Goal: Information Seeking & Learning: Learn about a topic

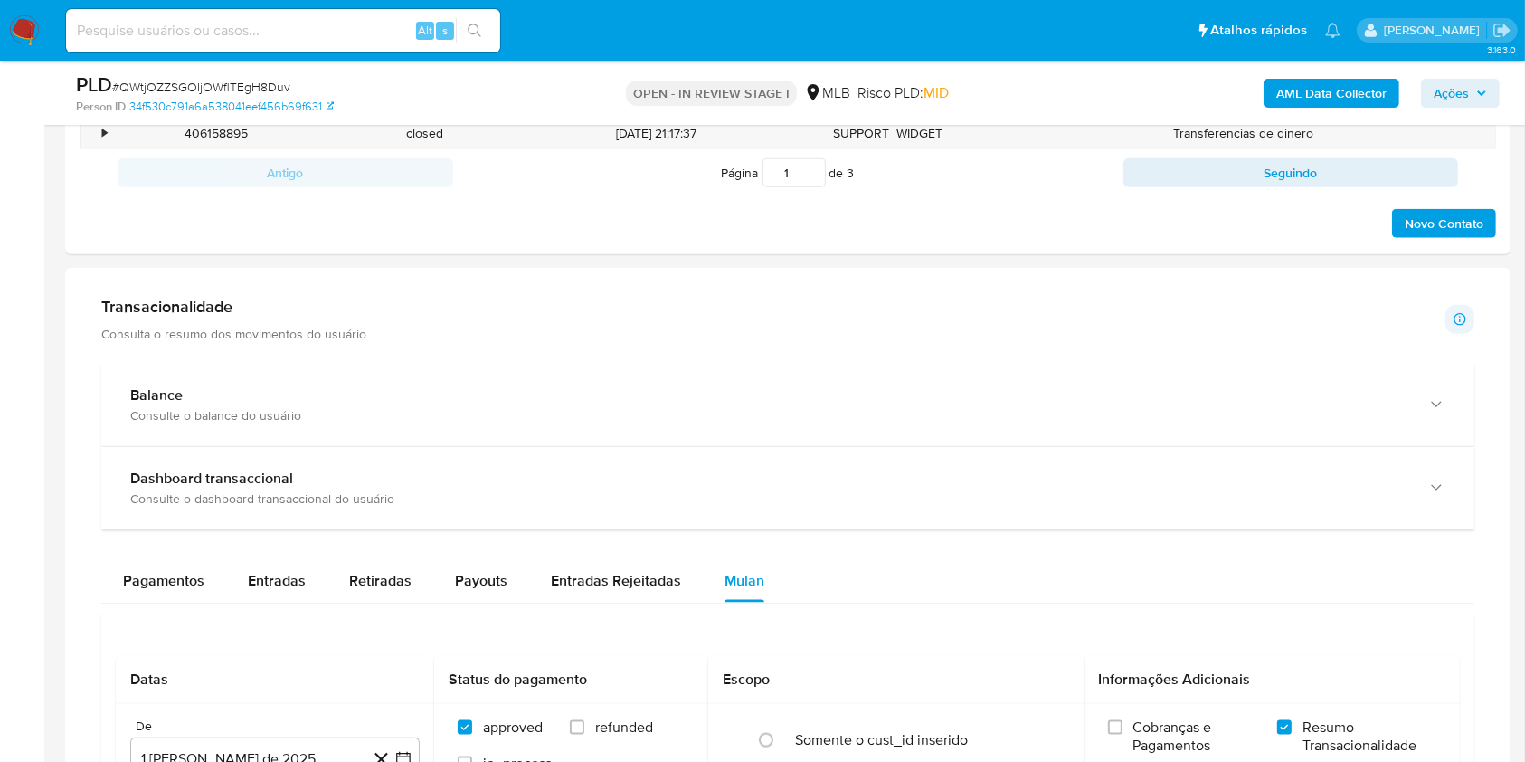
scroll to position [2224, 0]
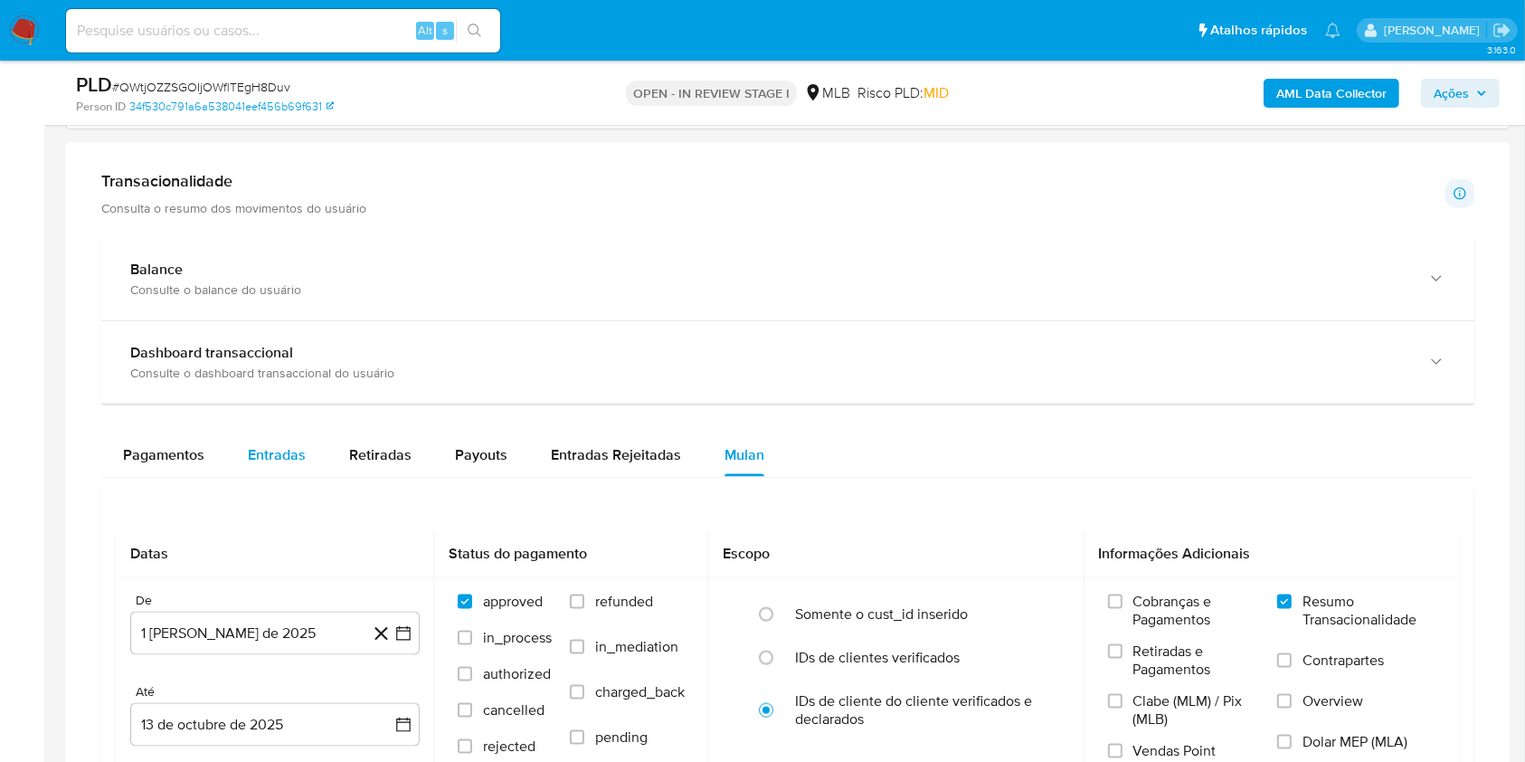
click at [310, 445] on button "Entradas" at bounding box center [276, 454] width 101 height 43
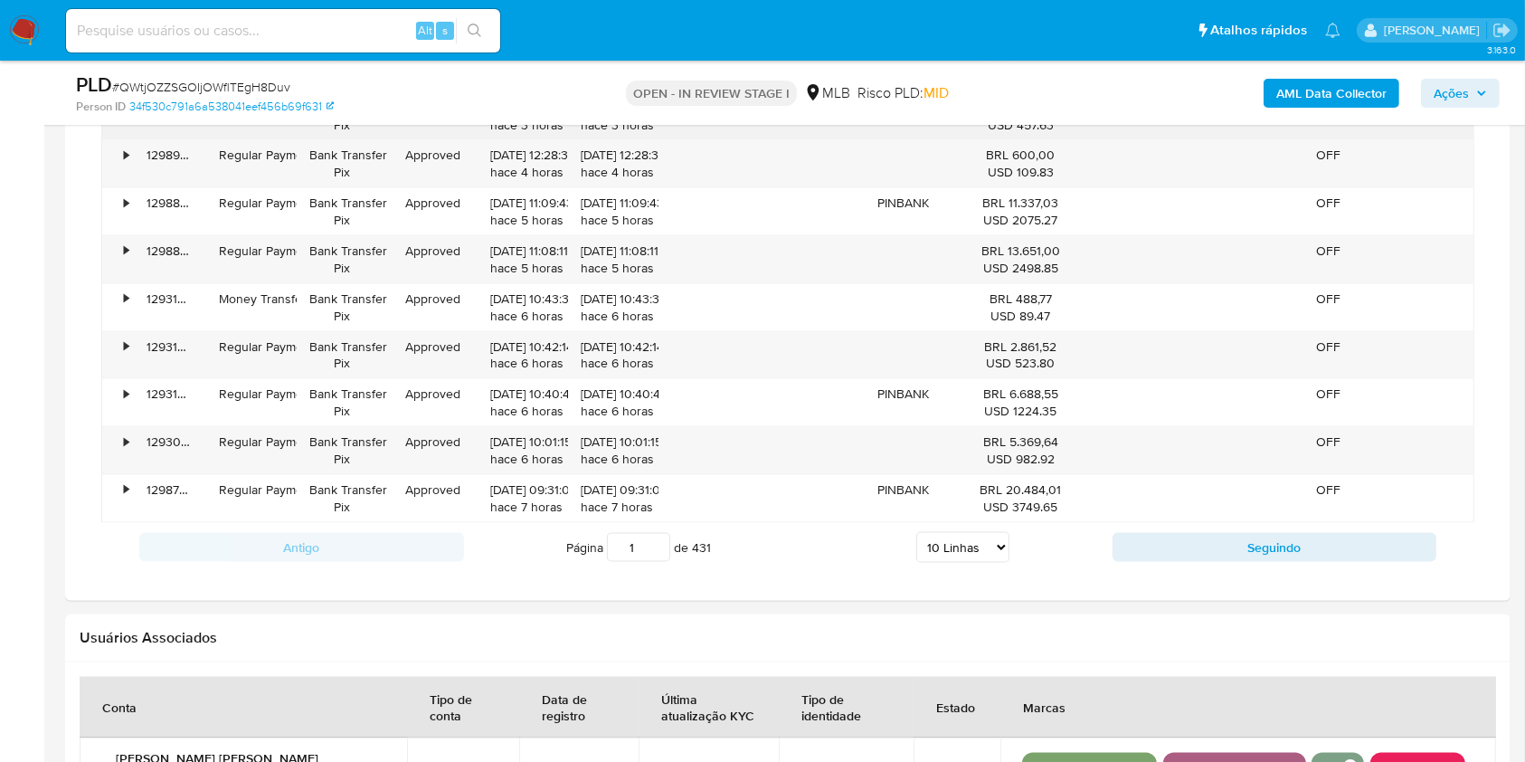
scroll to position [2791, 0]
click at [991, 545] on select "5 Linhas 10 Linhas 20 Linhas 25 Linhas 50 Linhas 100 Linhas" at bounding box center [963, 544] width 93 height 31
select select "100"
click at [917, 529] on select "5 Linhas 10 Linhas 20 Linhas 25 Linhas 50 Linhas 100 Linhas" at bounding box center [963, 544] width 93 height 31
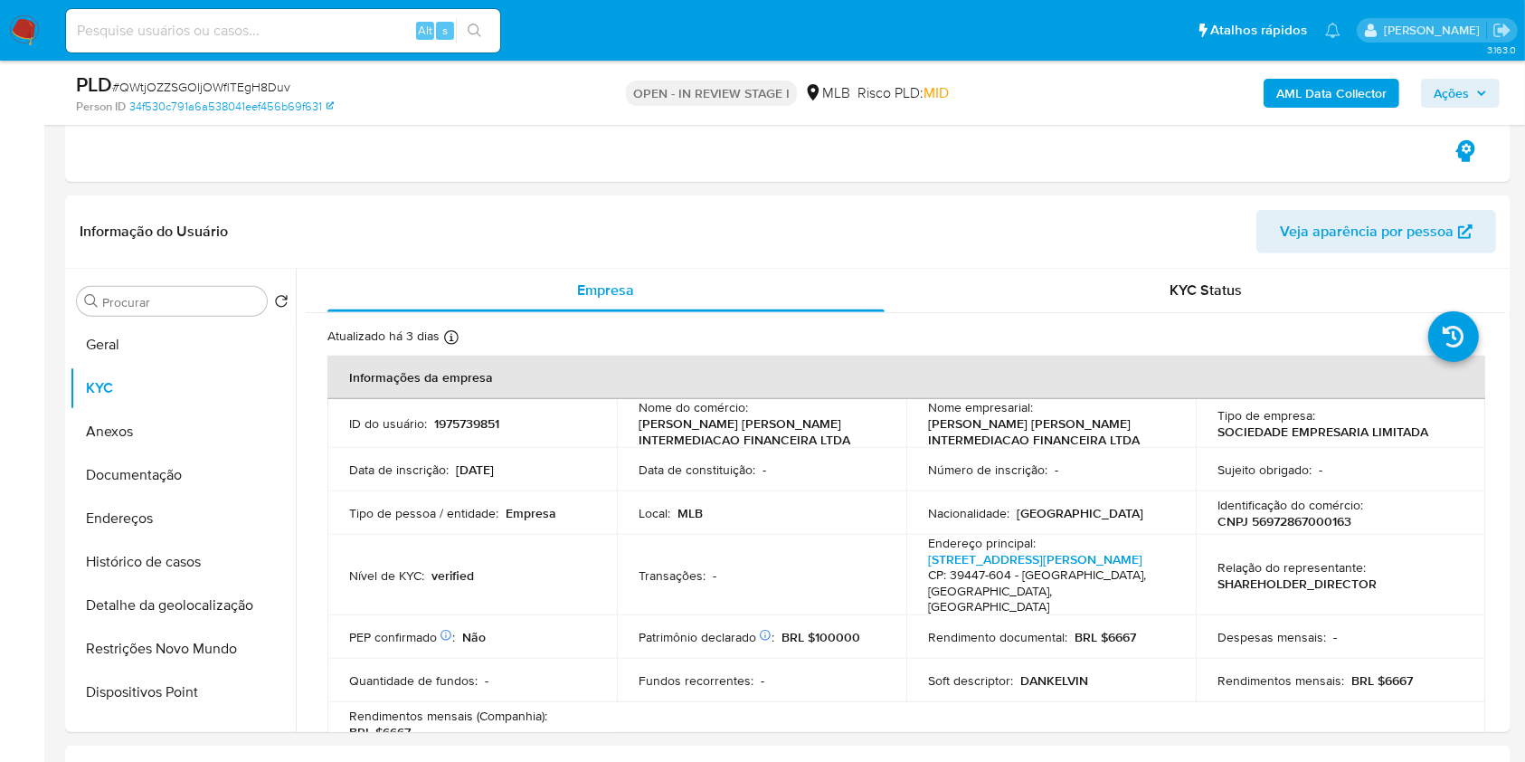
scroll to position [1208, 0]
click at [169, 347] on button "Geral" at bounding box center [176, 345] width 212 height 43
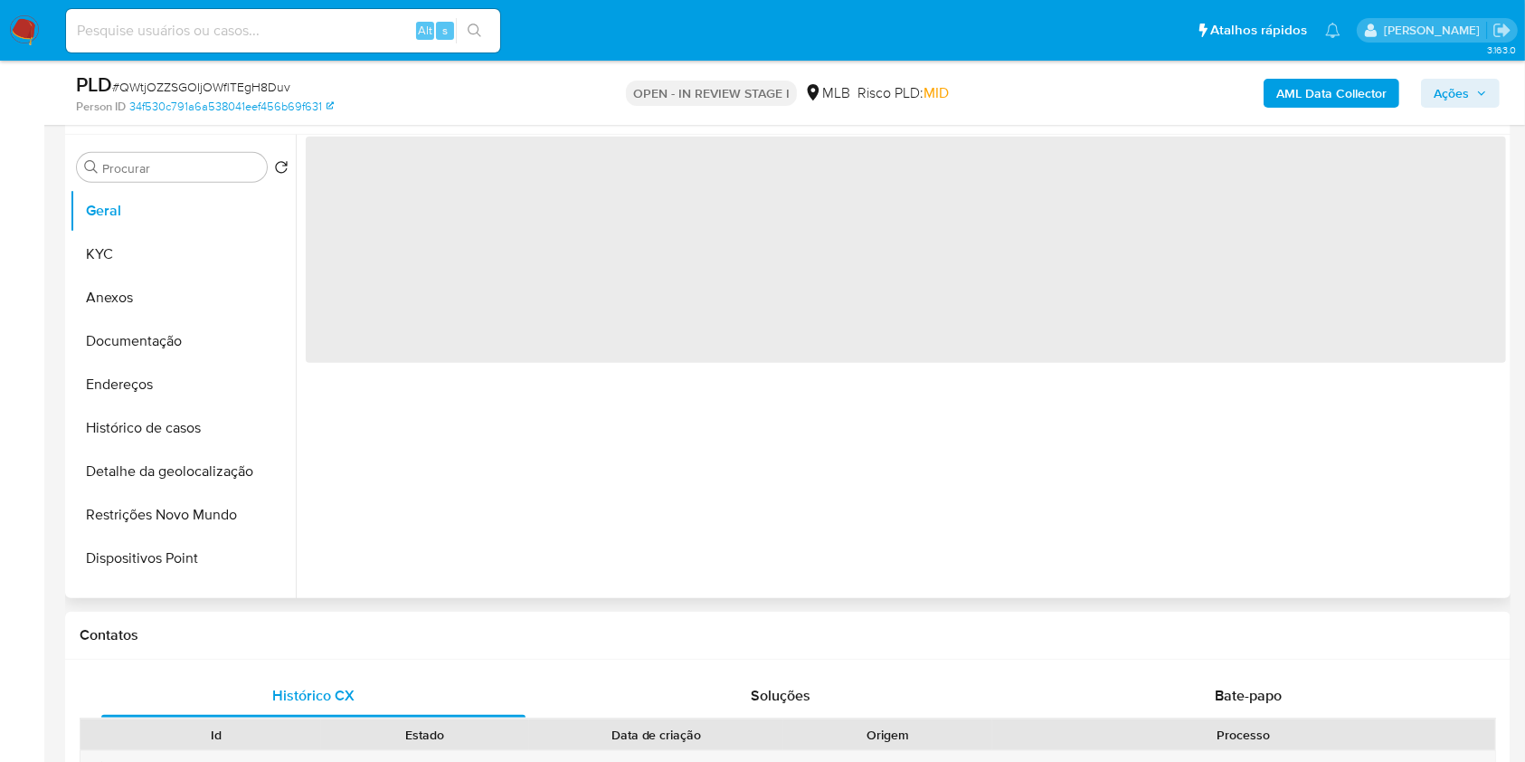
scroll to position [1221, 0]
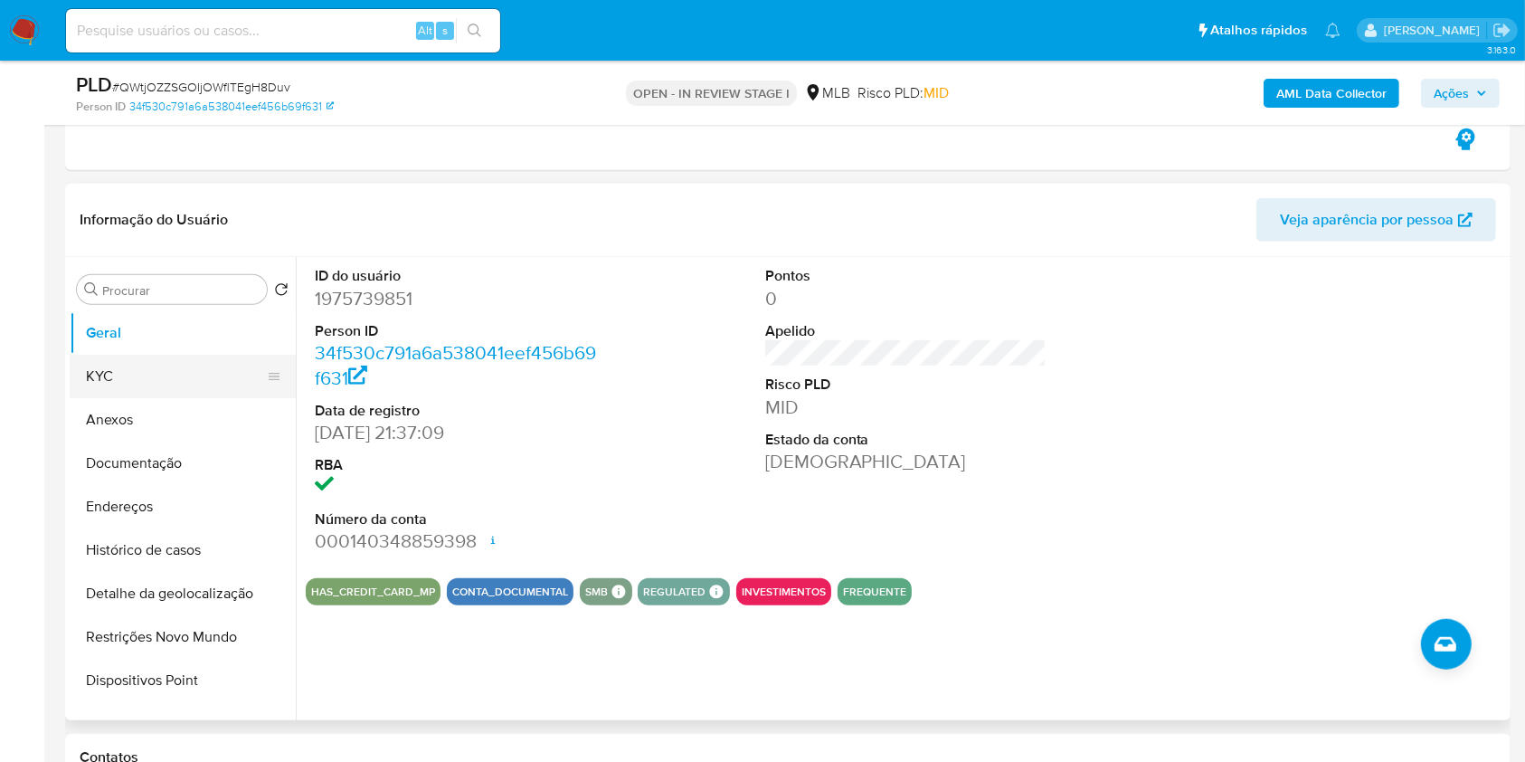
click at [163, 380] on button "KYC" at bounding box center [176, 376] width 212 height 43
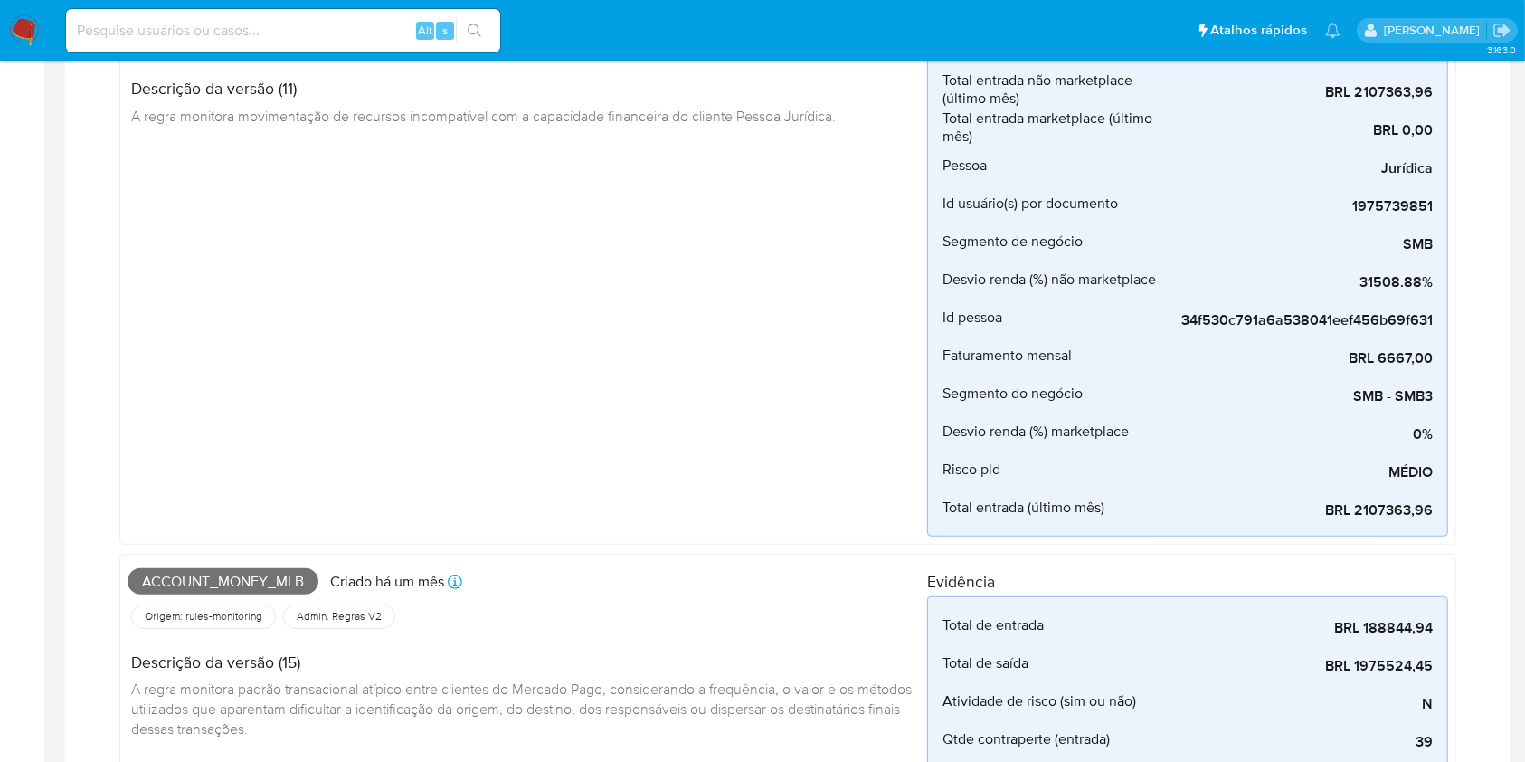
scroll to position [0, 0]
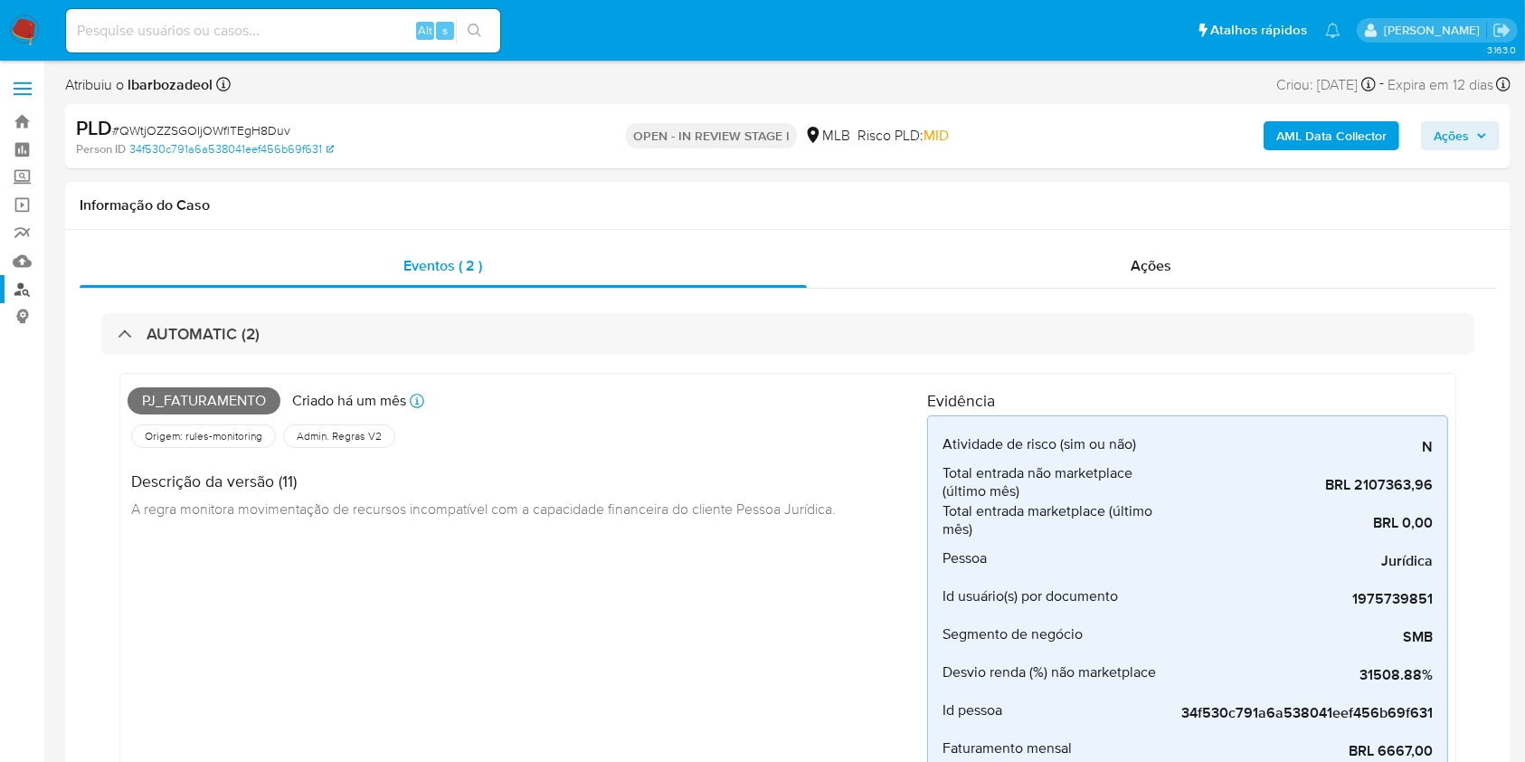
click at [26, 287] on link "Localizador de pessoas" at bounding box center [107, 289] width 215 height 28
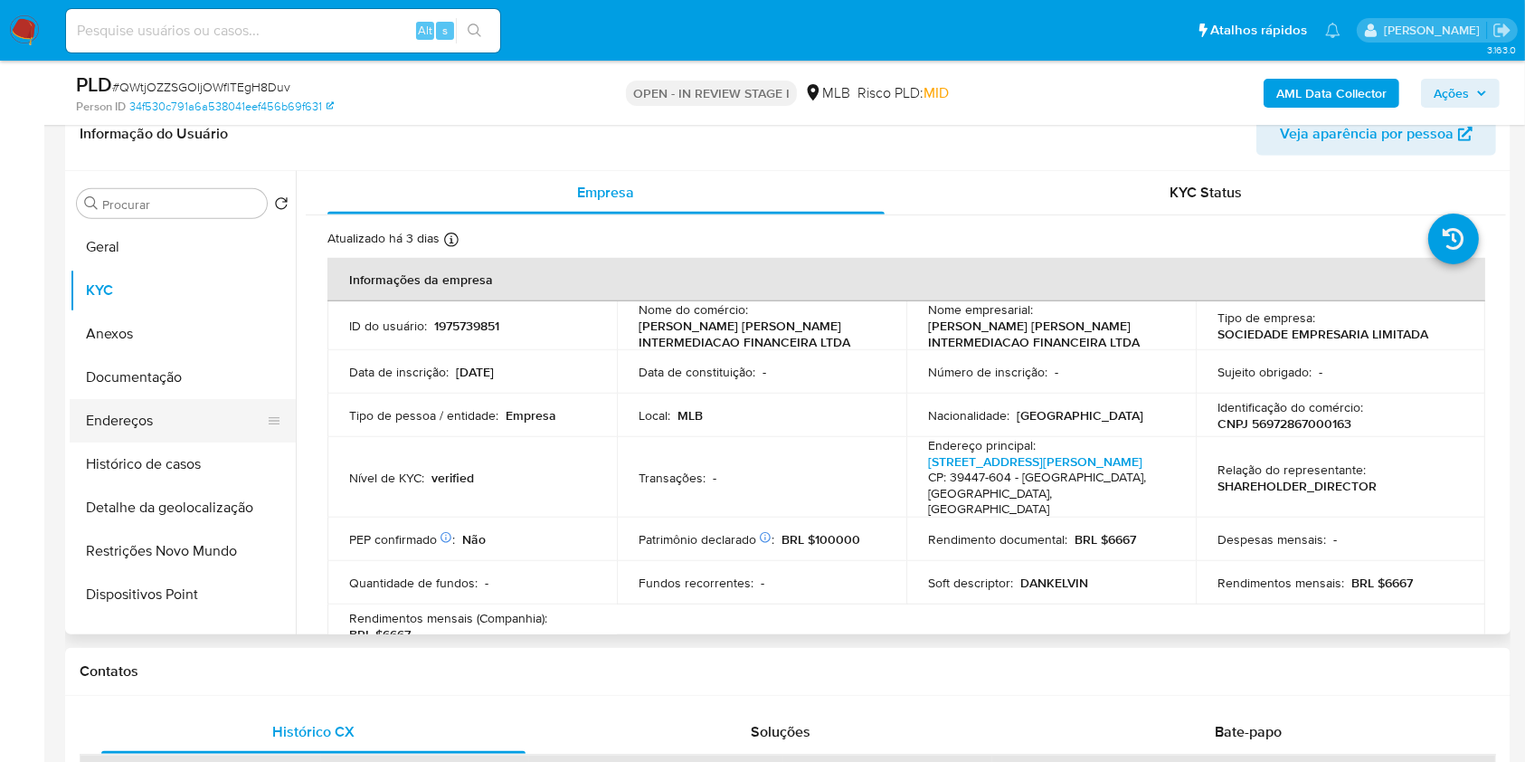
scroll to position [1303, 0]
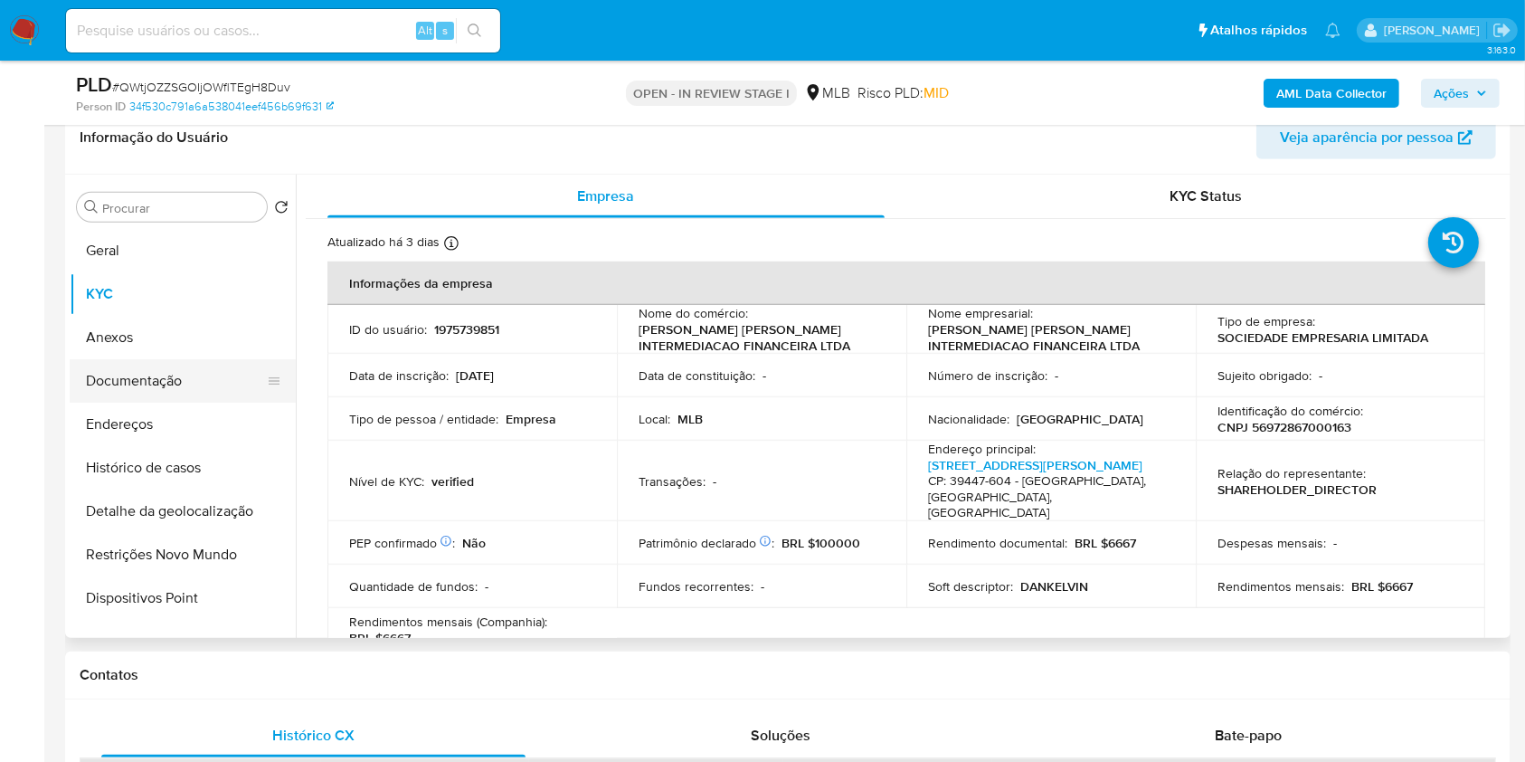
click at [175, 382] on button "Documentação" at bounding box center [176, 380] width 212 height 43
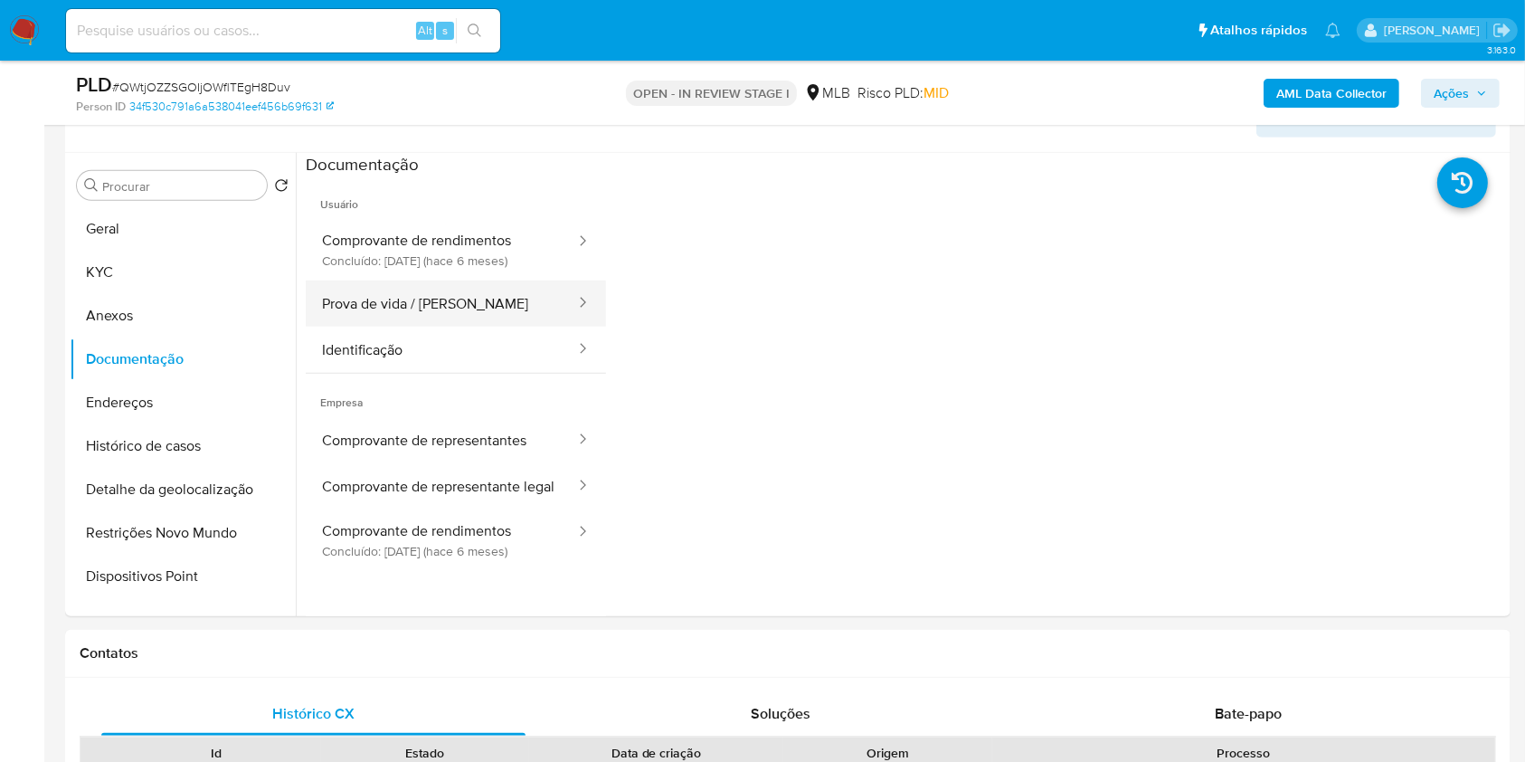
click at [480, 314] on button "Prova de vida / Selfie" at bounding box center [441, 303] width 271 height 46
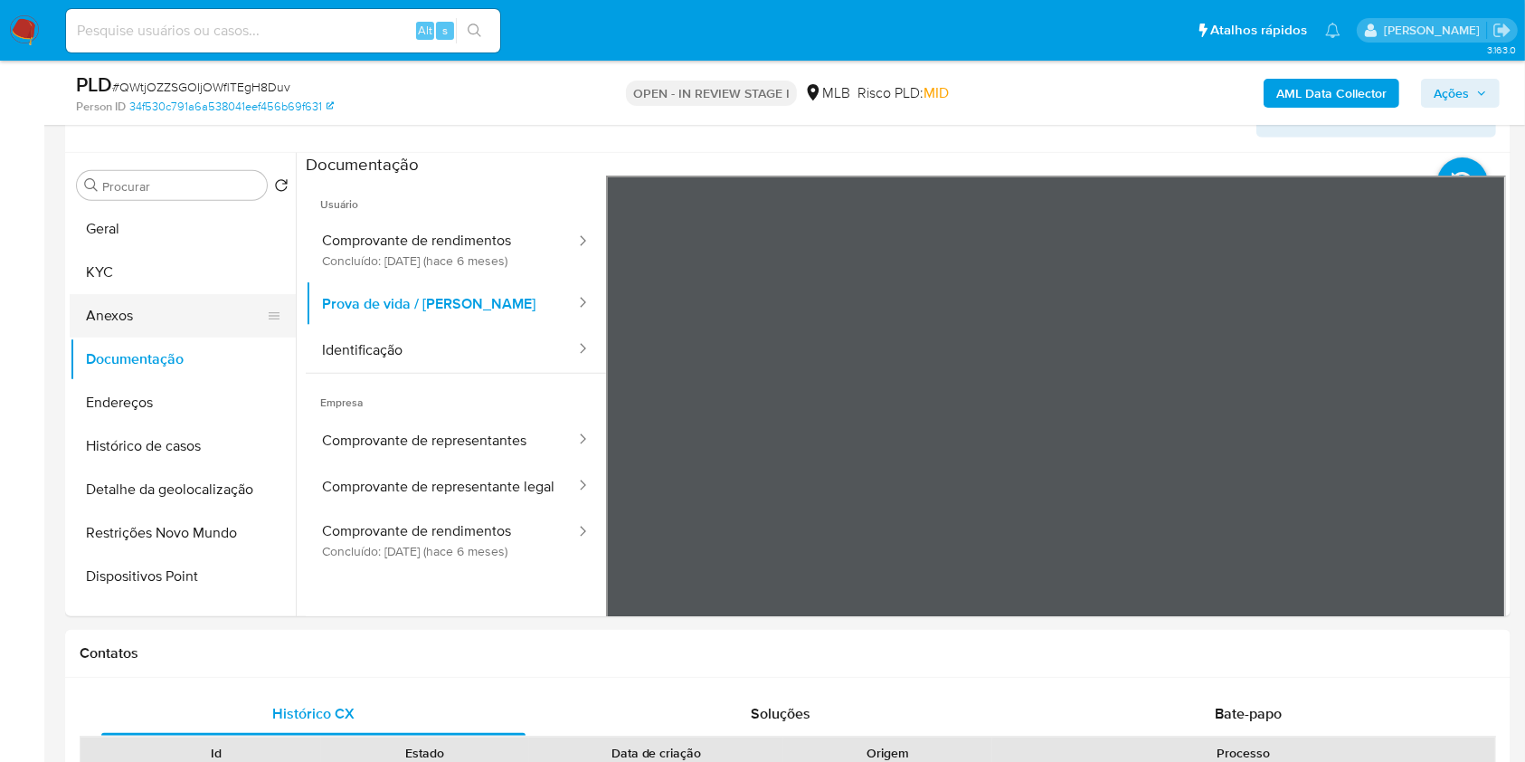
click at [178, 315] on button "Anexos" at bounding box center [176, 315] width 212 height 43
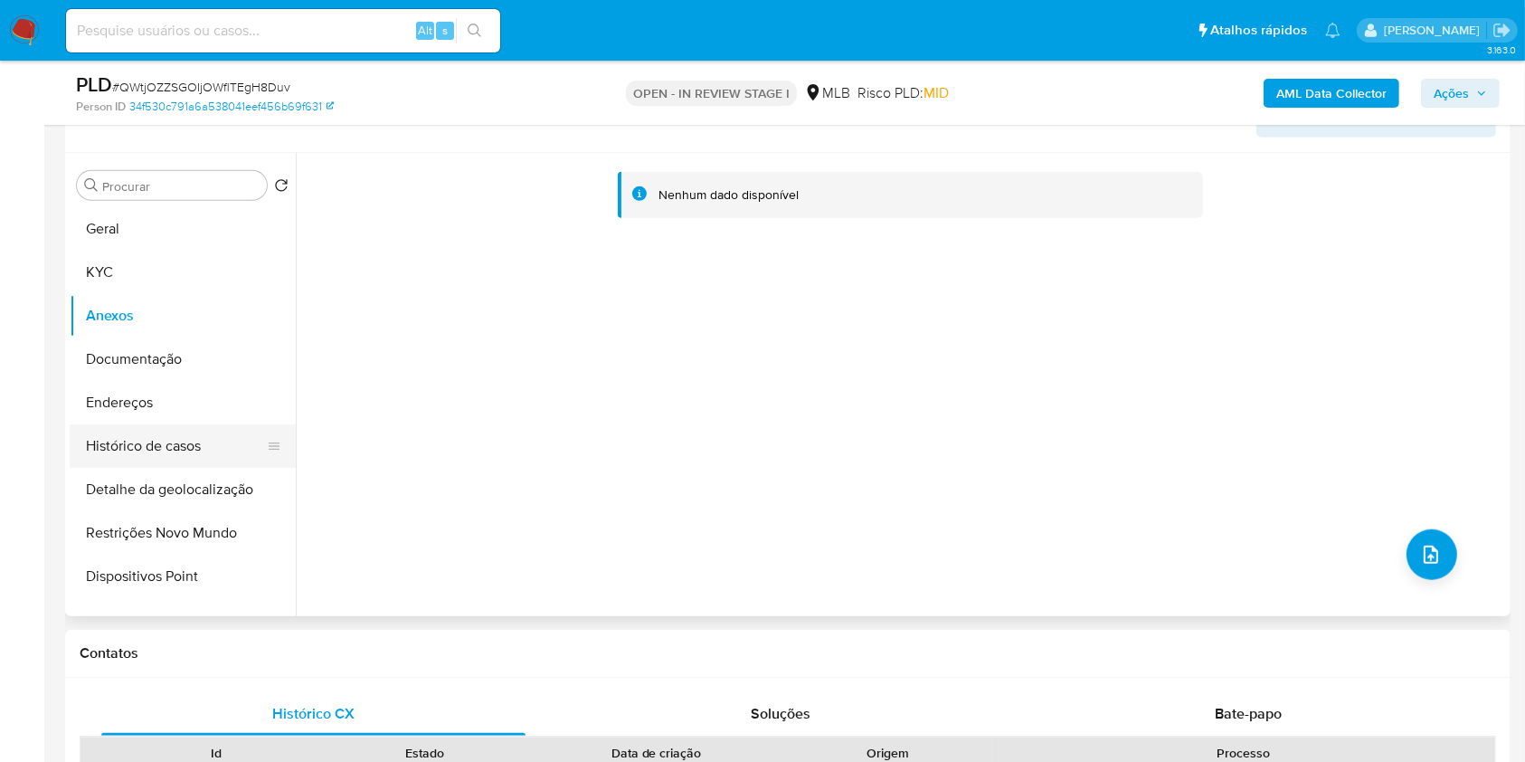
click at [185, 438] on button "Histórico de casos" at bounding box center [176, 445] width 212 height 43
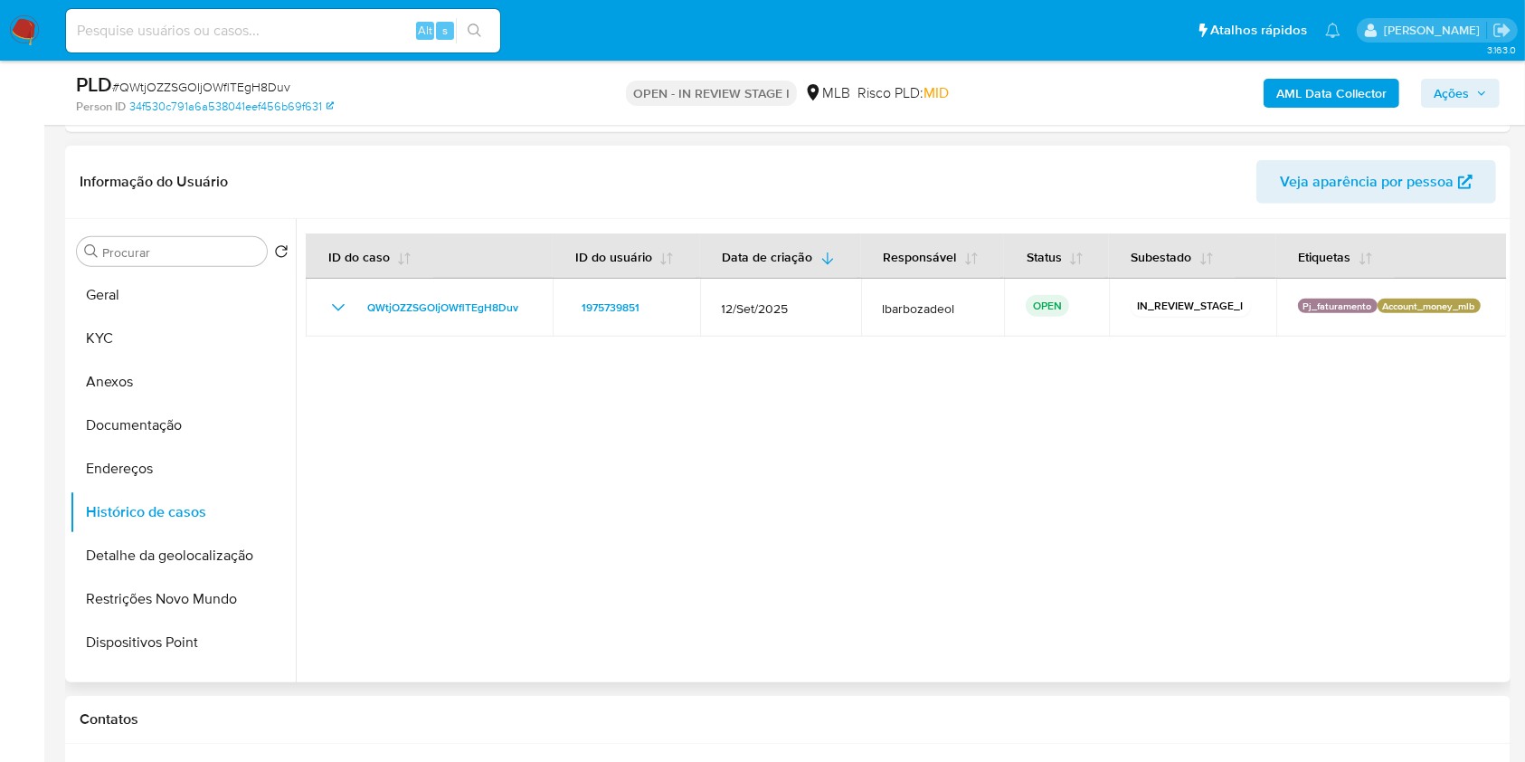
scroll to position [1235, 0]
click at [128, 286] on button "Geral" at bounding box center [176, 296] width 212 height 43
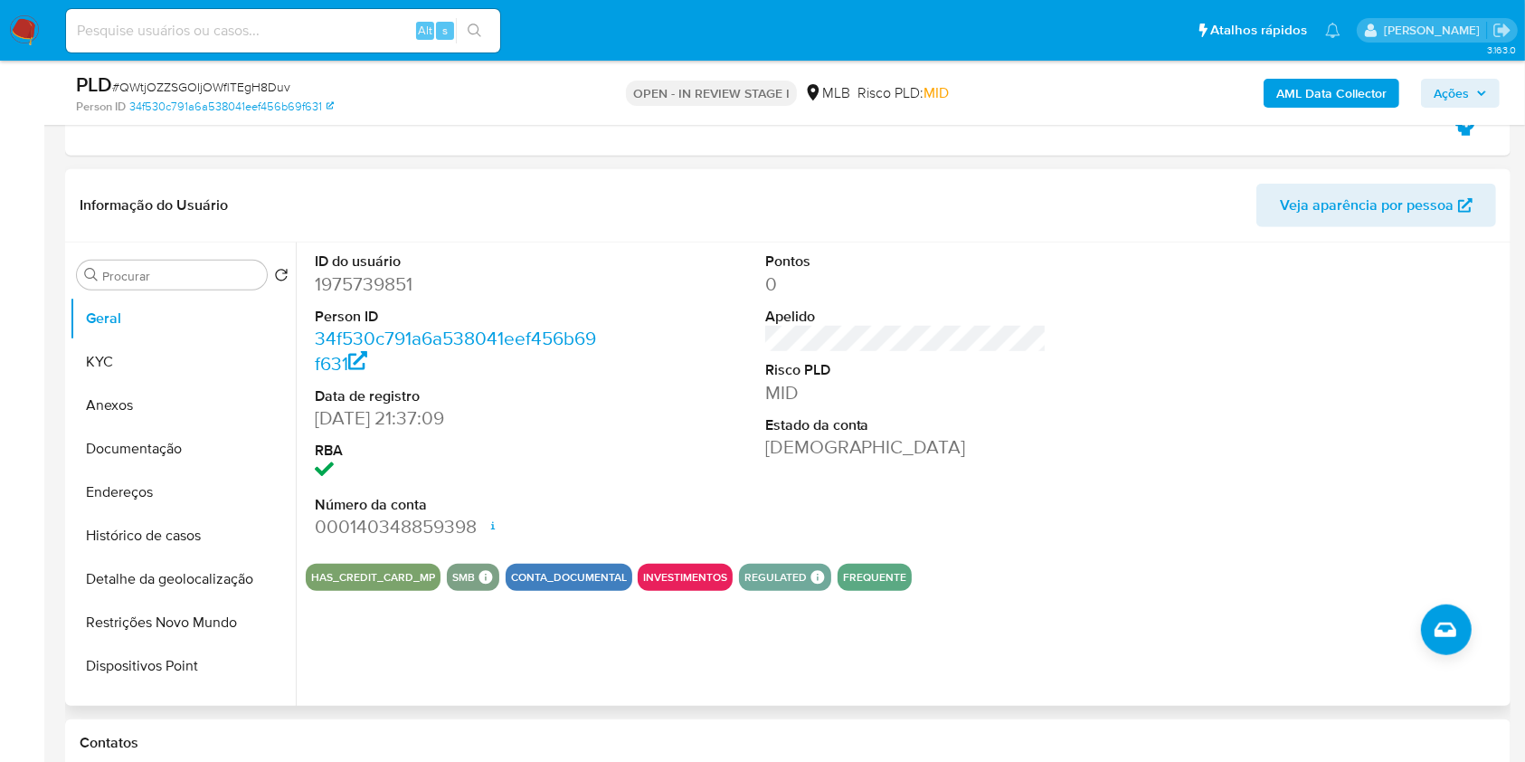
scroll to position [1245, 0]
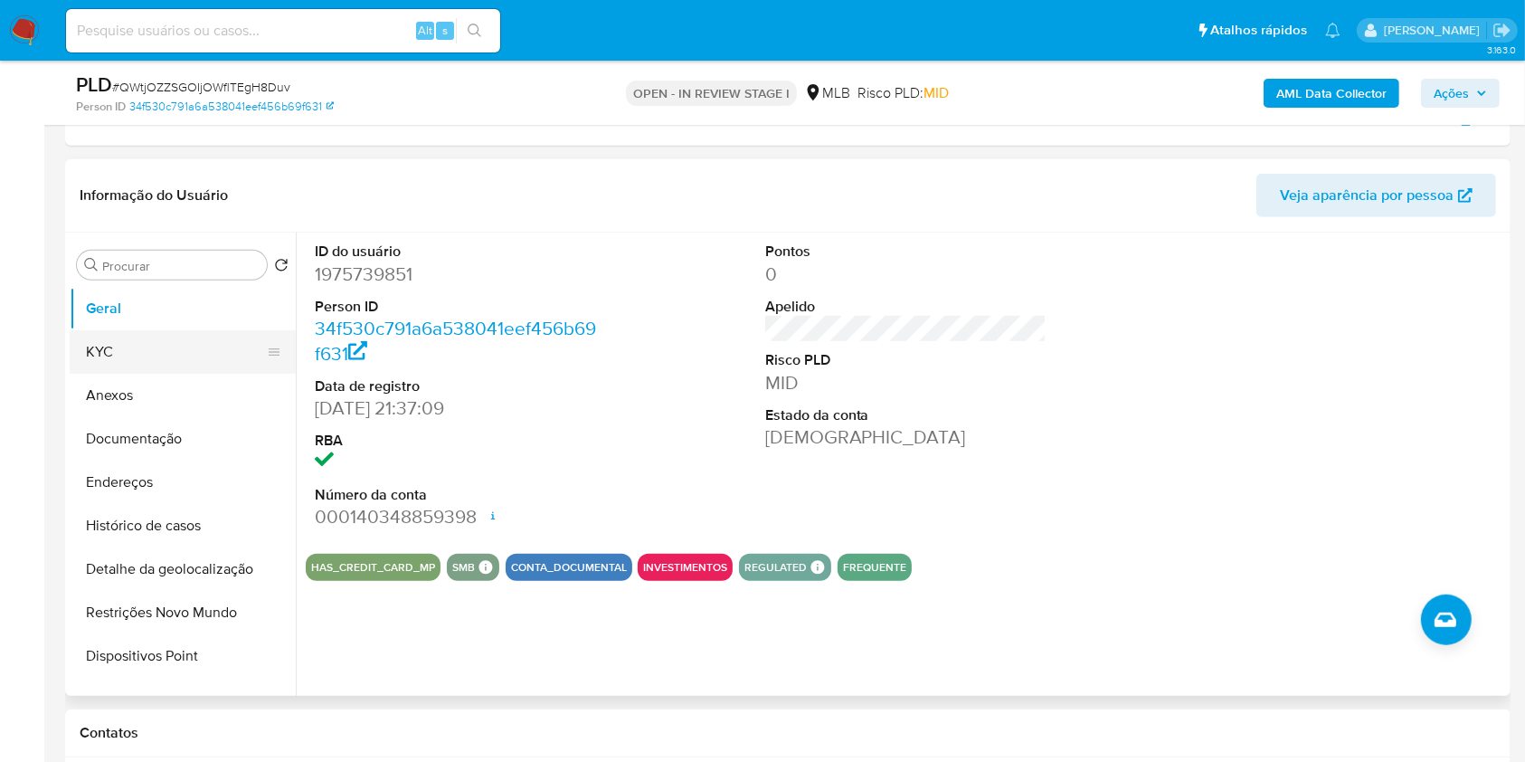
click at [181, 337] on button "KYC" at bounding box center [176, 351] width 212 height 43
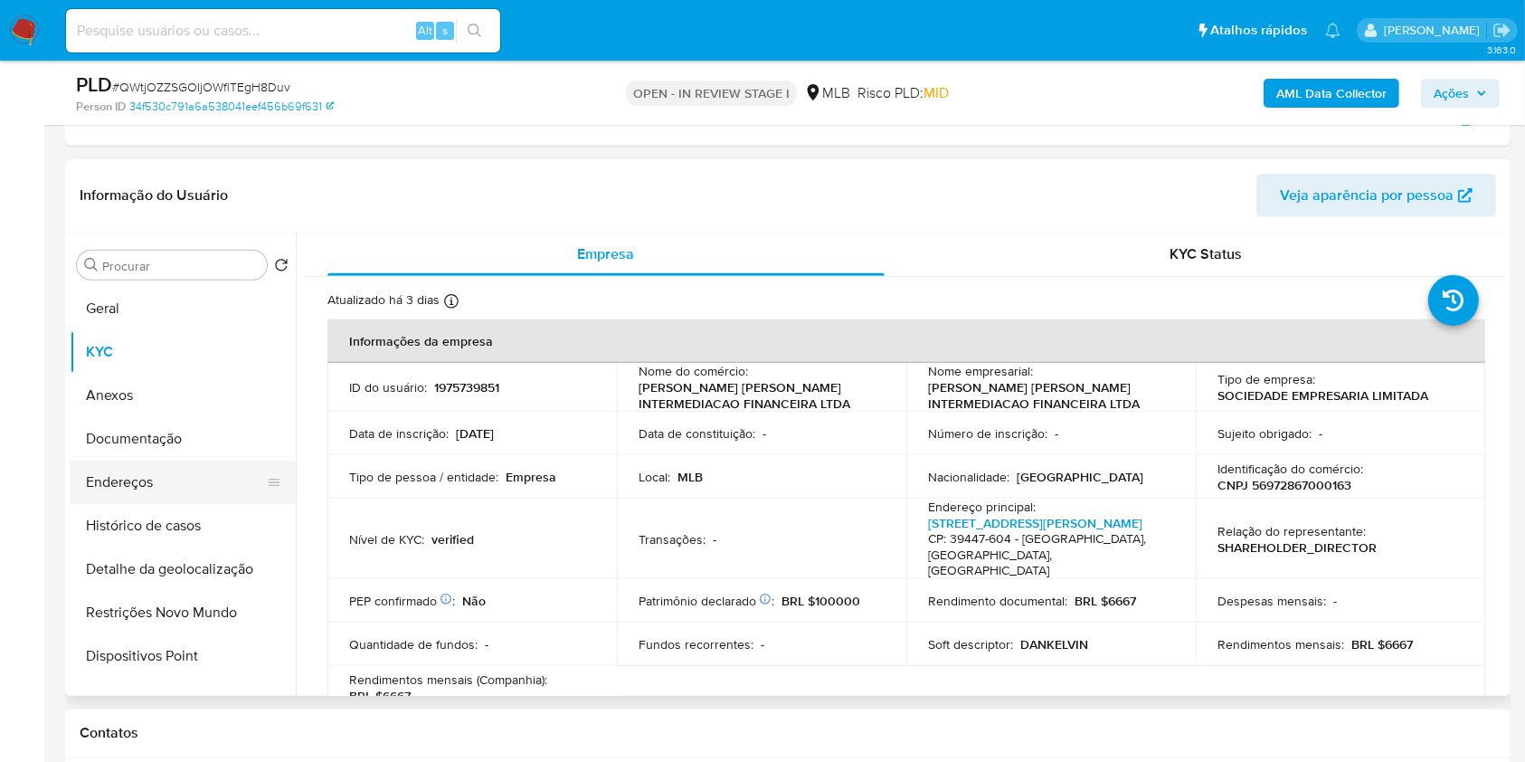
click at [169, 461] on button "Endereços" at bounding box center [176, 482] width 212 height 43
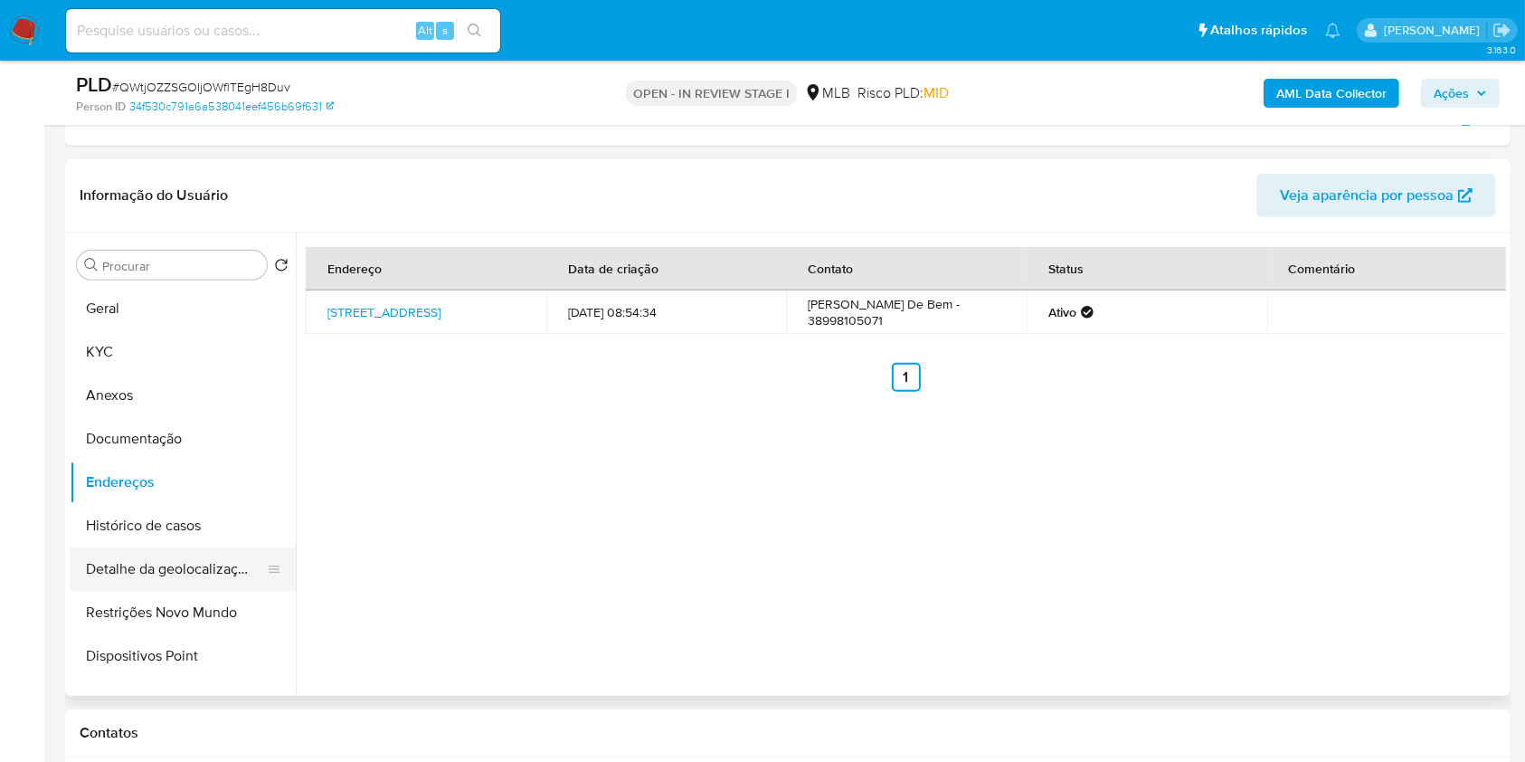
click at [181, 566] on button "Detalhe da geolocalização" at bounding box center [176, 568] width 212 height 43
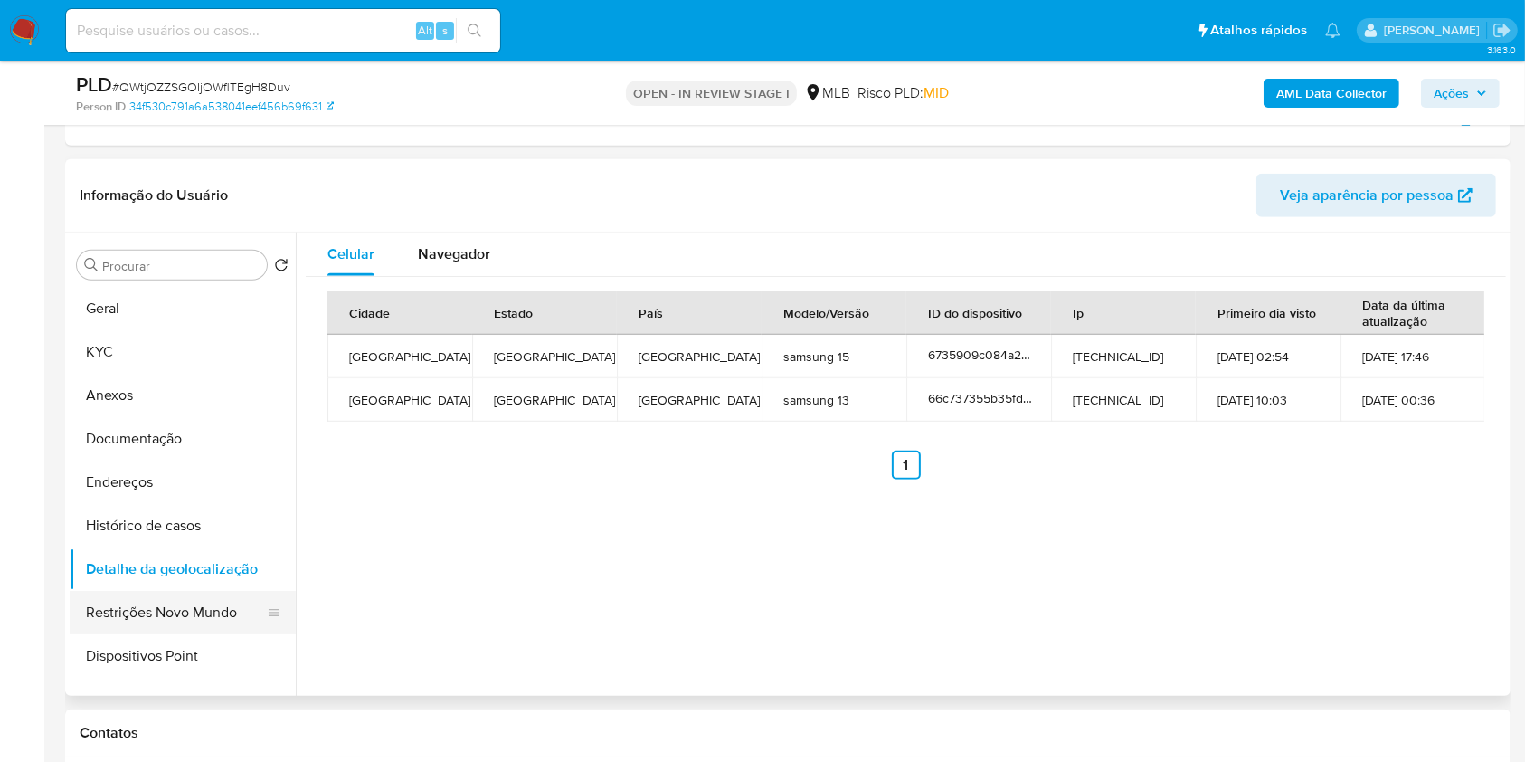
click at [228, 603] on button "Restrições Novo Mundo" at bounding box center [176, 612] width 212 height 43
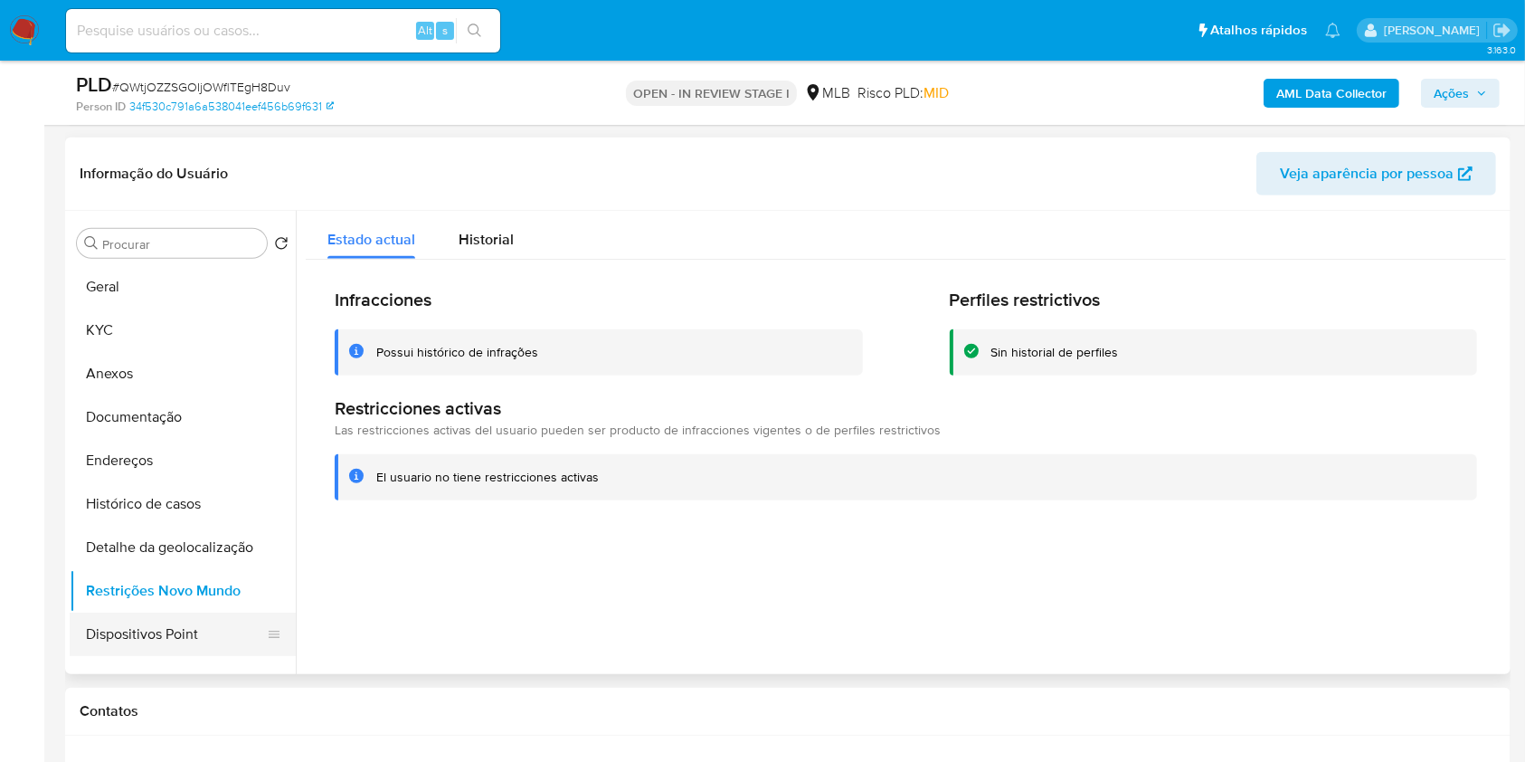
click at [223, 632] on button "Dispositivos Point" at bounding box center [176, 634] width 212 height 43
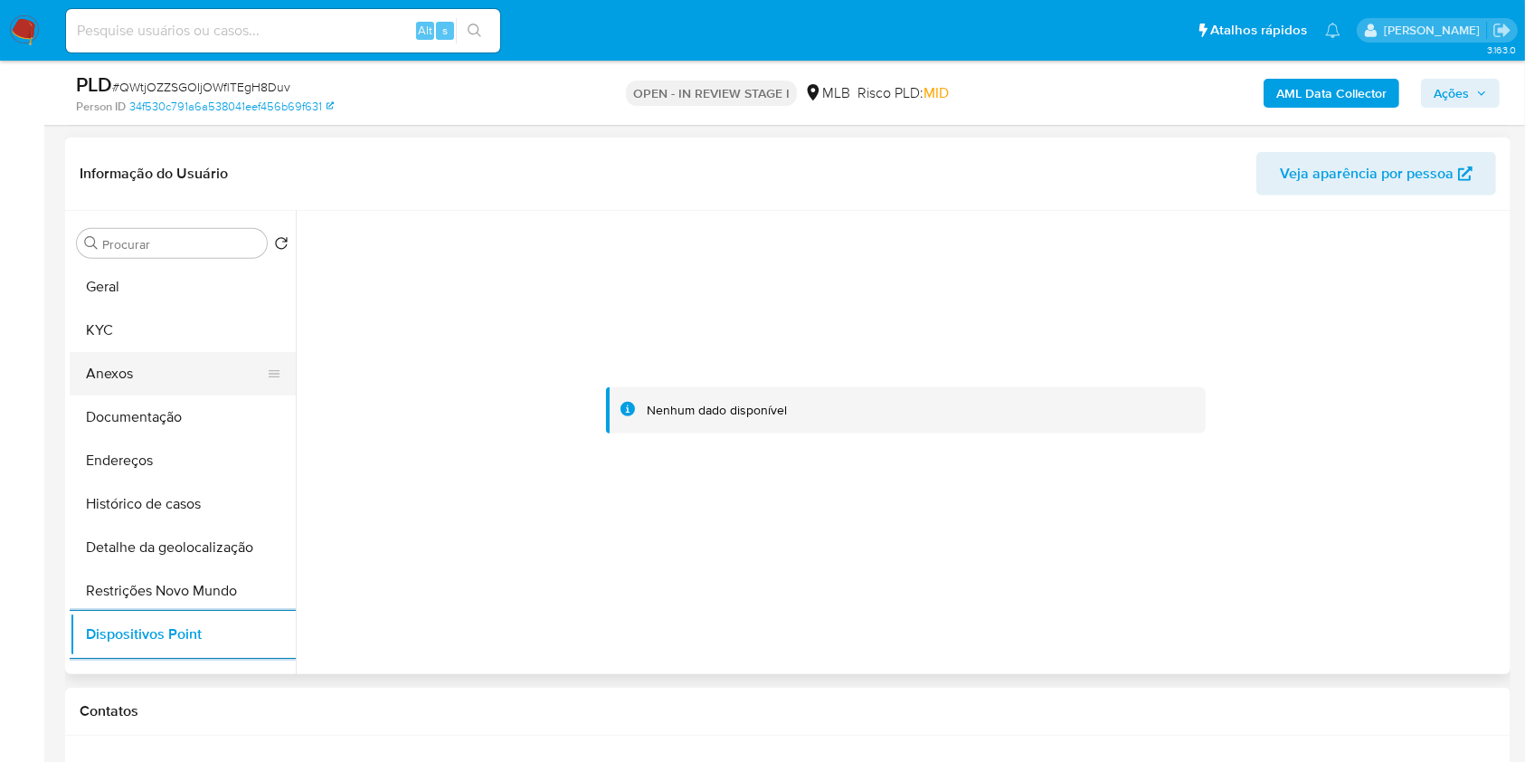
click at [164, 374] on button "Anexos" at bounding box center [176, 373] width 212 height 43
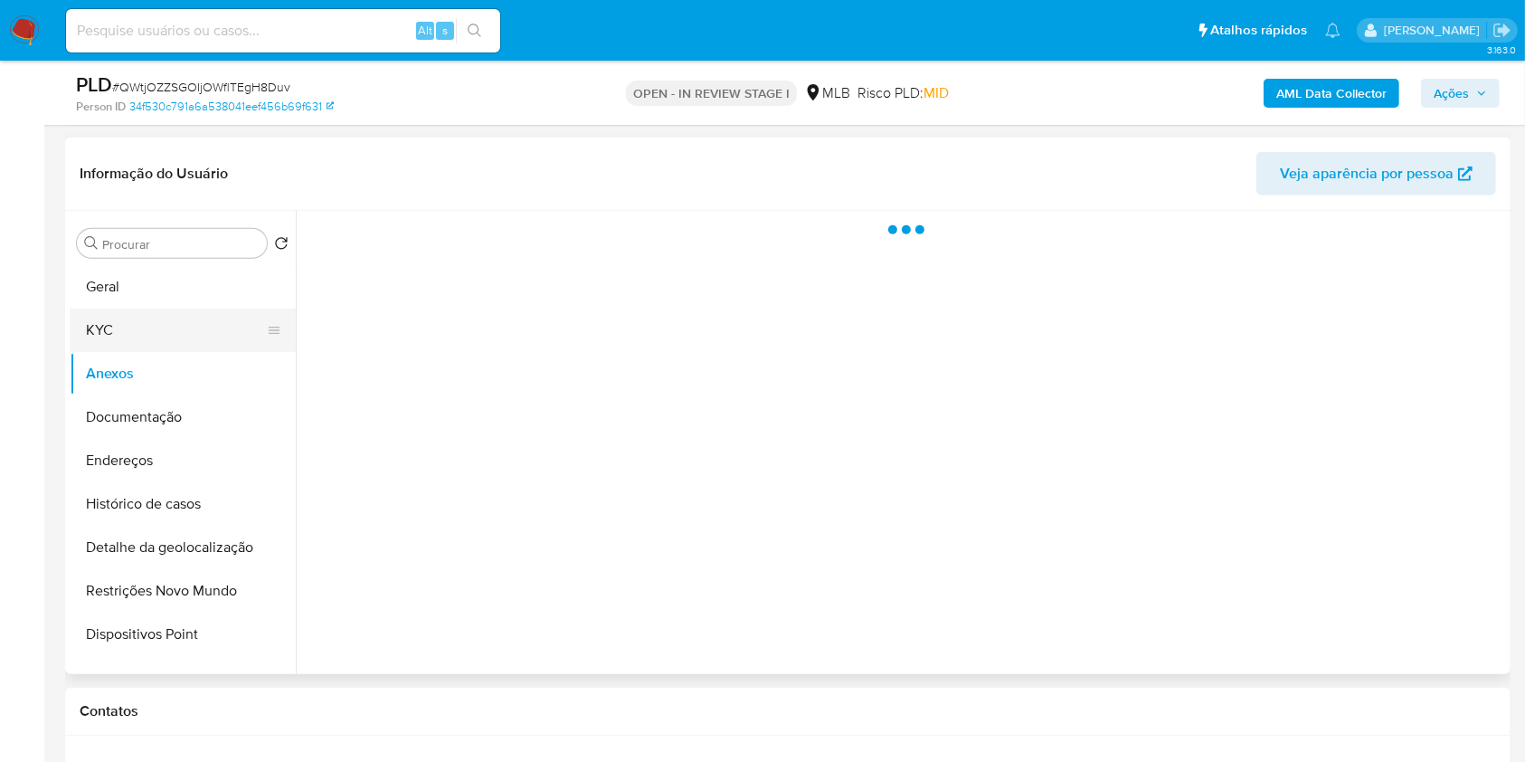
click at [155, 347] on button "KYC" at bounding box center [176, 330] width 212 height 43
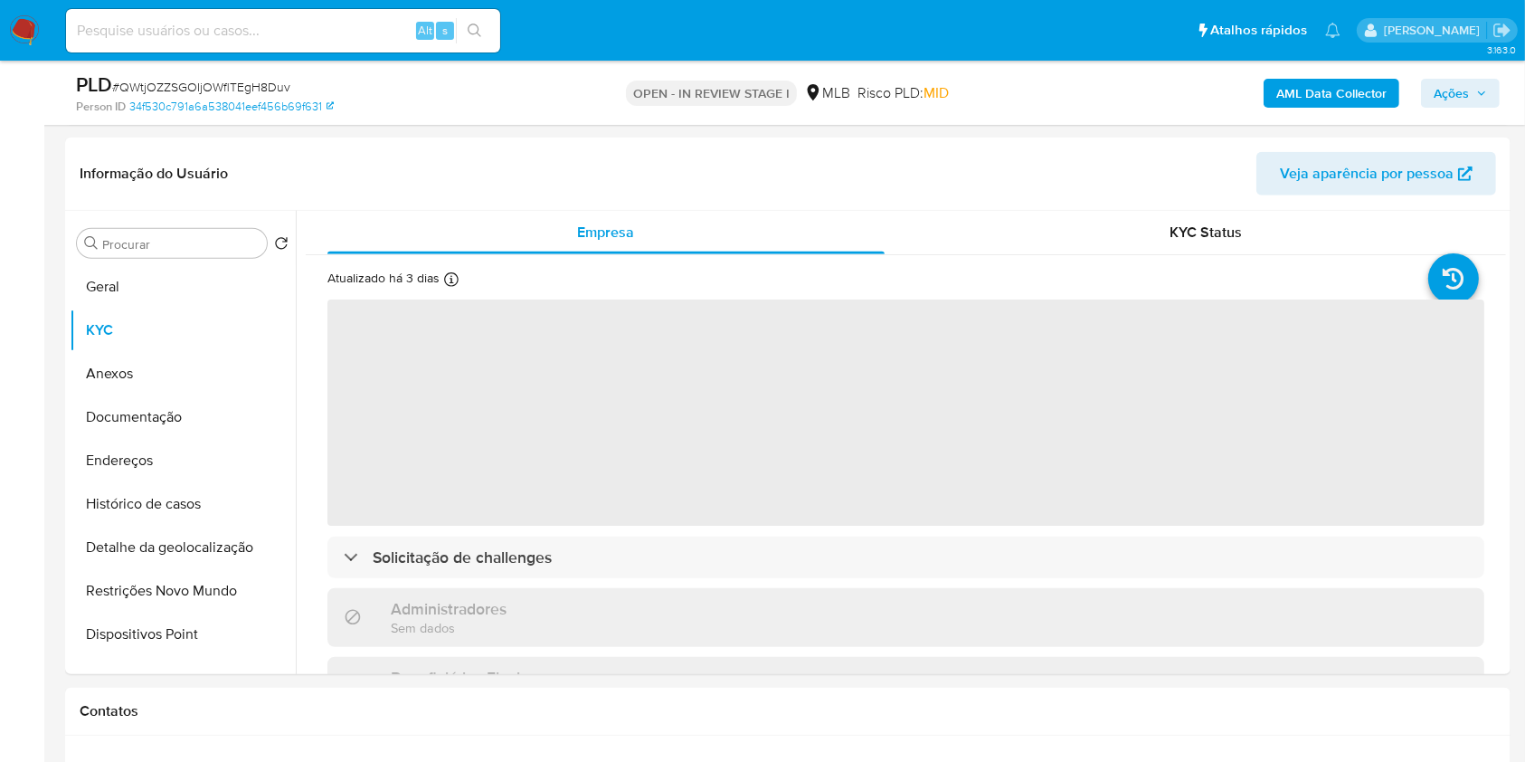
click at [1477, 90] on icon "button" at bounding box center [1482, 93] width 11 height 11
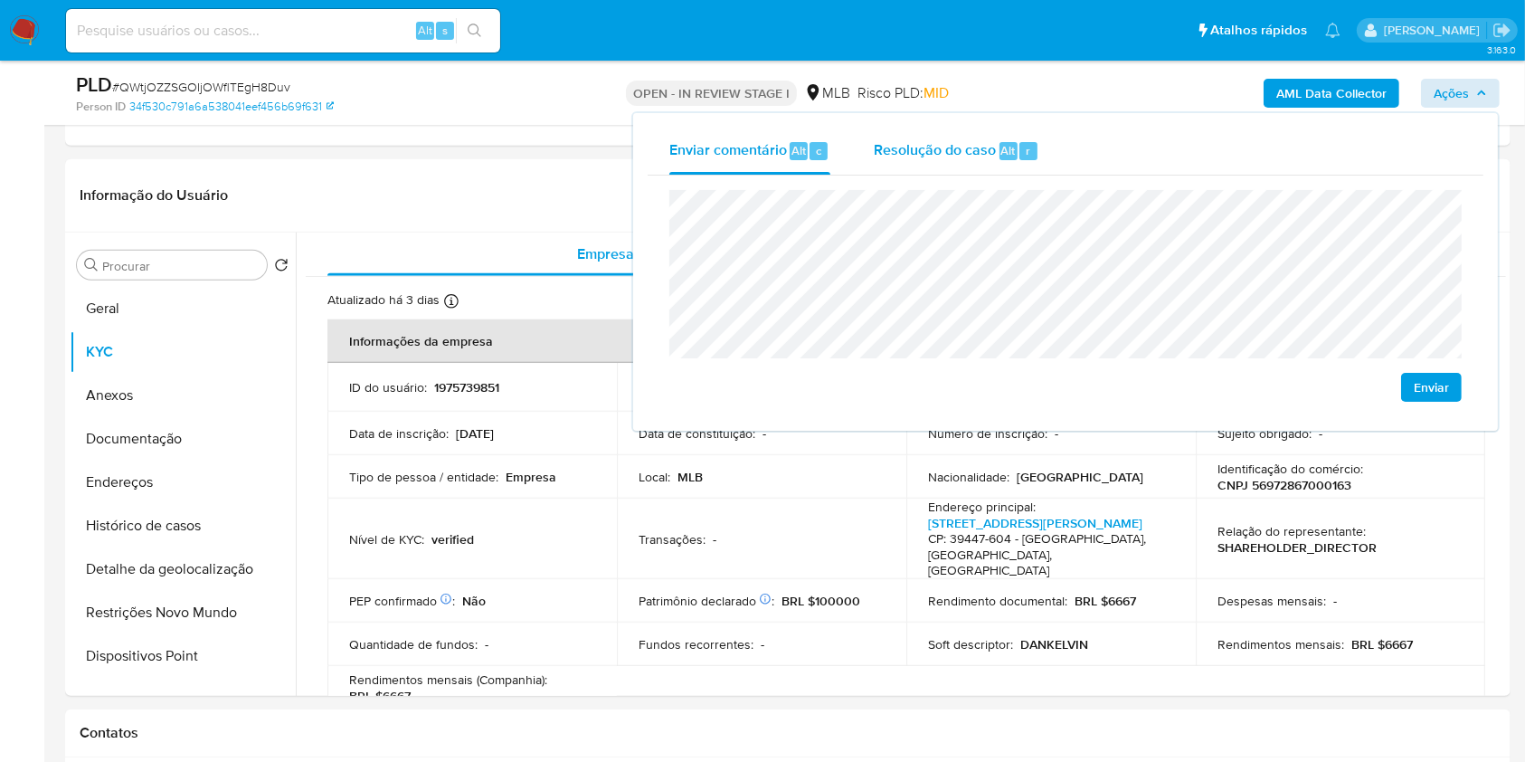
click at [988, 166] on div "Resolução do caso Alt r" at bounding box center [957, 151] width 166 height 47
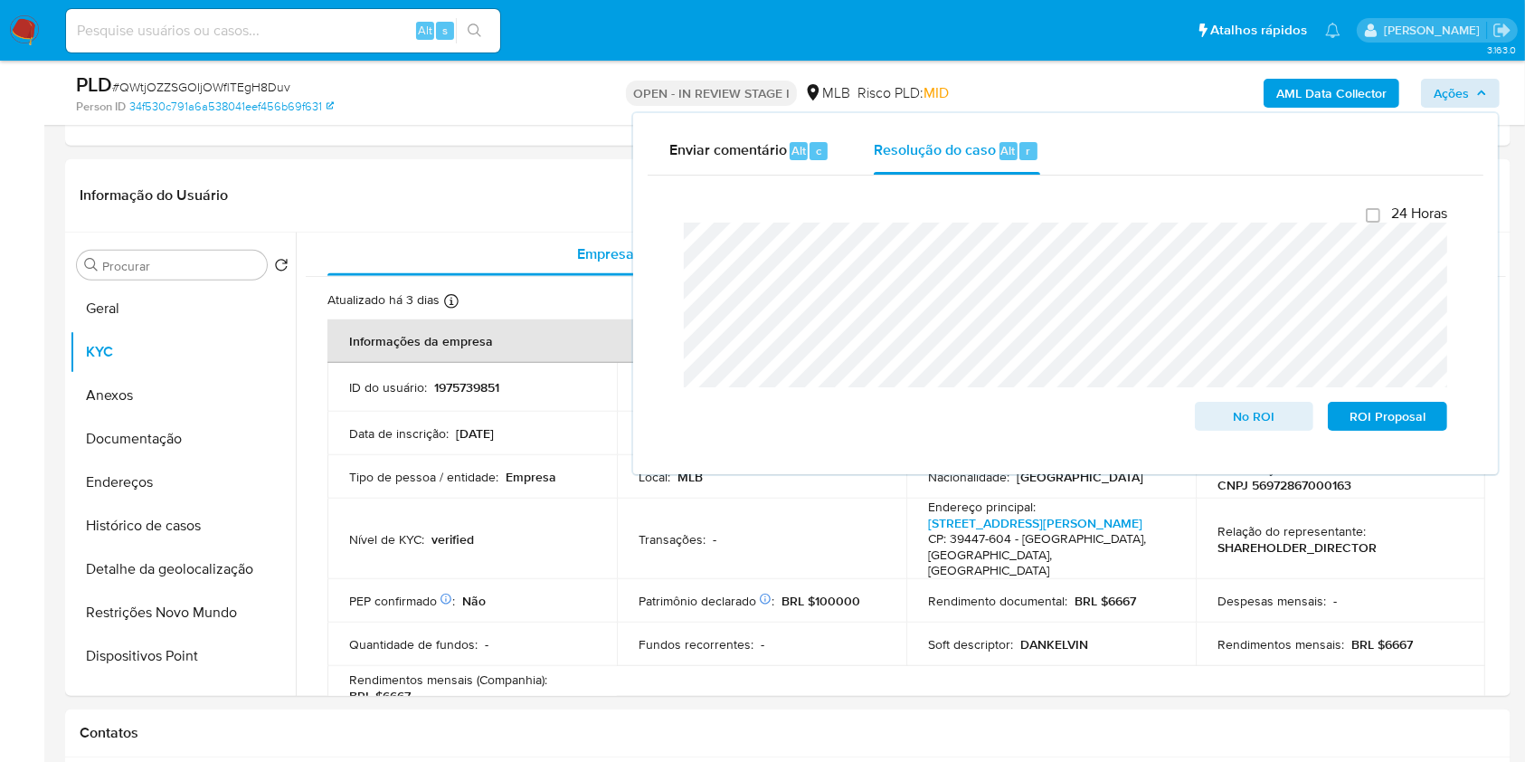
click at [1064, 69] on div "PLD # QWtjOZZSGOIjOWflTEgH8Duv Person ID 34f530c791a6a538041eef456b69f631 OPEN …" at bounding box center [788, 93] width 1446 height 64
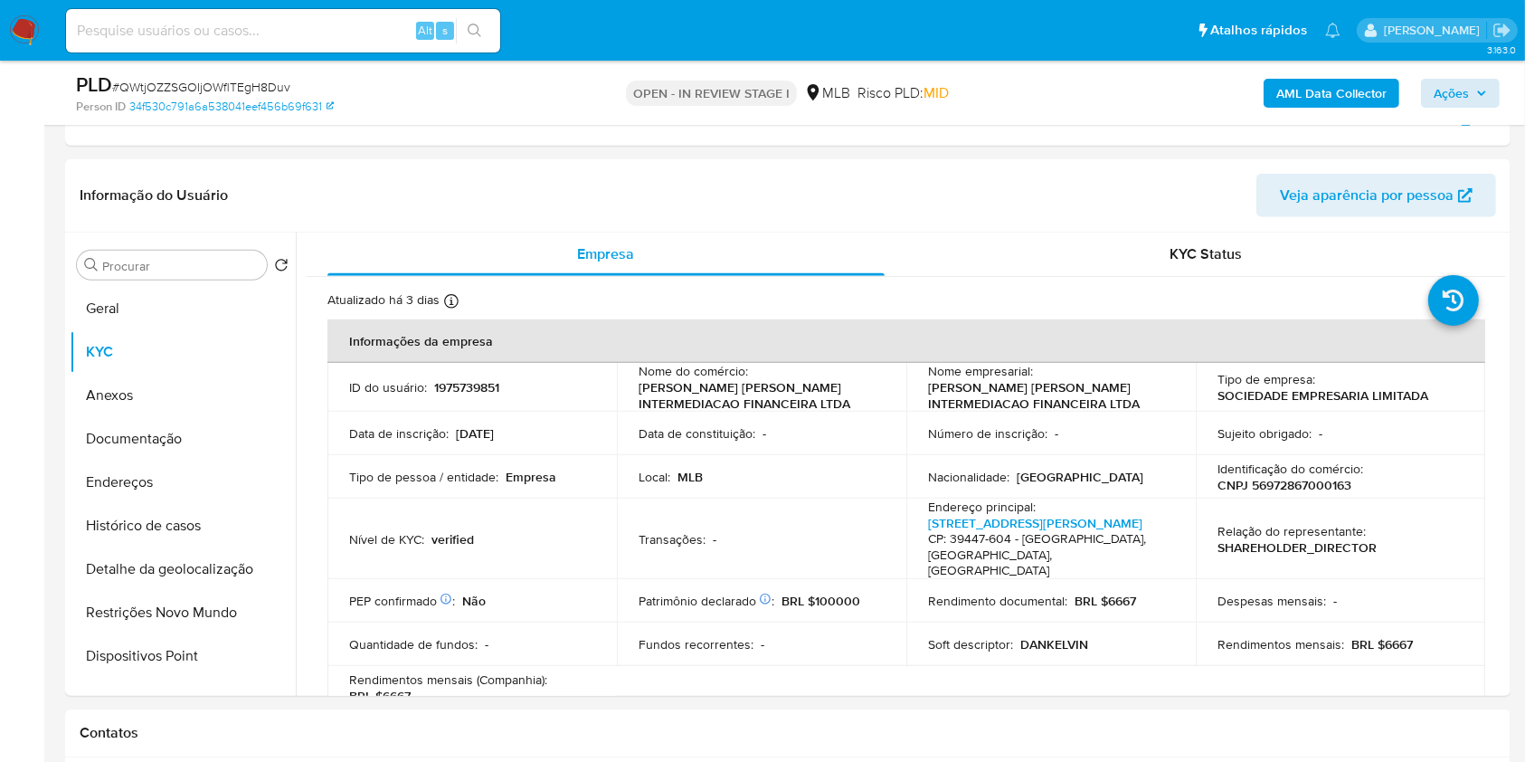
click at [1318, 93] on b "AML Data Collector" at bounding box center [1332, 93] width 110 height 29
click at [1377, 108] on div "AML Data Collector Ações" at bounding box center [1266, 92] width 470 height 43
click at [1356, 87] on b "AML Data Collector" at bounding box center [1332, 93] width 110 height 29
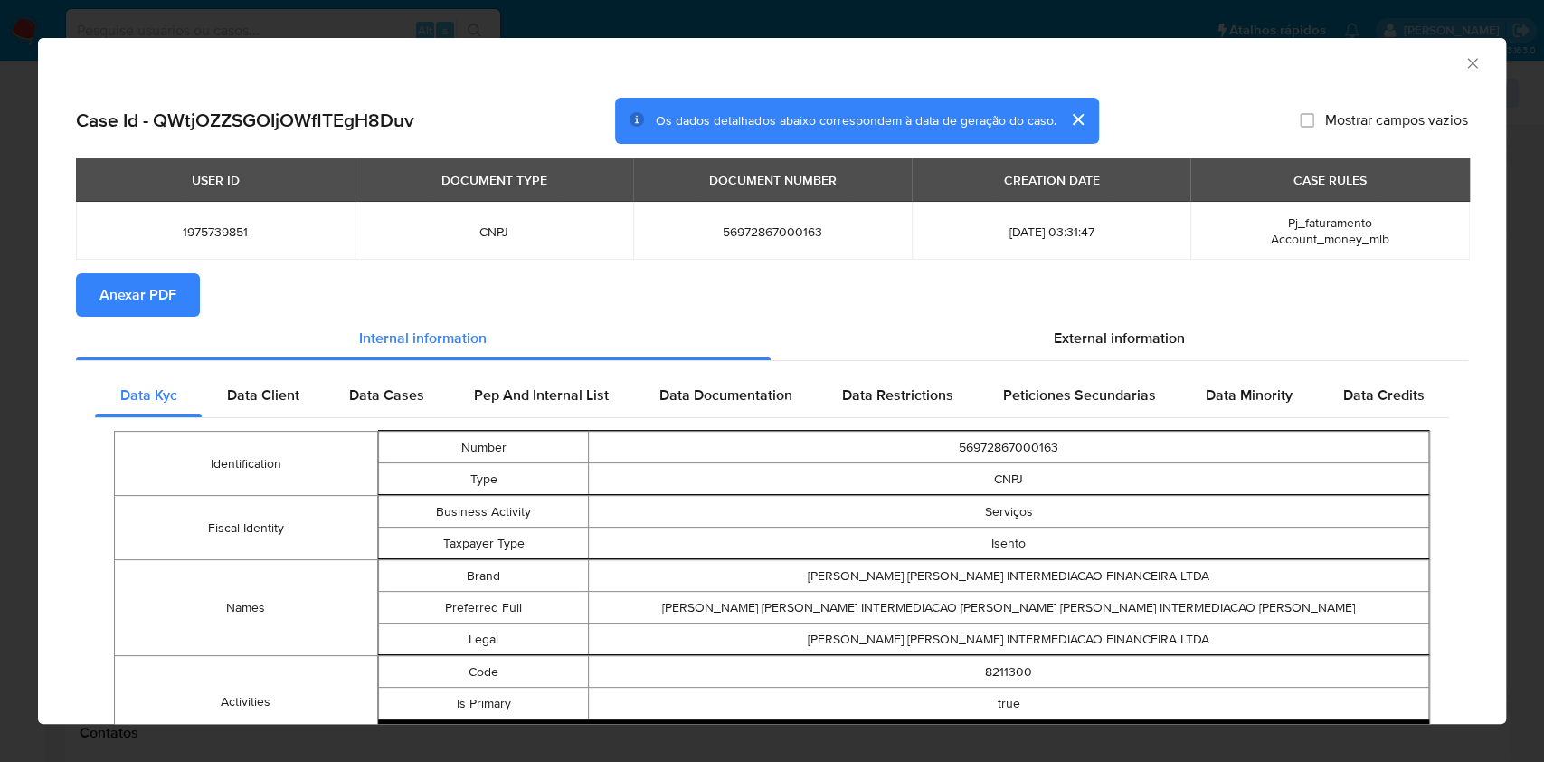
click at [123, 290] on span "Anexar PDF" at bounding box center [138, 295] width 77 height 40
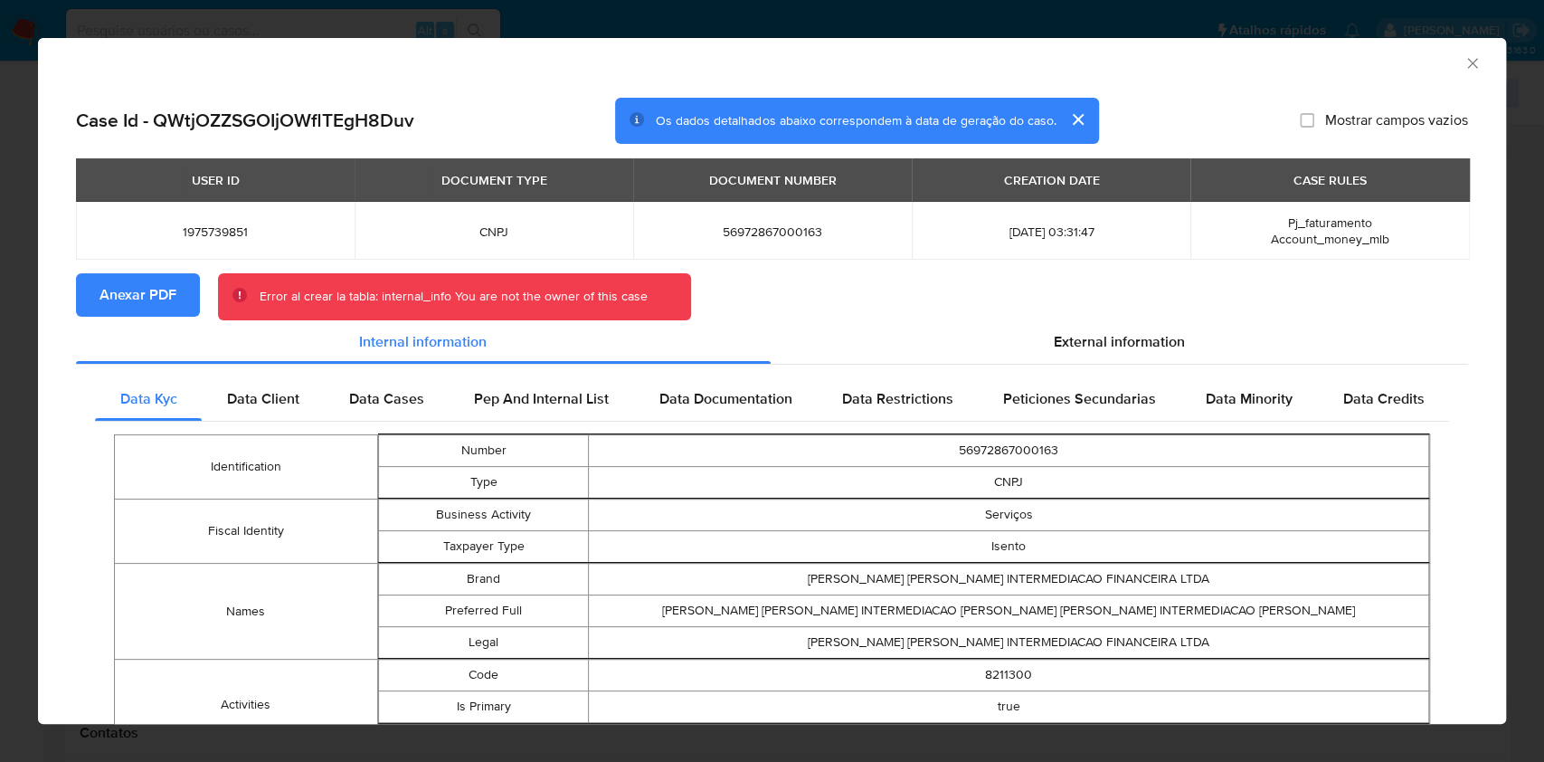
click at [1464, 55] on icon "Fechar a janela" at bounding box center [1473, 63] width 18 height 18
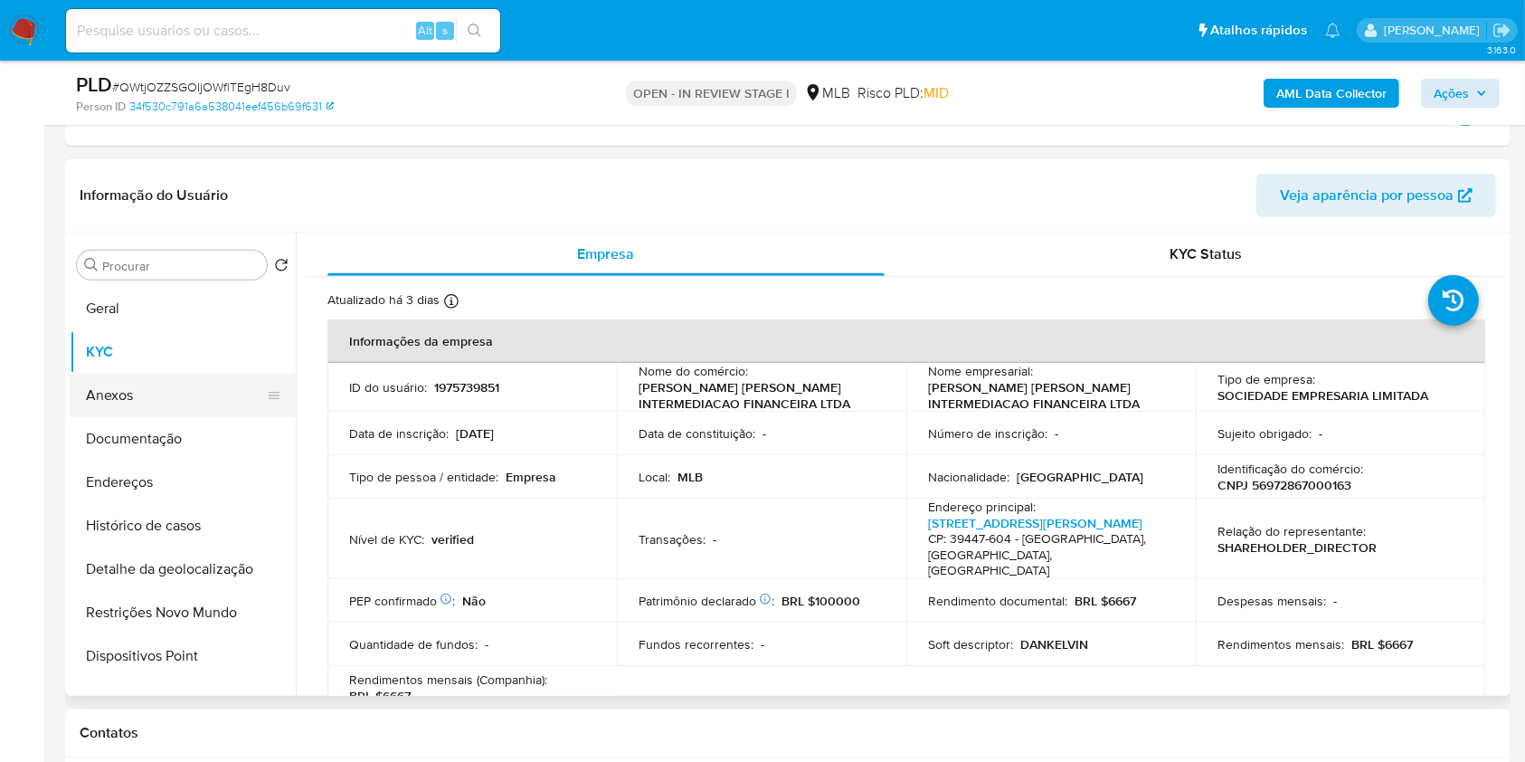
click at [157, 405] on button "Anexos" at bounding box center [176, 395] width 212 height 43
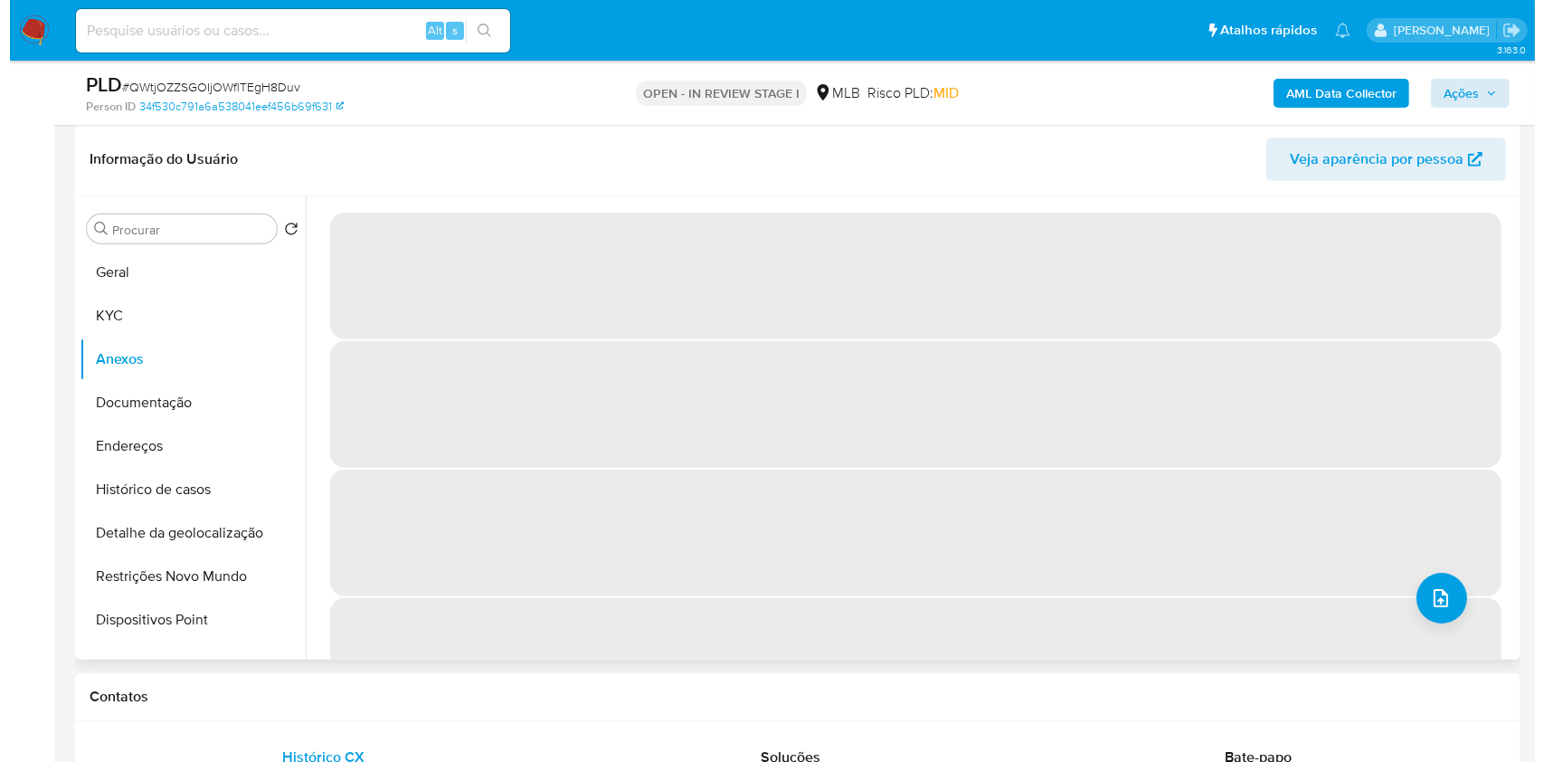
scroll to position [1260, 0]
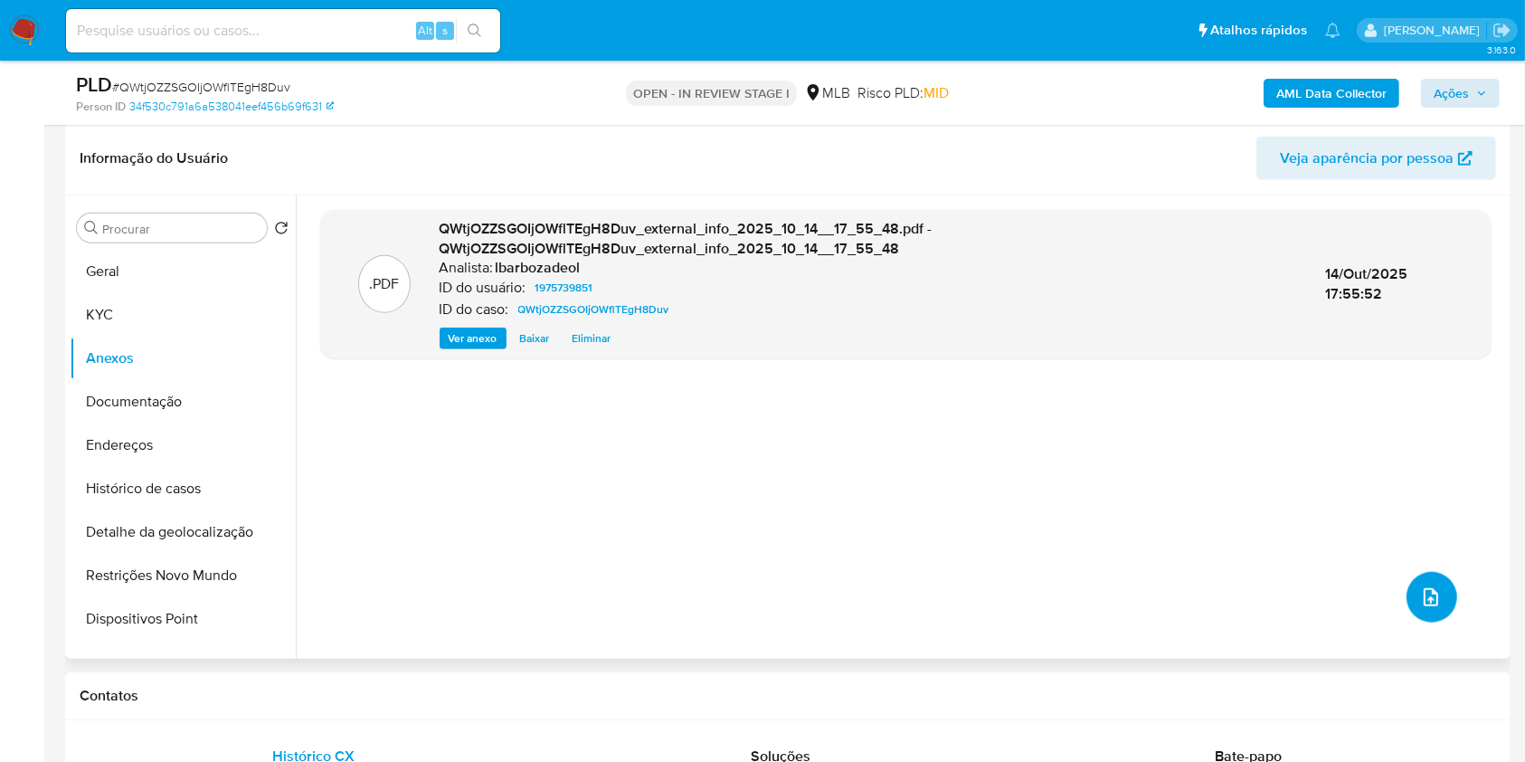
click at [1438, 598] on button "upload-file" at bounding box center [1432, 597] width 51 height 51
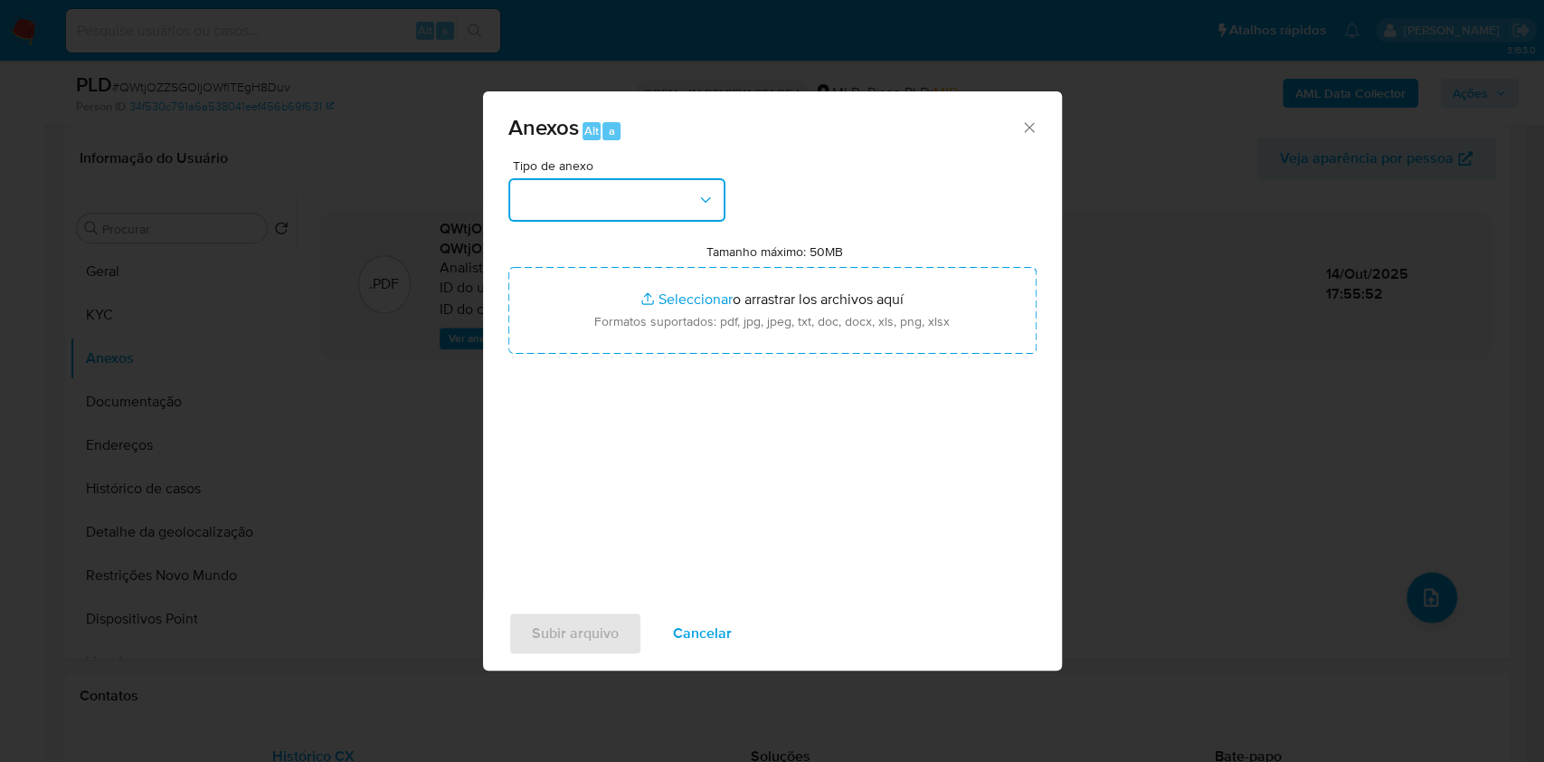
click at [674, 190] on button "button" at bounding box center [616, 199] width 217 height 43
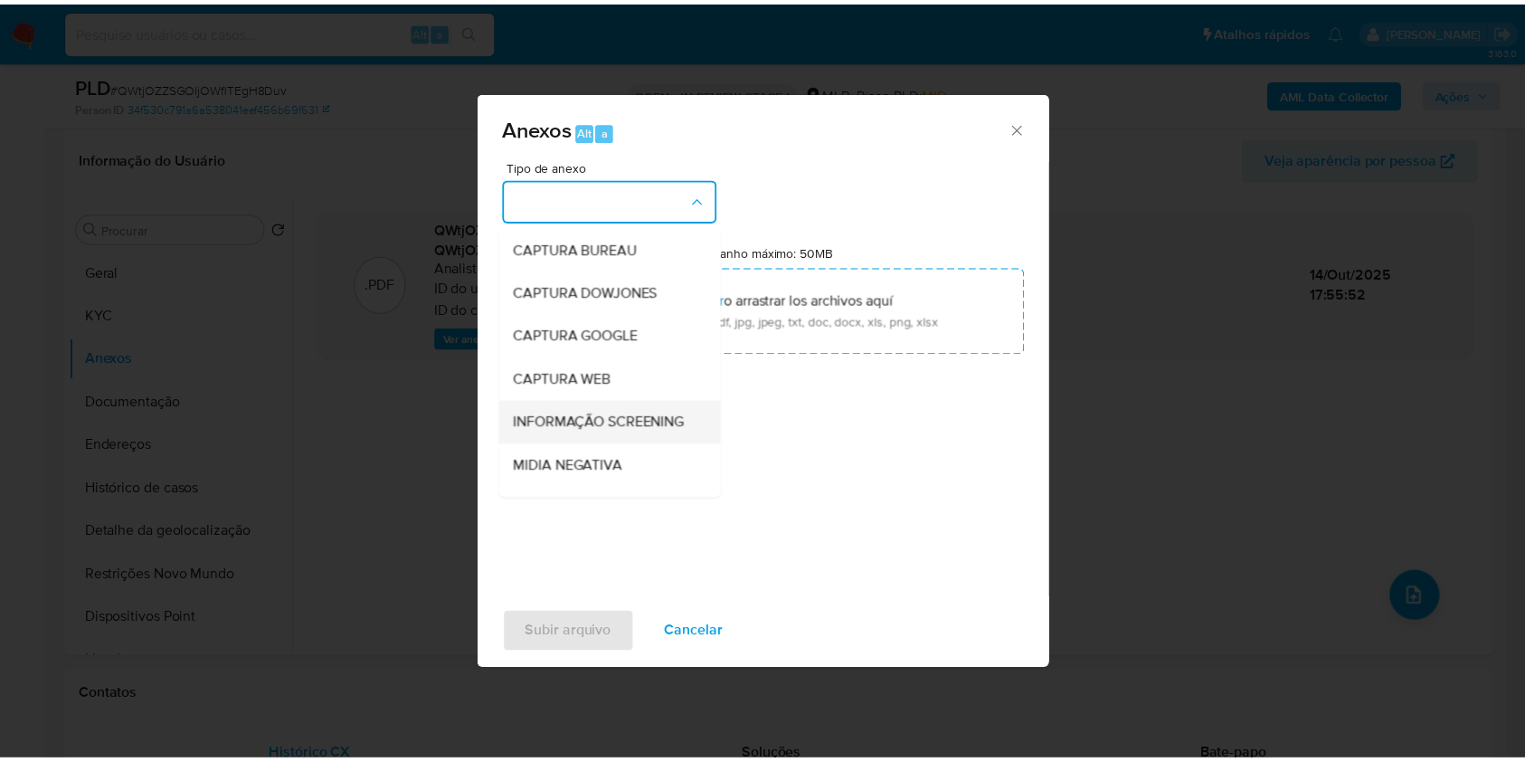
scroll to position [278, 0]
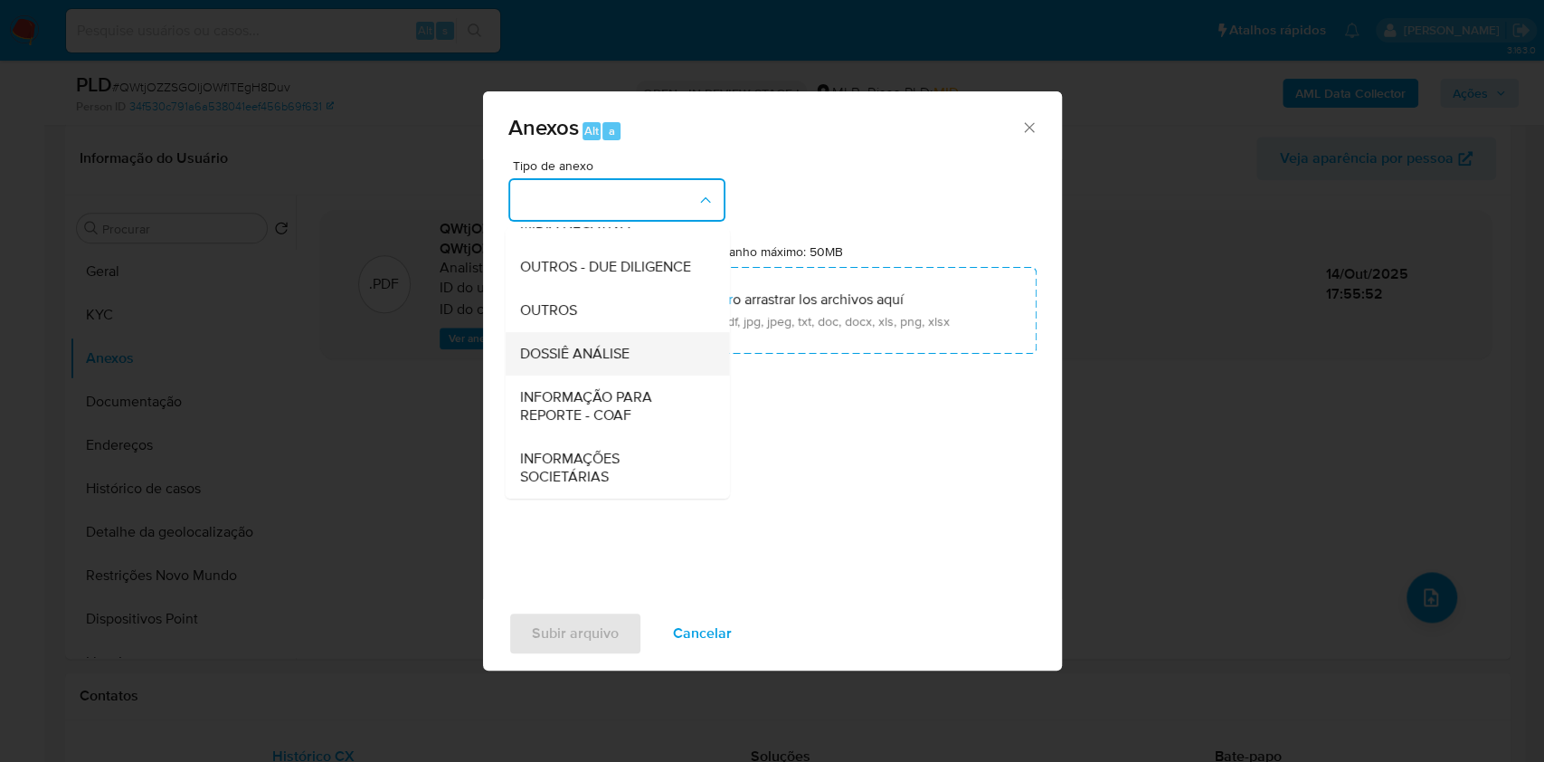
click at [619, 337] on div "DOSSIÊ ANÁLISE" at bounding box center [611, 353] width 185 height 43
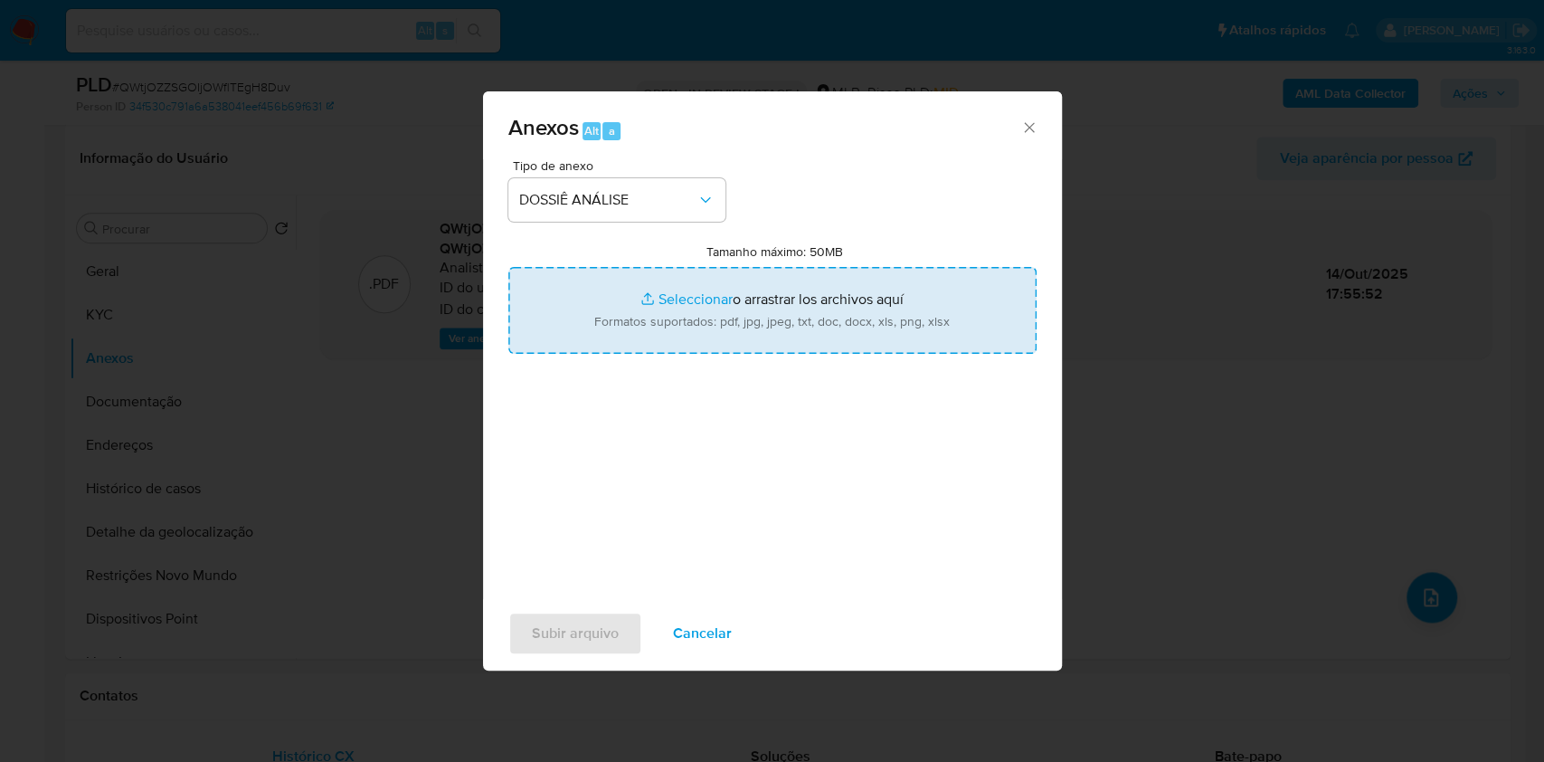
click at [637, 285] on input "Tamanho máximo: 50MB Seleccionar archivos" at bounding box center [772, 310] width 528 height 87
type input "C:\fakepath\Mulan 1975739851_2025_10_14_14_41_39.xlsx"
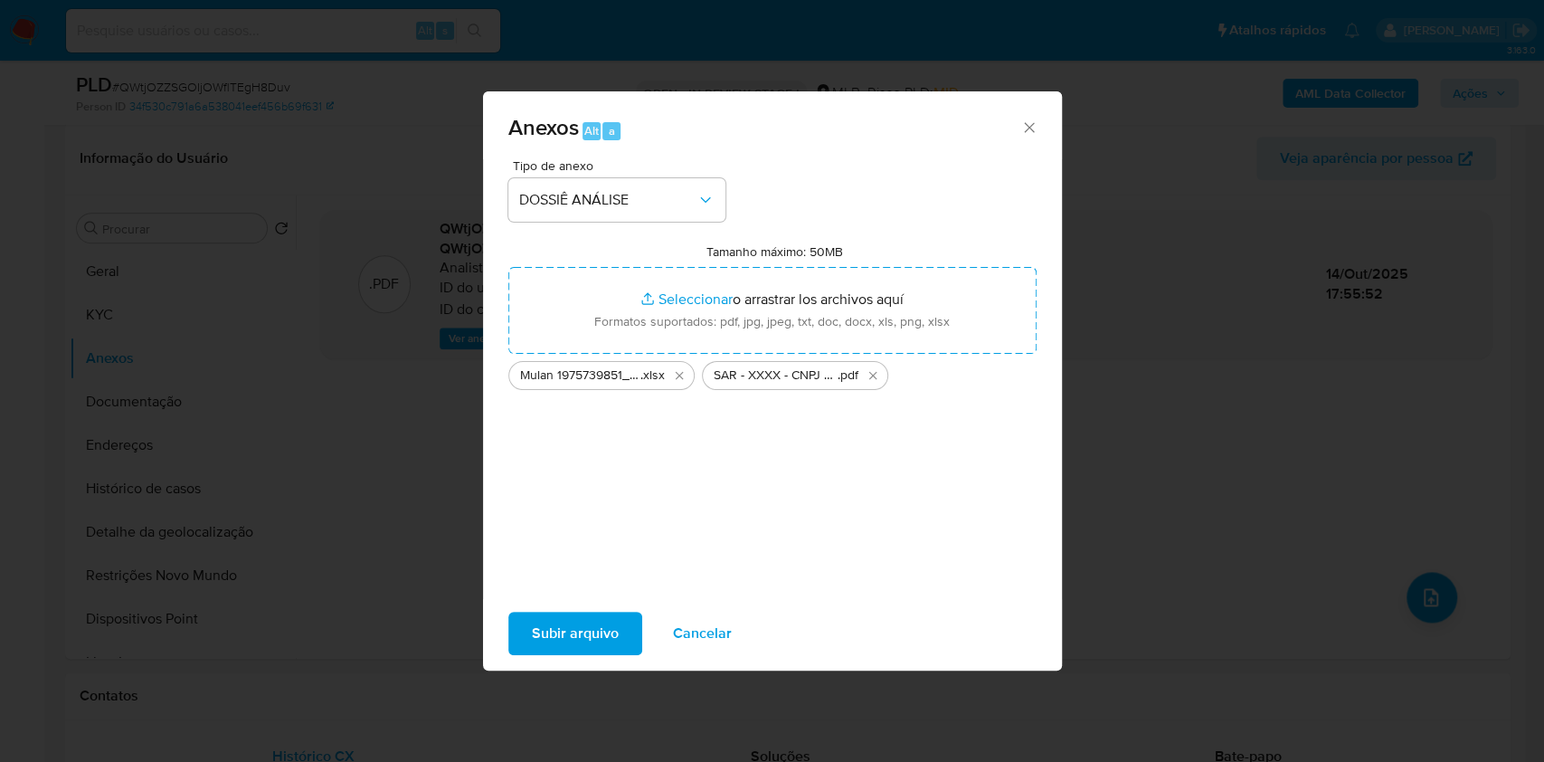
click at [558, 628] on span "Subir arquivo" at bounding box center [575, 633] width 87 height 40
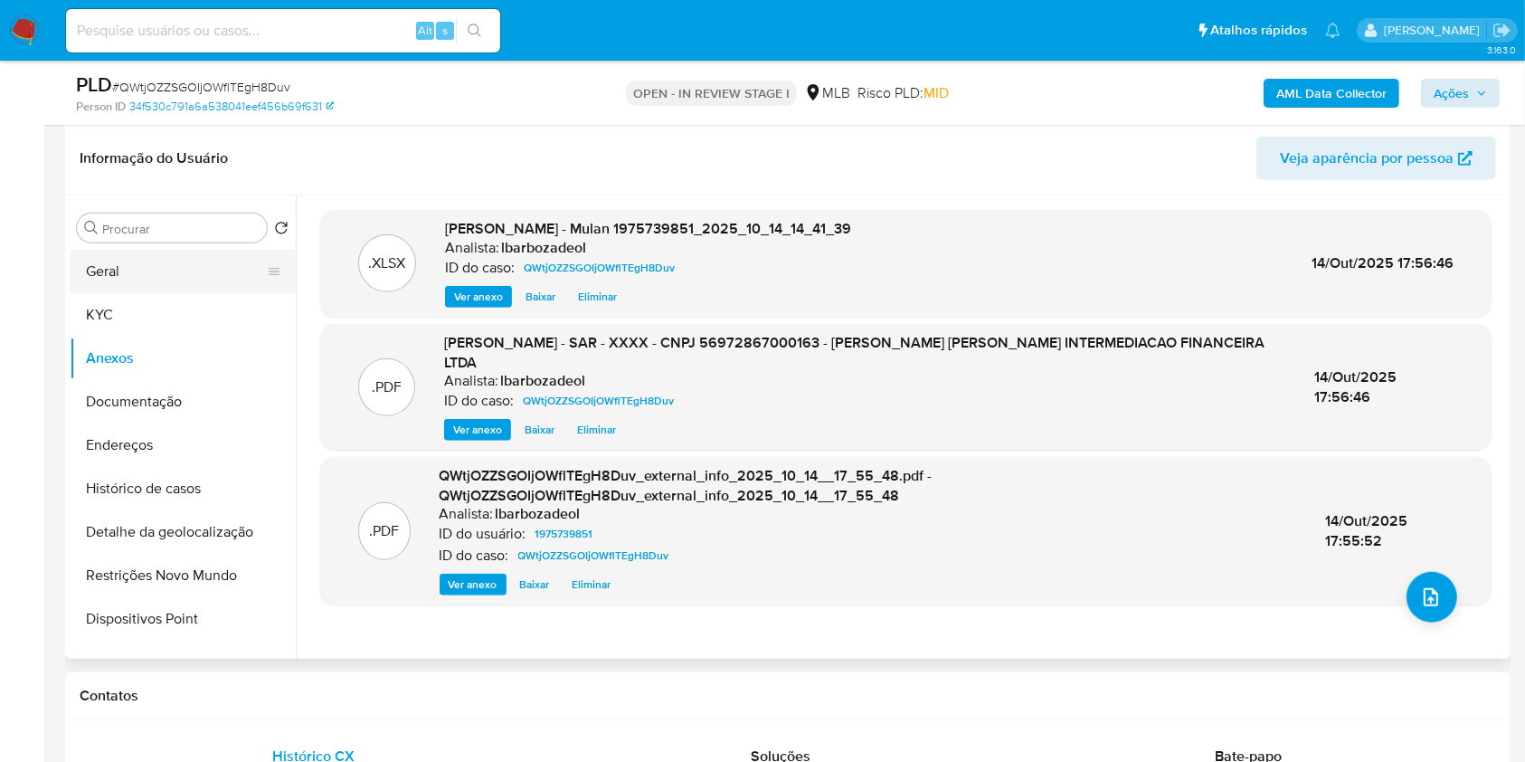
click at [217, 273] on button "Geral" at bounding box center [176, 271] width 212 height 43
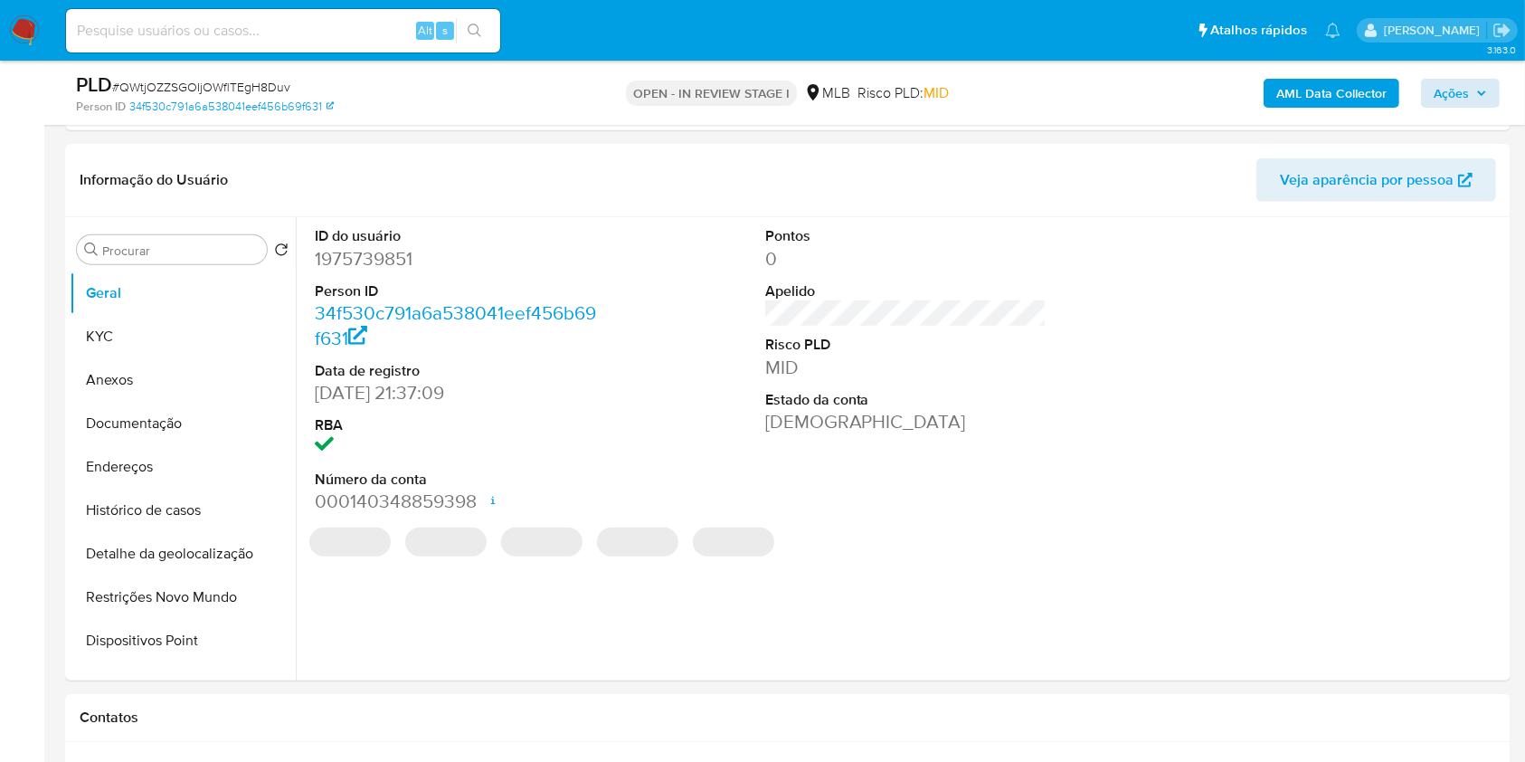
click at [1378, 84] on b "AML Data Collector" at bounding box center [1332, 93] width 110 height 29
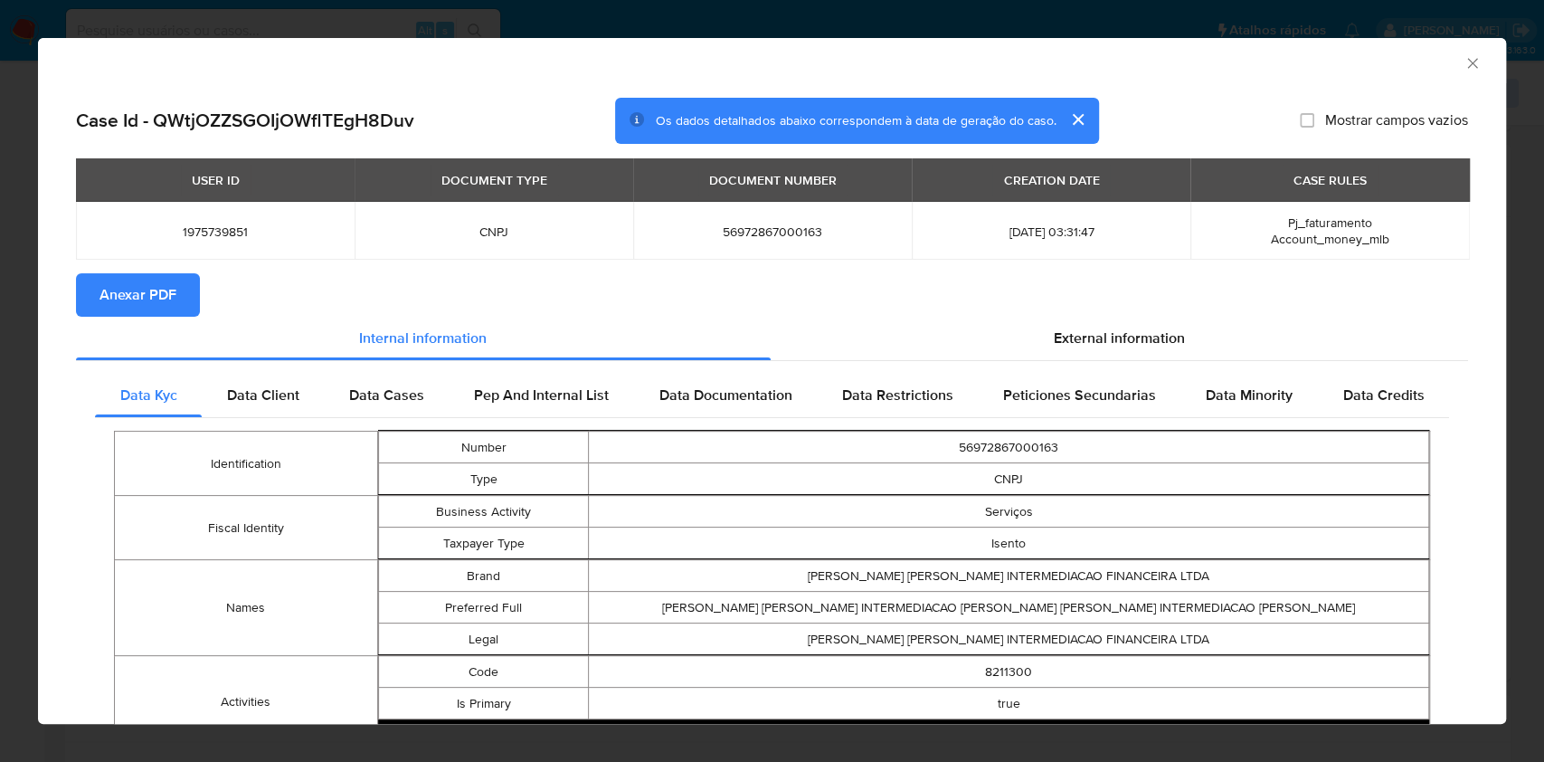
click at [157, 288] on span "Anexar PDF" at bounding box center [138, 295] width 77 height 40
click at [1464, 66] on icon "Fechar a janela" at bounding box center [1473, 63] width 18 height 18
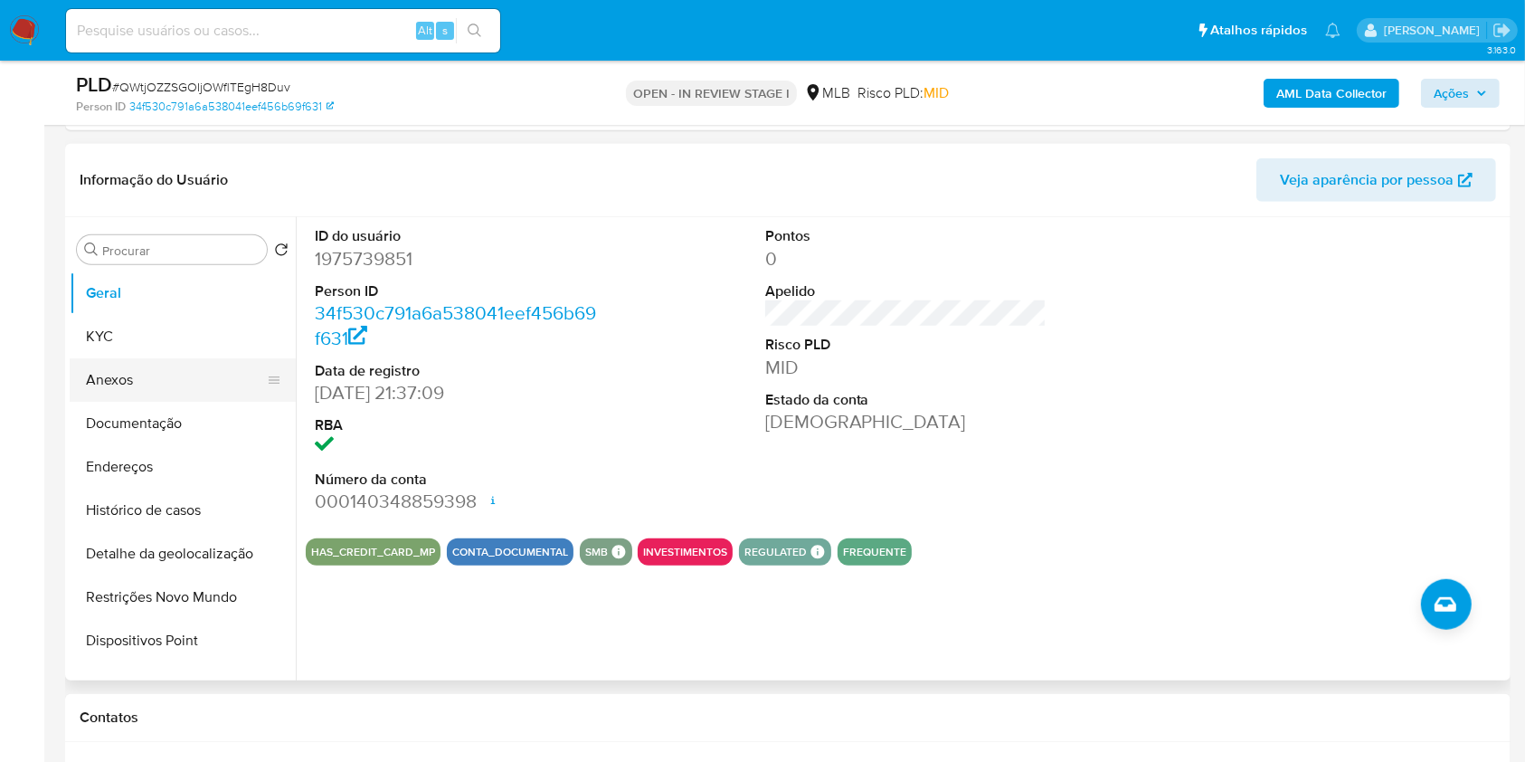
click at [113, 374] on button "Anexos" at bounding box center [176, 379] width 212 height 43
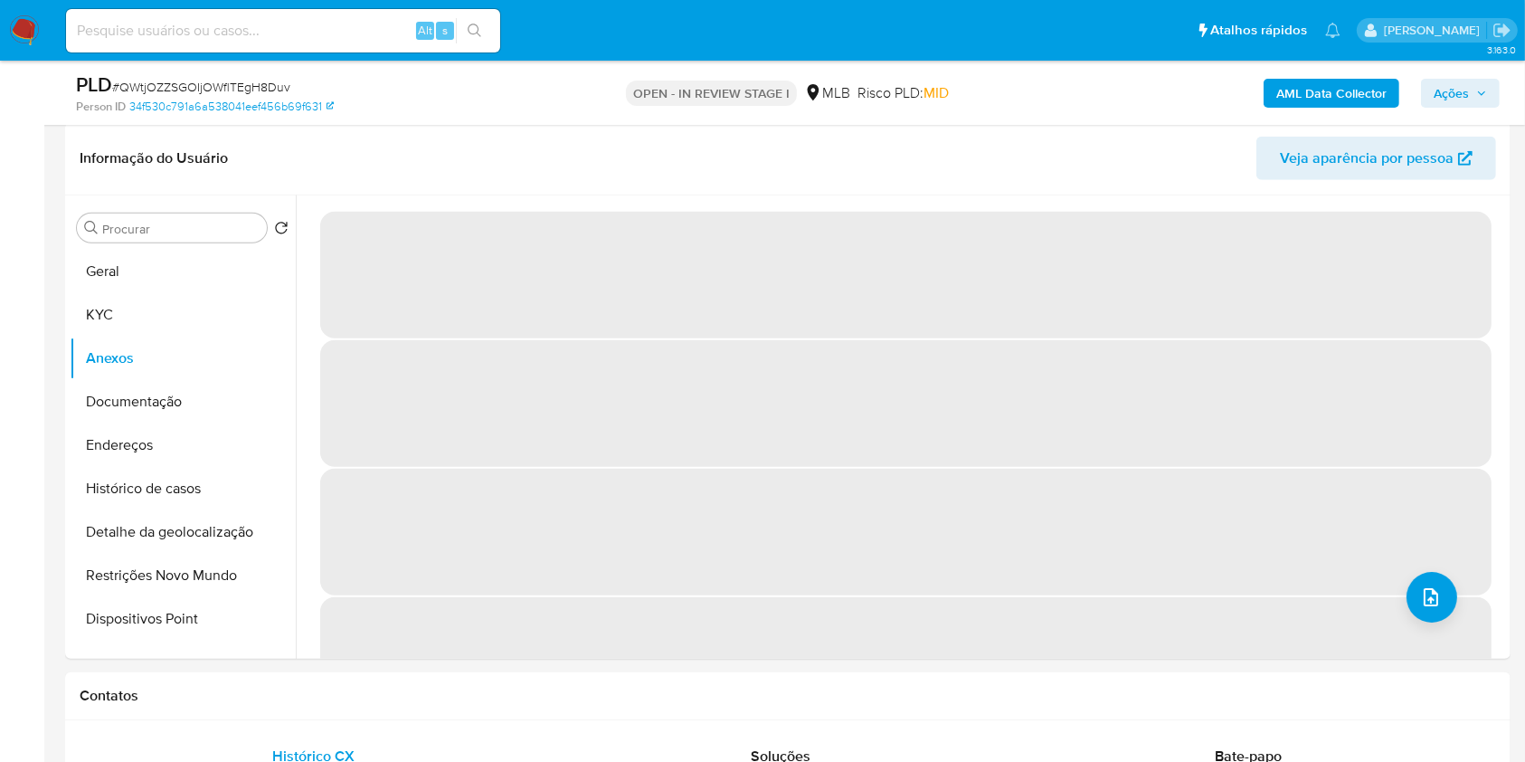
click at [1455, 90] on span "Ações" at bounding box center [1451, 93] width 35 height 29
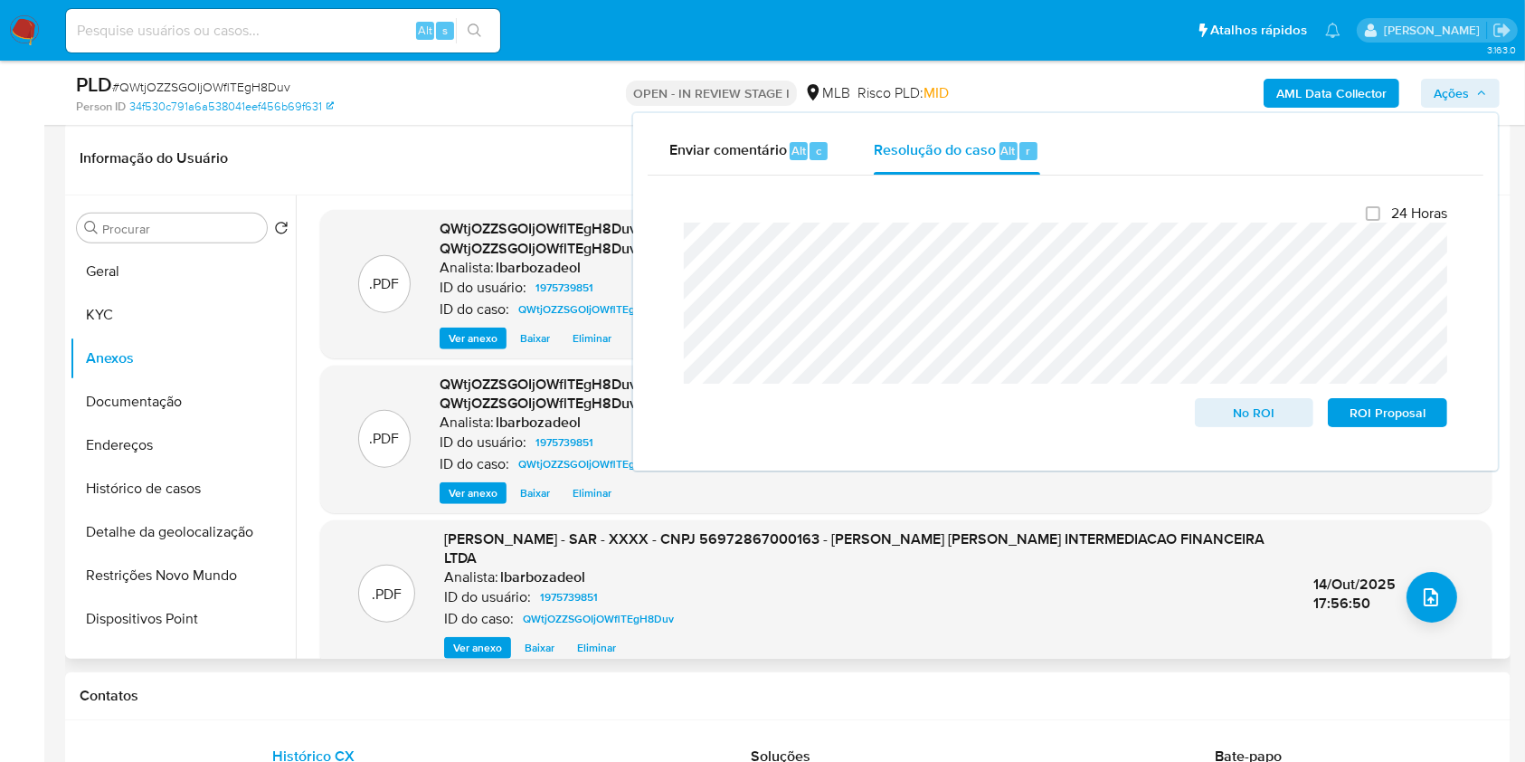
click at [536, 154] on header "Informação do Usuário Veja aparência por pessoa" at bounding box center [788, 158] width 1417 height 43
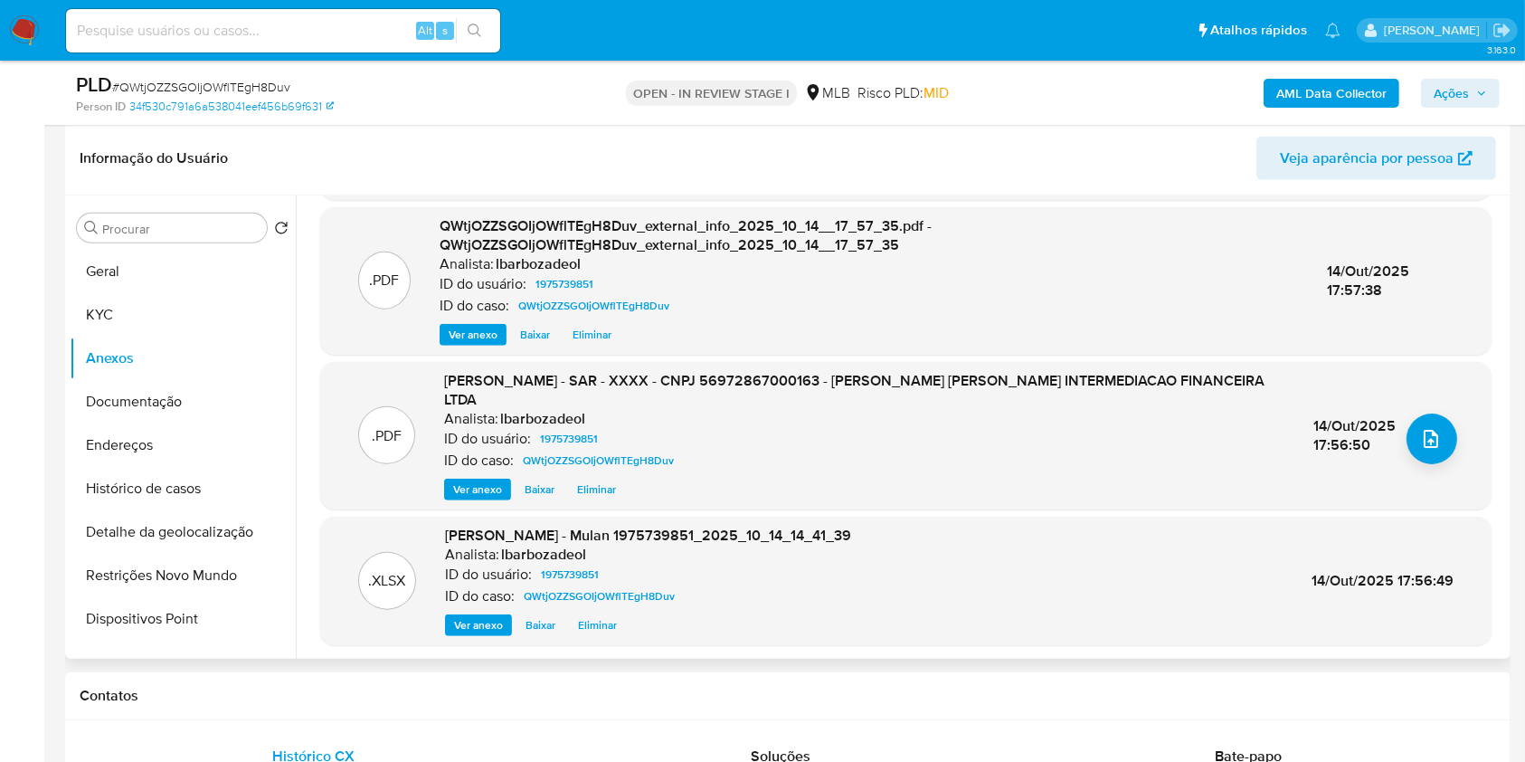
scroll to position [191, 0]
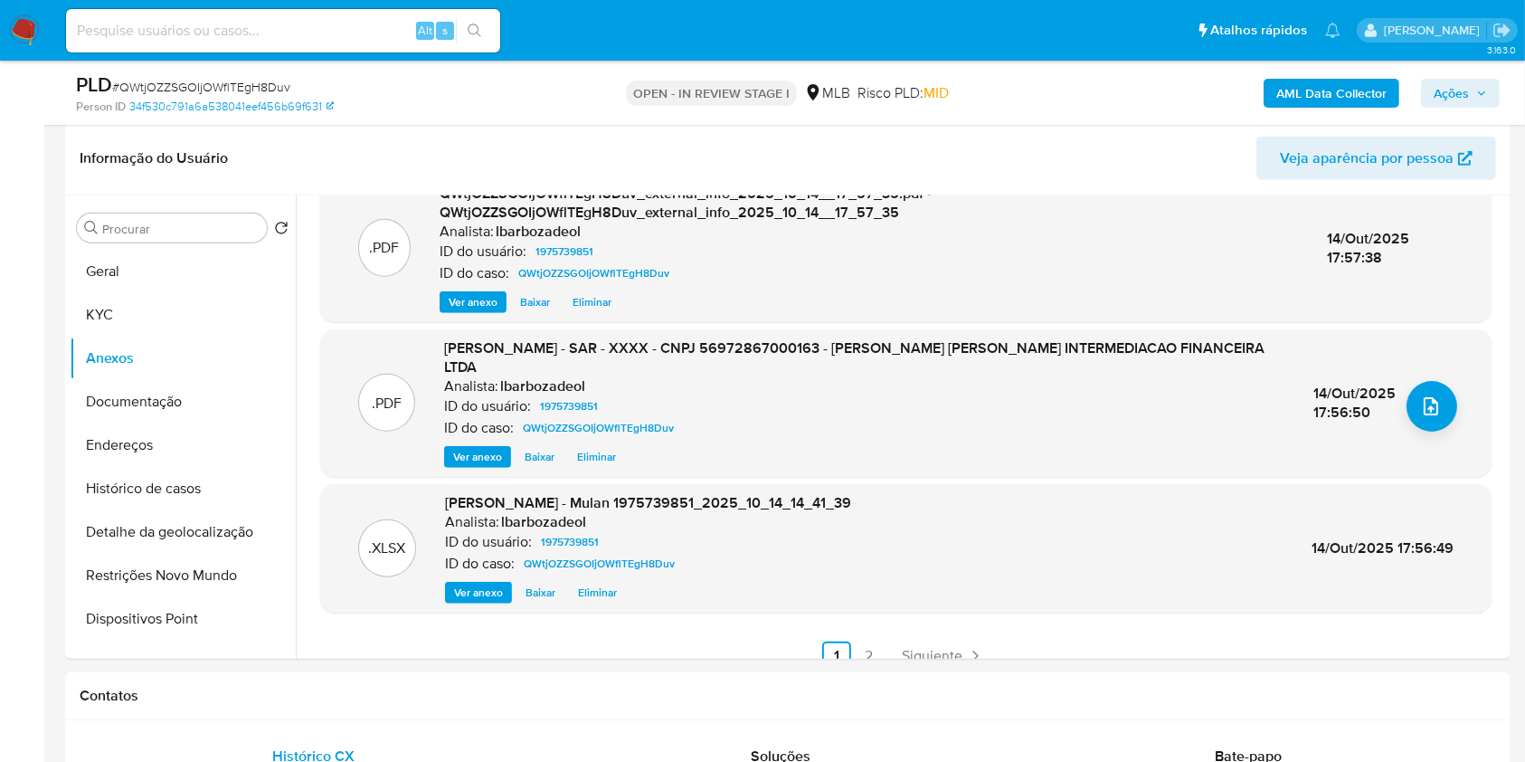
click at [1460, 79] on span "Ações" at bounding box center [1451, 93] width 35 height 29
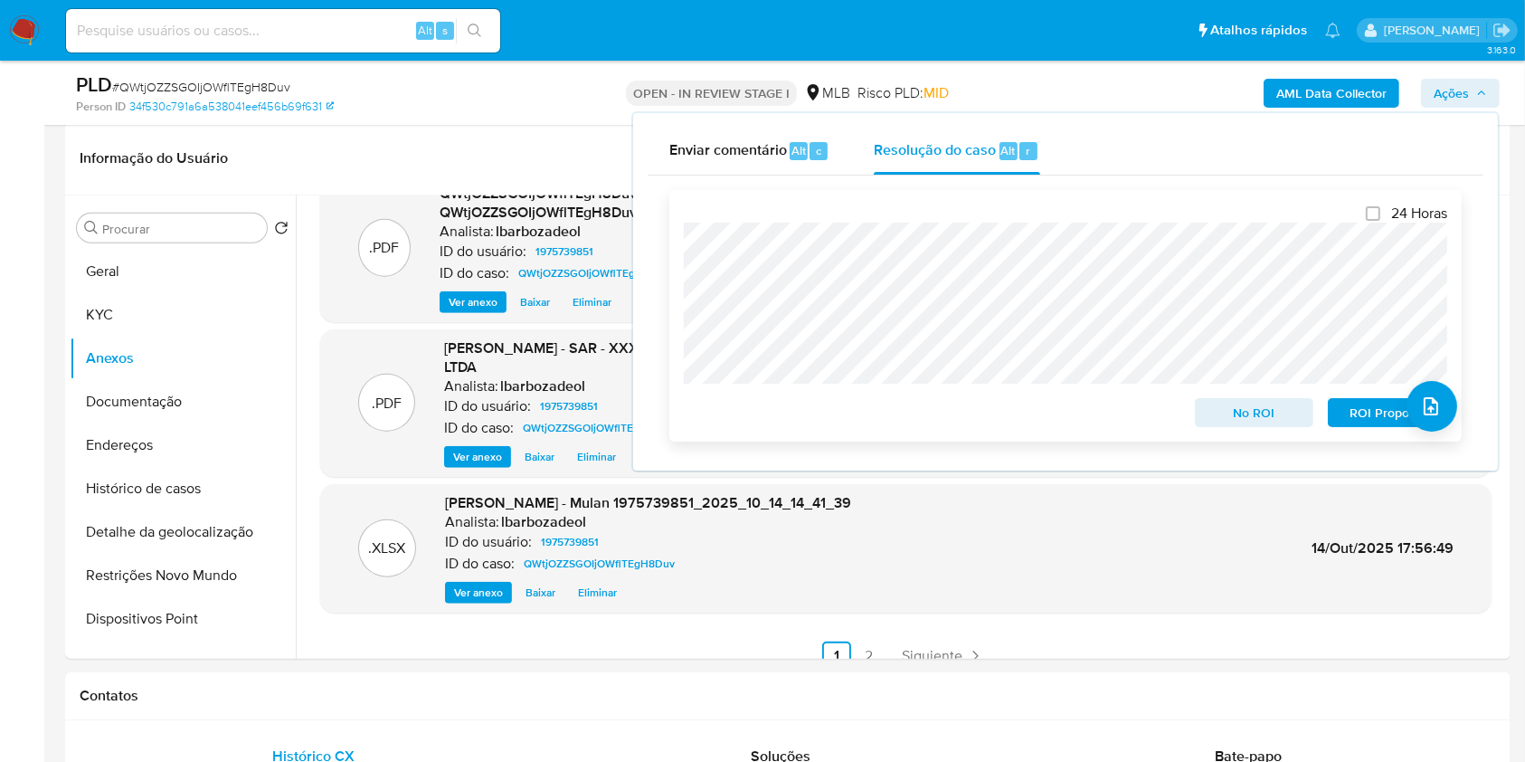
click at [1348, 420] on span "ROI Proposal" at bounding box center [1388, 412] width 94 height 25
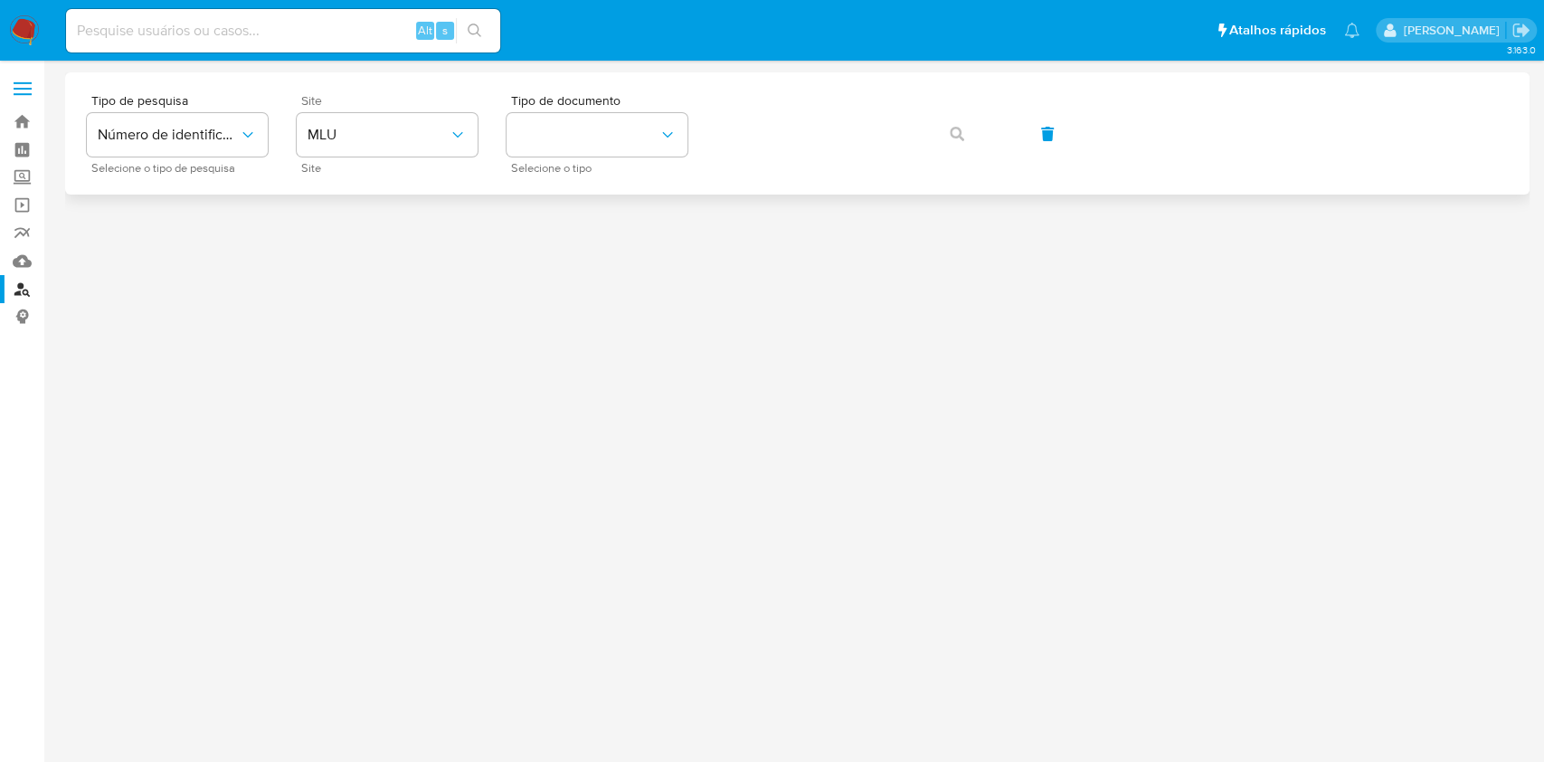
click at [438, 112] on div "Site MLU Site" at bounding box center [387, 133] width 181 height 79
click at [436, 117] on button "MLU" at bounding box center [387, 134] width 181 height 43
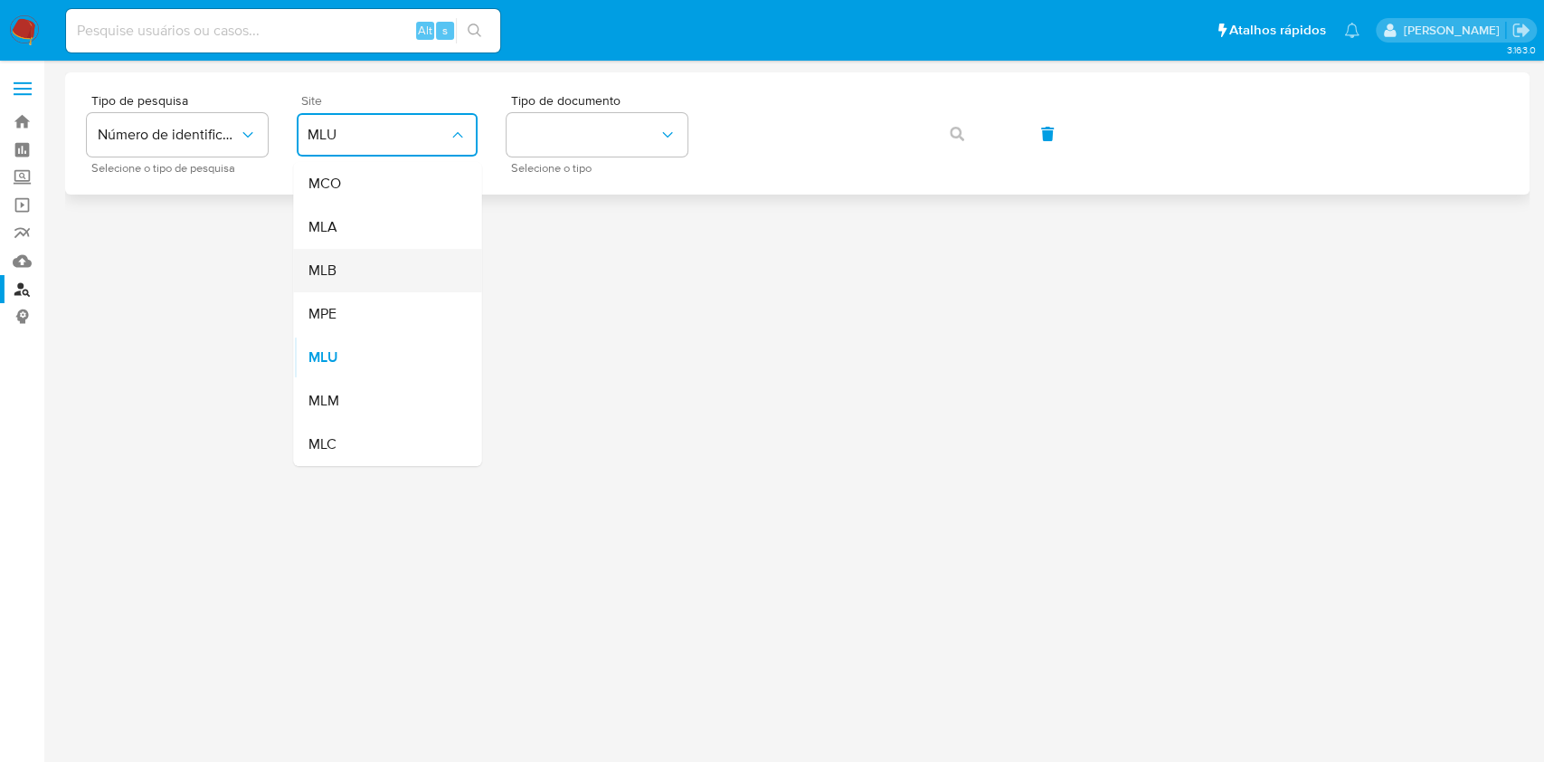
click at [418, 264] on div "MLB" at bounding box center [382, 270] width 148 height 43
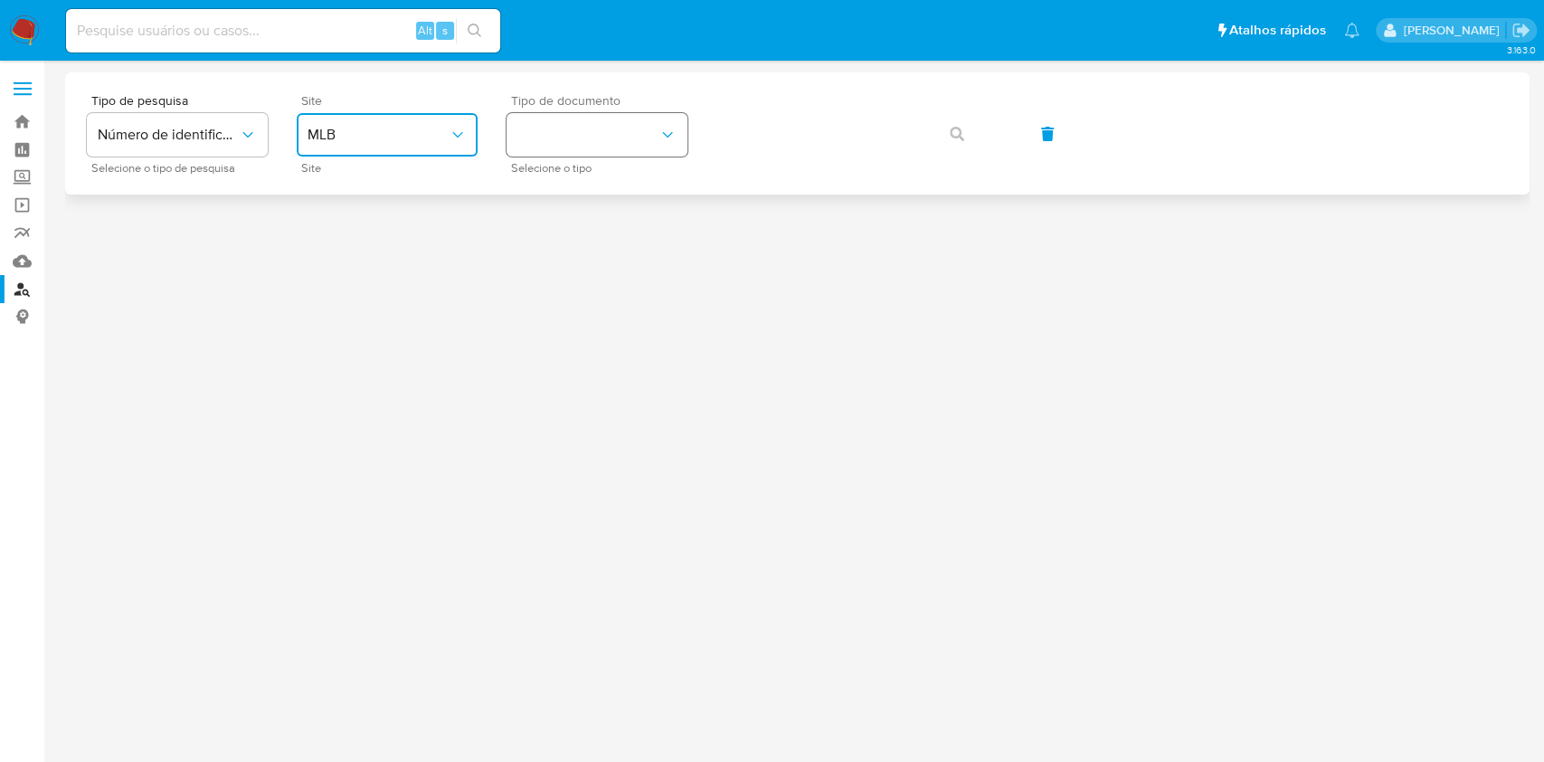
click at [546, 140] on button "identificationType" at bounding box center [597, 134] width 181 height 43
click at [581, 256] on div "CPF CPF" at bounding box center [592, 254] width 148 height 62
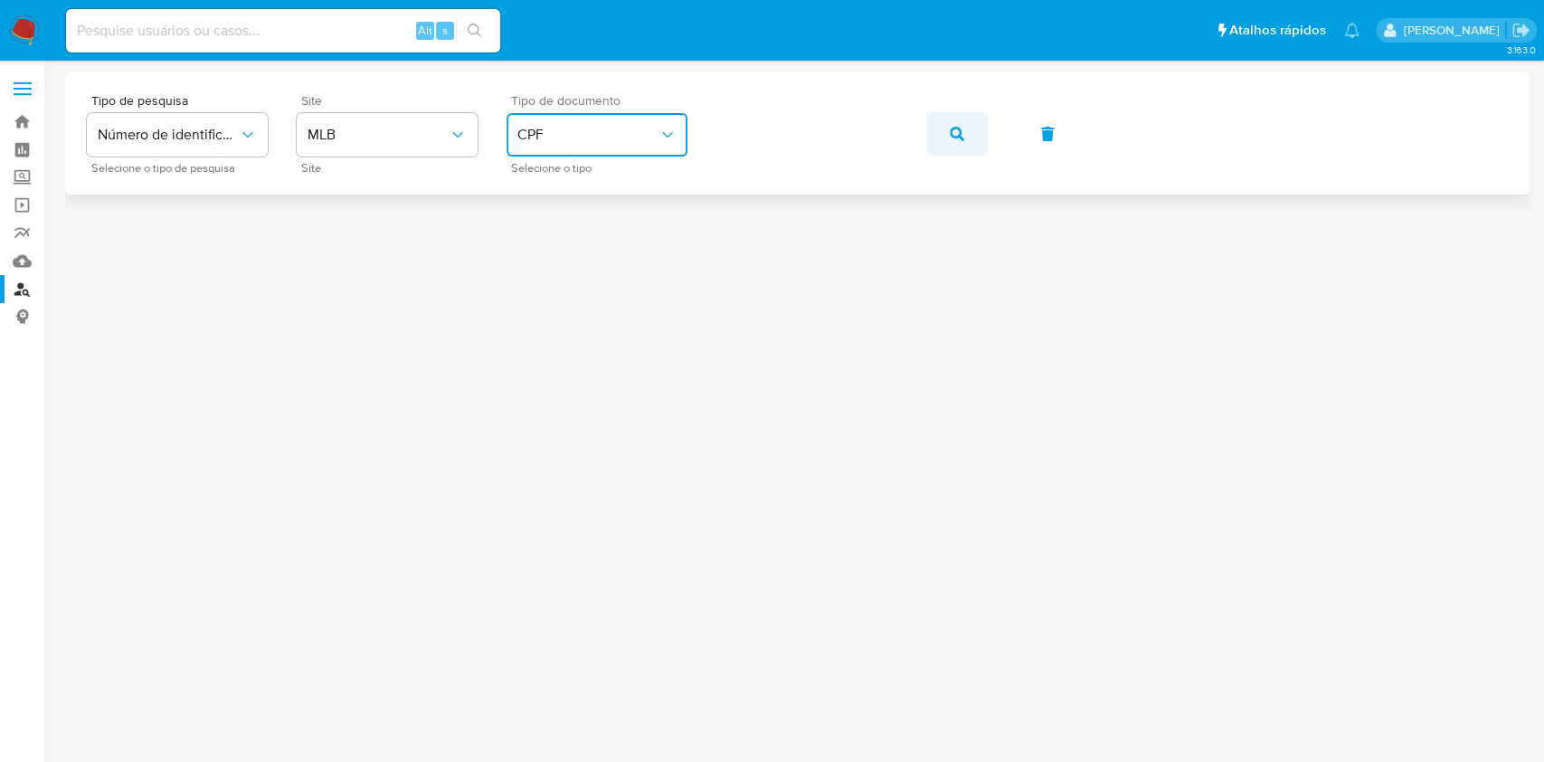
click at [954, 138] on icon "button" at bounding box center [957, 134] width 14 height 14
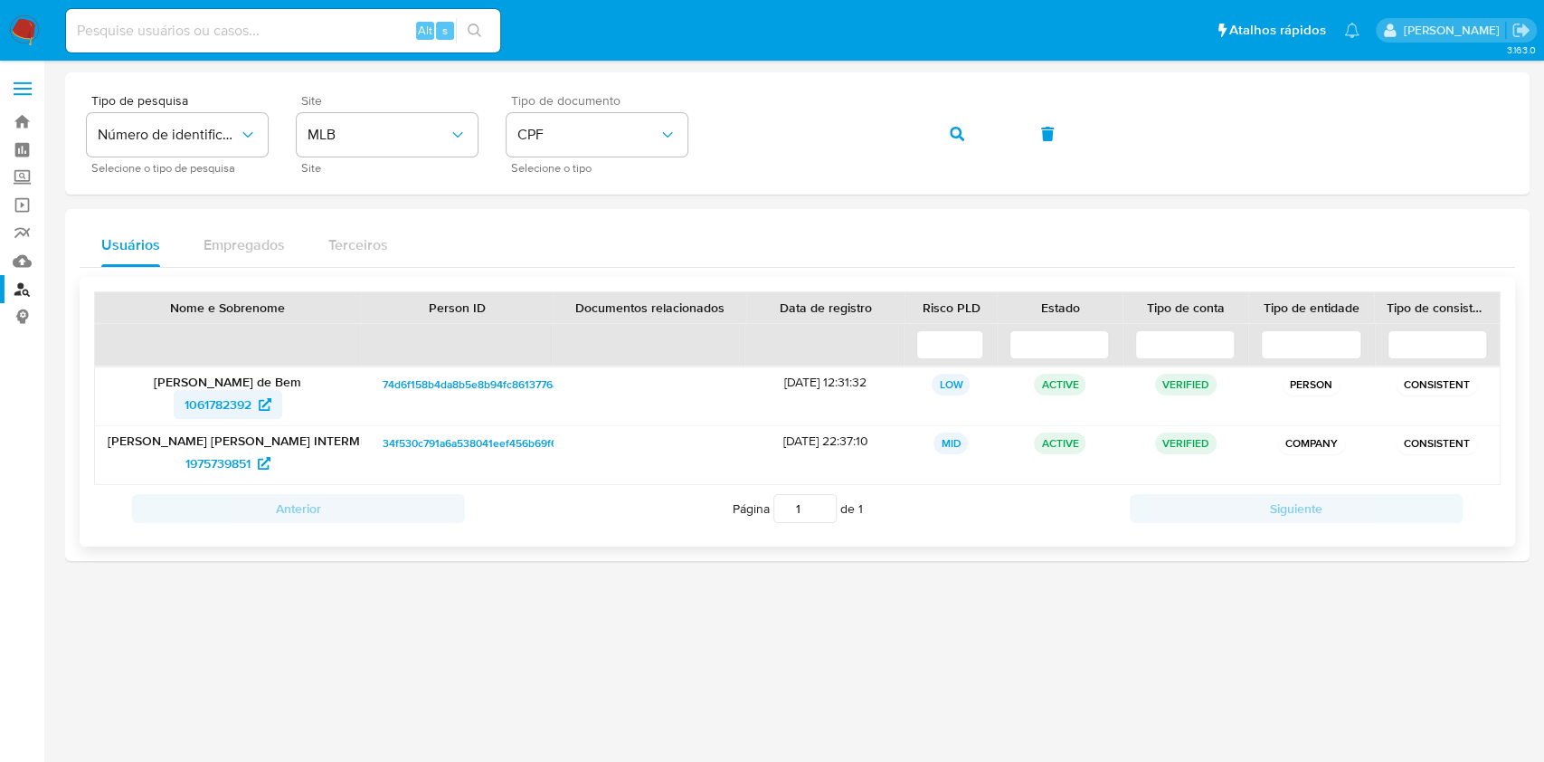
click at [227, 417] on span "1061782392" at bounding box center [218, 404] width 67 height 29
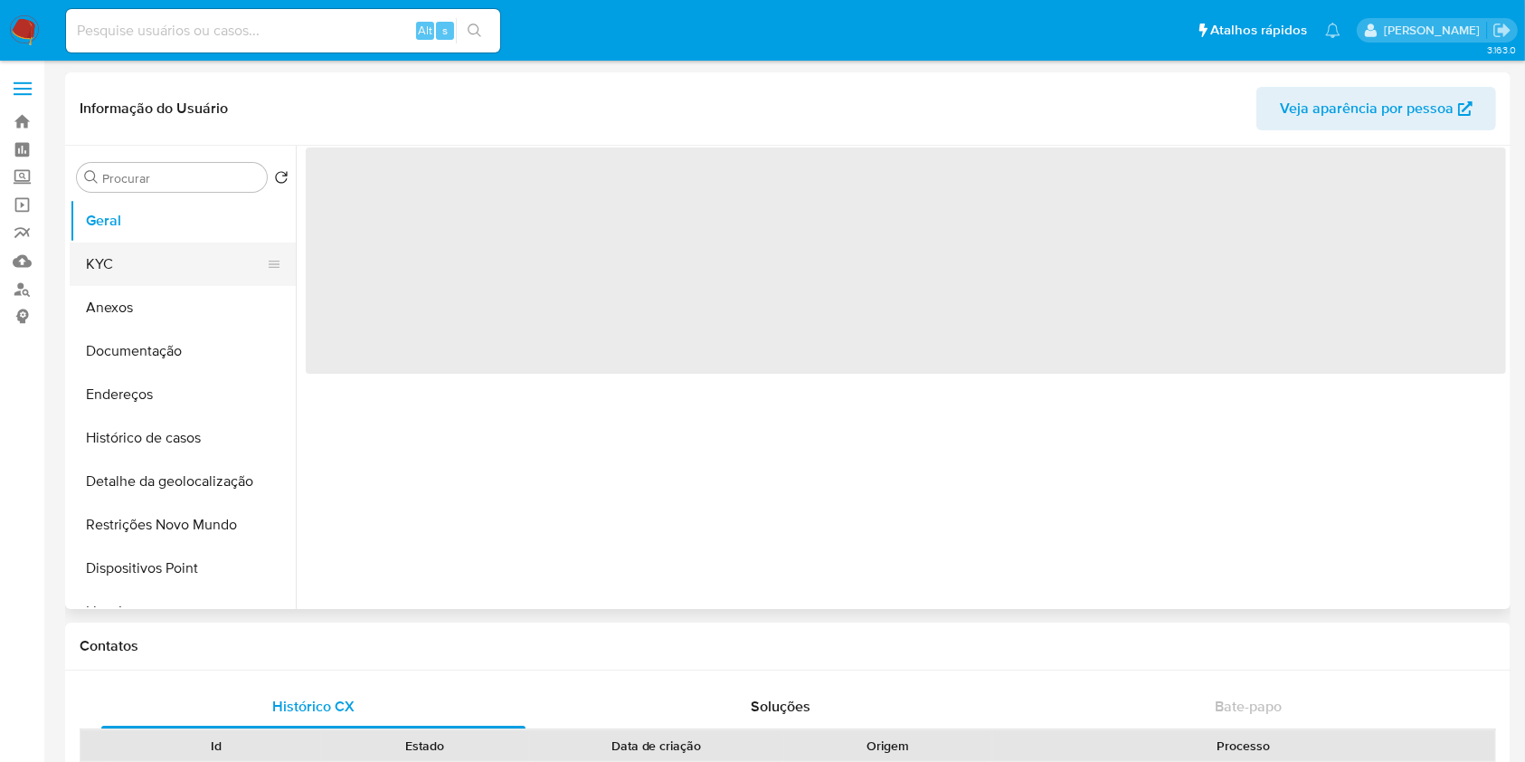
select select "10"
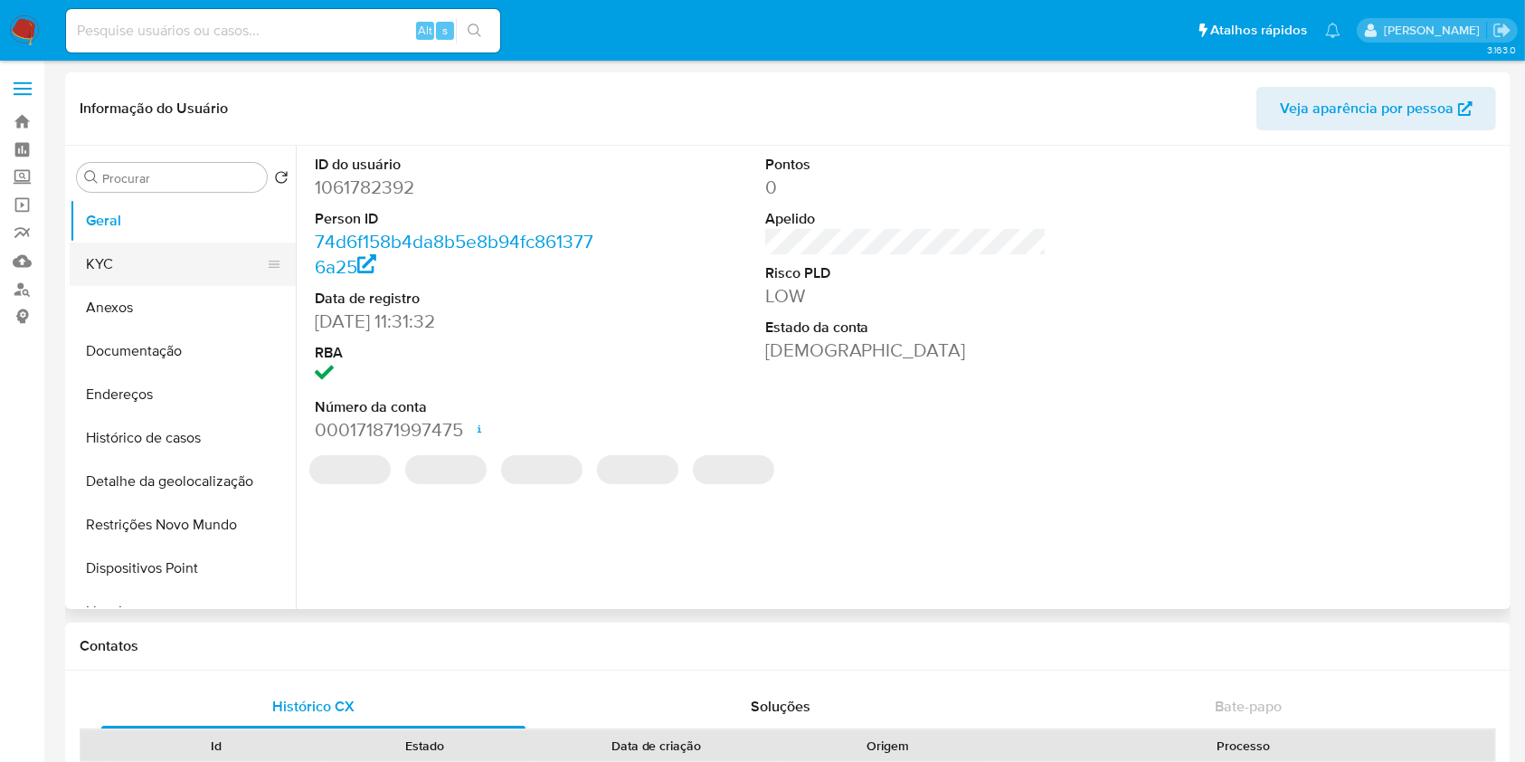
click at [176, 248] on button "KYC" at bounding box center [176, 263] width 212 height 43
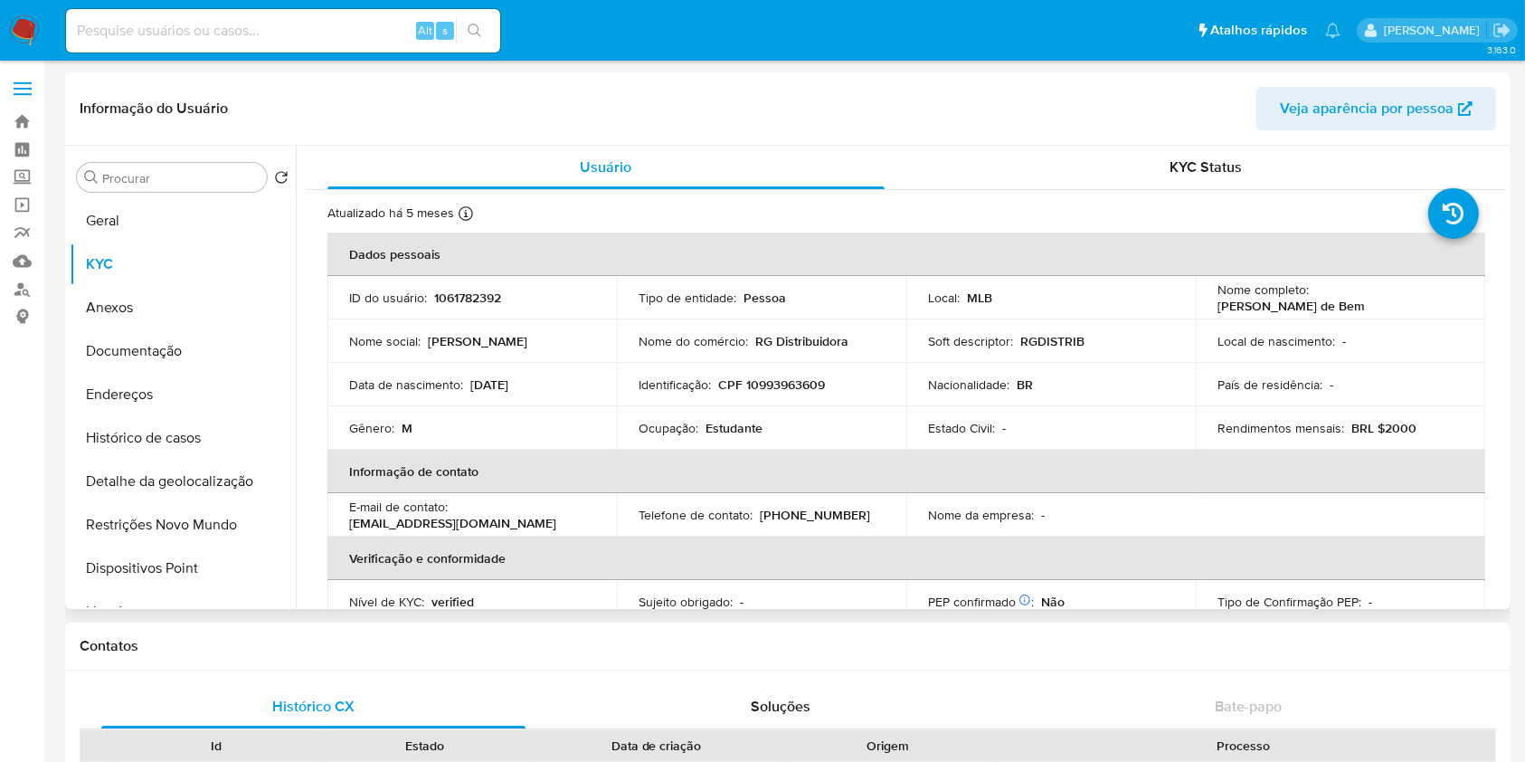
click at [740, 425] on p "Estudante" at bounding box center [734, 428] width 57 height 16
copy p "Estudante"
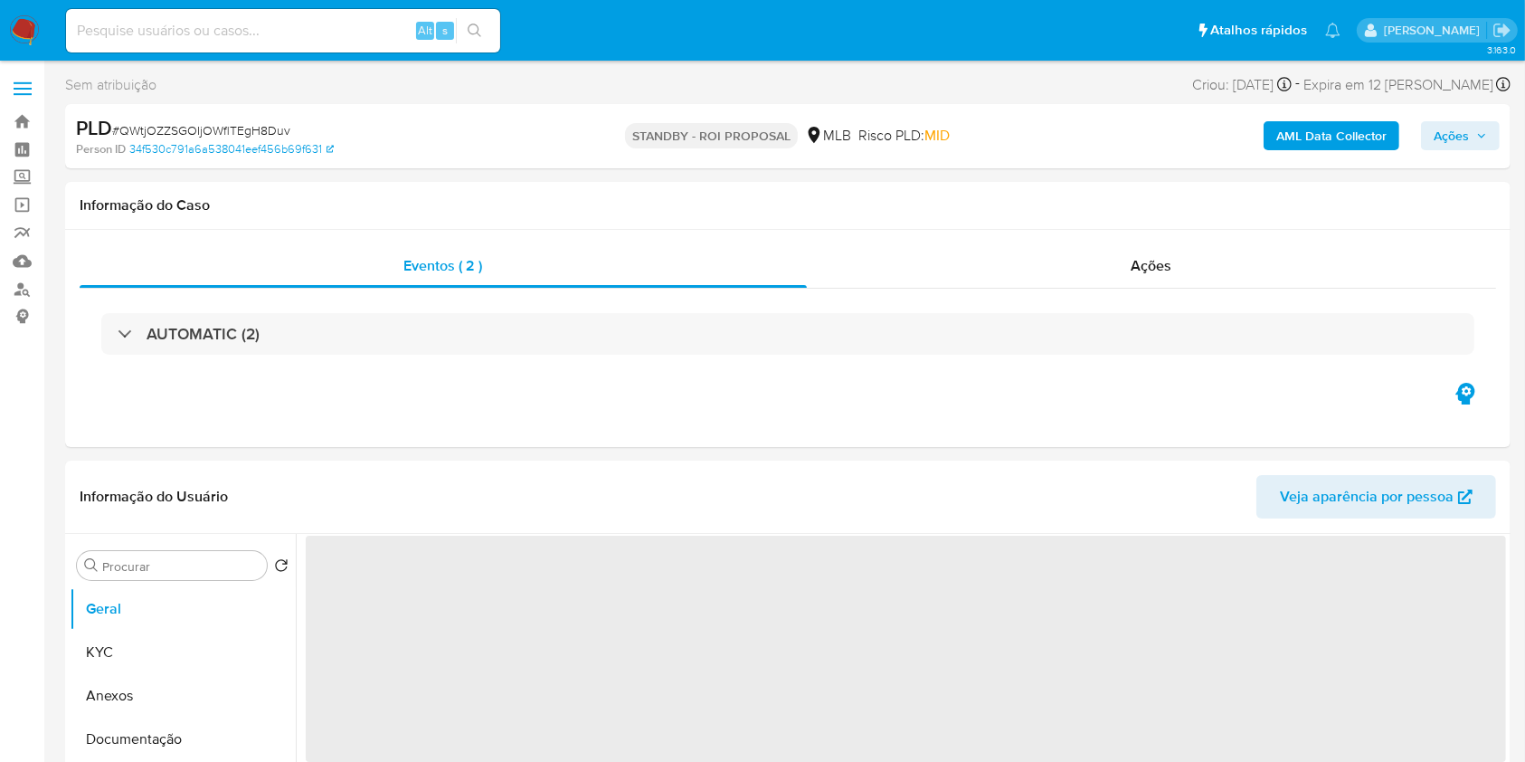
select select "10"
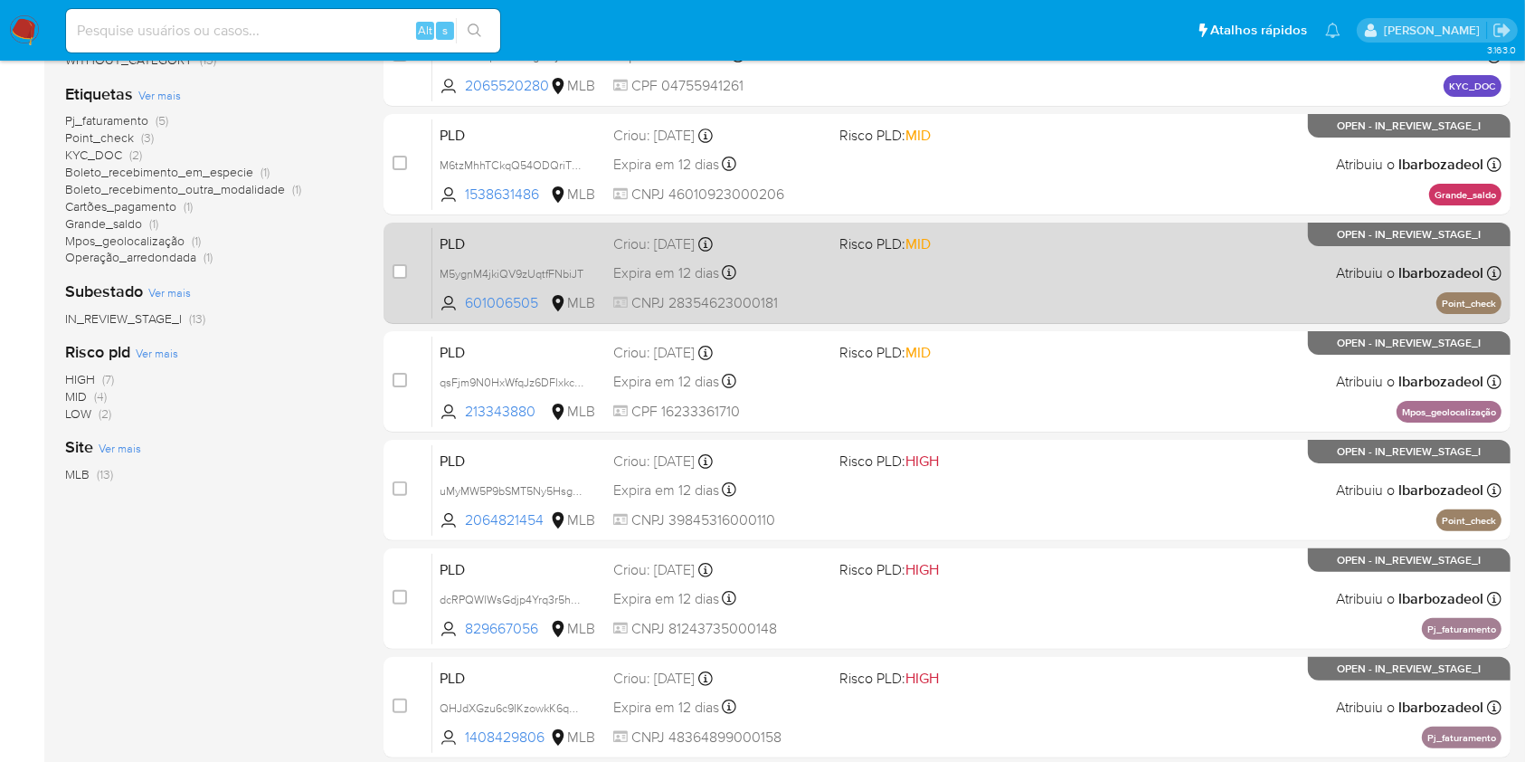
scroll to position [388, 0]
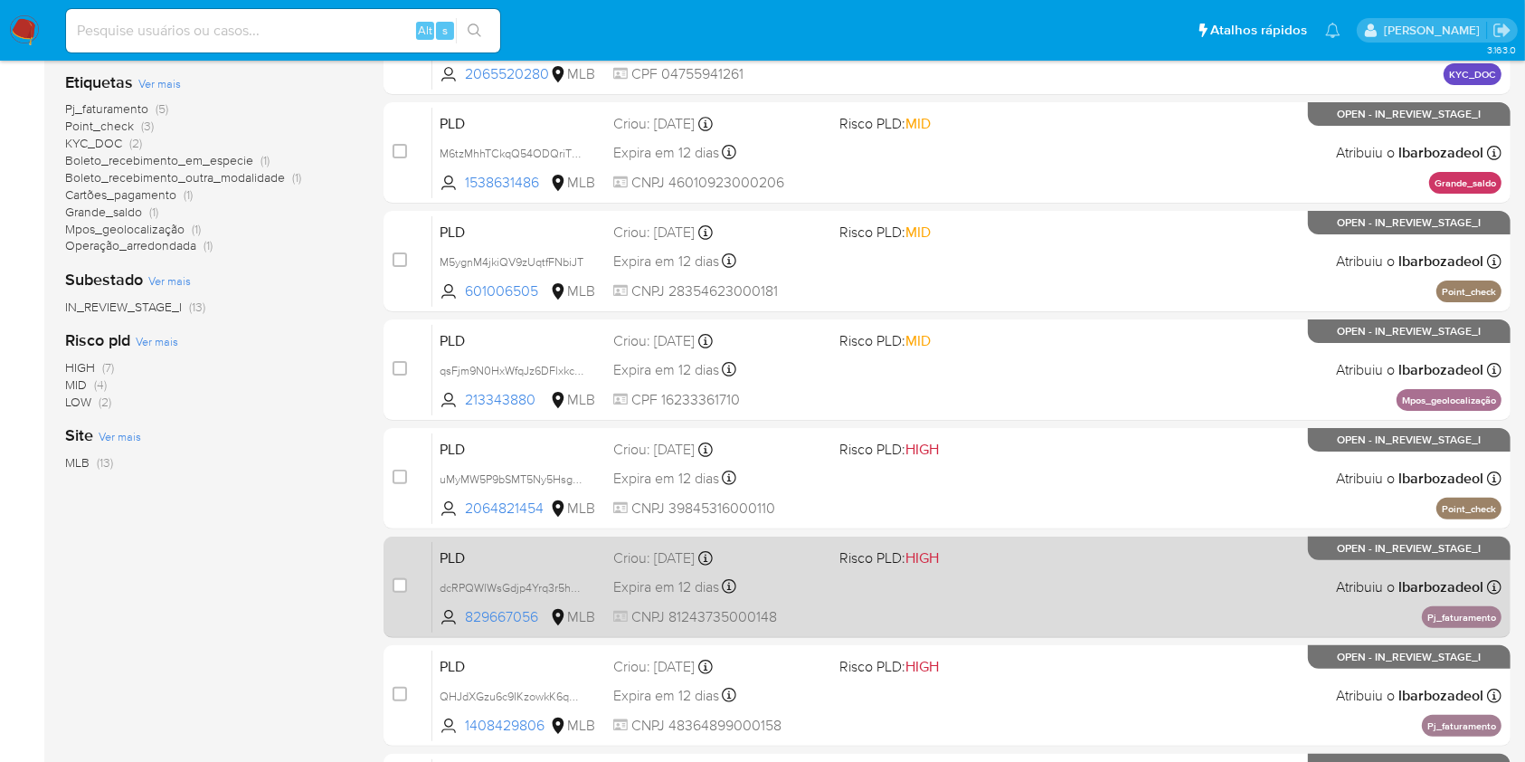
click at [1189, 608] on div "PLD dcRPQWlWsGdjp4Yrq3r5hLko 829667056 MLB Risco PLD: HIGH Criou: [DATE] Criou:…" at bounding box center [966, 586] width 1069 height 91
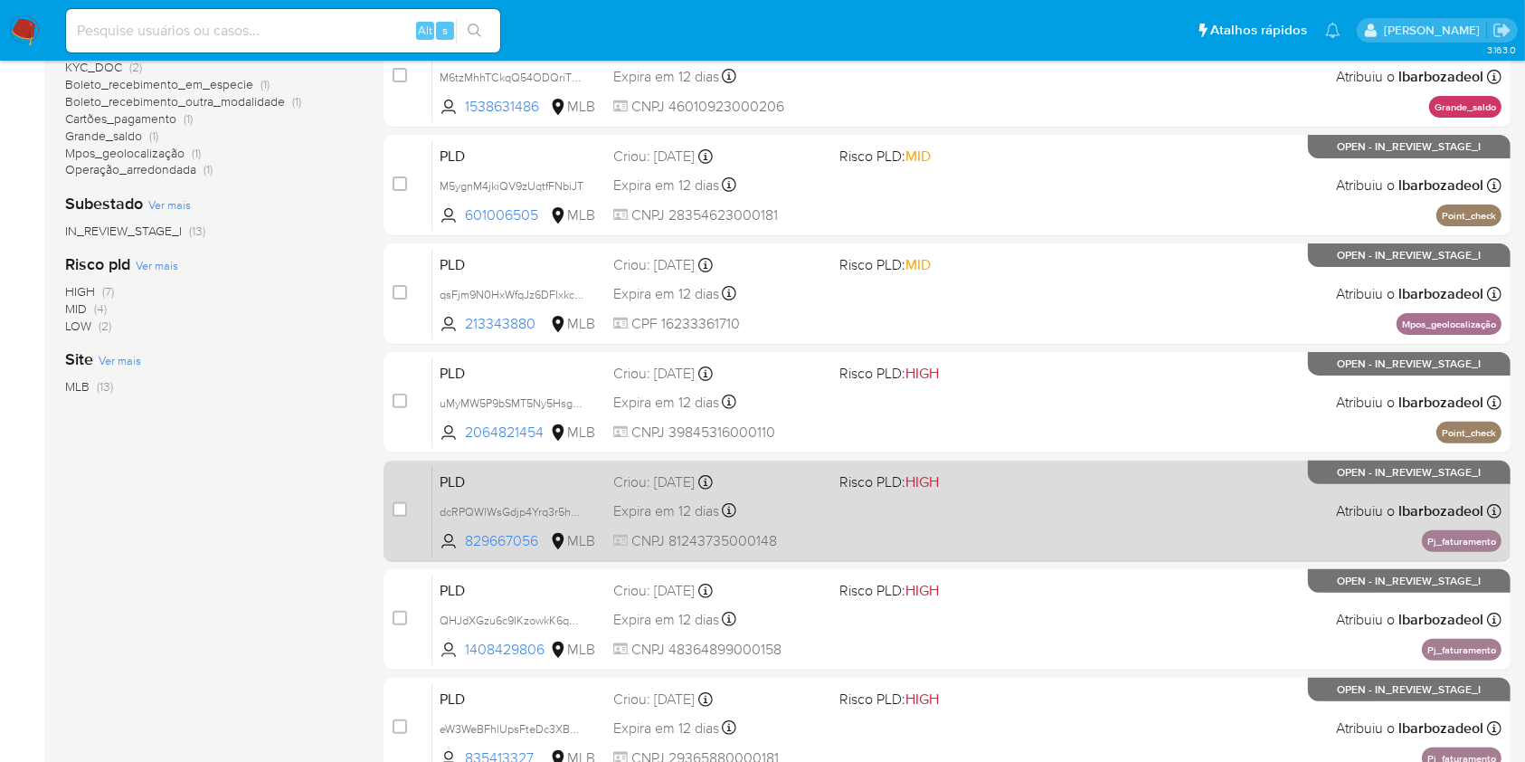
scroll to position [467, 0]
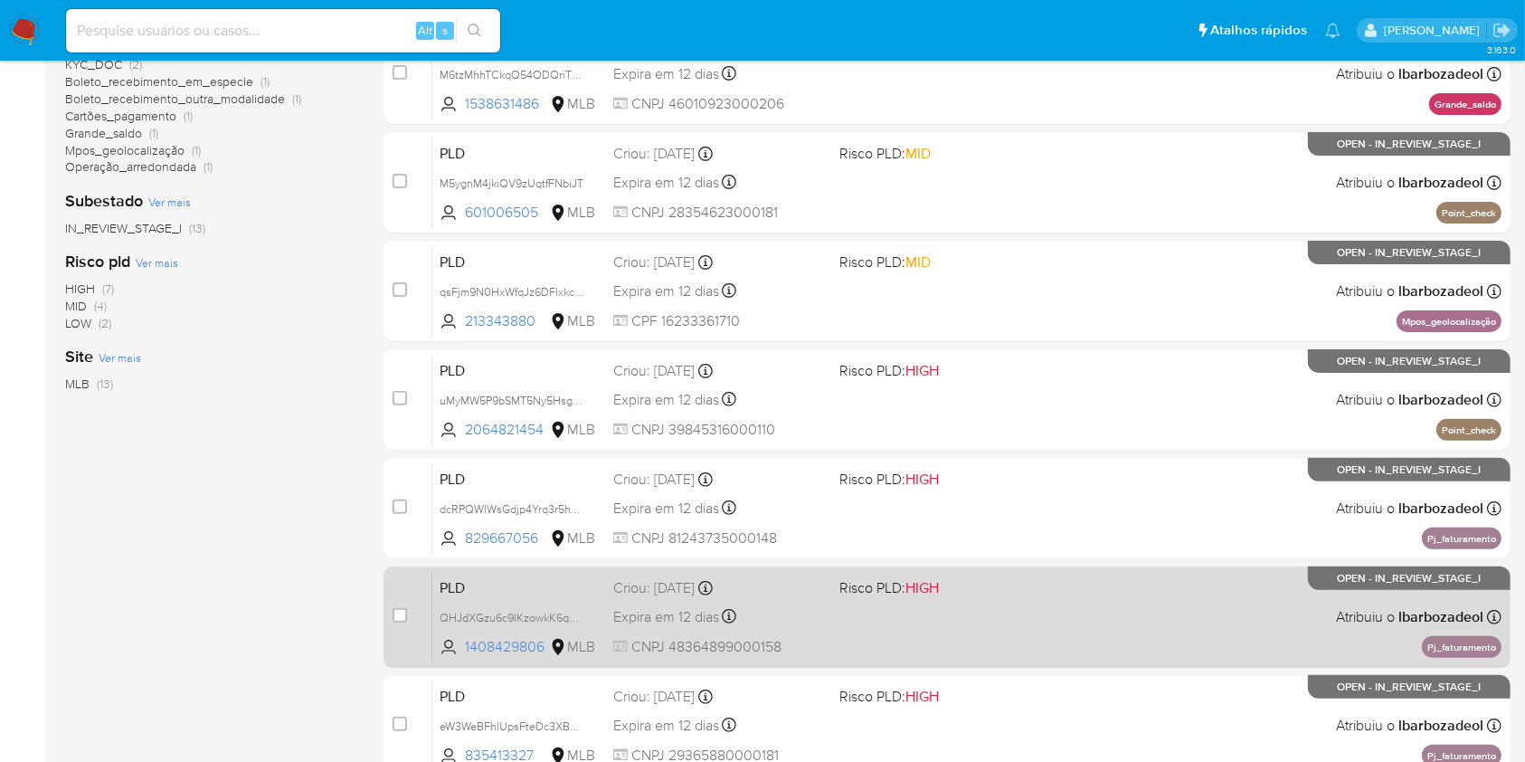
click at [974, 628] on div "PLD QHJdXGzu6c9IKzowkK6qBNSJ 1408429806 MLB Risco PLD: HIGH Criou: 12/09/2025 C…" at bounding box center [966, 616] width 1069 height 91
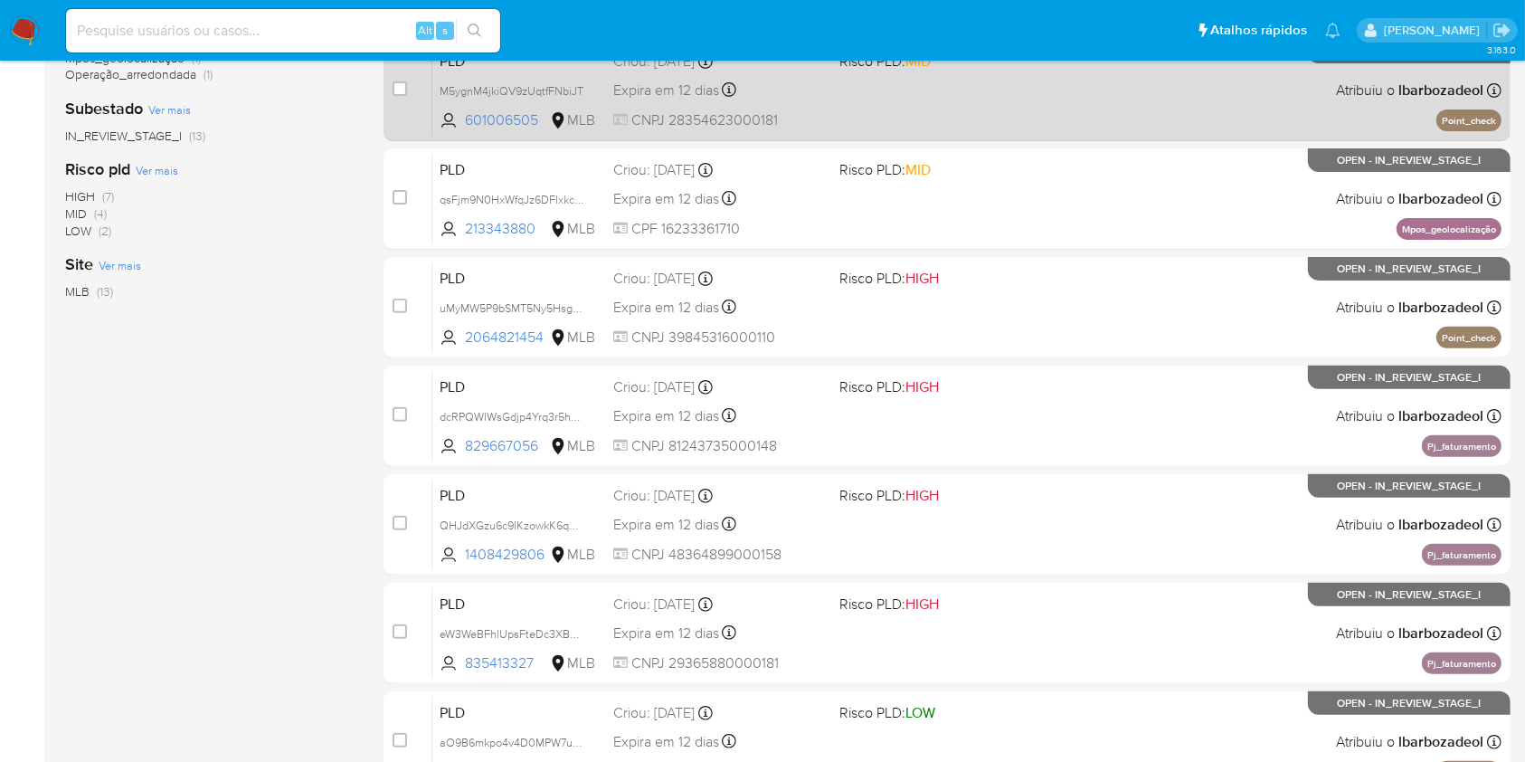
scroll to position [564, 0]
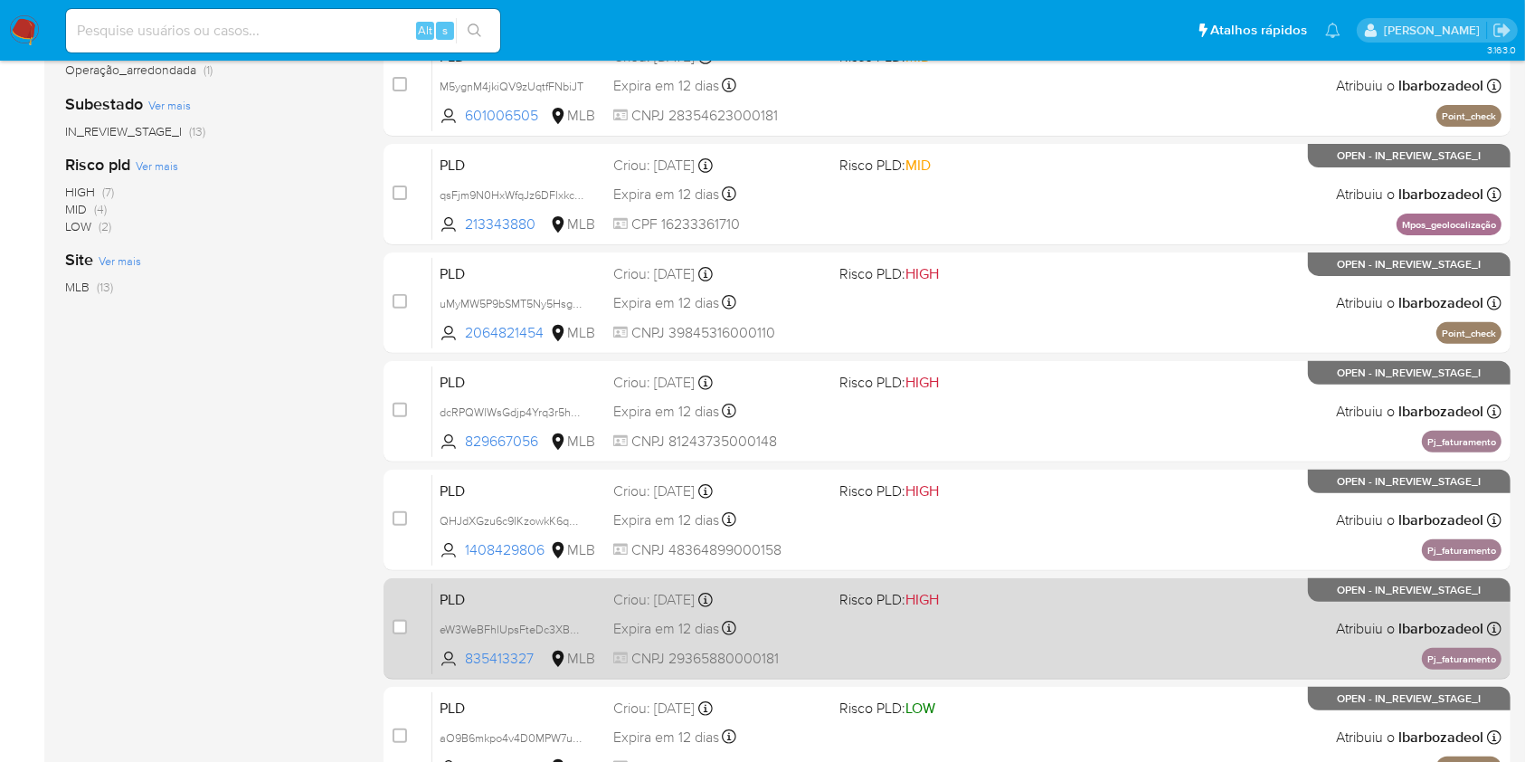
click at [1061, 596] on div "PLD eW3WeBFhlUpsFteDc3XB8NGG 835413327 MLB Risco PLD: HIGH Criou: 12/09/2025 Cr…" at bounding box center [966, 628] width 1069 height 91
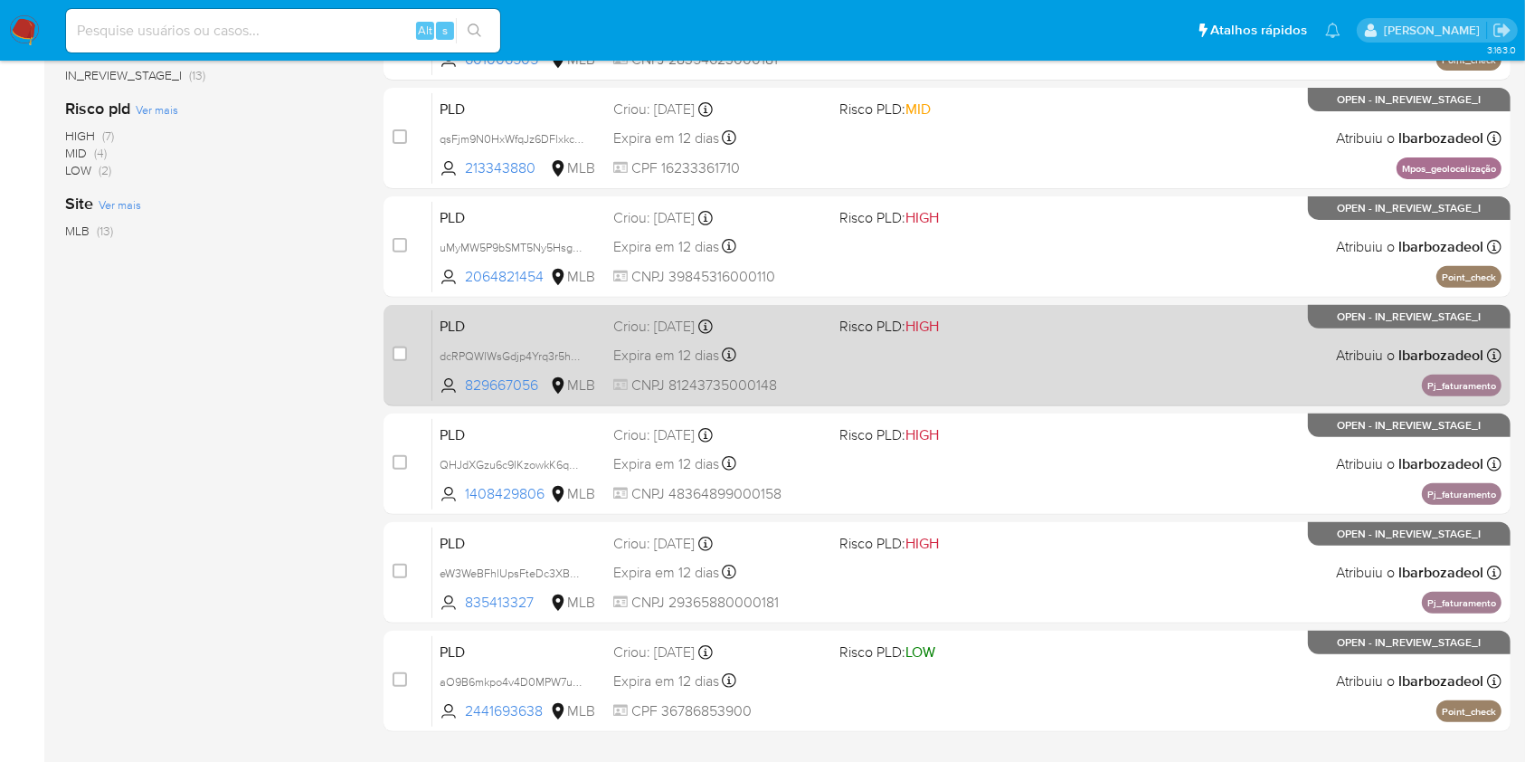
scroll to position [659, 0]
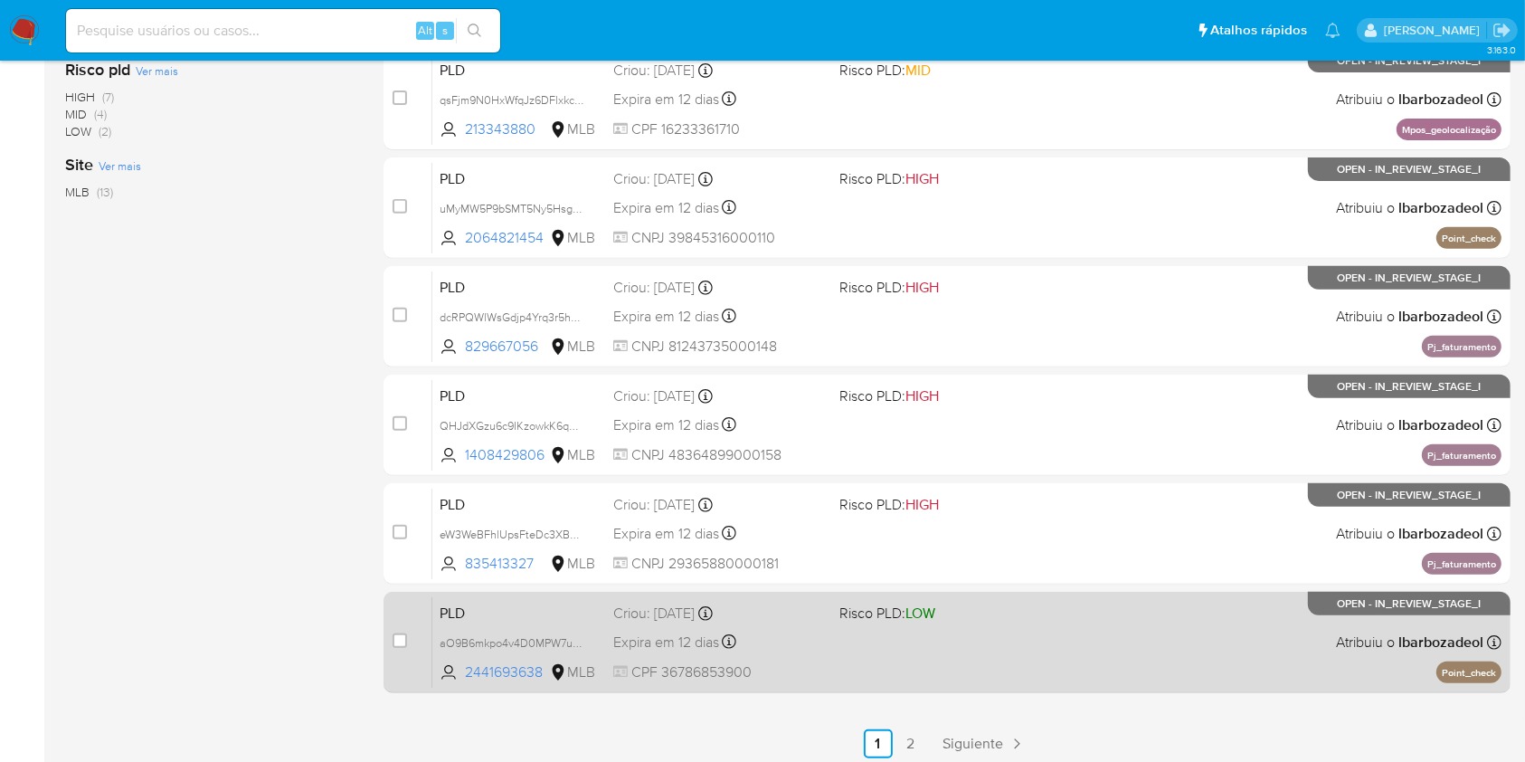
click at [1078, 672] on div "PLD aO9B6mkpo4v4D0MPW7ukE3yB 2441693638 MLB Risco PLD: LOW Criou: 12/09/2025 Cr…" at bounding box center [966, 641] width 1069 height 91
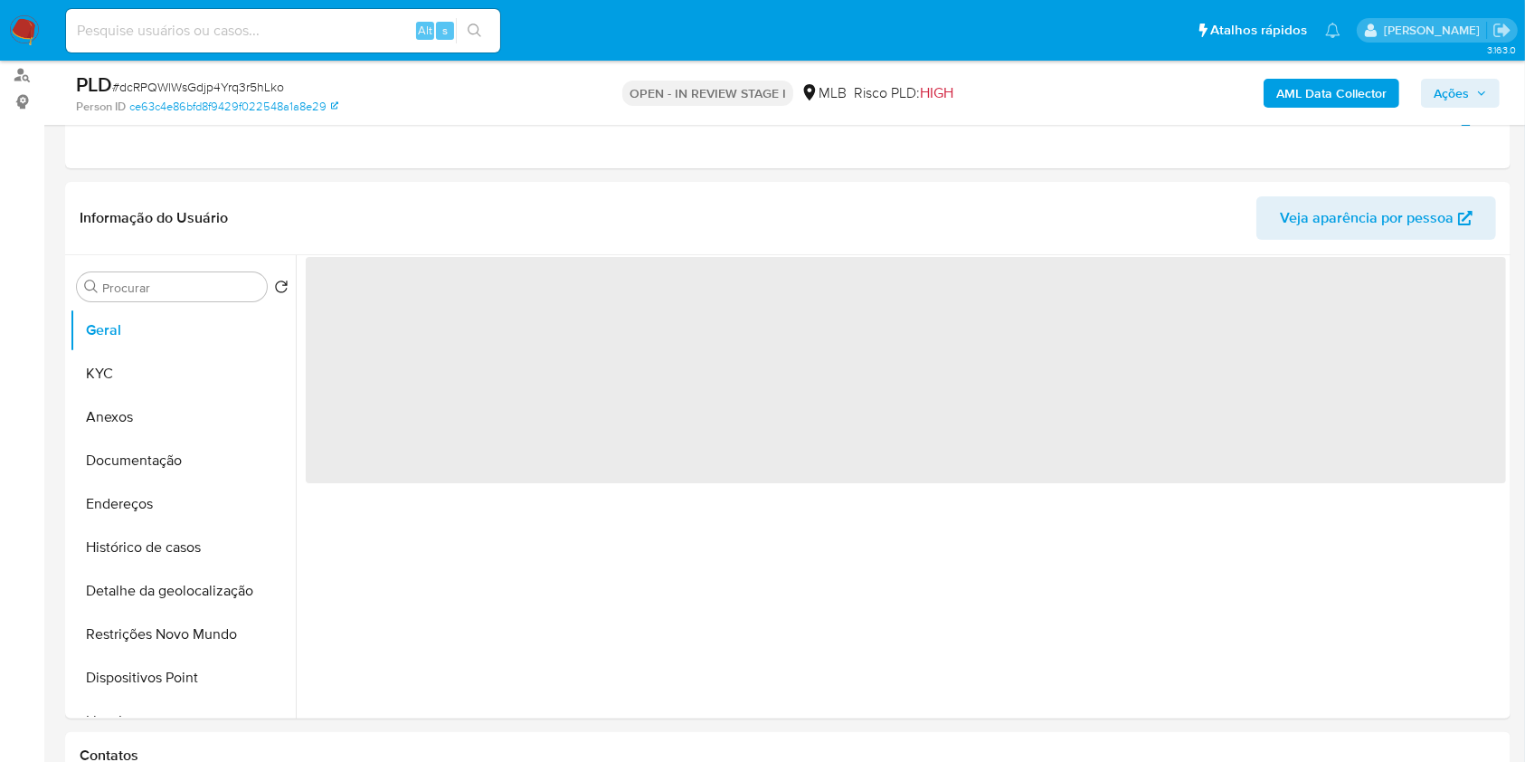
select select "10"
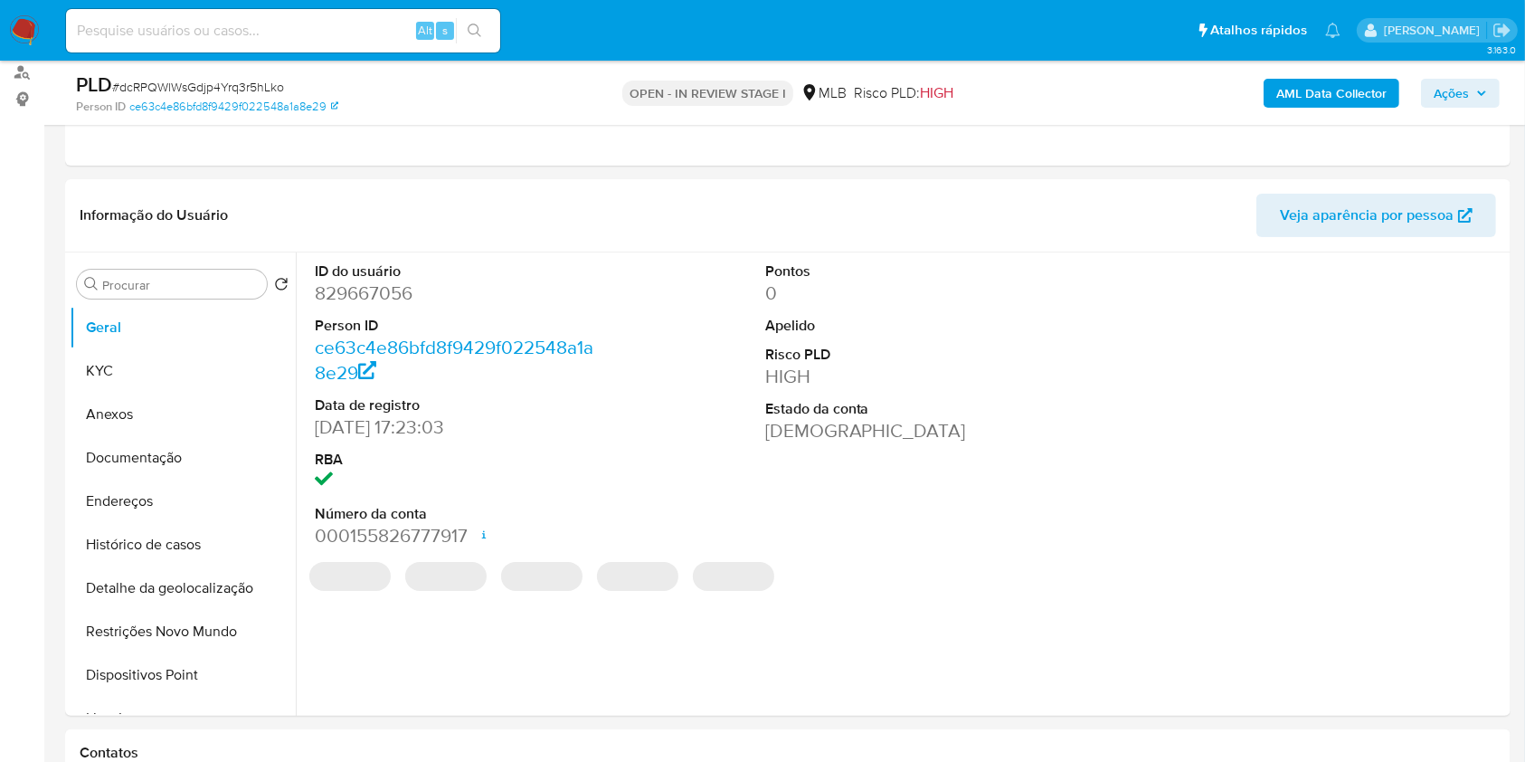
scroll to position [219, 0]
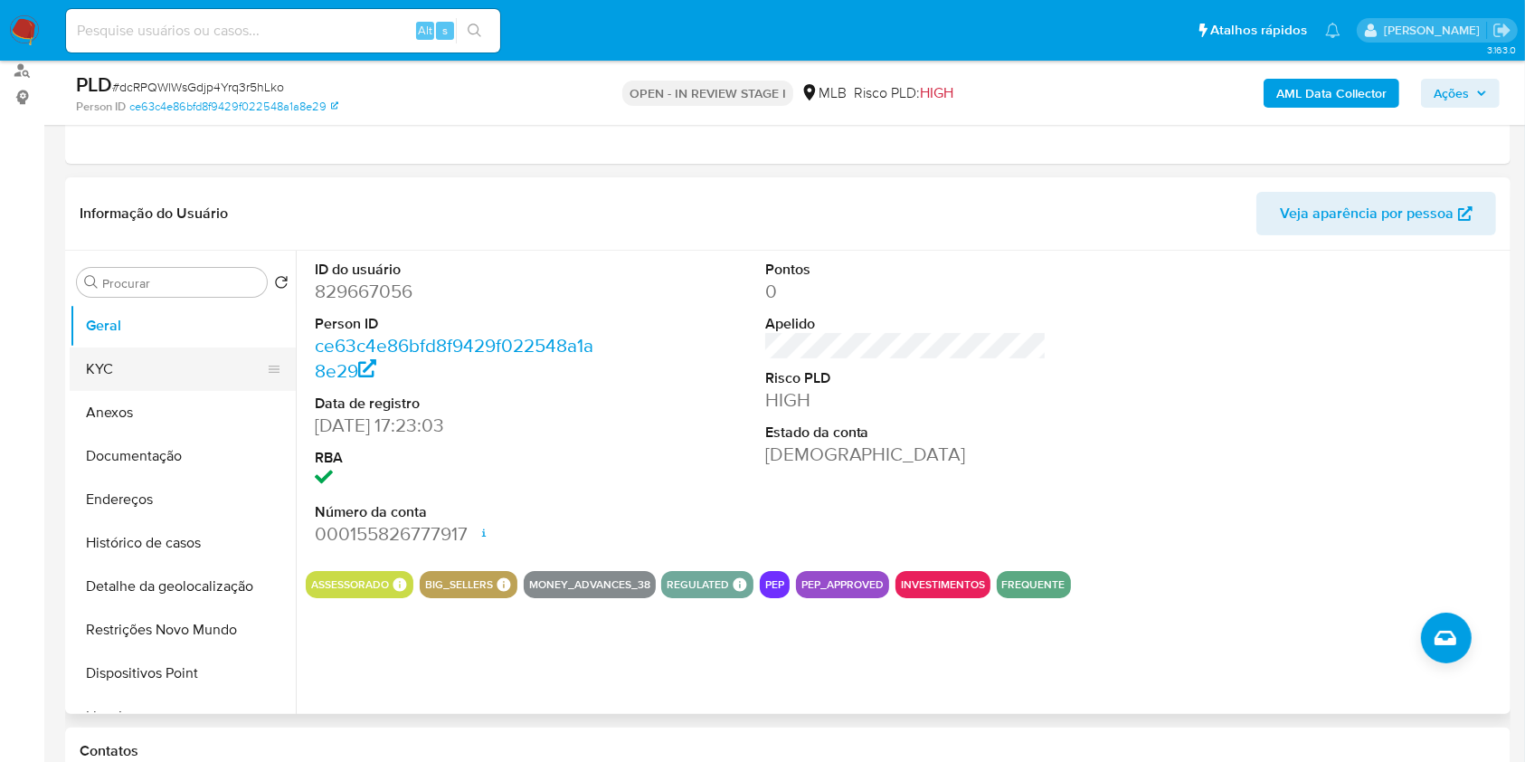
click at [116, 370] on button "KYC" at bounding box center [176, 368] width 212 height 43
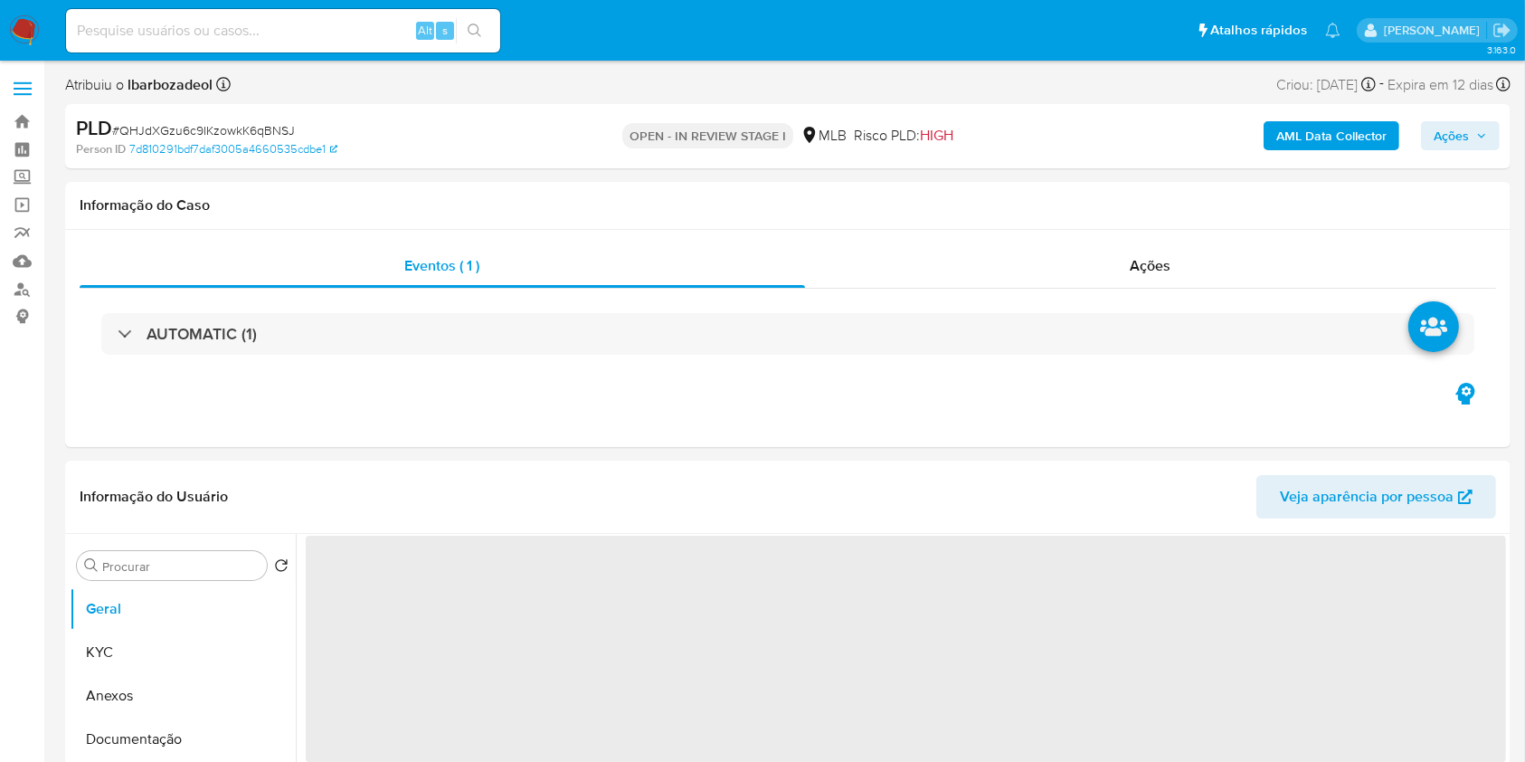
select select "10"
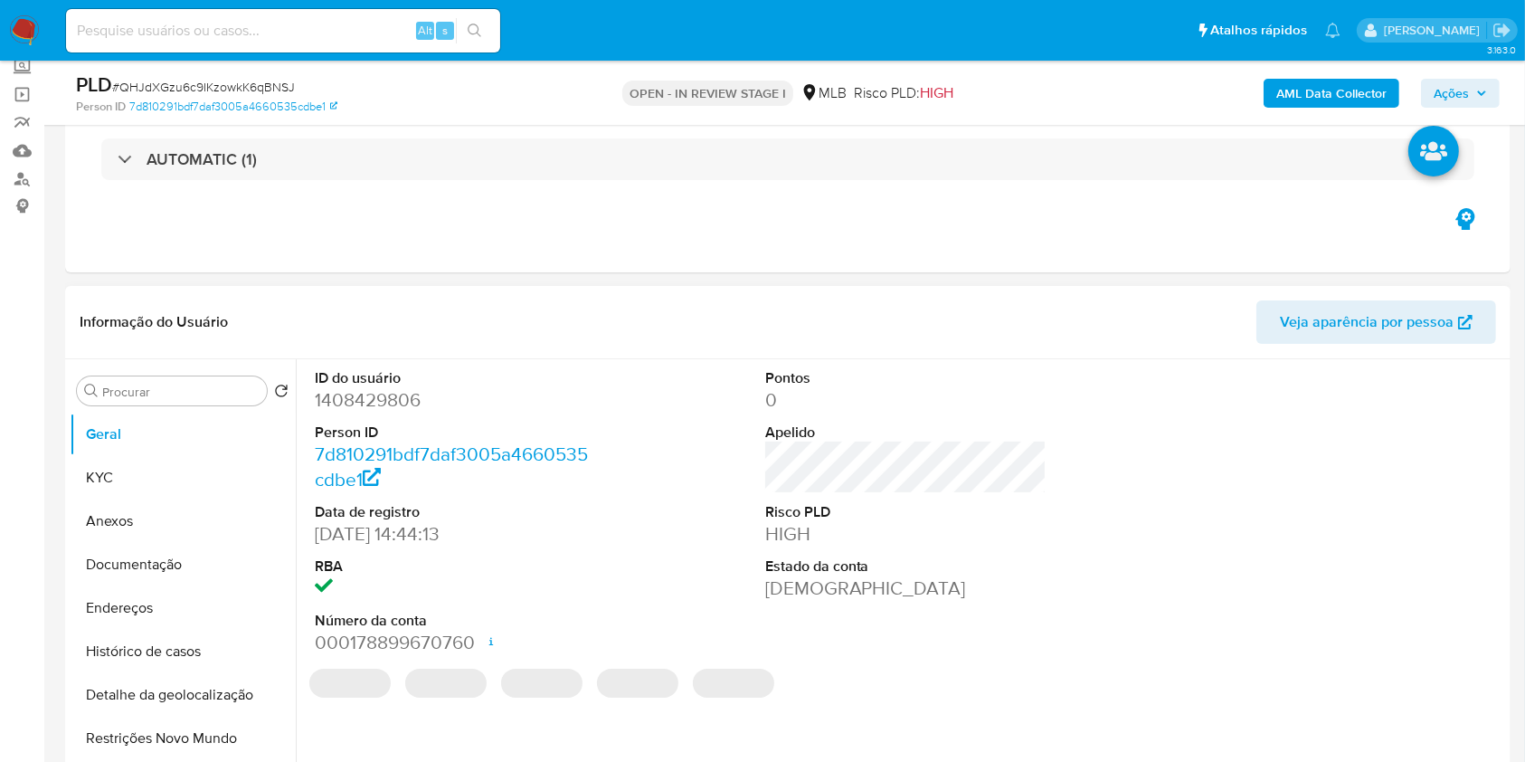
scroll to position [130, 0]
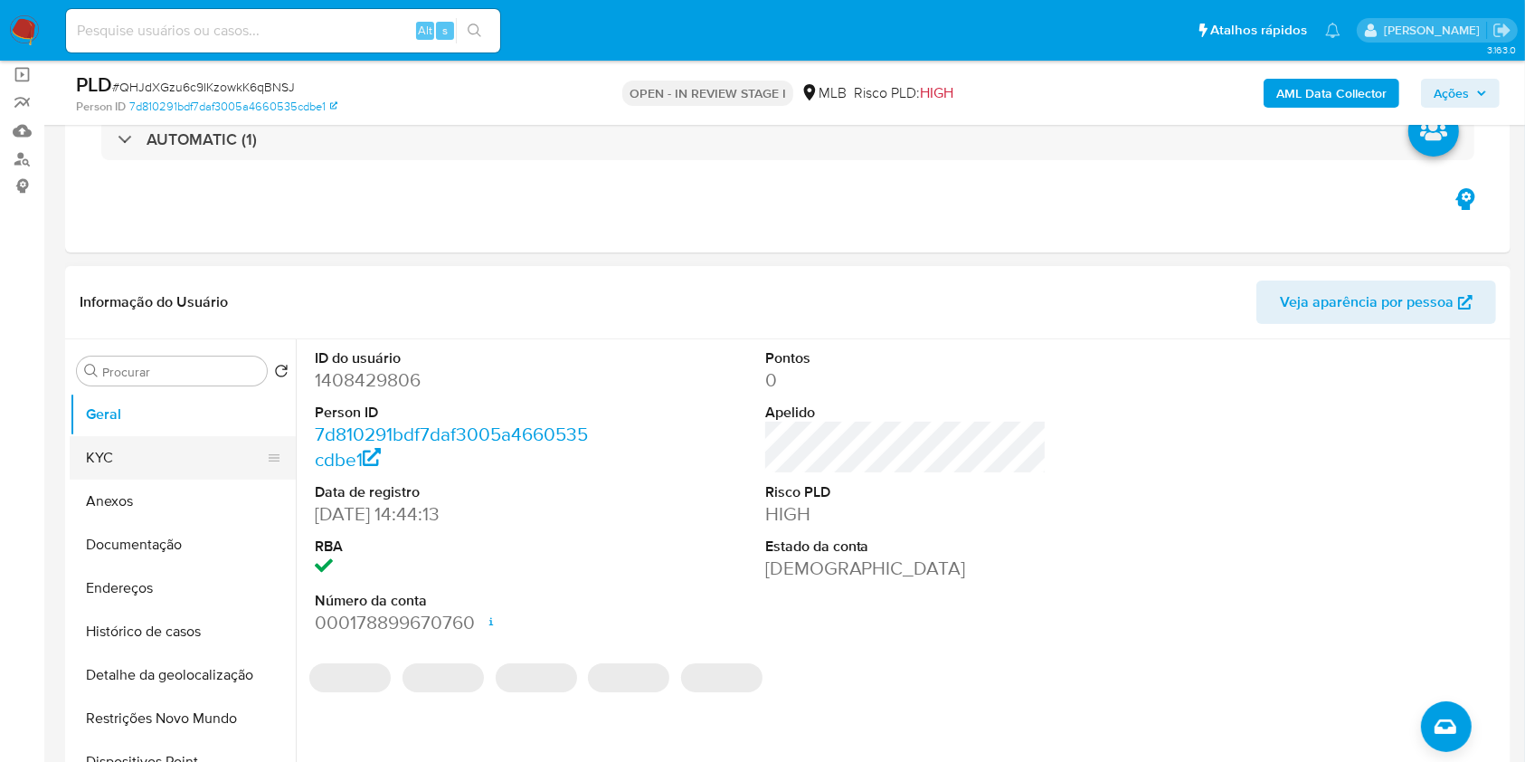
click at [158, 461] on button "KYC" at bounding box center [176, 457] width 212 height 43
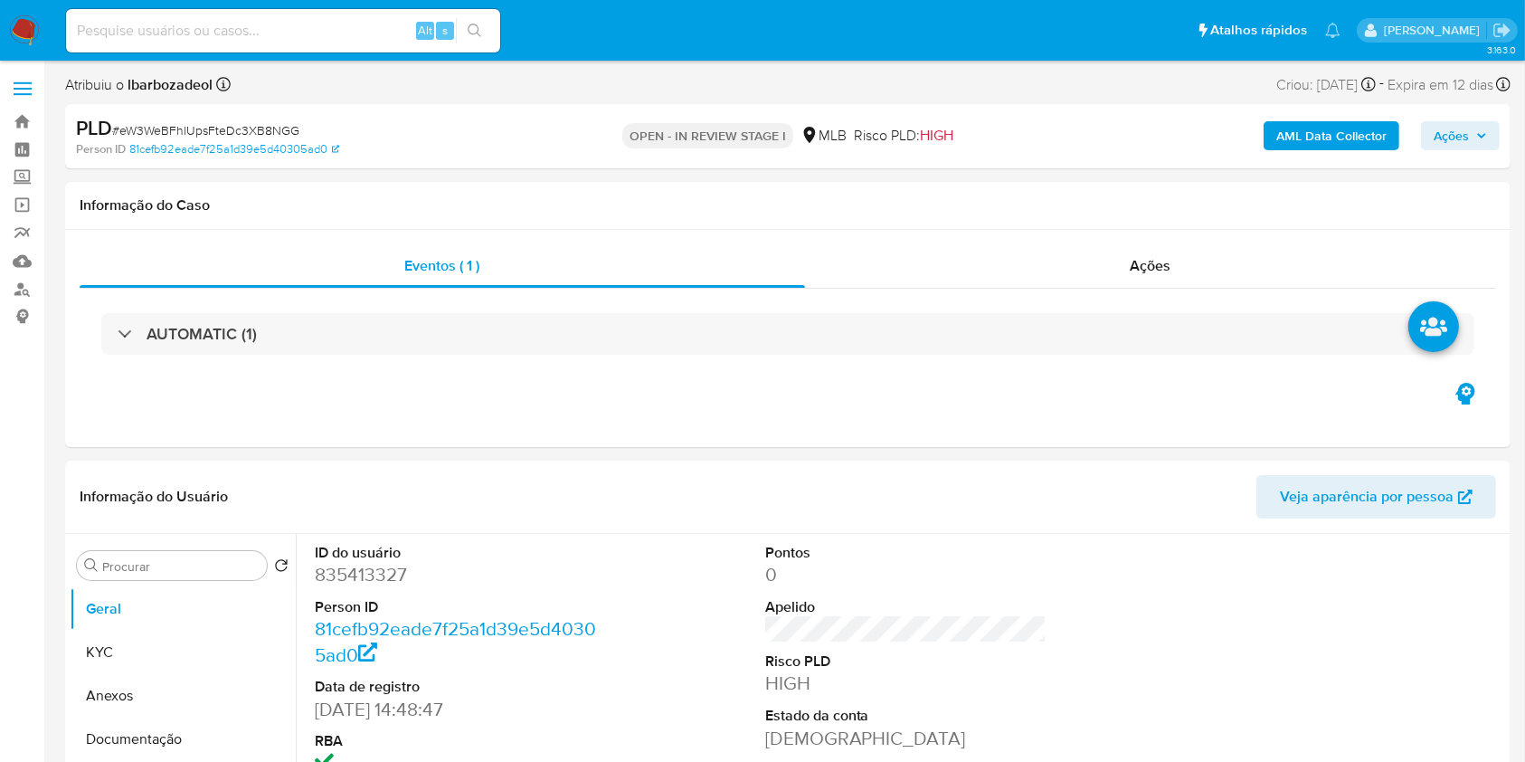
select select "10"
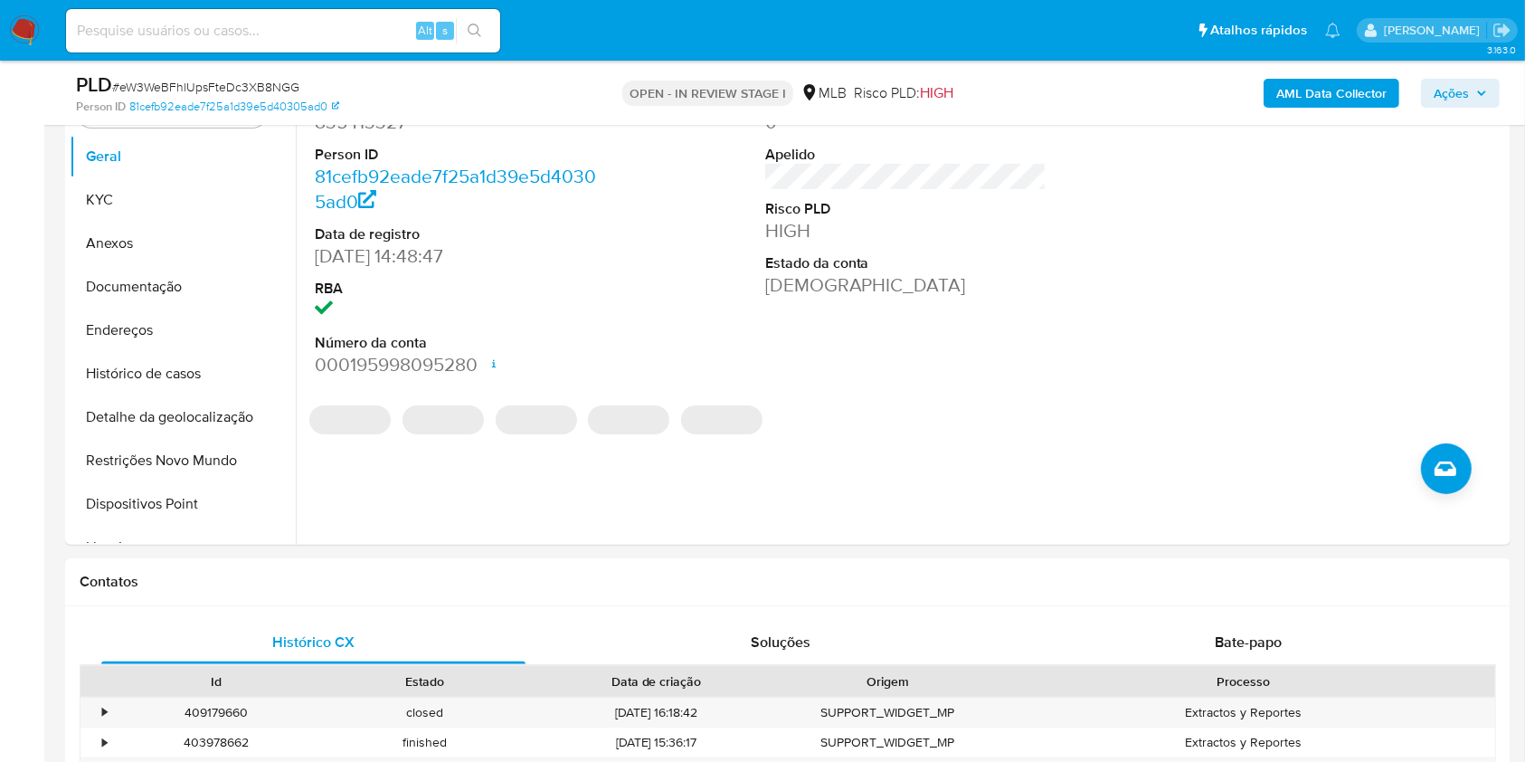
scroll to position [246, 0]
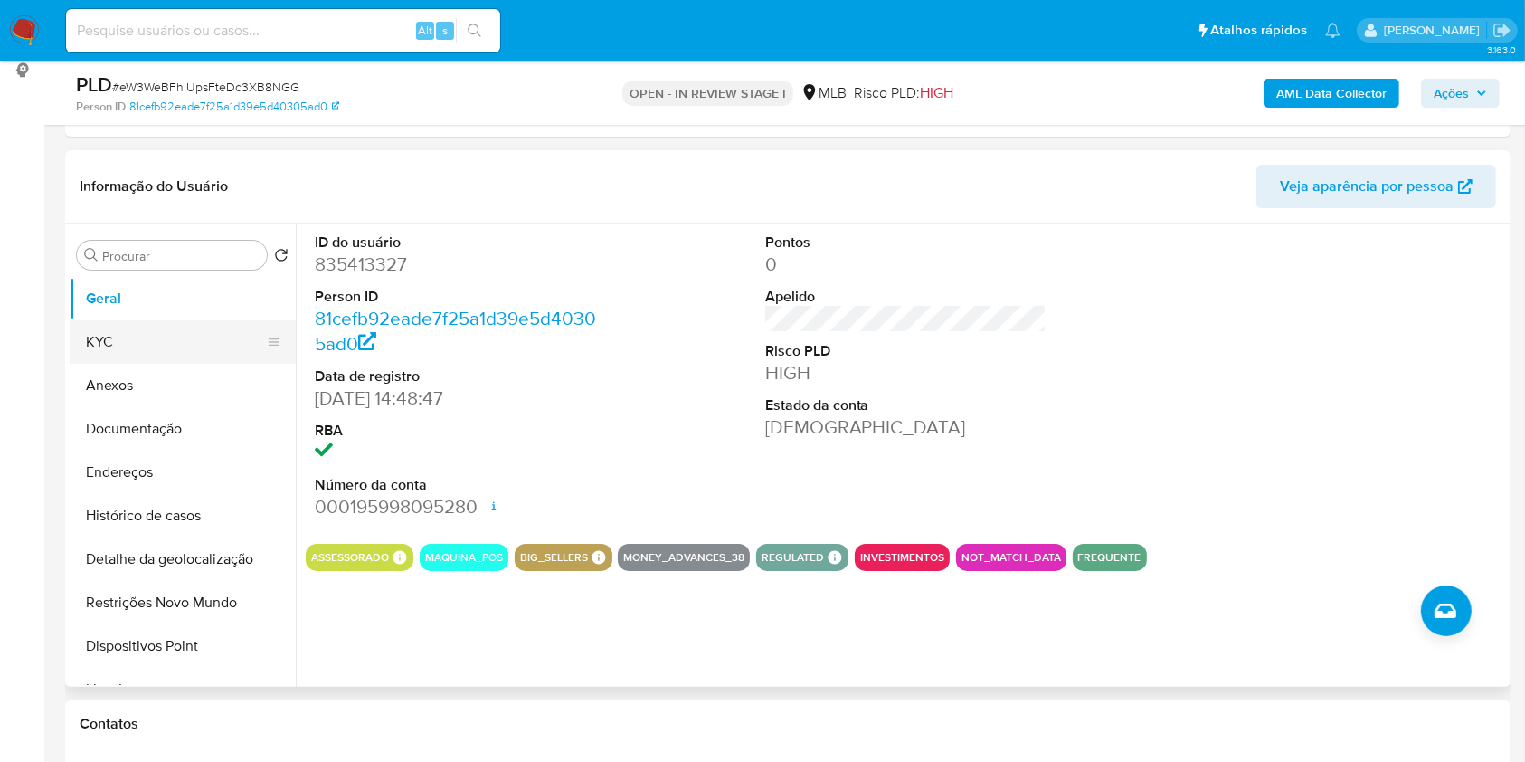
click at [183, 344] on button "KYC" at bounding box center [176, 341] width 212 height 43
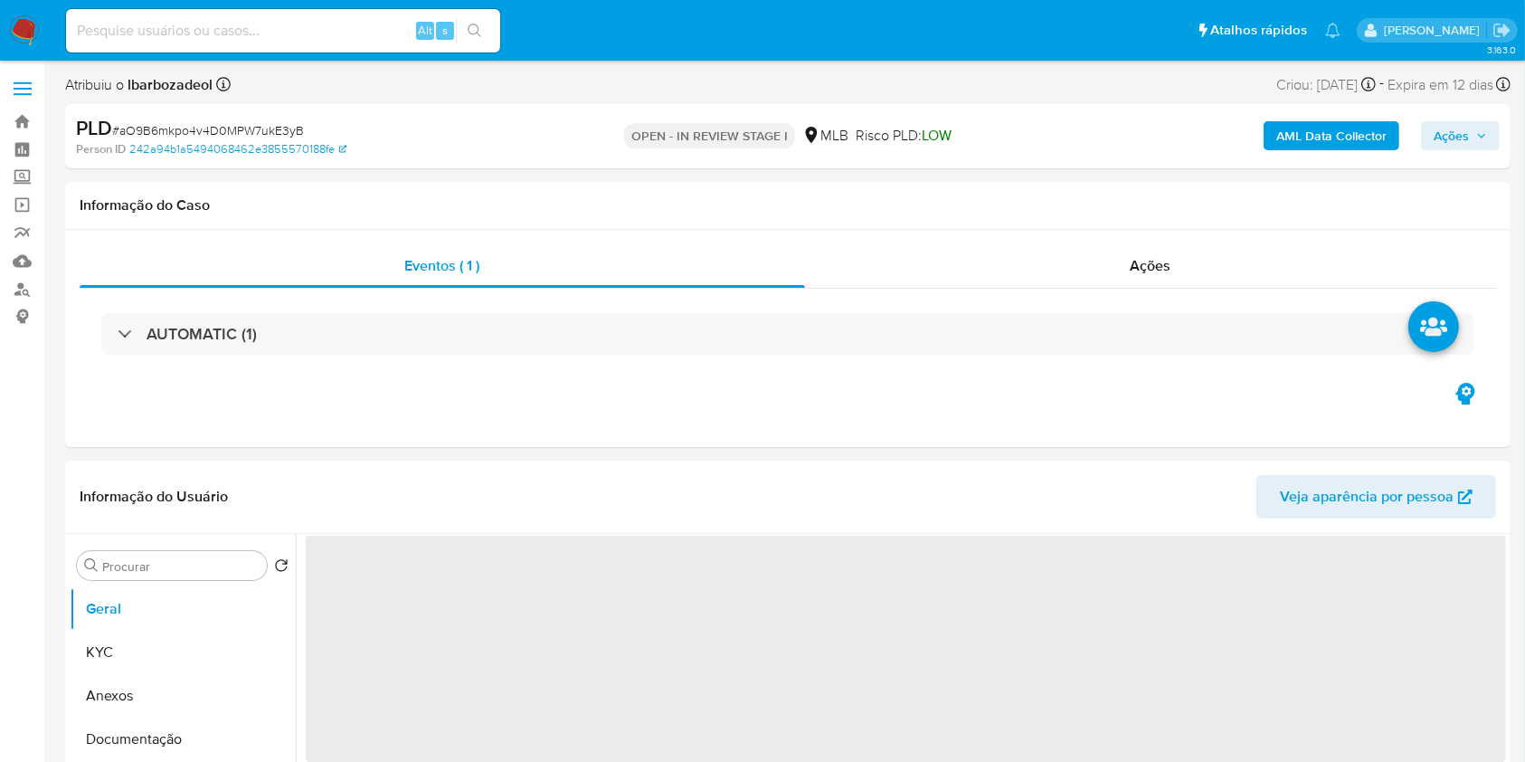
select select "10"
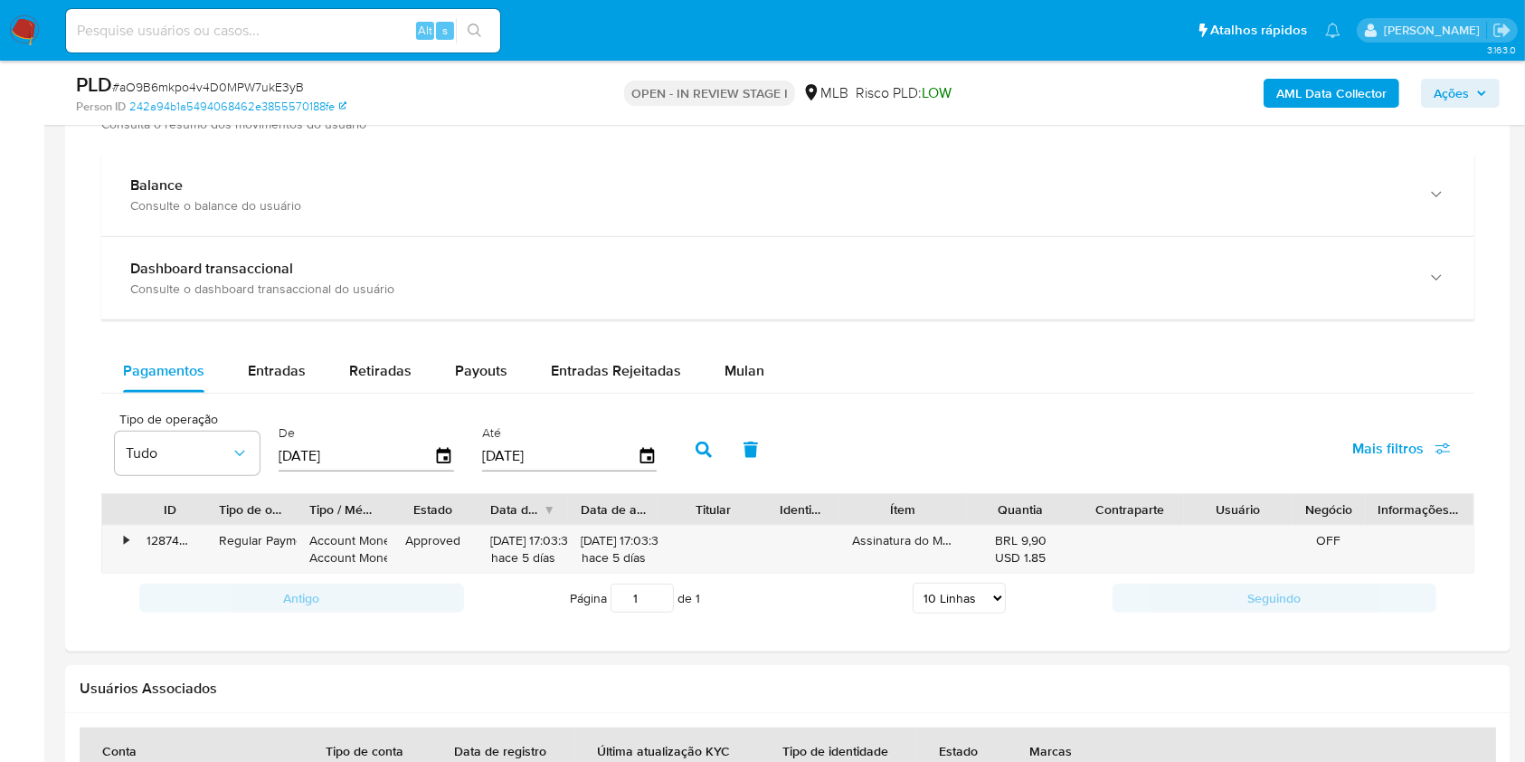
scroll to position [1297, 0]
click at [759, 361] on button "Mulan" at bounding box center [744, 372] width 83 height 43
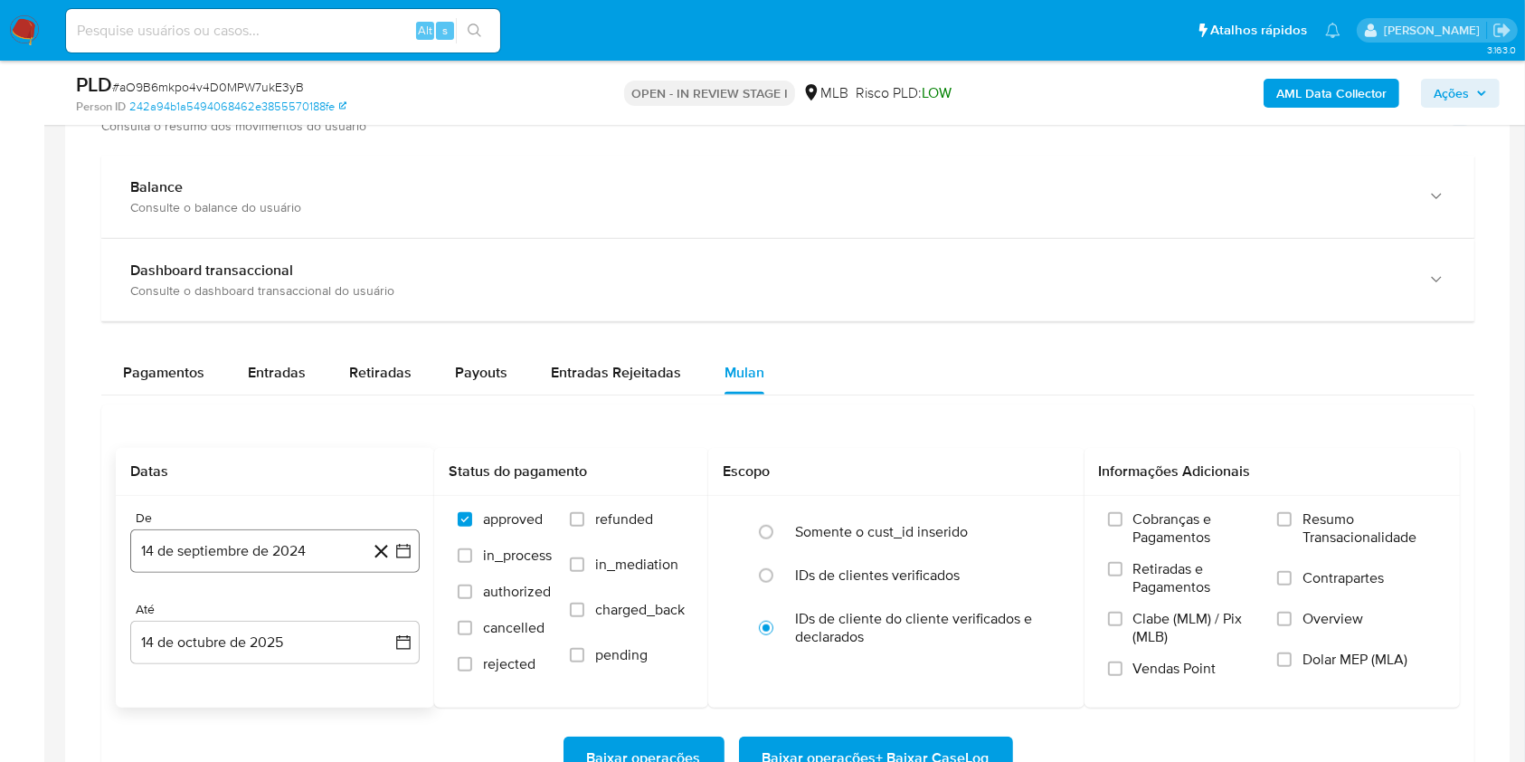
click at [213, 550] on button "14 de septiembre de 2024" at bounding box center [275, 550] width 290 height 43
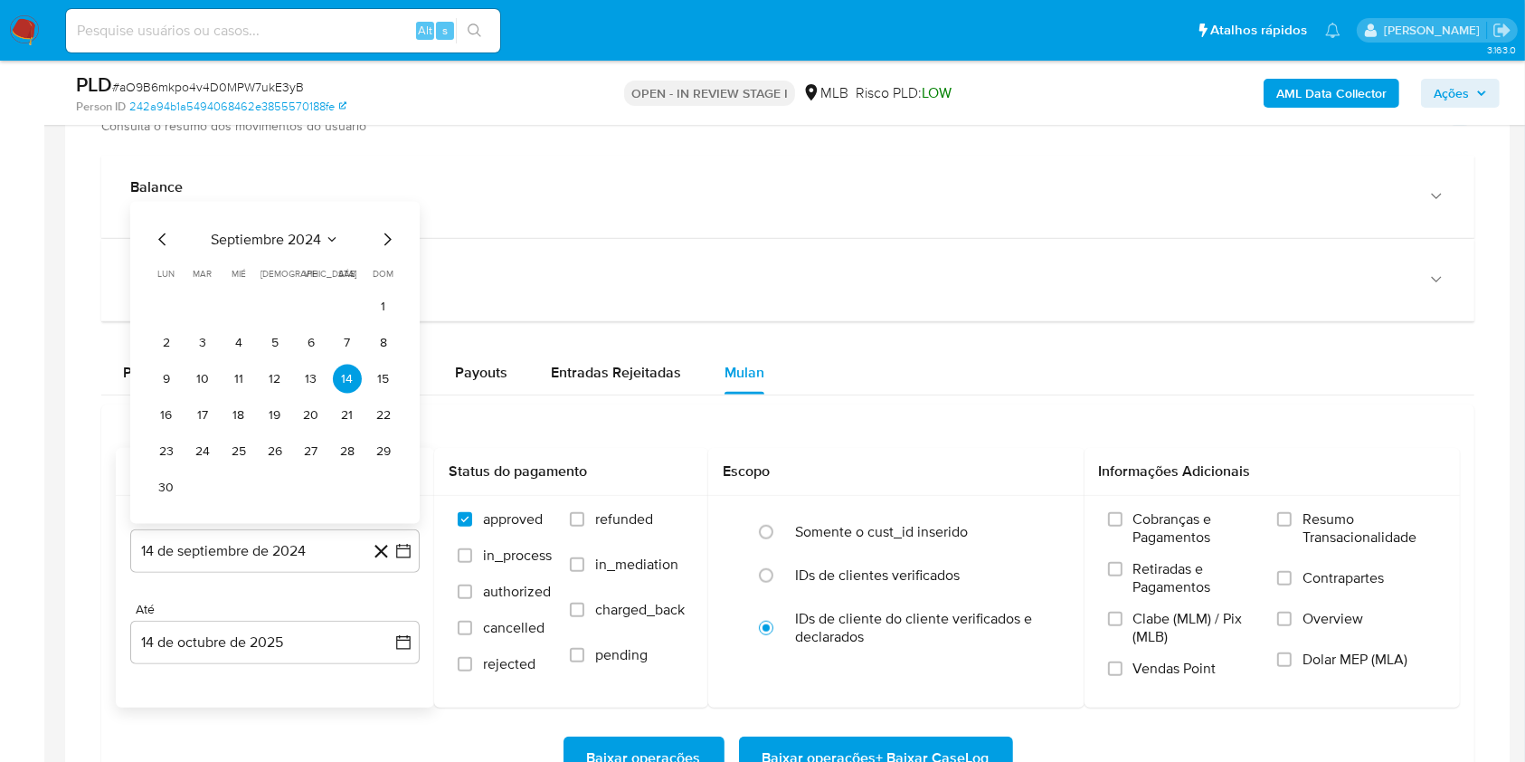
click at [323, 239] on button "septiembre 2024" at bounding box center [275, 240] width 128 height 18
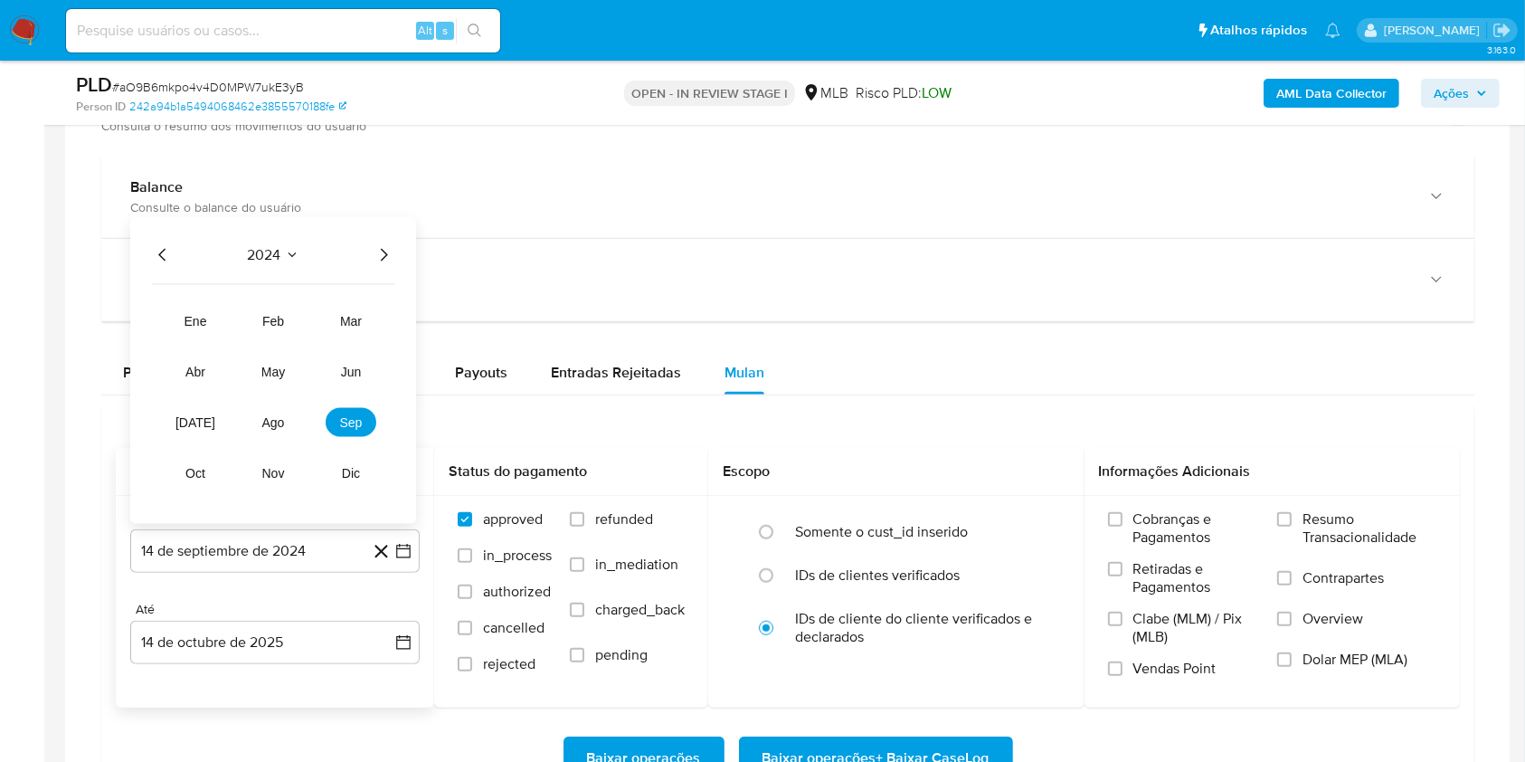
click at [384, 250] on icon "Año siguiente" at bounding box center [384, 255] width 7 height 13
click at [283, 426] on span "ago" at bounding box center [273, 422] width 23 height 14
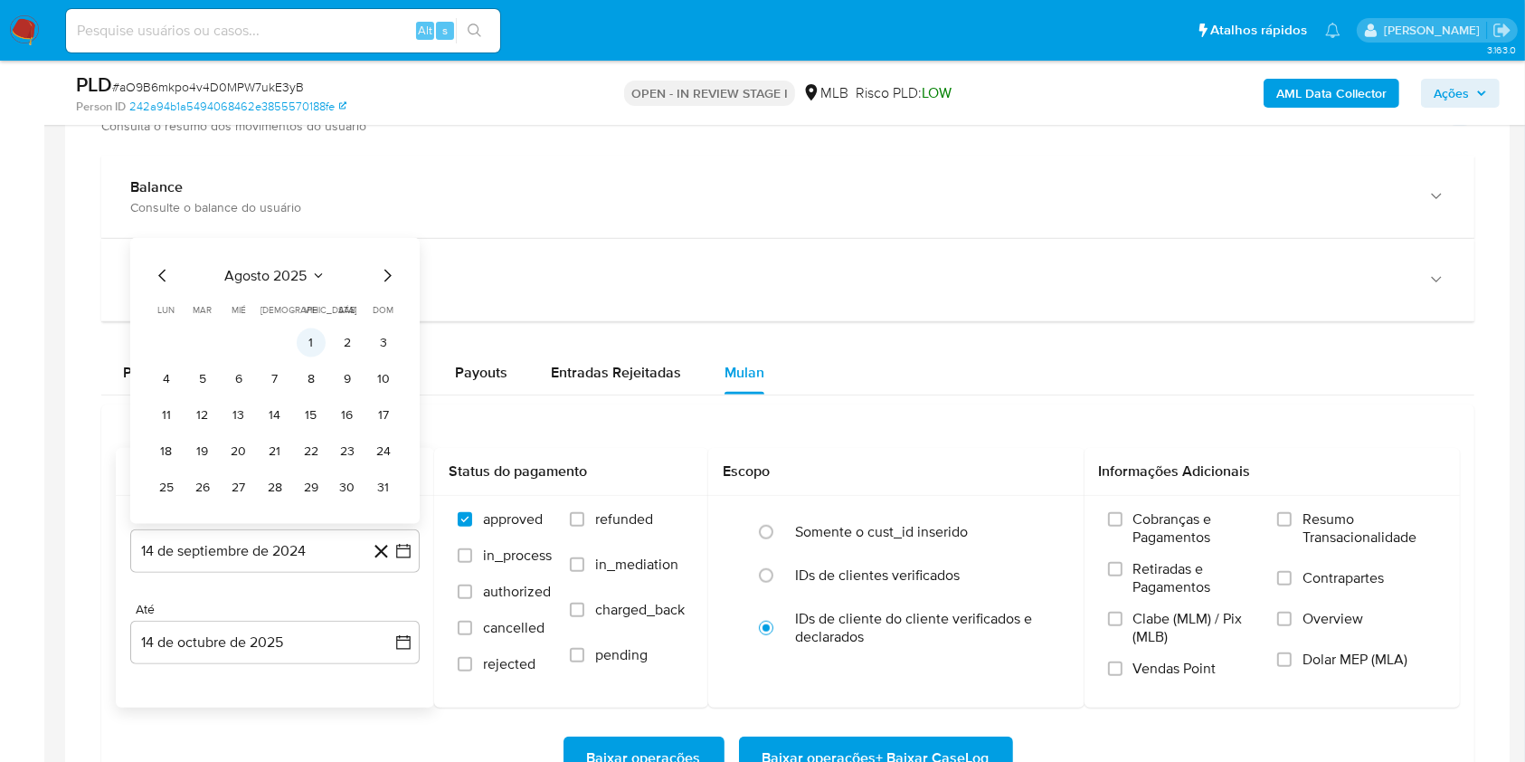
click at [302, 337] on button "1" at bounding box center [311, 342] width 29 height 29
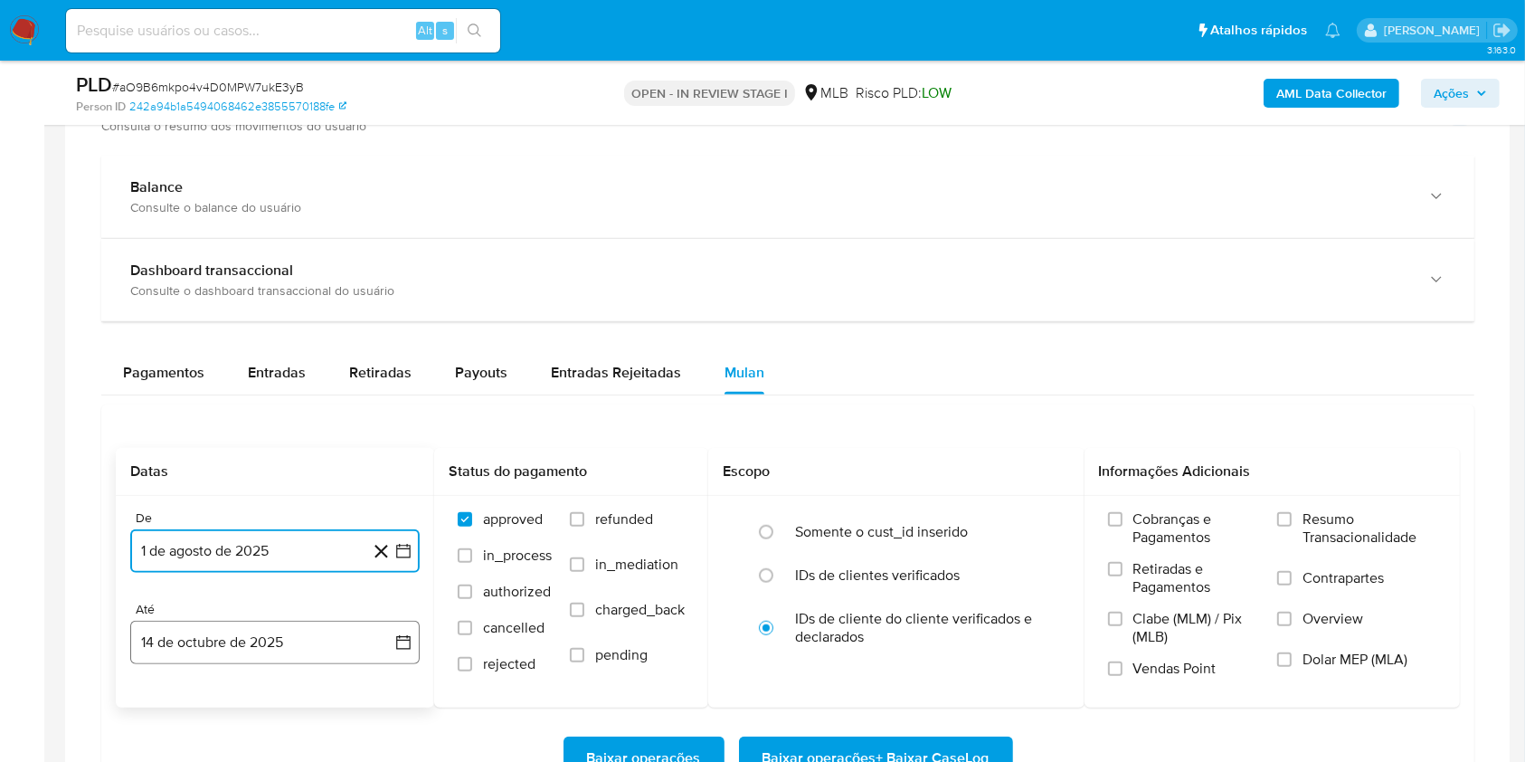
click at [235, 640] on button "14 de octubre de 2025" at bounding box center [275, 642] width 290 height 43
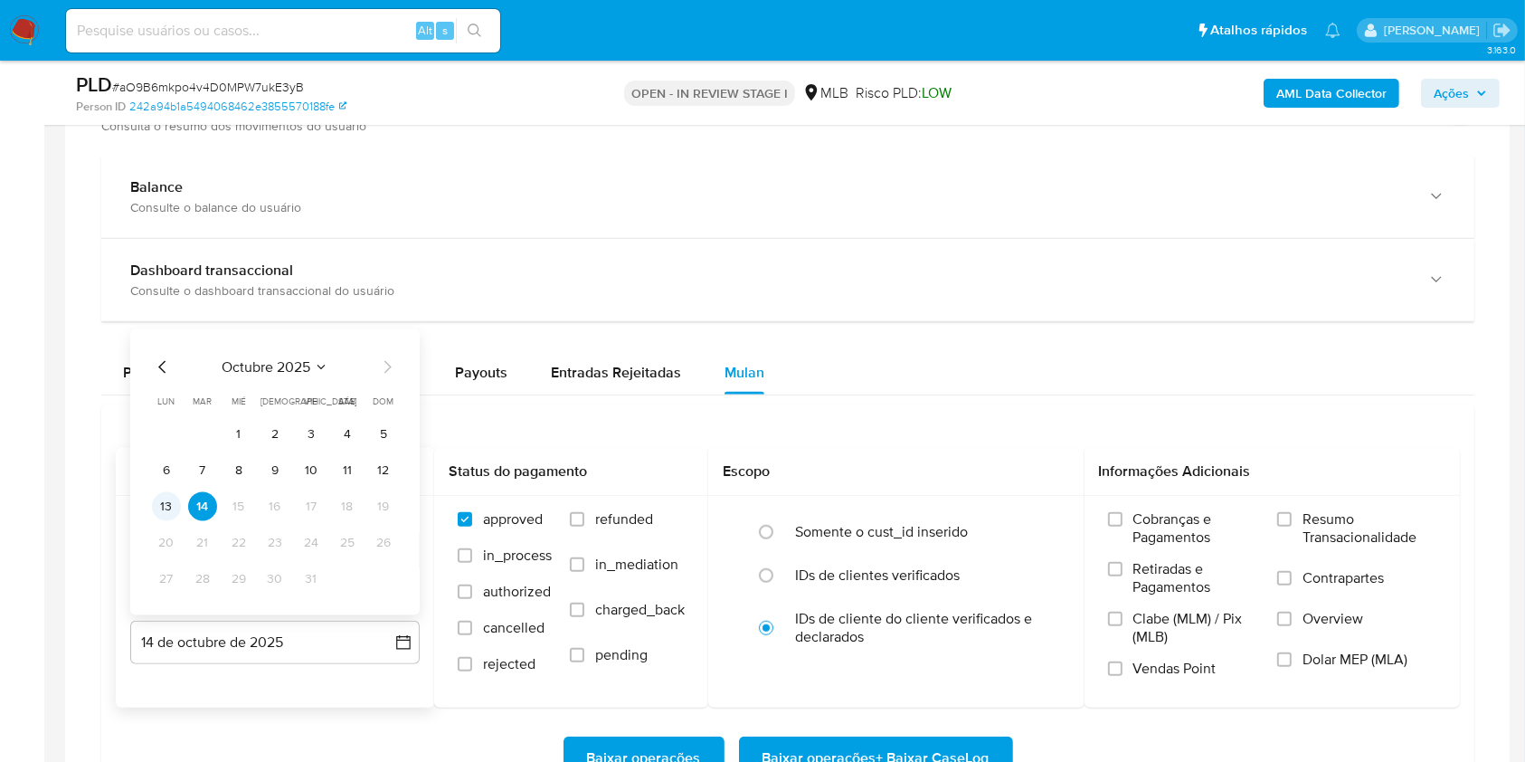
click at [168, 511] on button "13" at bounding box center [166, 506] width 29 height 29
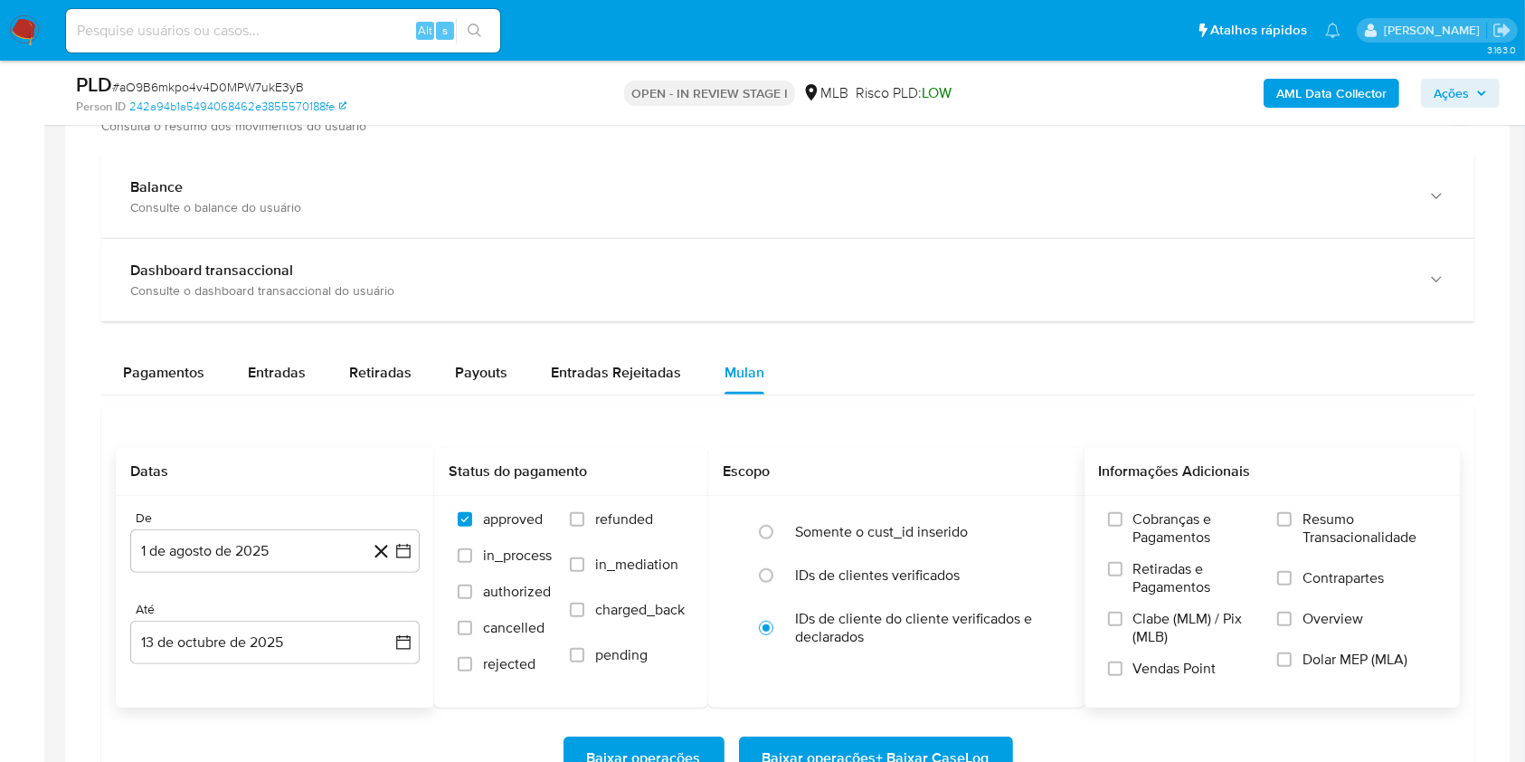
click at [1303, 510] on label "Resumo Transacionalidade" at bounding box center [1357, 539] width 159 height 59
click at [1292, 512] on input "Resumo Transacionalidade" at bounding box center [1285, 519] width 14 height 14
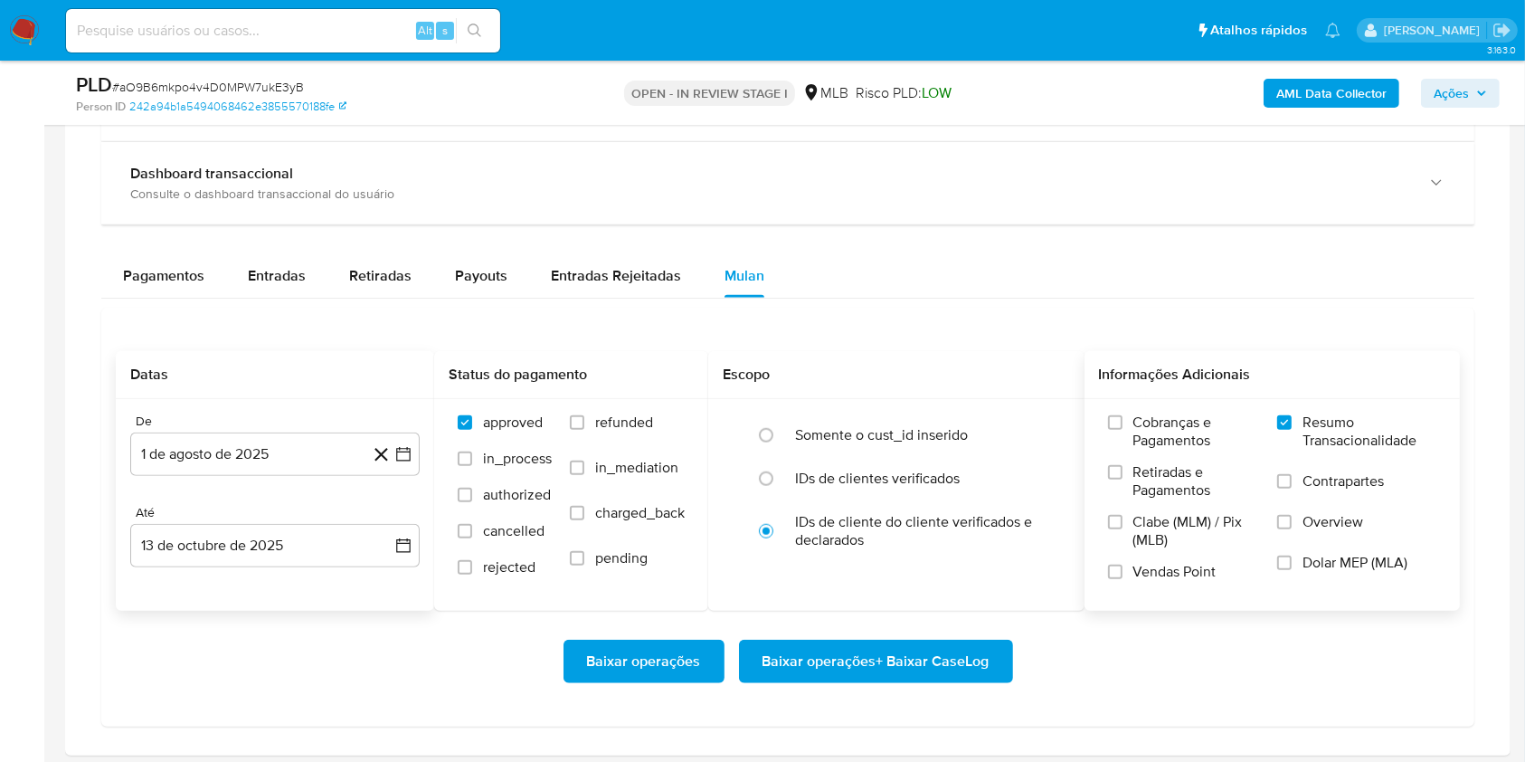
scroll to position [1397, 0]
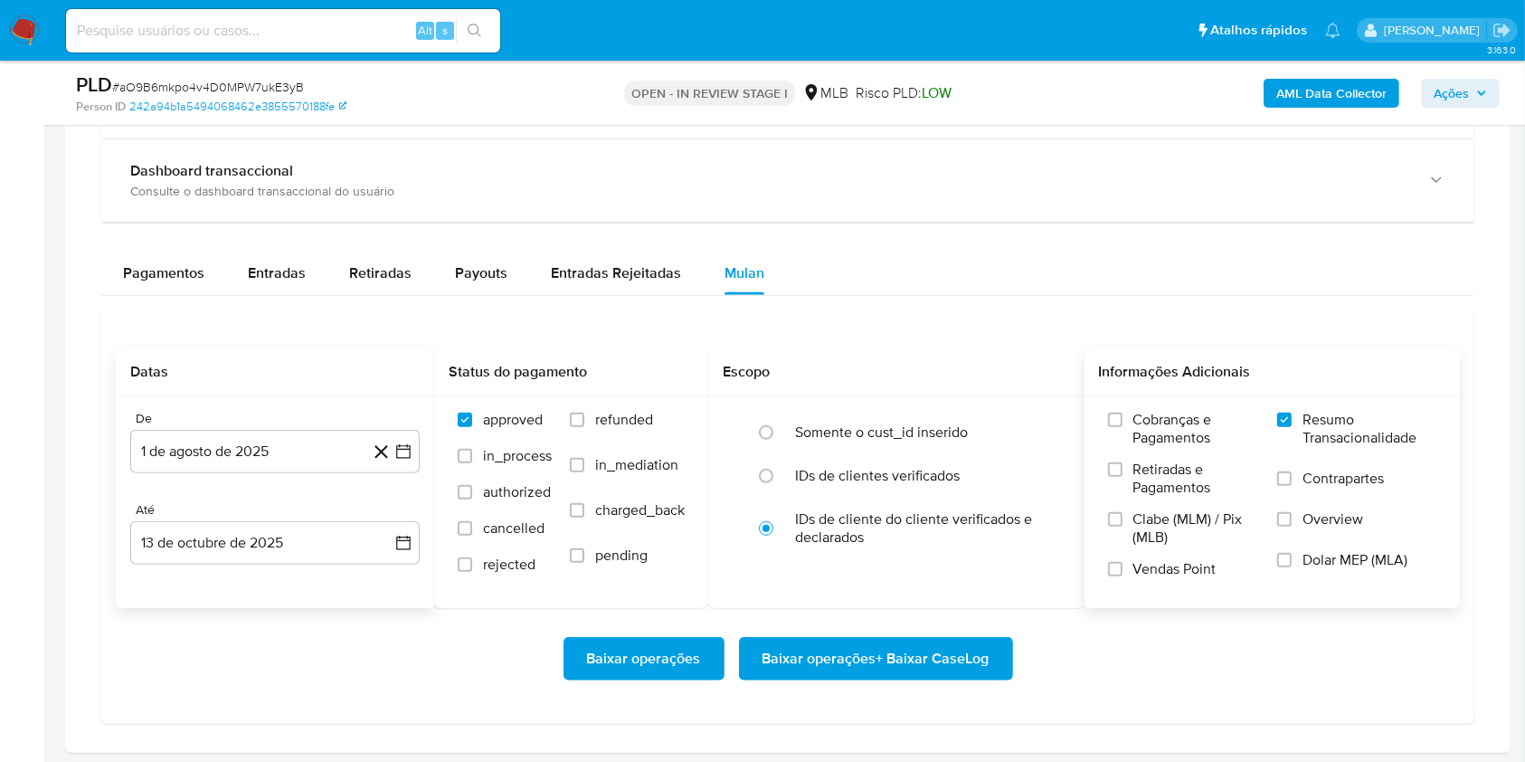
click at [758, 659] on button "Baixar operações + Baixar CaseLog" at bounding box center [876, 658] width 274 height 43
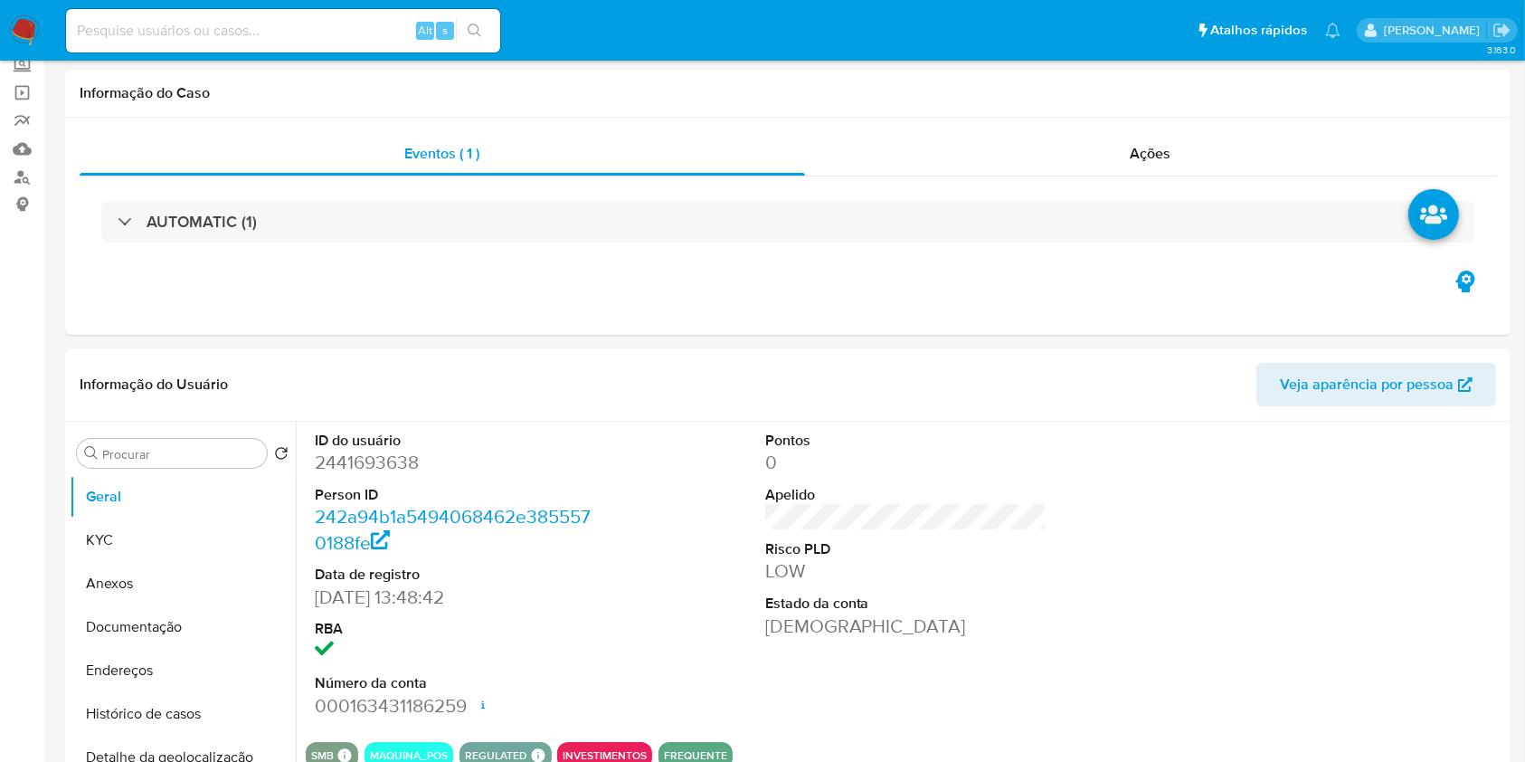
scroll to position [0, 0]
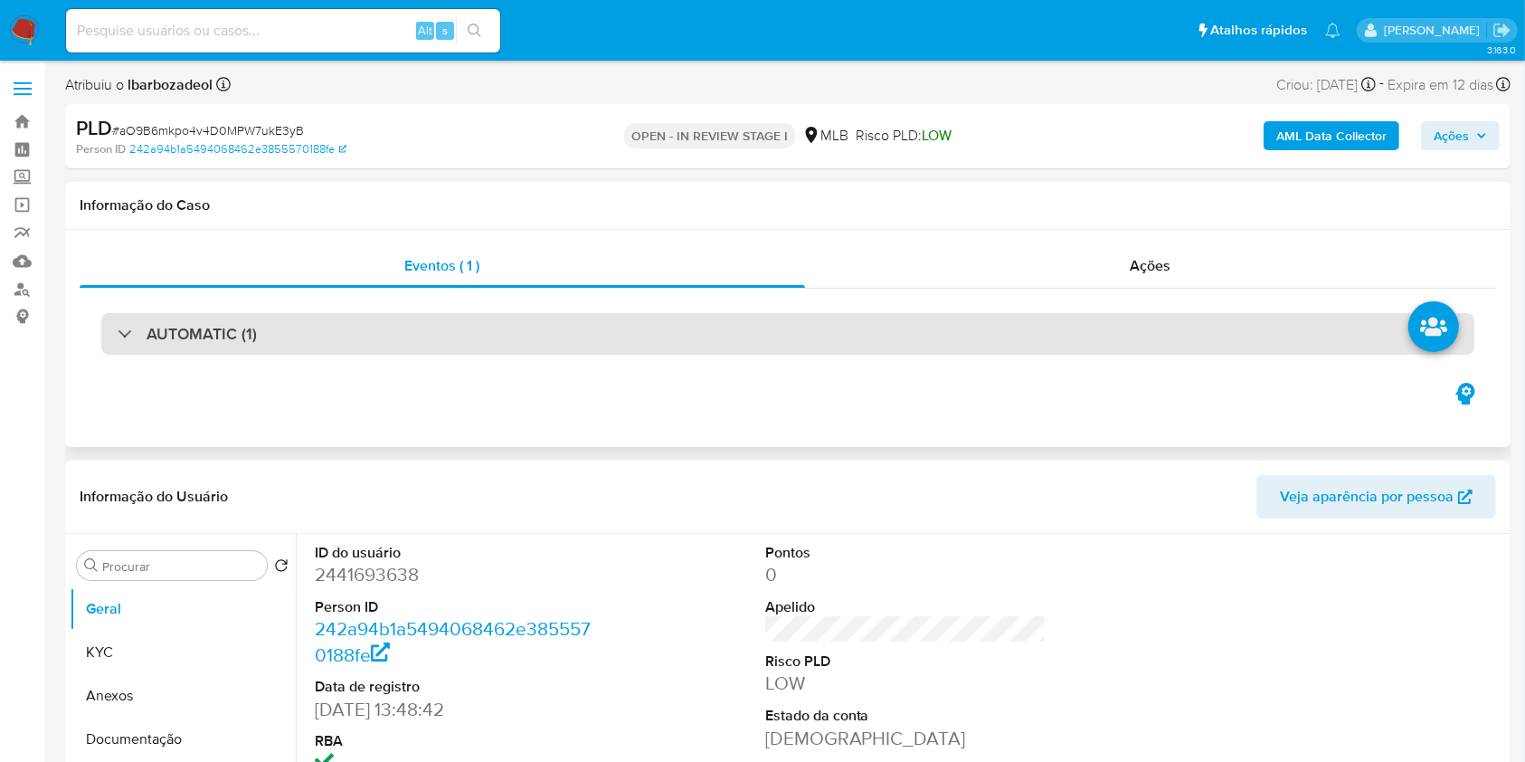
click at [1051, 328] on div "AUTOMATIC (1)" at bounding box center [787, 334] width 1373 height 42
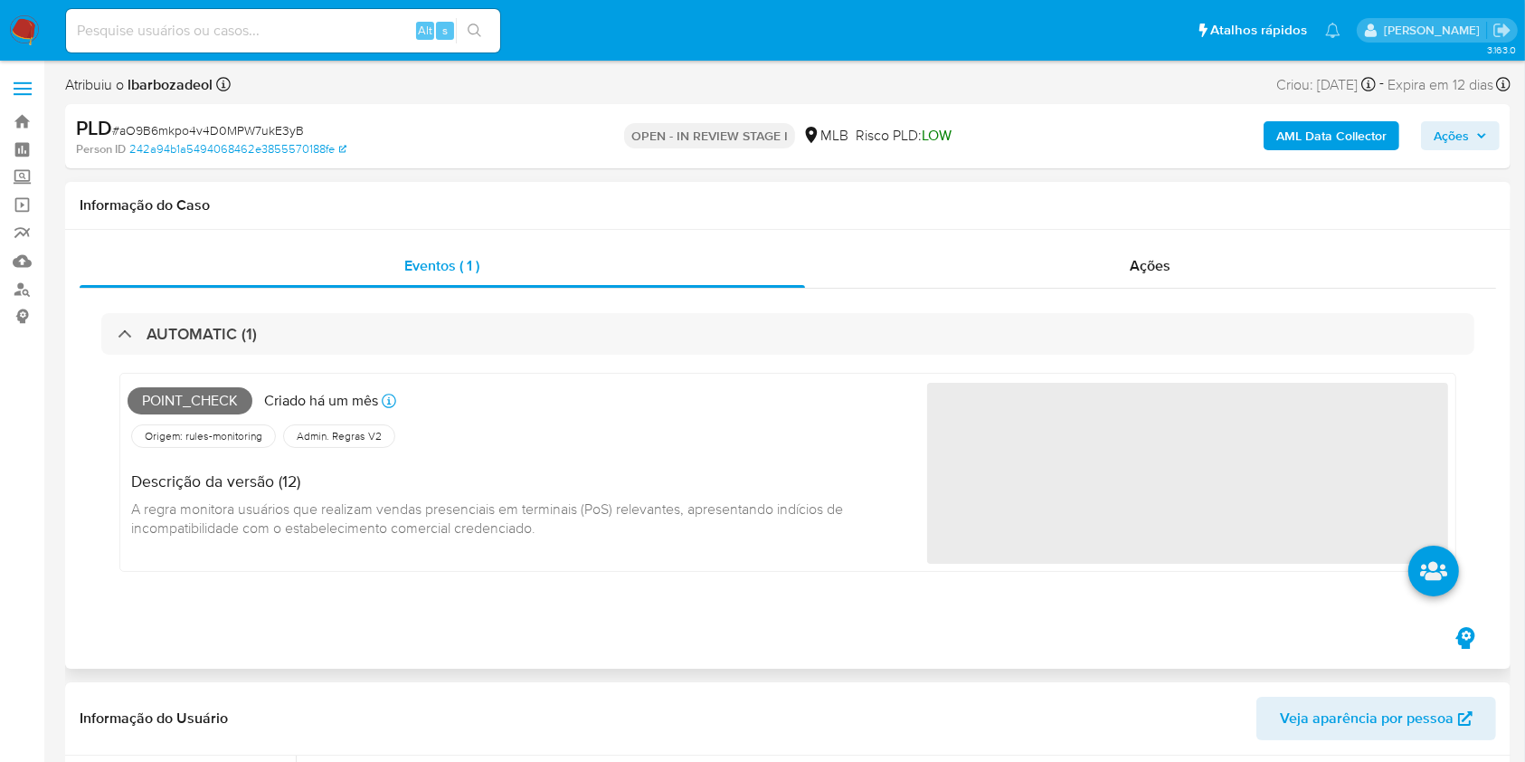
click at [214, 400] on span "Point_check" at bounding box center [190, 400] width 125 height 27
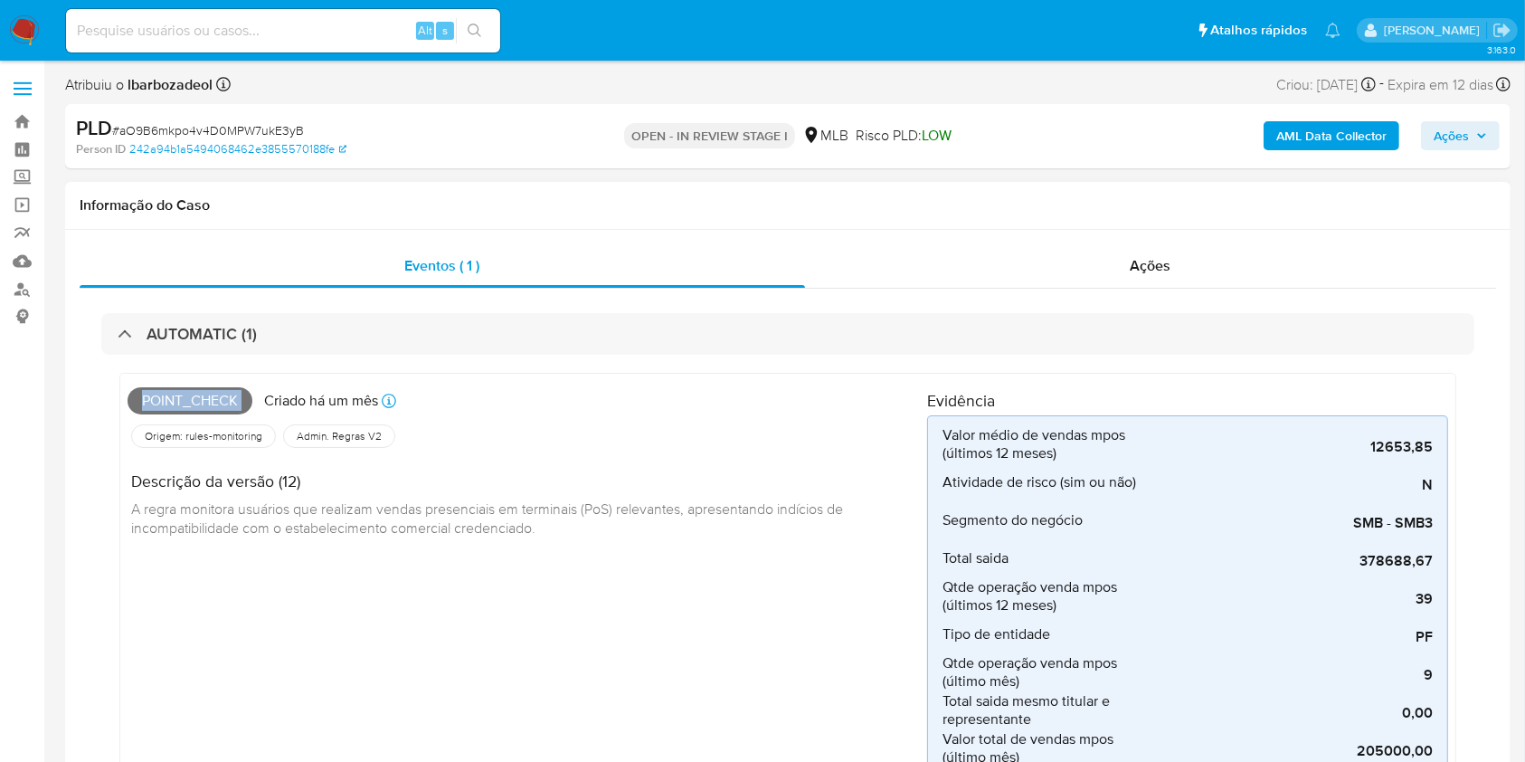
click at [214, 400] on span "Point_check" at bounding box center [190, 400] width 125 height 27
copy span "Point_check"
click at [1475, 133] on span "Ações" at bounding box center [1460, 135] width 53 height 25
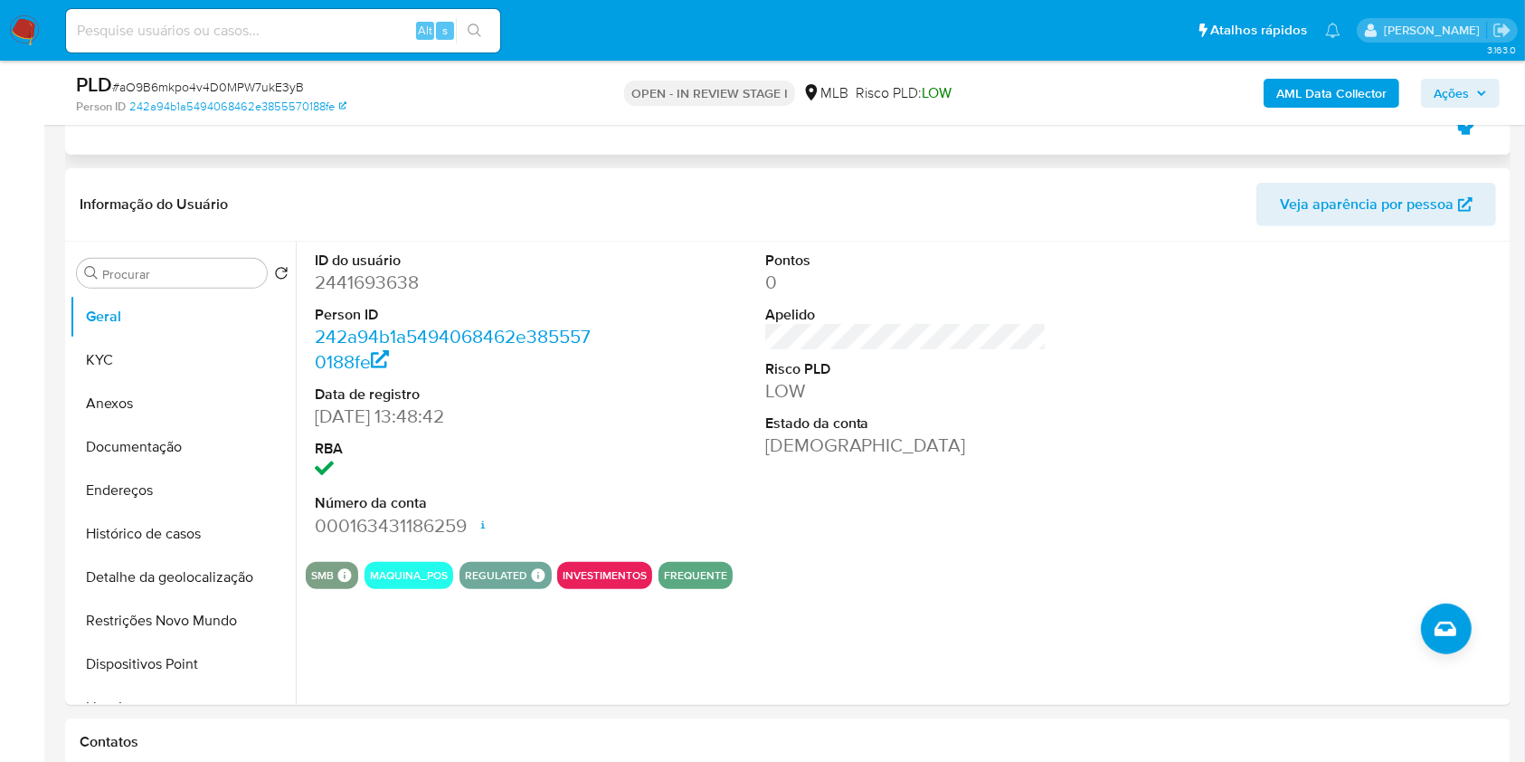
scroll to position [974, 0]
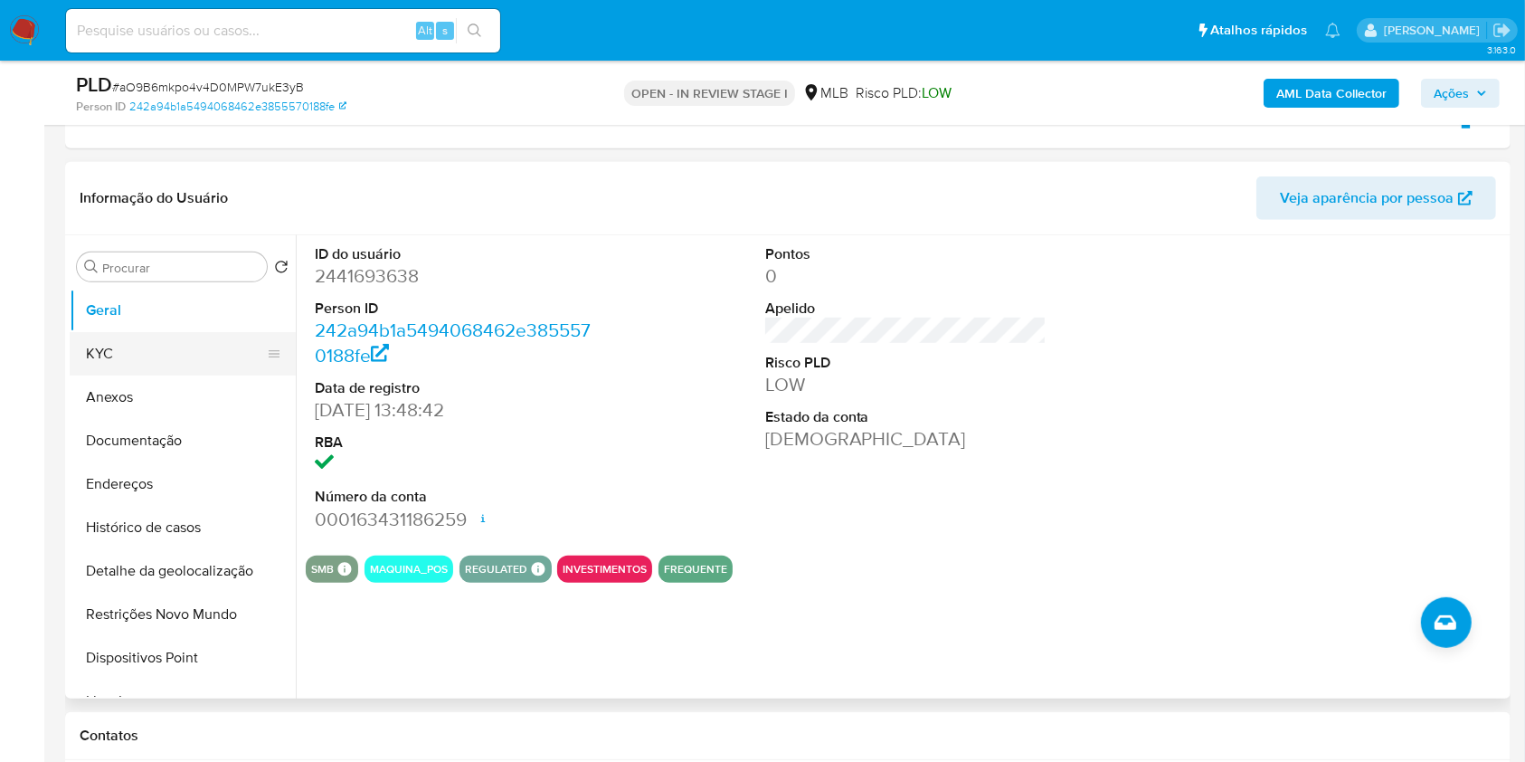
click at [157, 337] on button "KYC" at bounding box center [176, 353] width 212 height 43
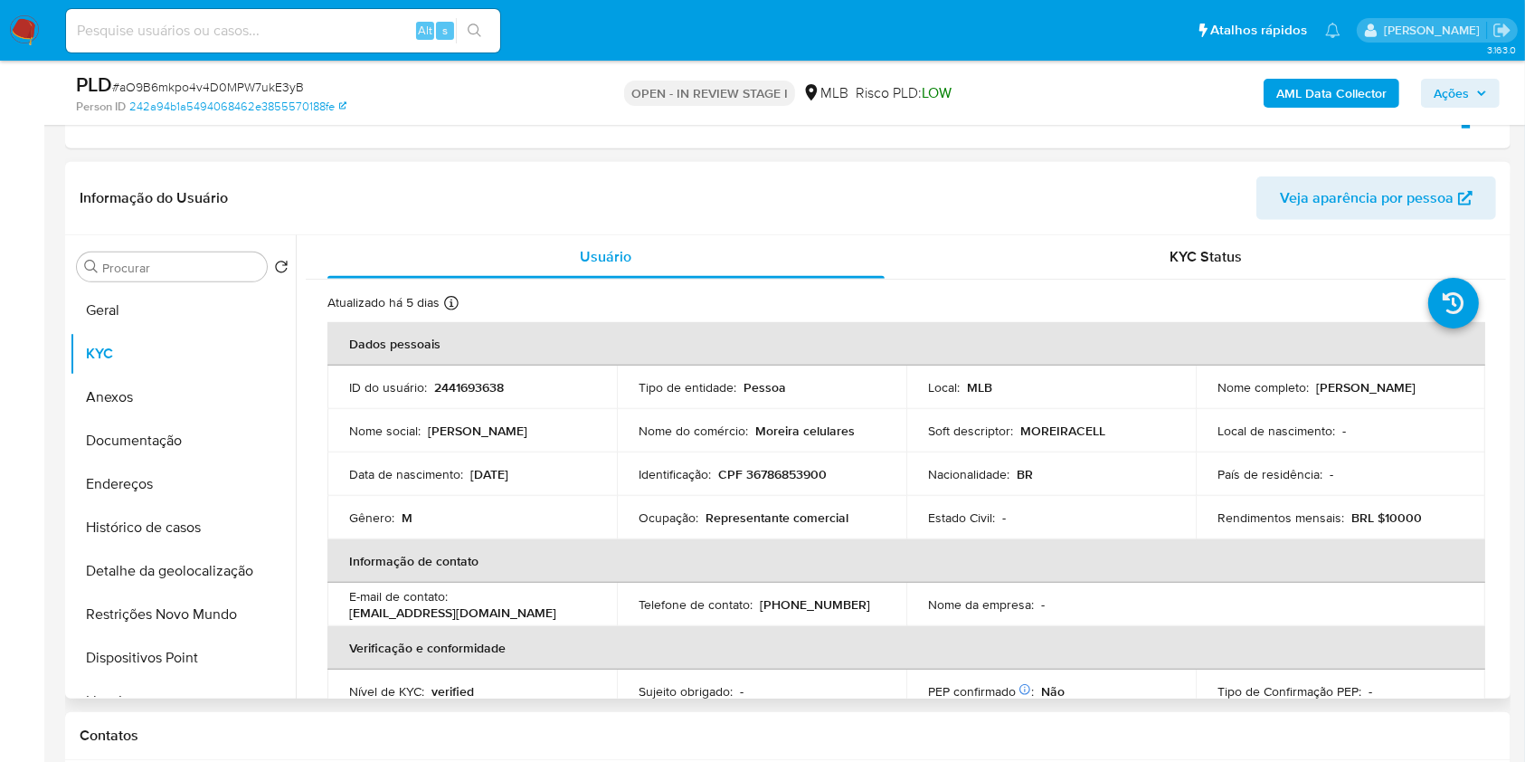
click at [774, 475] on p "CPF 36786853900" at bounding box center [772, 474] width 109 height 16
copy p "36786853900"
click at [1481, 85] on span "Ações" at bounding box center [1460, 93] width 53 height 25
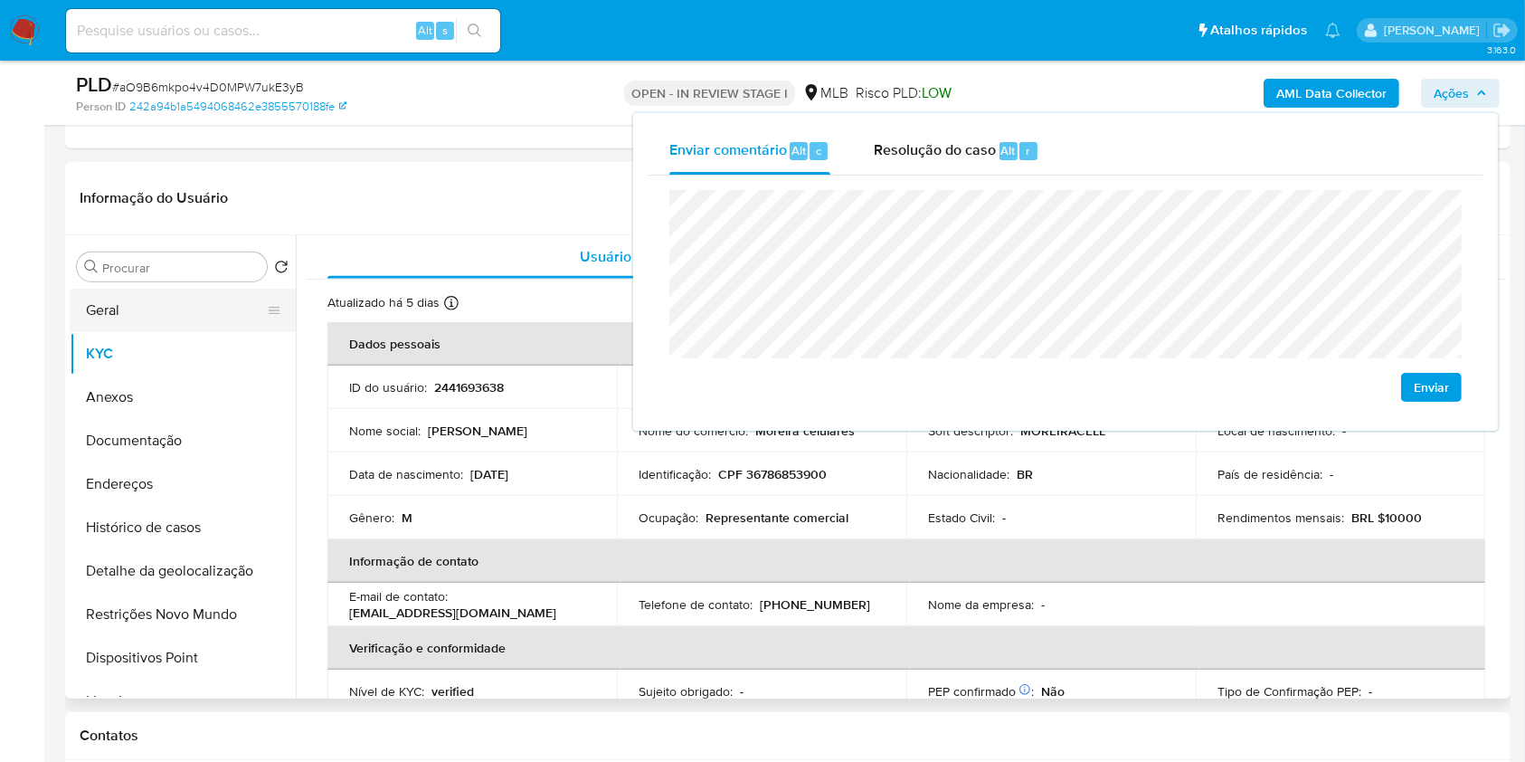
click at [164, 325] on button "Geral" at bounding box center [176, 310] width 212 height 43
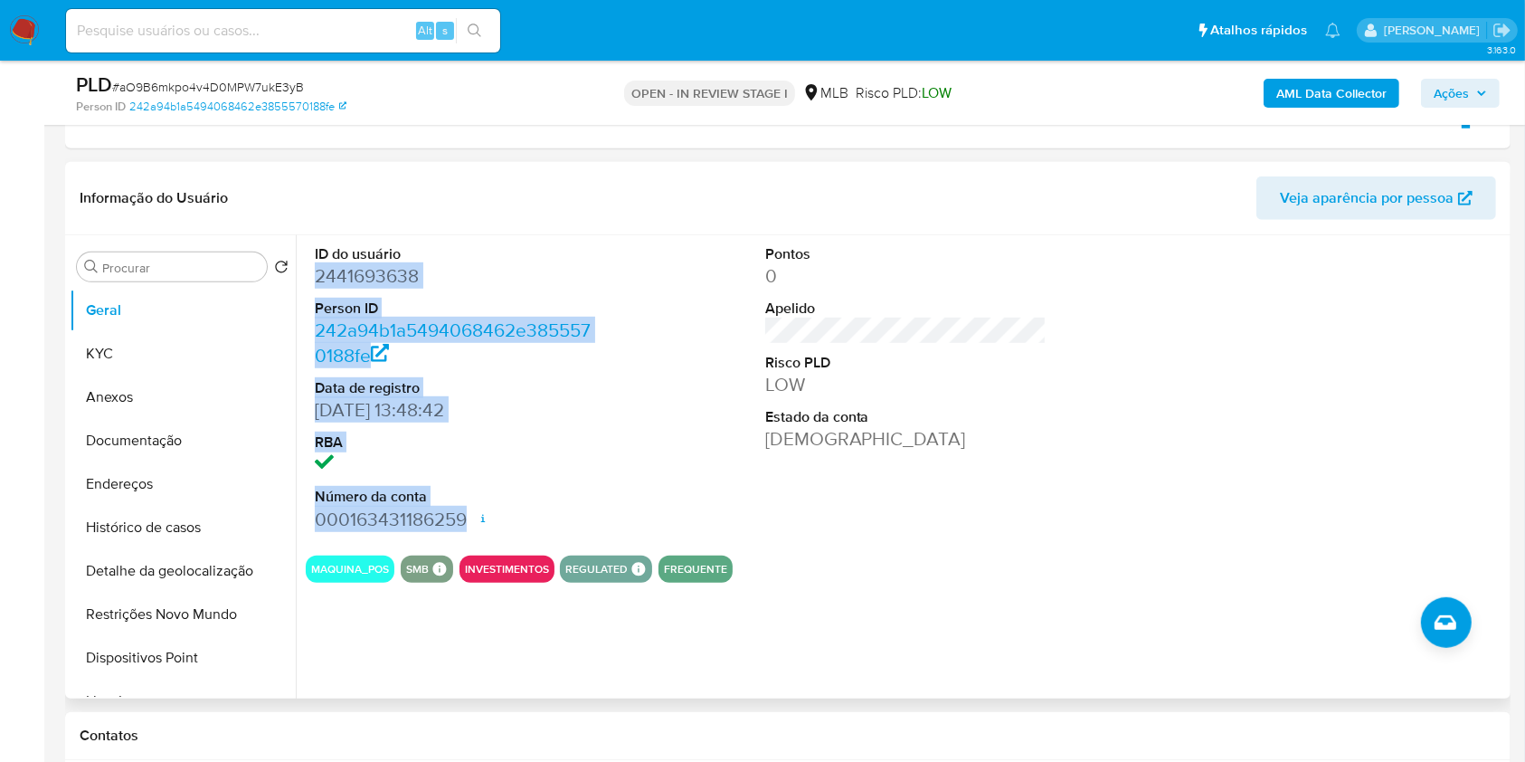
drag, startPoint x: 340, startPoint y: 291, endPoint x: 470, endPoint y: 519, distance: 262.1
click at [470, 519] on div "ID do usuário 2441693638 Person ID 242a94b1a5494068462e3855570188fe Data de reg…" at bounding box center [456, 388] width 300 height 306
copy dl "2441693638 Person ID 242a94b1a5494068462e3855570188fe Data de registro 14/05/20…"
click at [1484, 94] on icon "button" at bounding box center [1482, 93] width 11 height 11
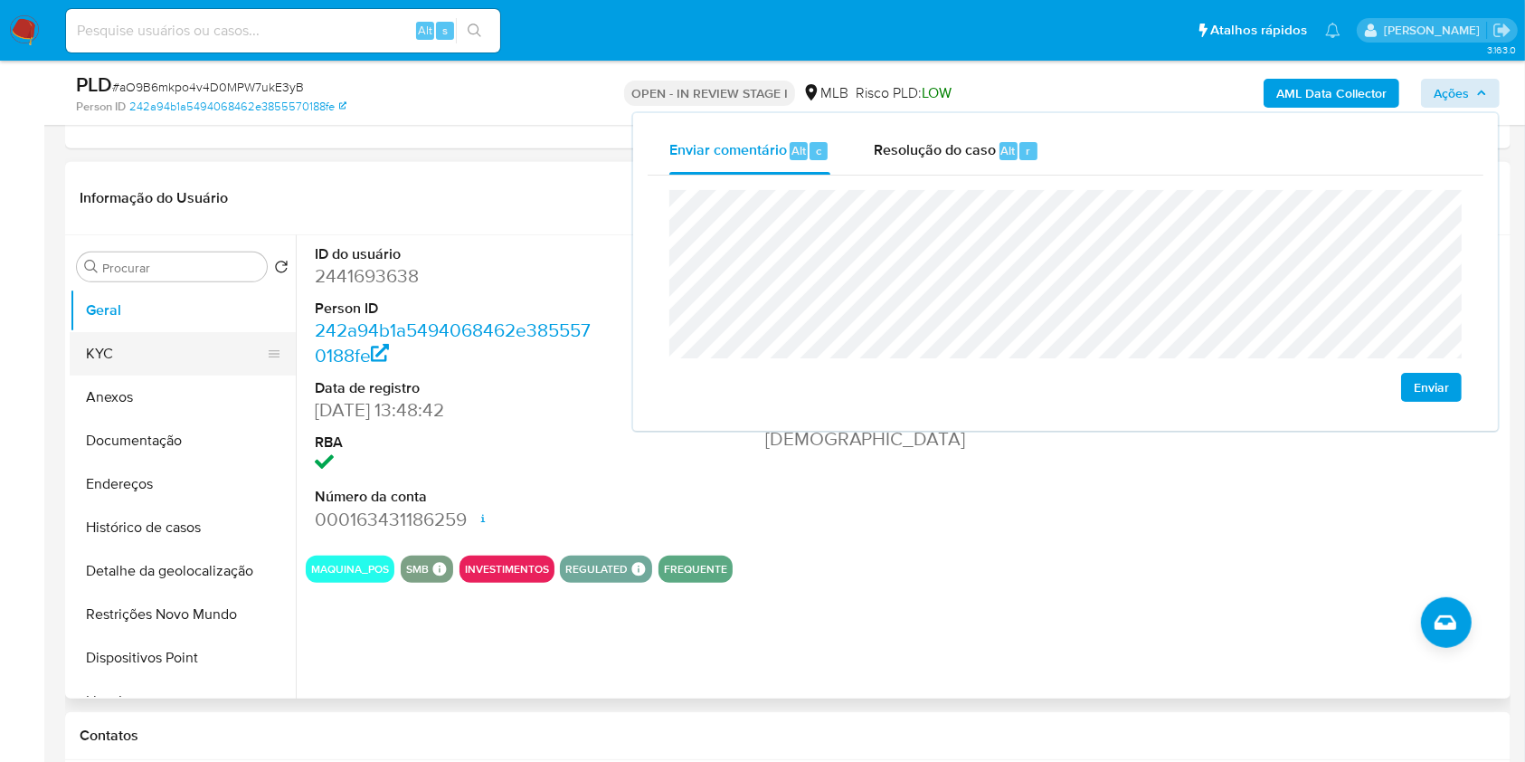
click at [159, 343] on button "KYC" at bounding box center [176, 353] width 212 height 43
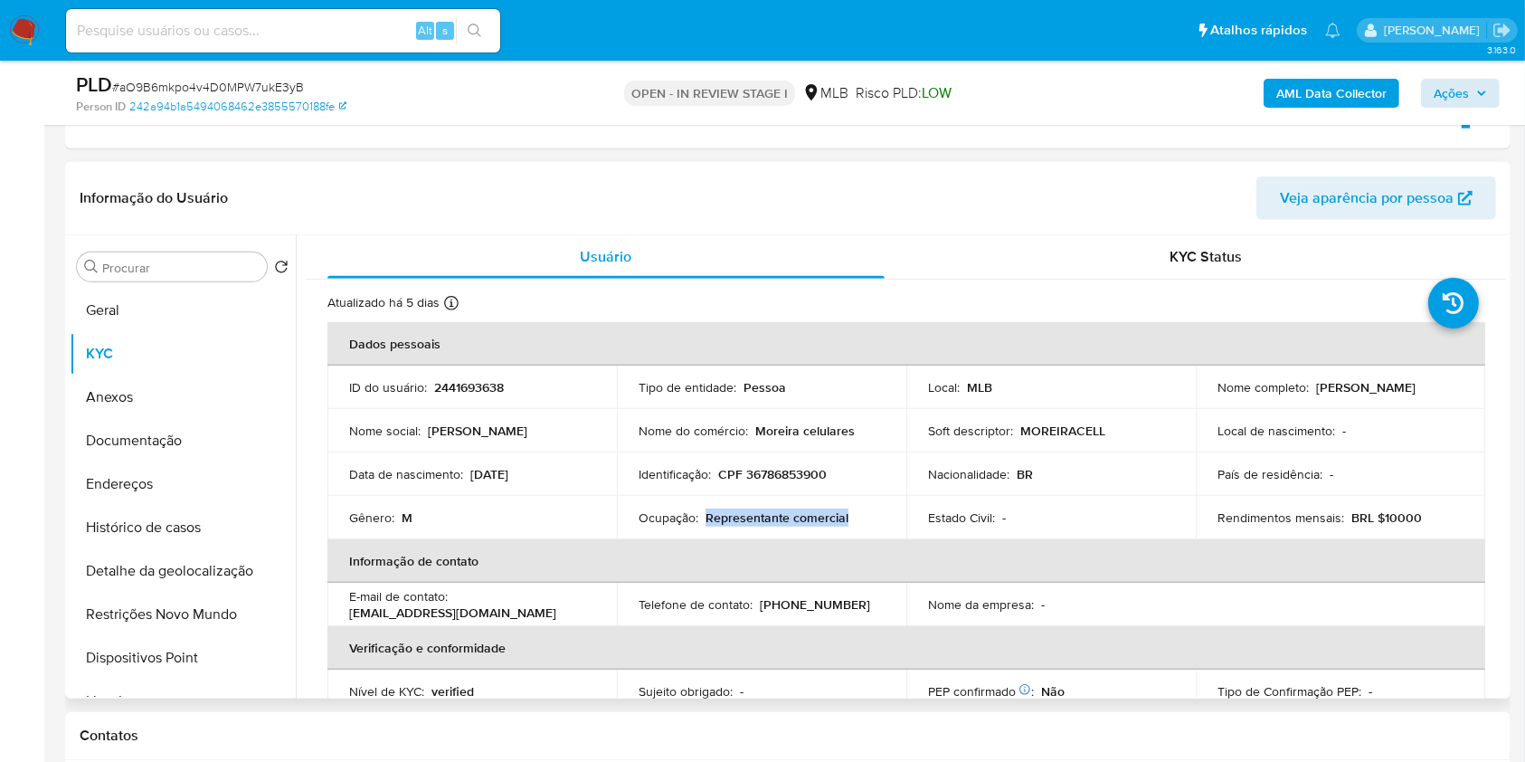
drag, startPoint x: 702, startPoint y: 521, endPoint x: 898, endPoint y: 527, distance: 195.5
click at [898, 527] on td "Ocupação : Representante comercial" at bounding box center [762, 517] width 290 height 43
copy p "Representante comercial"
click at [1493, 92] on button "Ações" at bounding box center [1460, 93] width 79 height 29
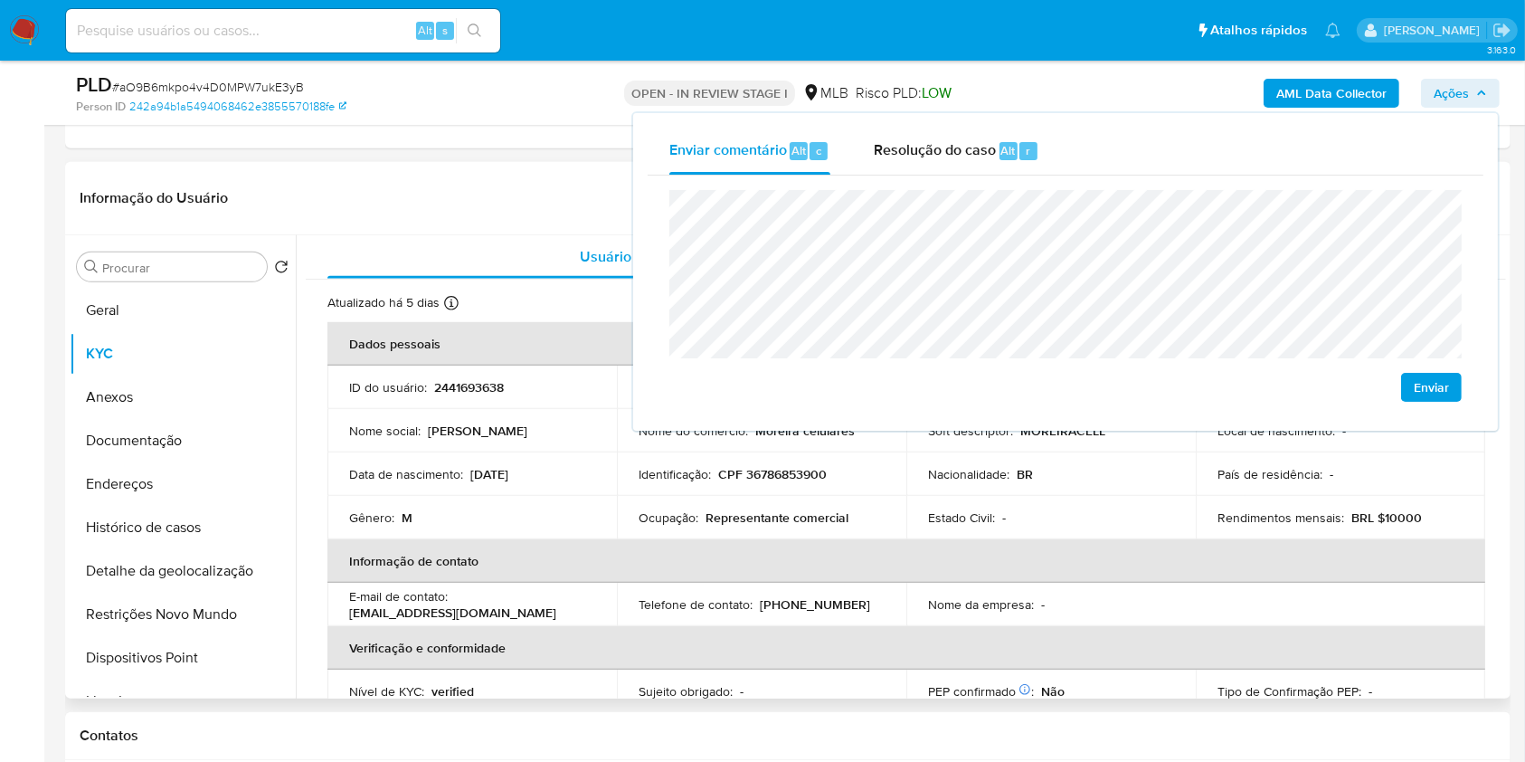
click at [632, 512] on td "Ocupação : Representante comercial" at bounding box center [762, 517] width 290 height 43
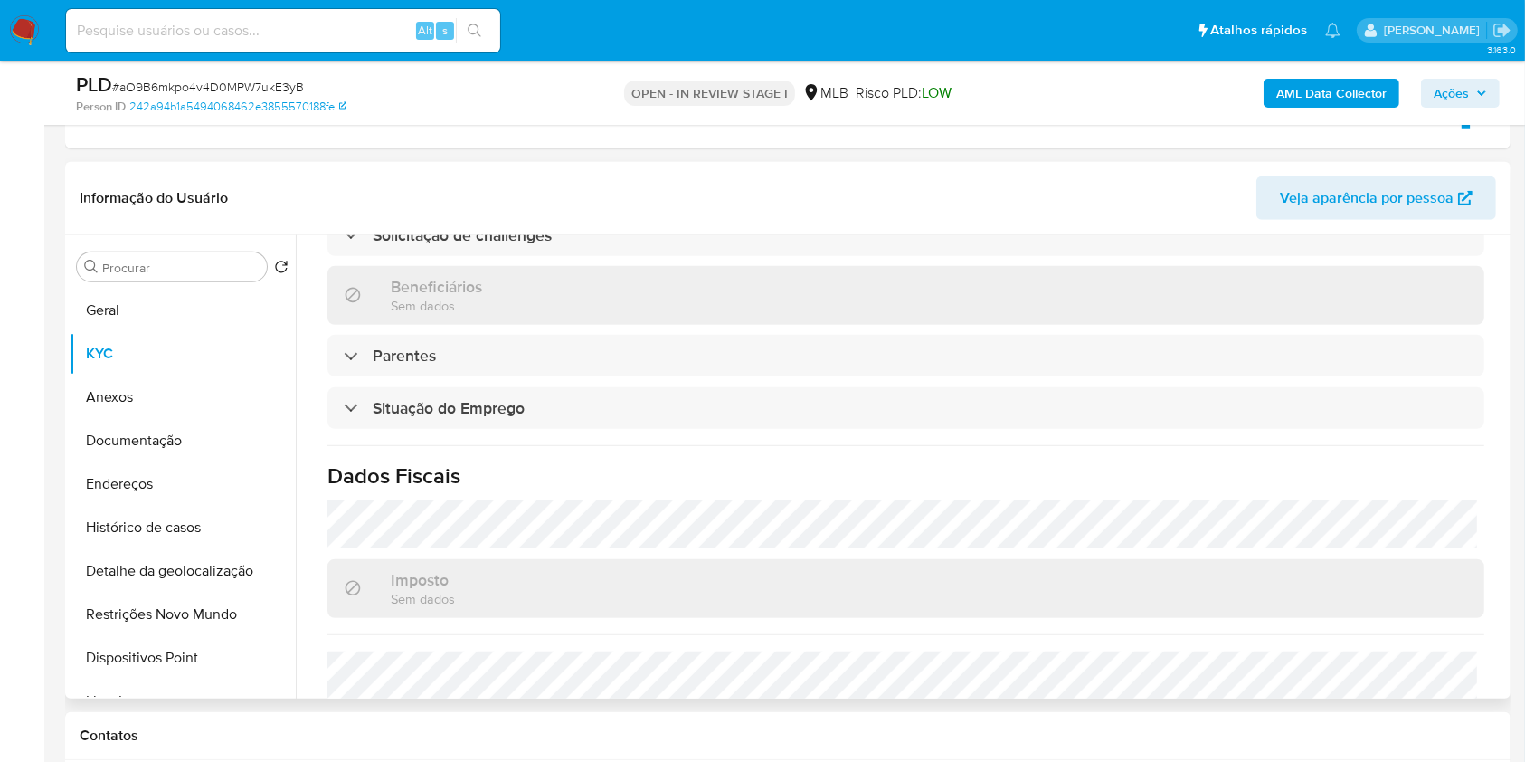
scroll to position [769, 0]
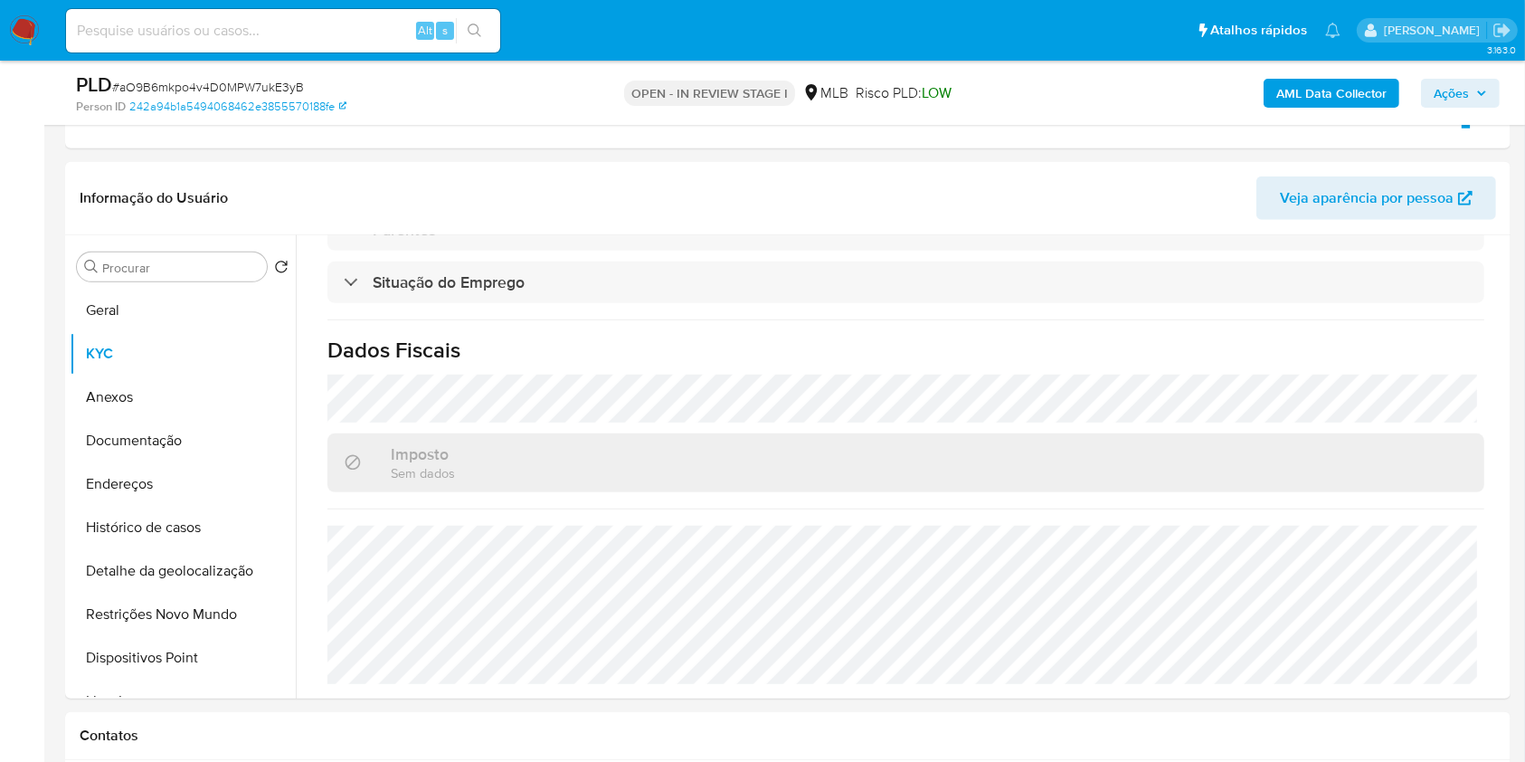
click at [1444, 90] on span "Ações" at bounding box center [1451, 93] width 35 height 29
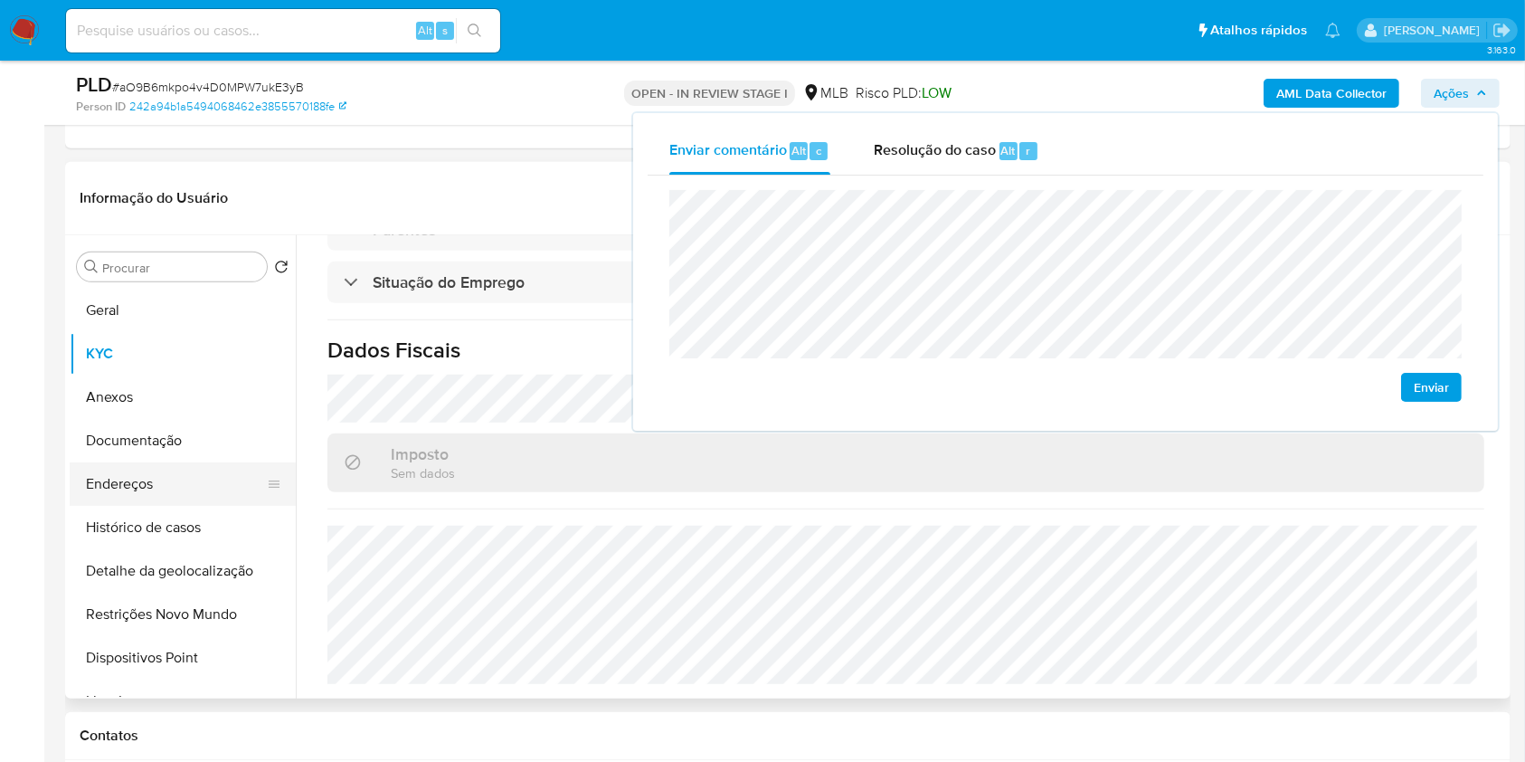
click at [113, 468] on button "Endereços" at bounding box center [176, 483] width 212 height 43
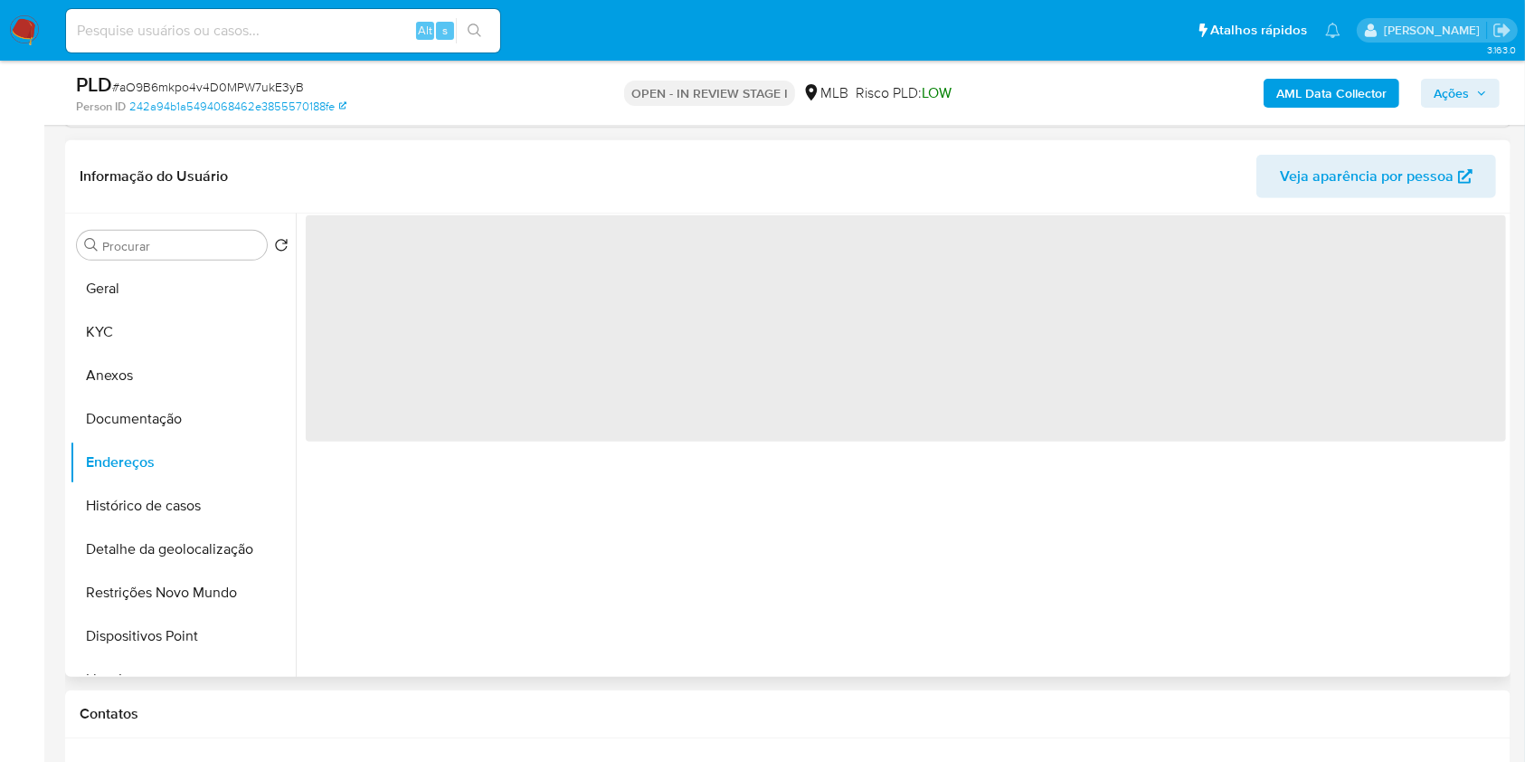
scroll to position [0, 0]
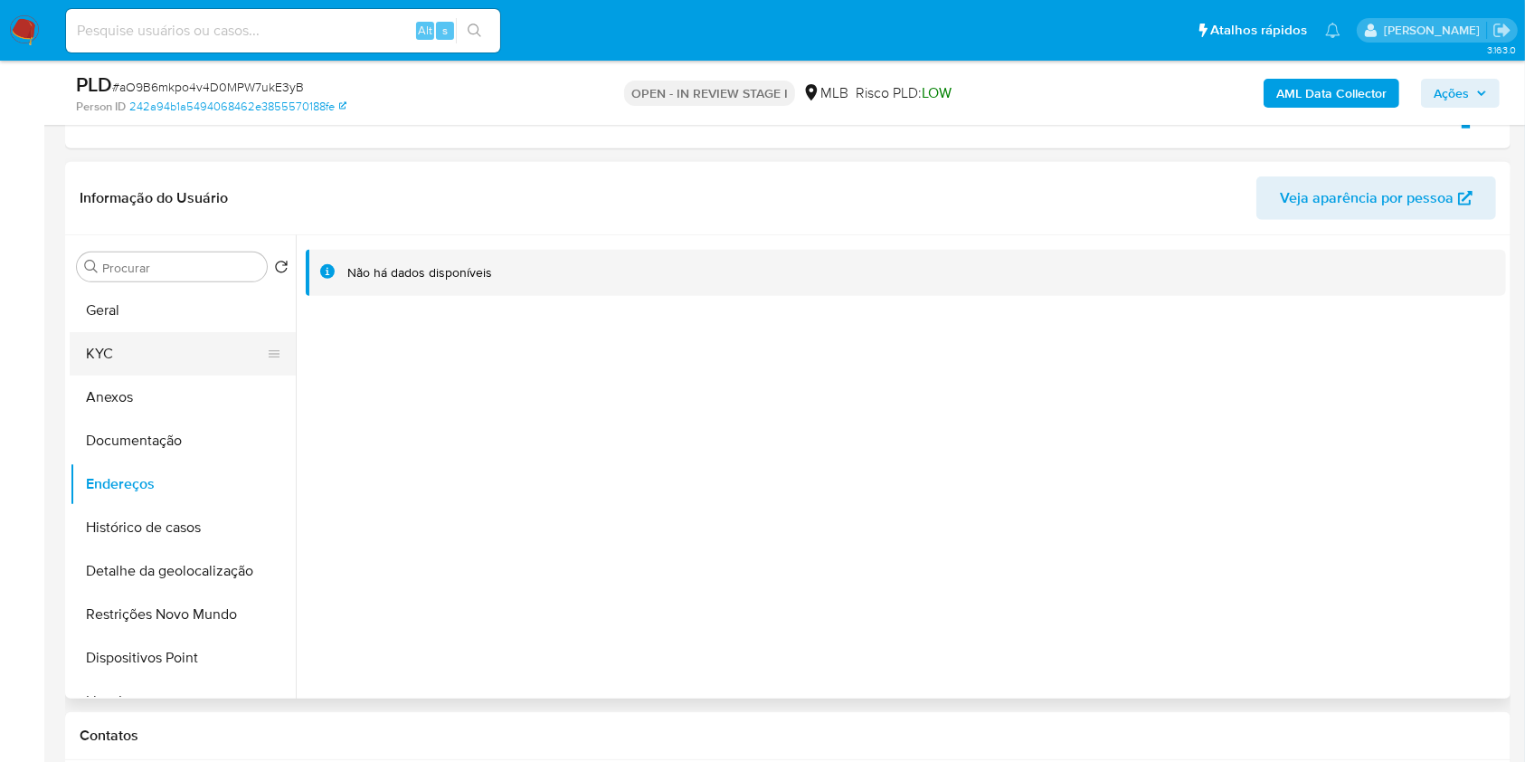
click at [172, 352] on button "KYC" at bounding box center [176, 353] width 212 height 43
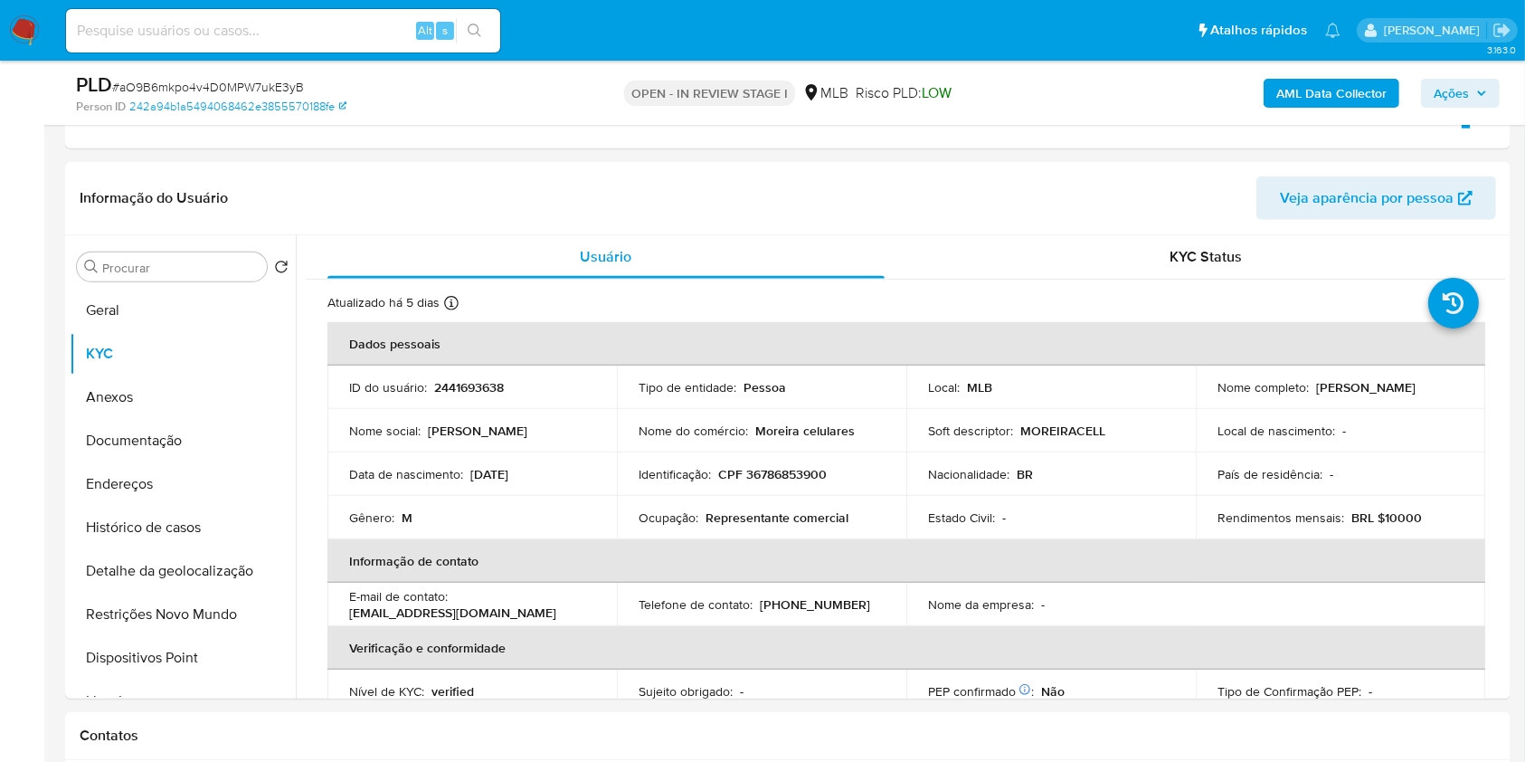
scroll to position [769, 0]
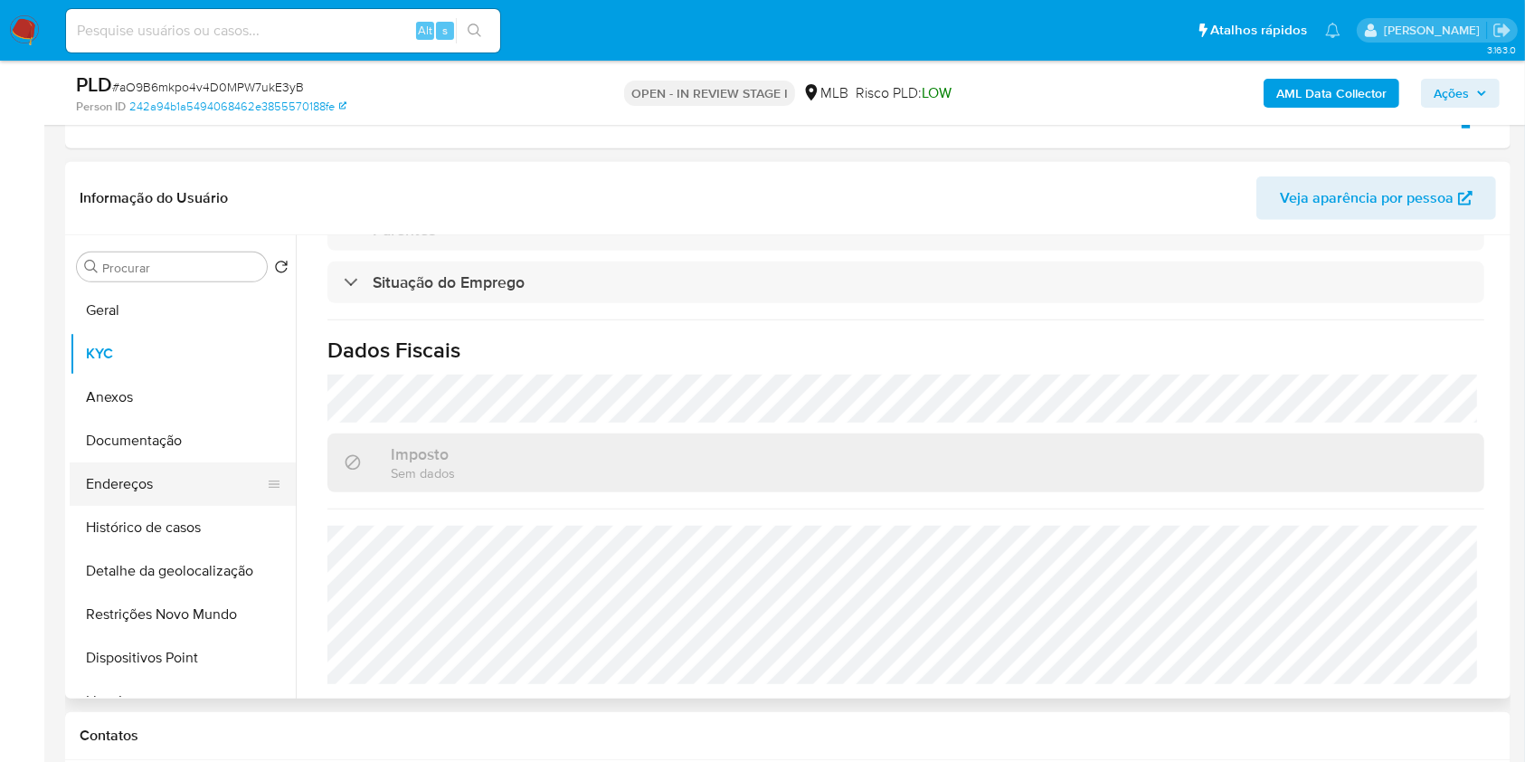
click at [137, 469] on button "Endereços" at bounding box center [176, 483] width 212 height 43
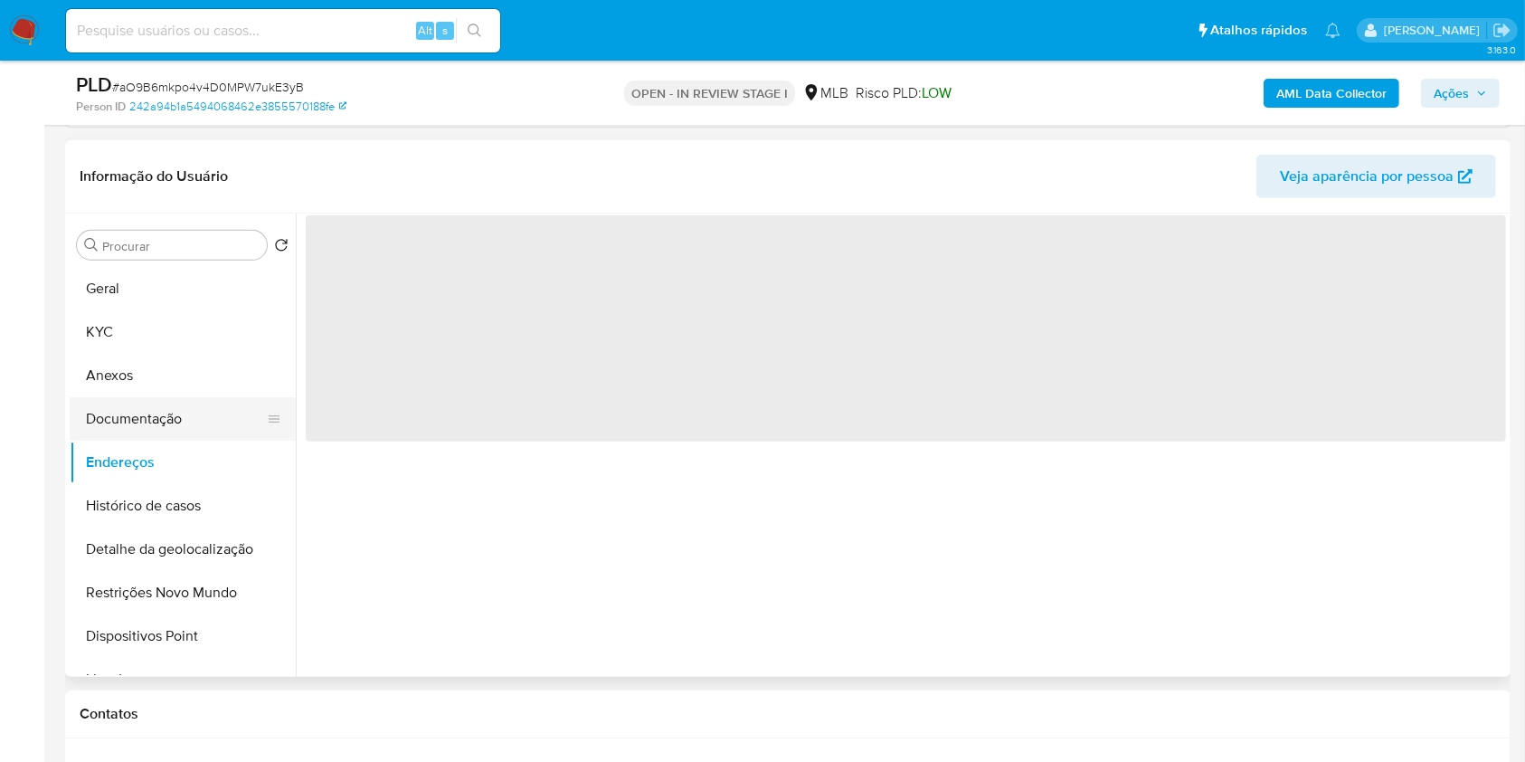
click at [132, 422] on button "Documentação" at bounding box center [176, 418] width 212 height 43
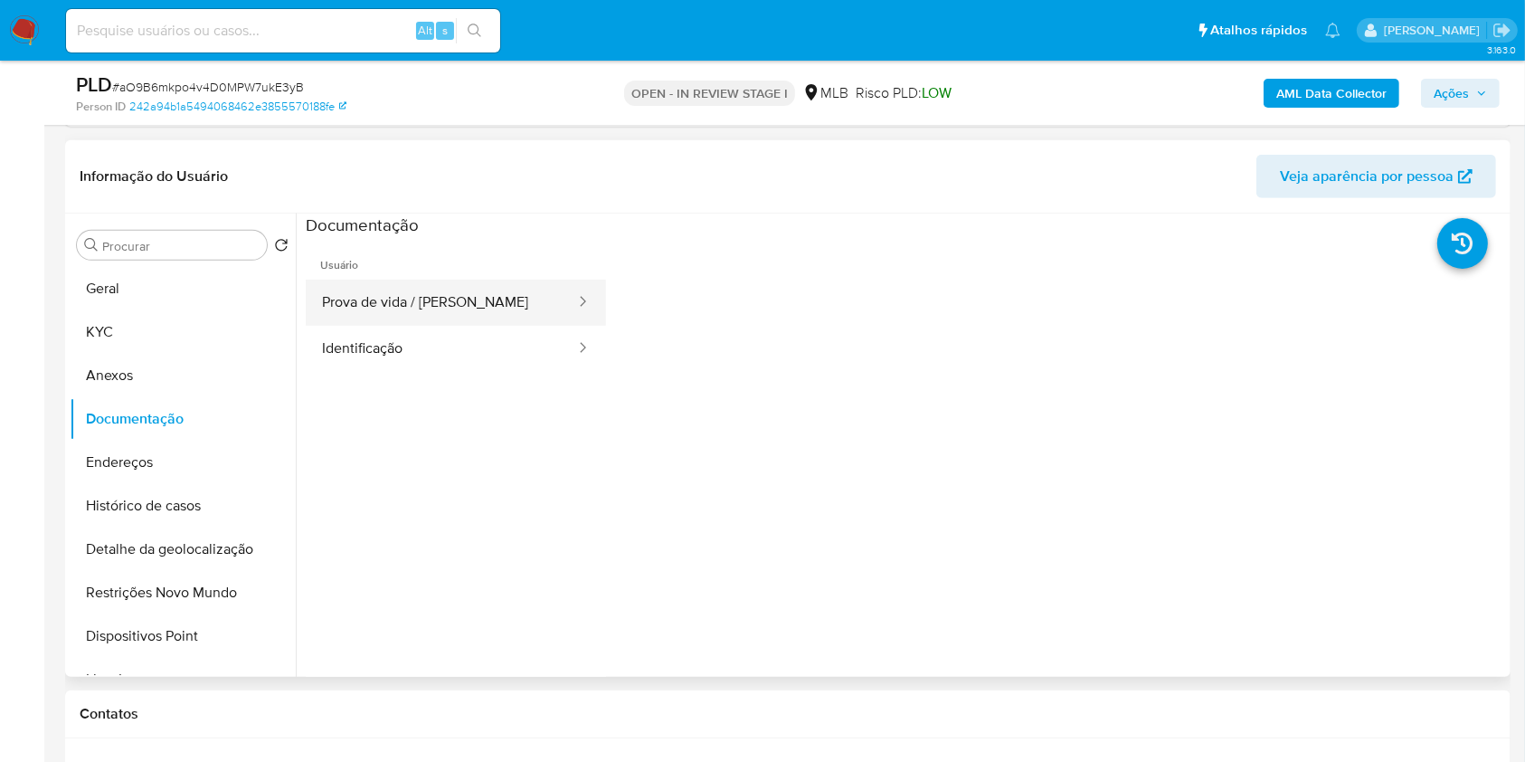
click at [480, 307] on button "Prova de vida / Selfie" at bounding box center [441, 303] width 271 height 46
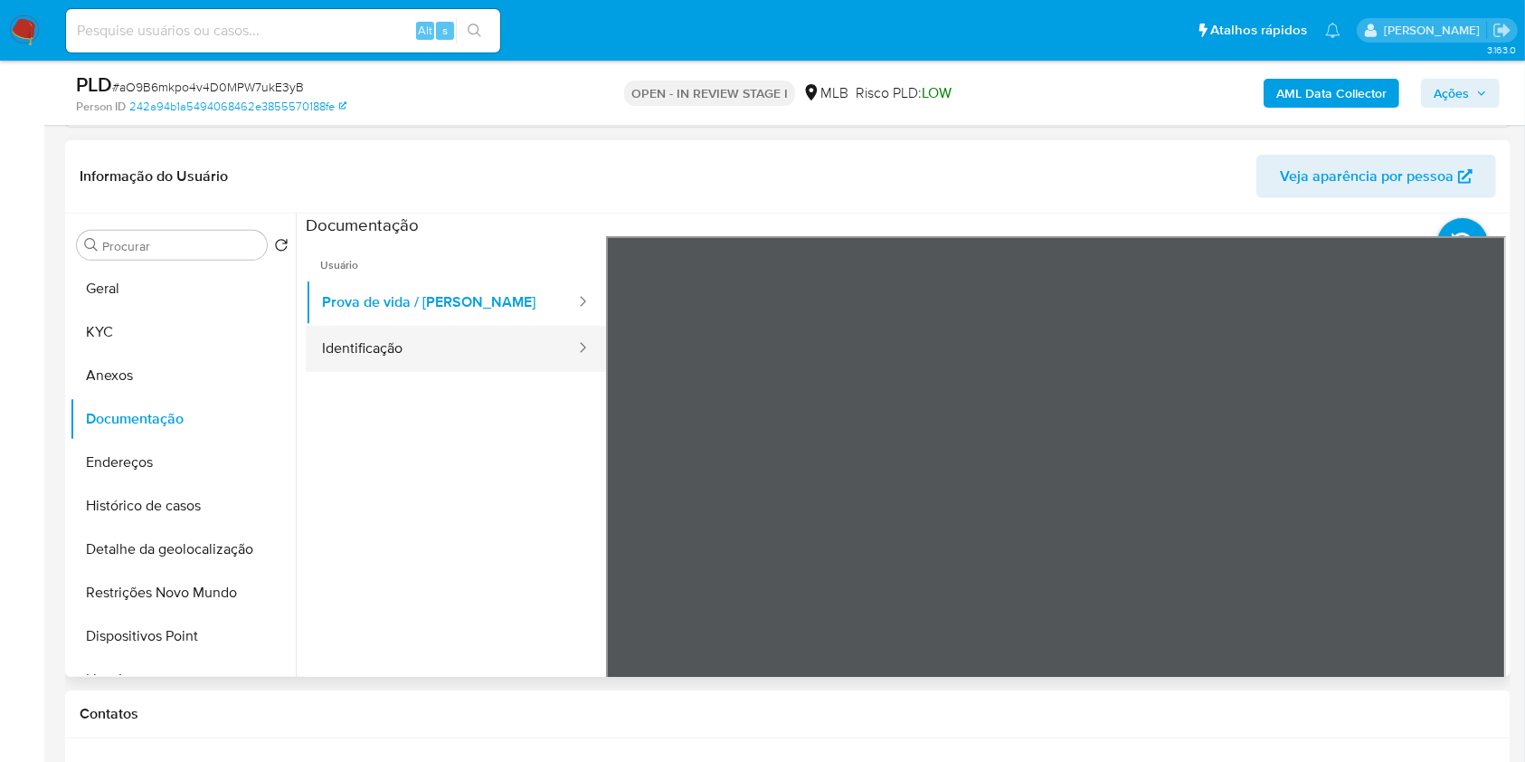
click at [447, 354] on button "Identificação" at bounding box center [441, 349] width 271 height 46
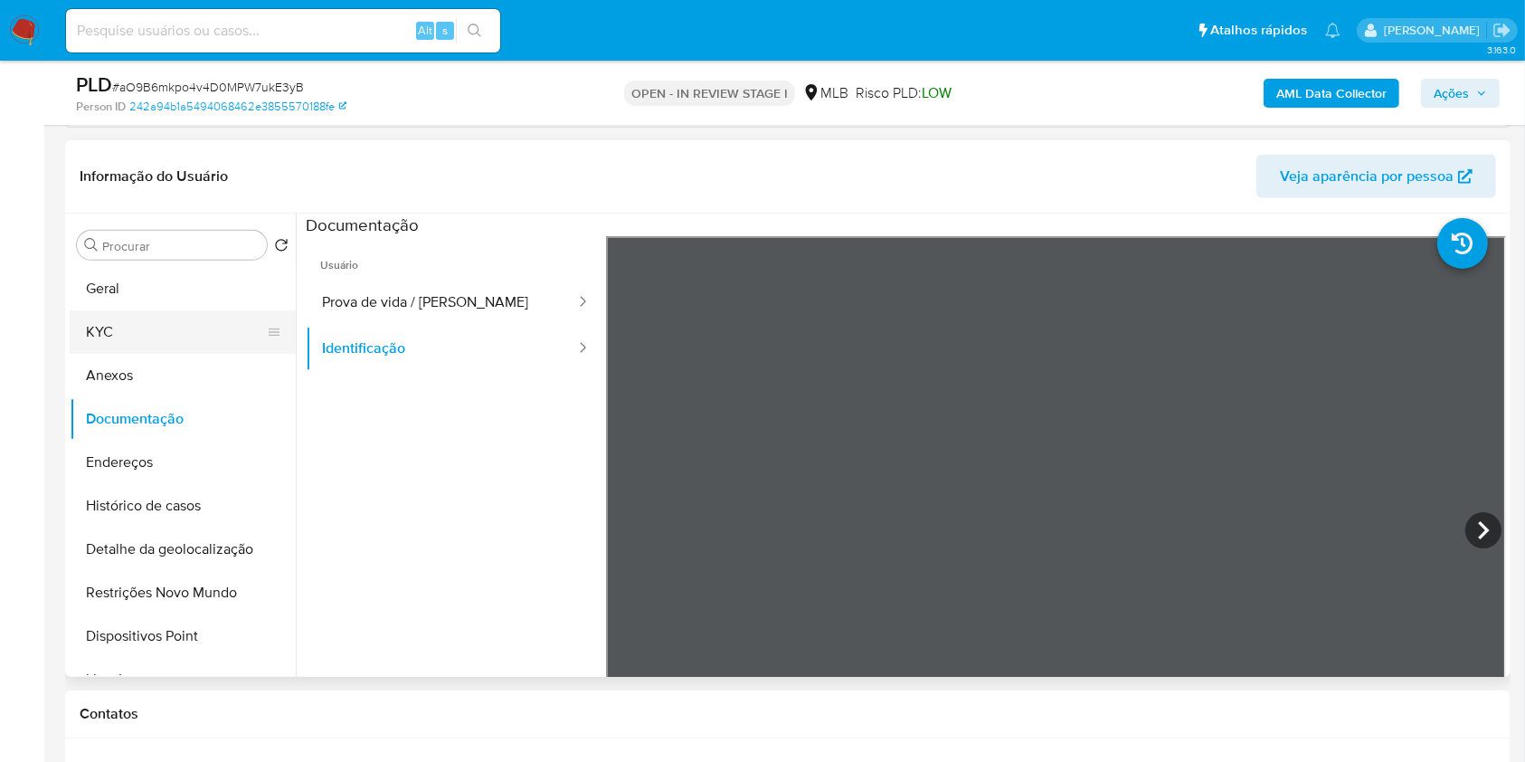
click at [155, 329] on button "KYC" at bounding box center [176, 331] width 212 height 43
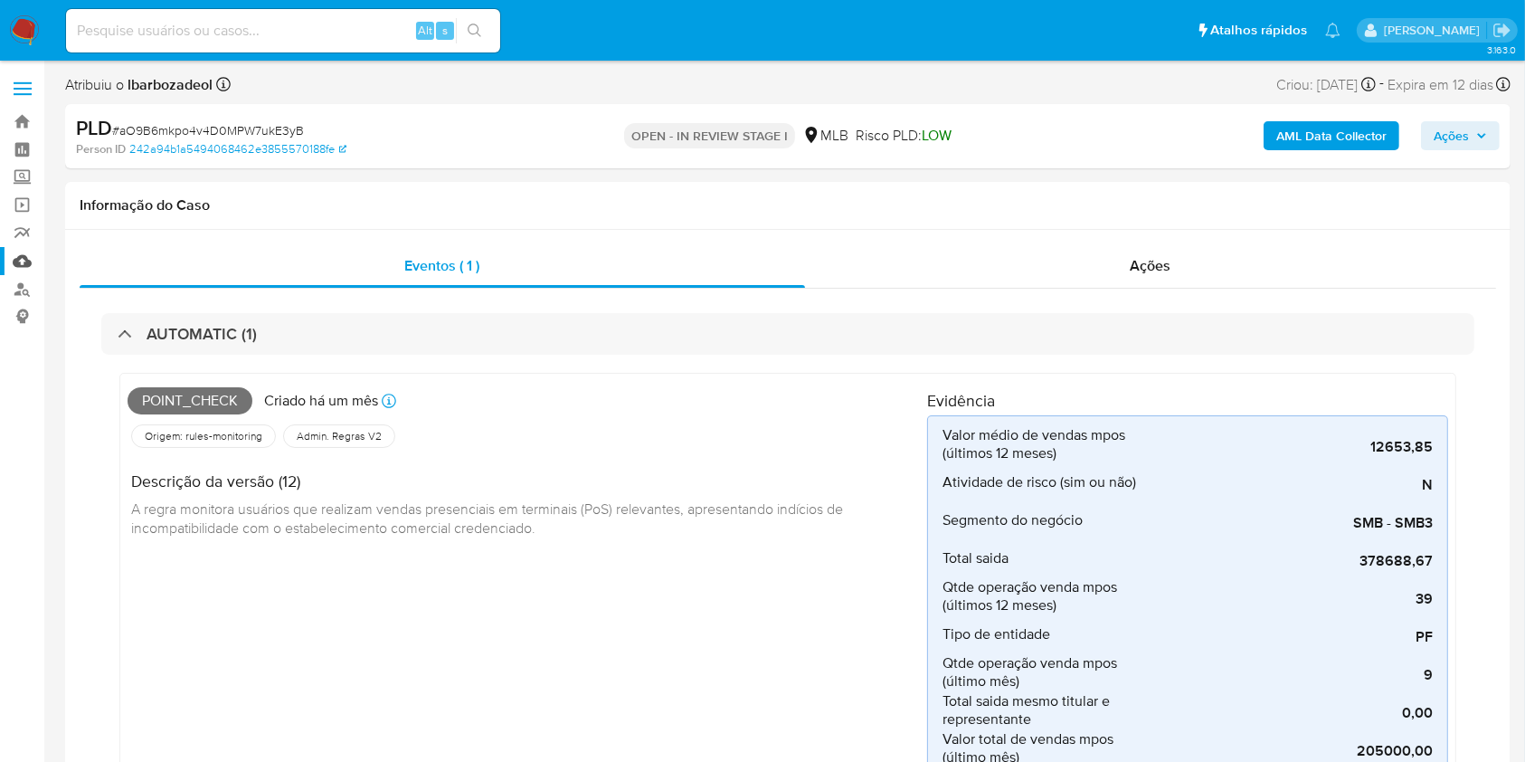
click at [32, 264] on link "Mulan" at bounding box center [107, 261] width 215 height 28
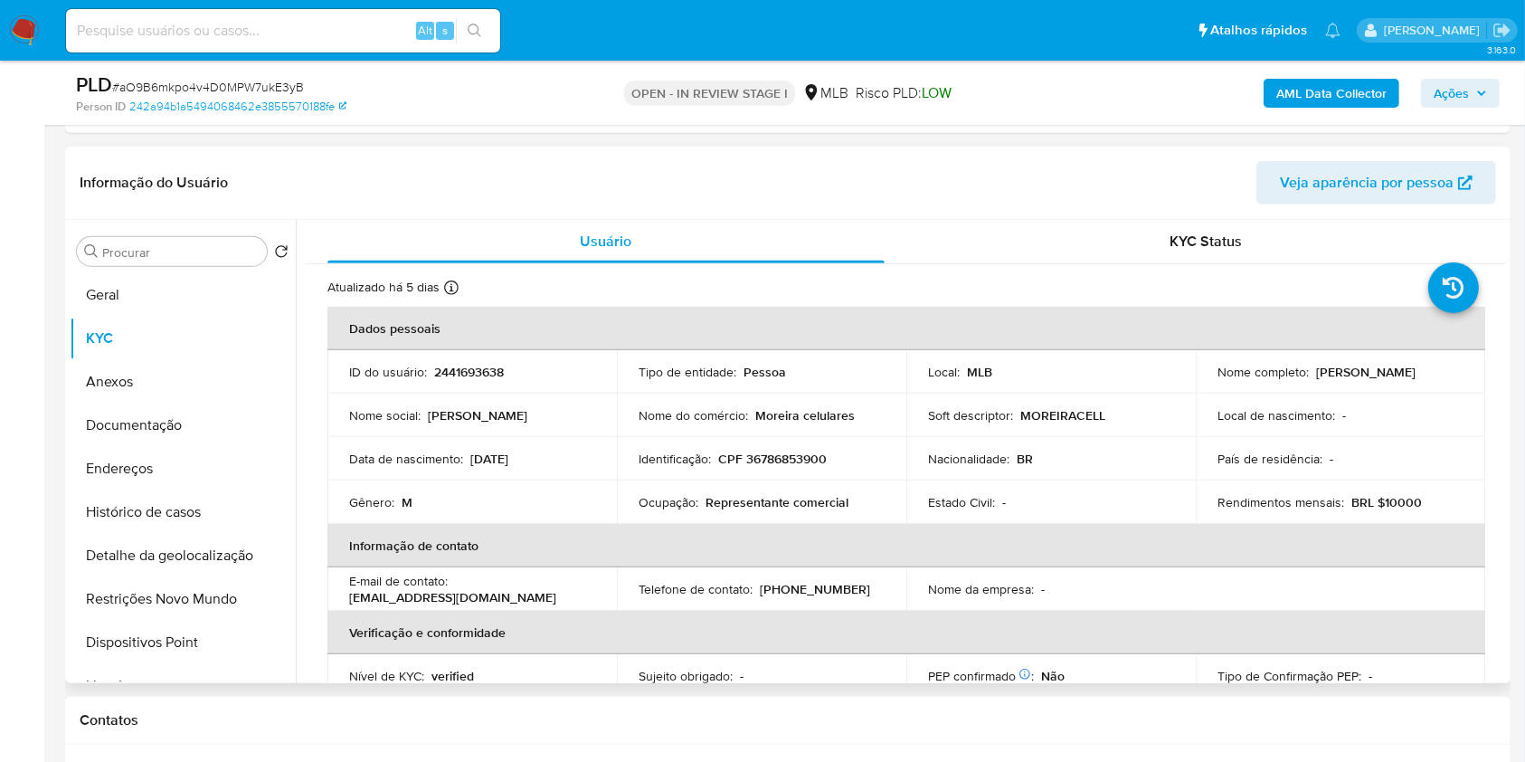
scroll to position [988, 0]
click at [153, 290] on button "Geral" at bounding box center [176, 295] width 212 height 43
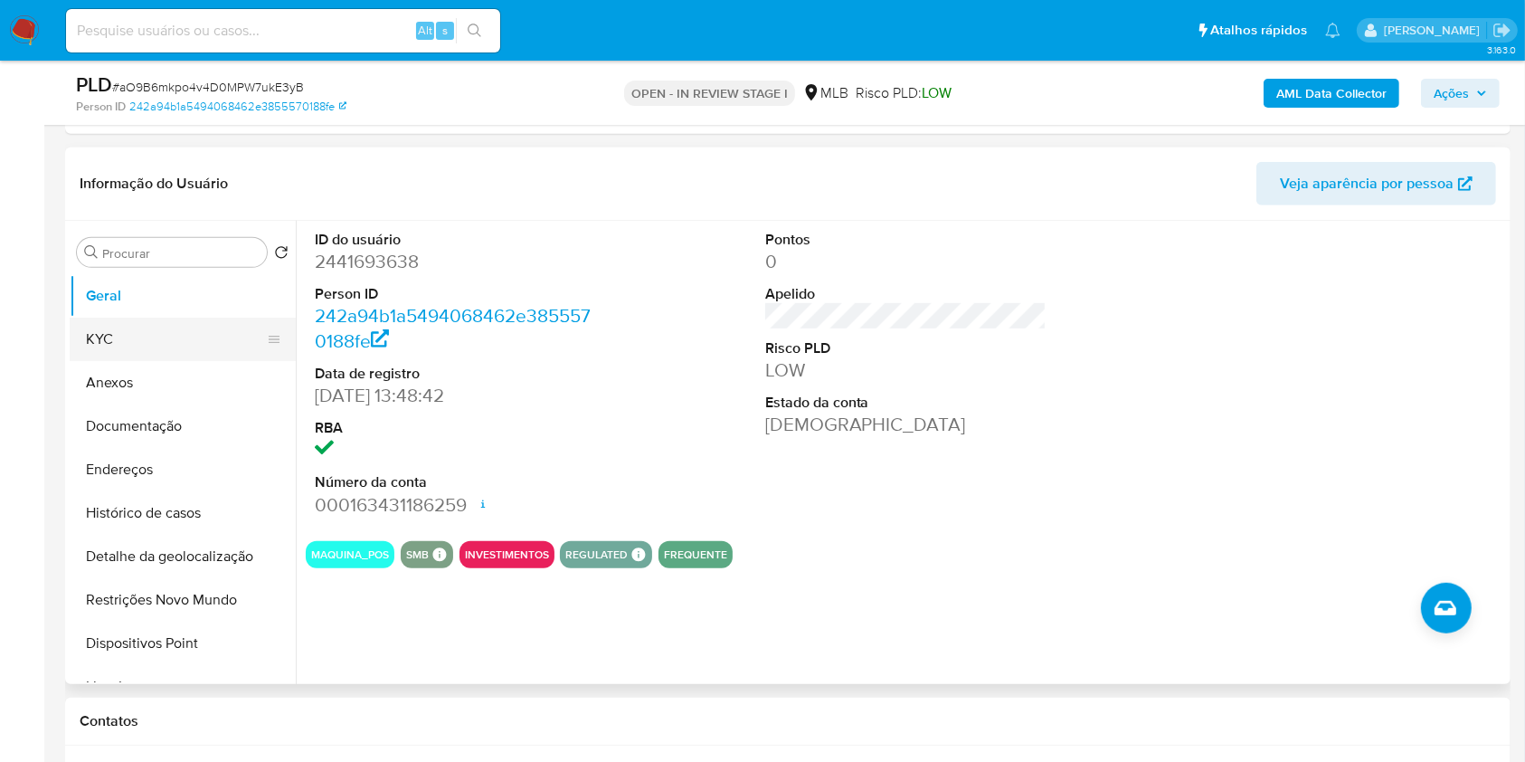
click at [179, 327] on button "KYC" at bounding box center [176, 339] width 212 height 43
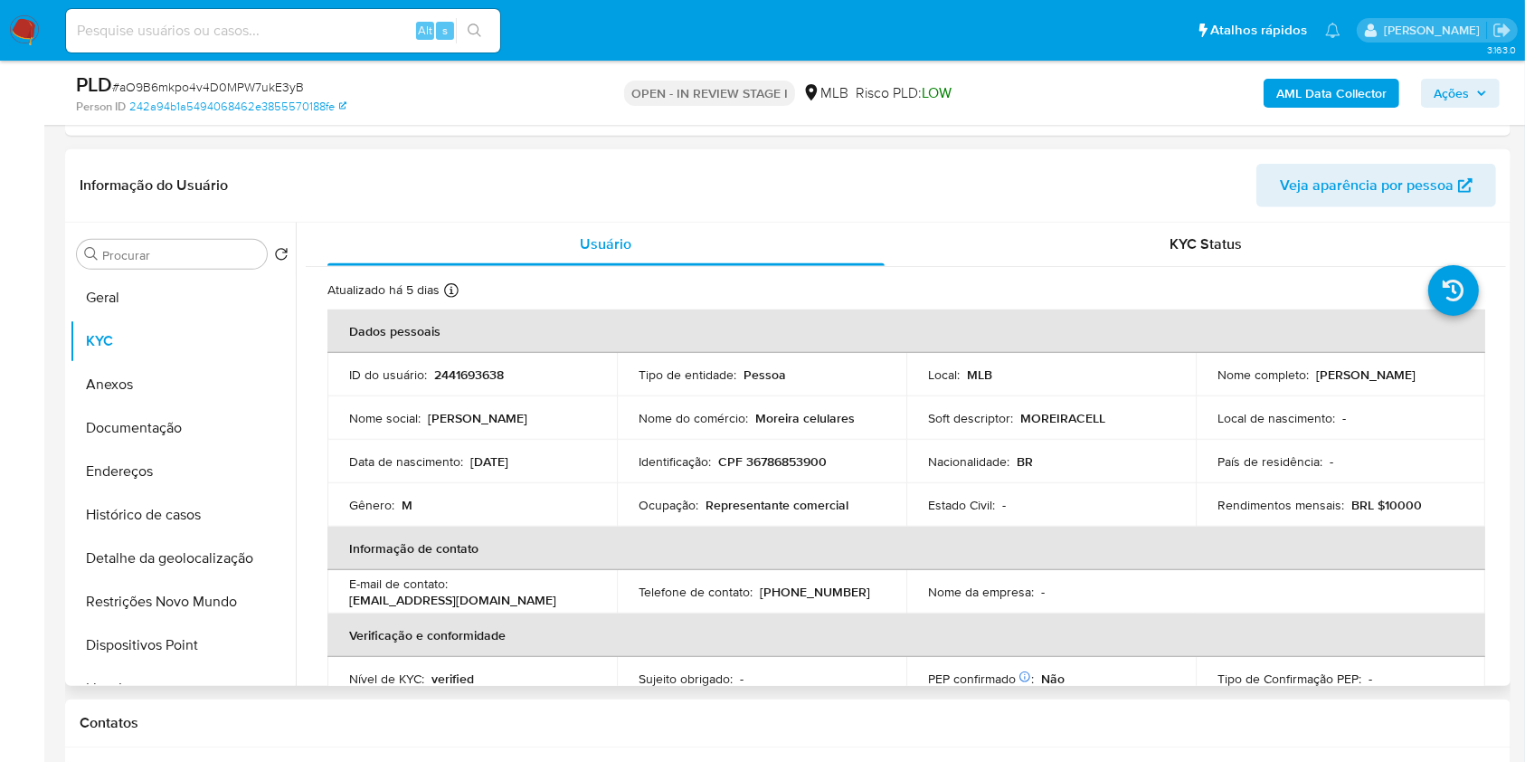
scroll to position [985, 0]
drag, startPoint x: 633, startPoint y: 413, endPoint x: 856, endPoint y: 415, distance: 222.6
click at [856, 415] on td "Nome do comércio : Moreira celulares" at bounding box center [762, 418] width 290 height 43
copy div "Nome do comércio : Moreira celulares"
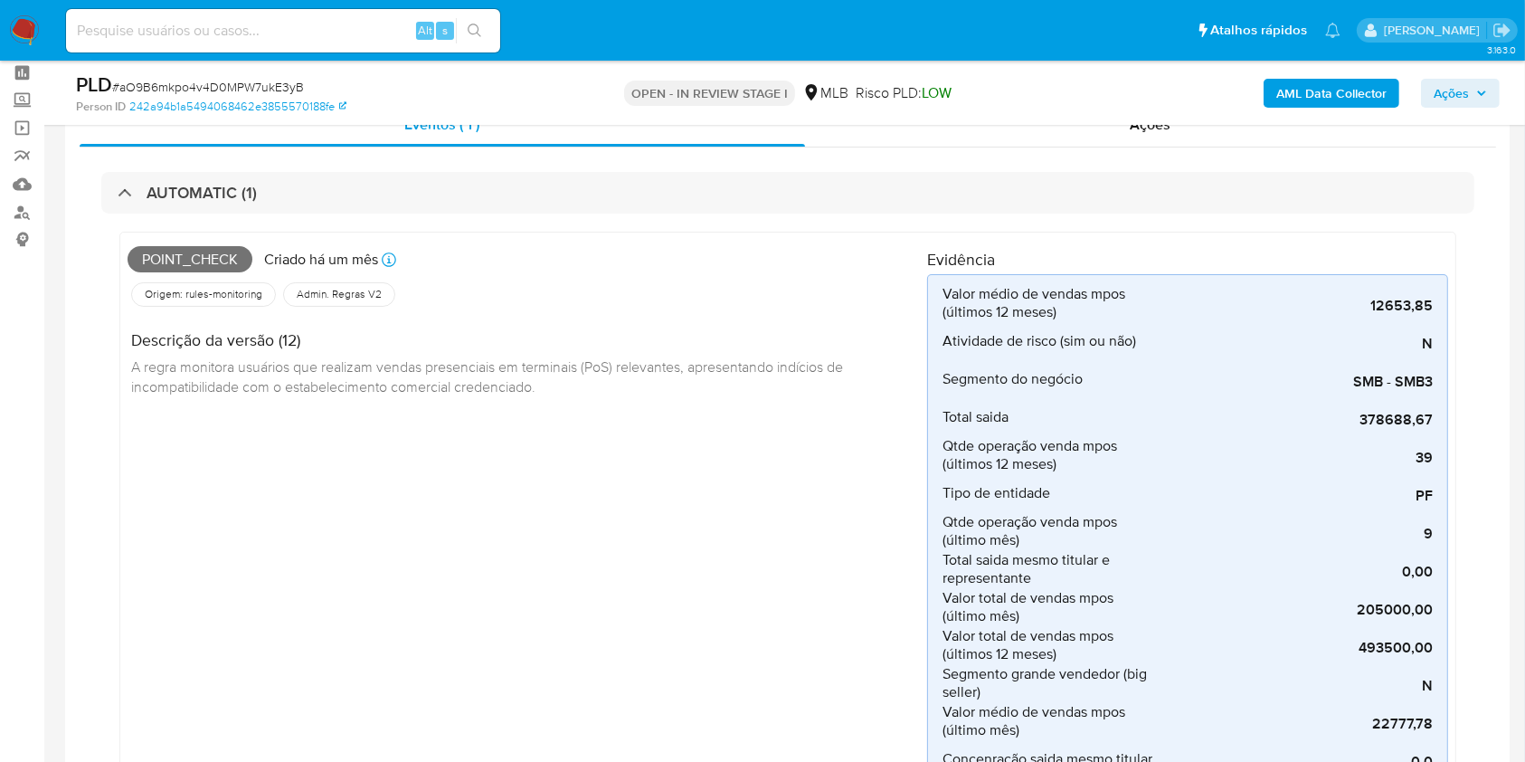
scroll to position [0, 0]
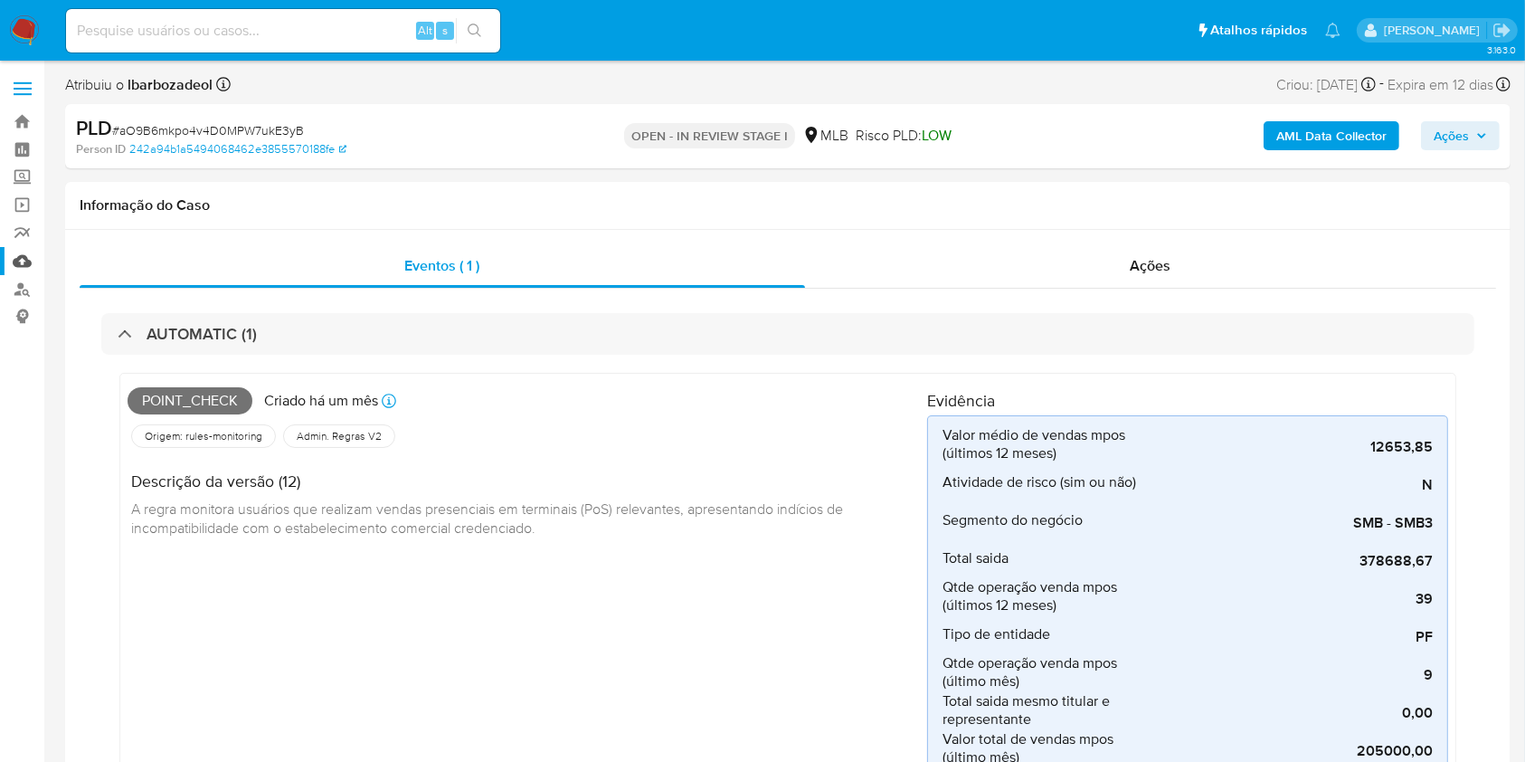
click at [31, 262] on link "Mulan" at bounding box center [107, 261] width 215 height 28
click at [792, 739] on div "Point_check Criado há um mês Criado: 12/09/2025 00:13:10 Origem: rules-monitori…" at bounding box center [528, 731] width 800 height 700
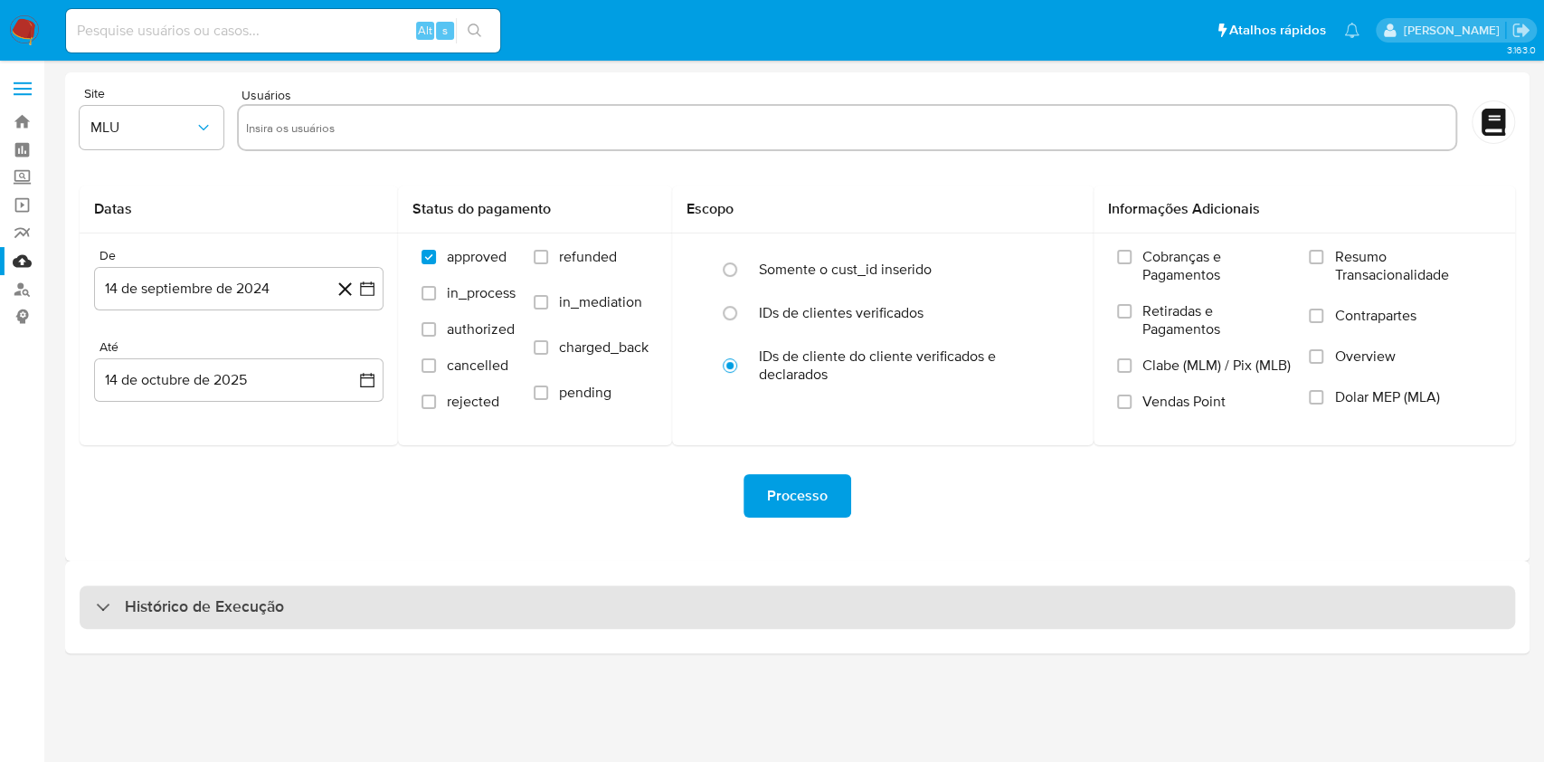
click at [840, 609] on div "Histórico de Execução" at bounding box center [798, 606] width 1436 height 43
select select "10"
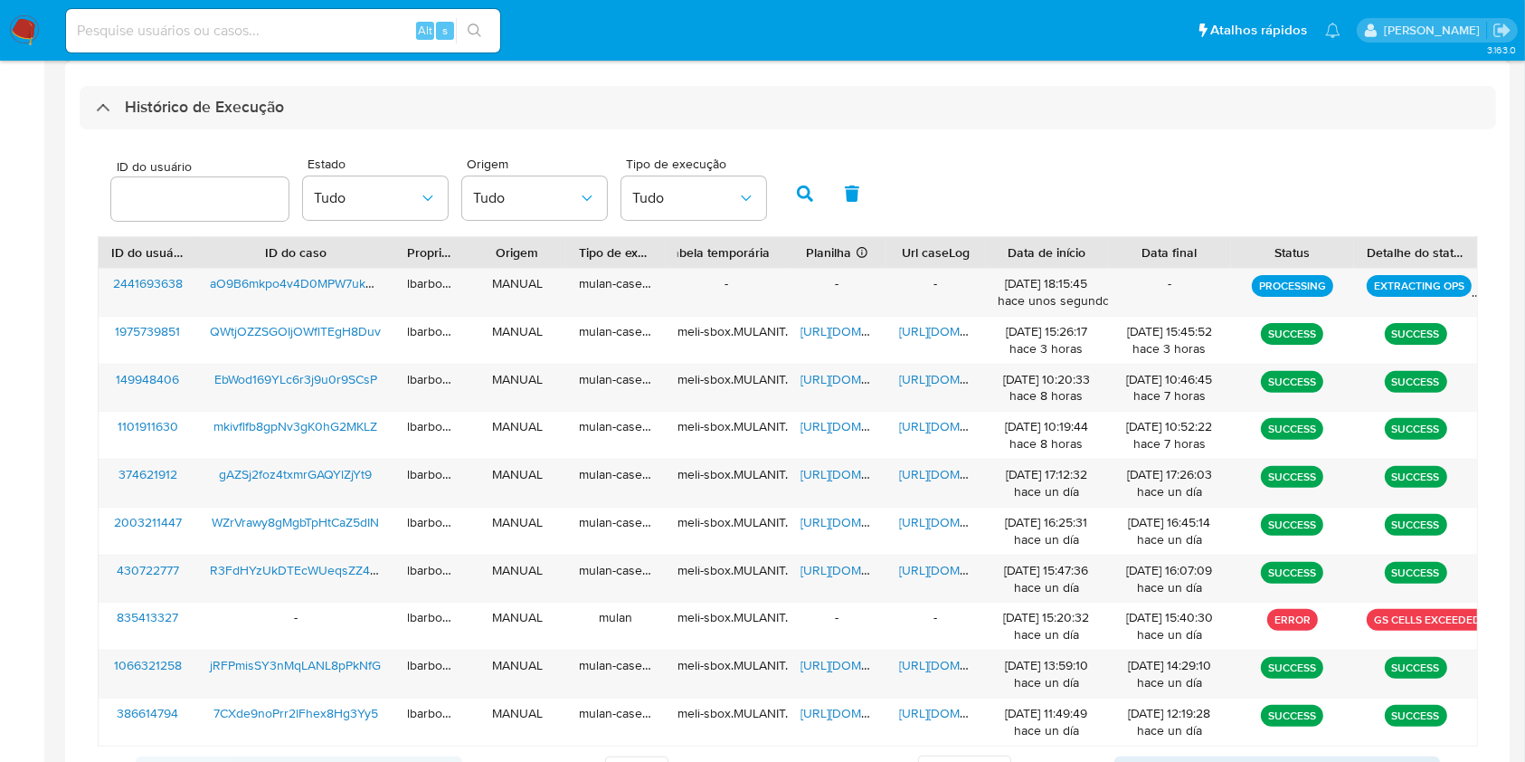
scroll to position [500, 0]
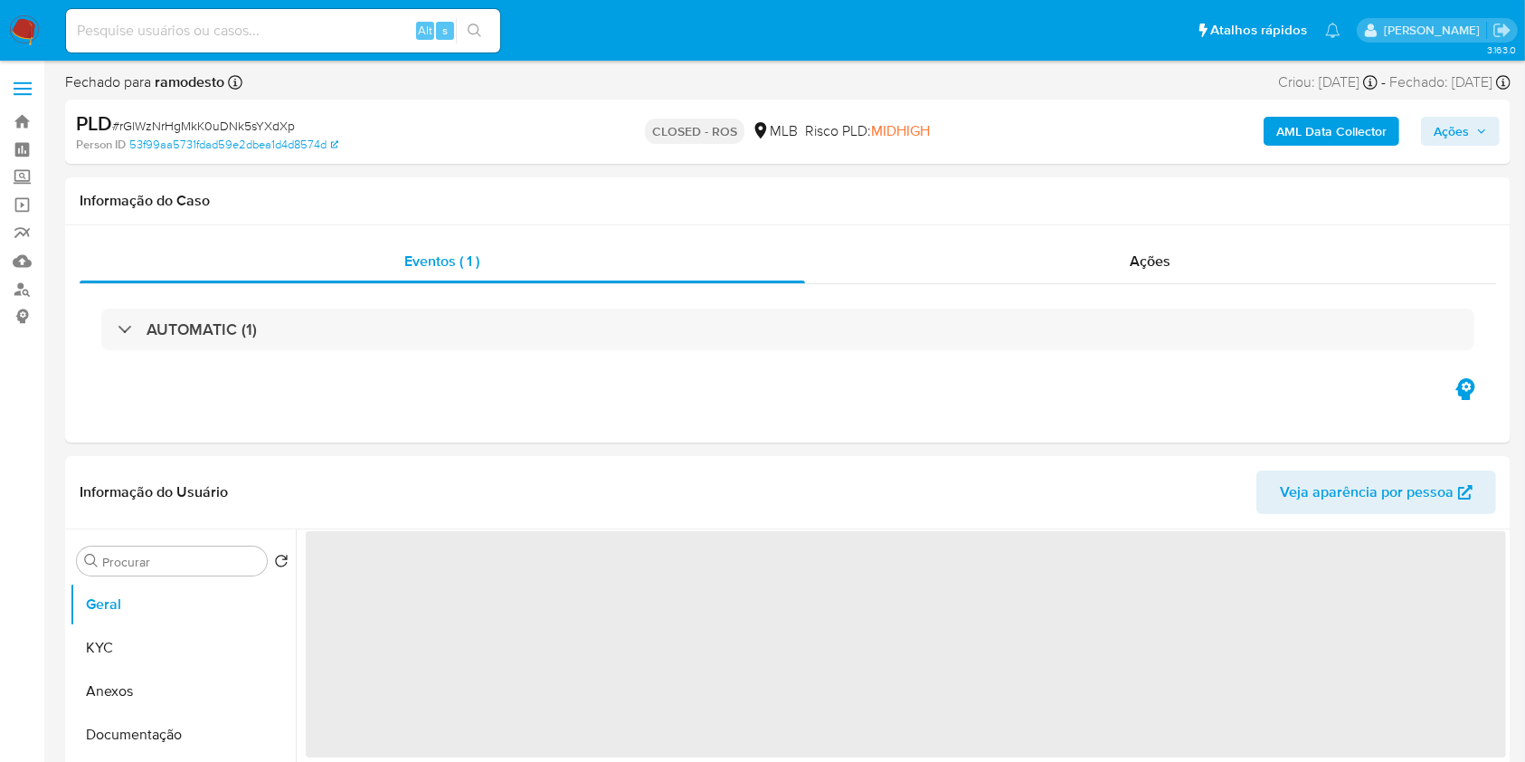
select select "10"
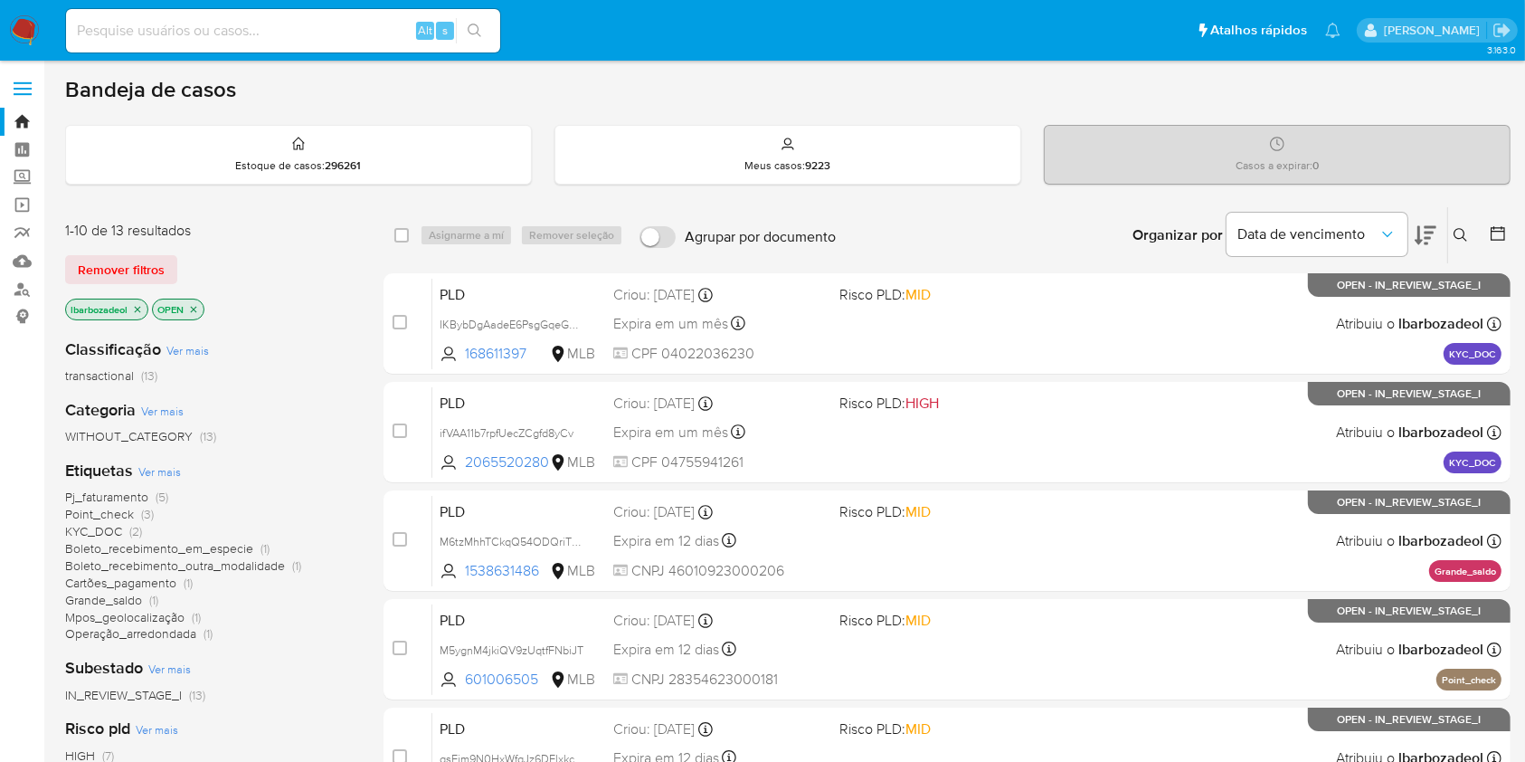
click at [142, 308] on icon "close-filter" at bounding box center [137, 309] width 11 height 11
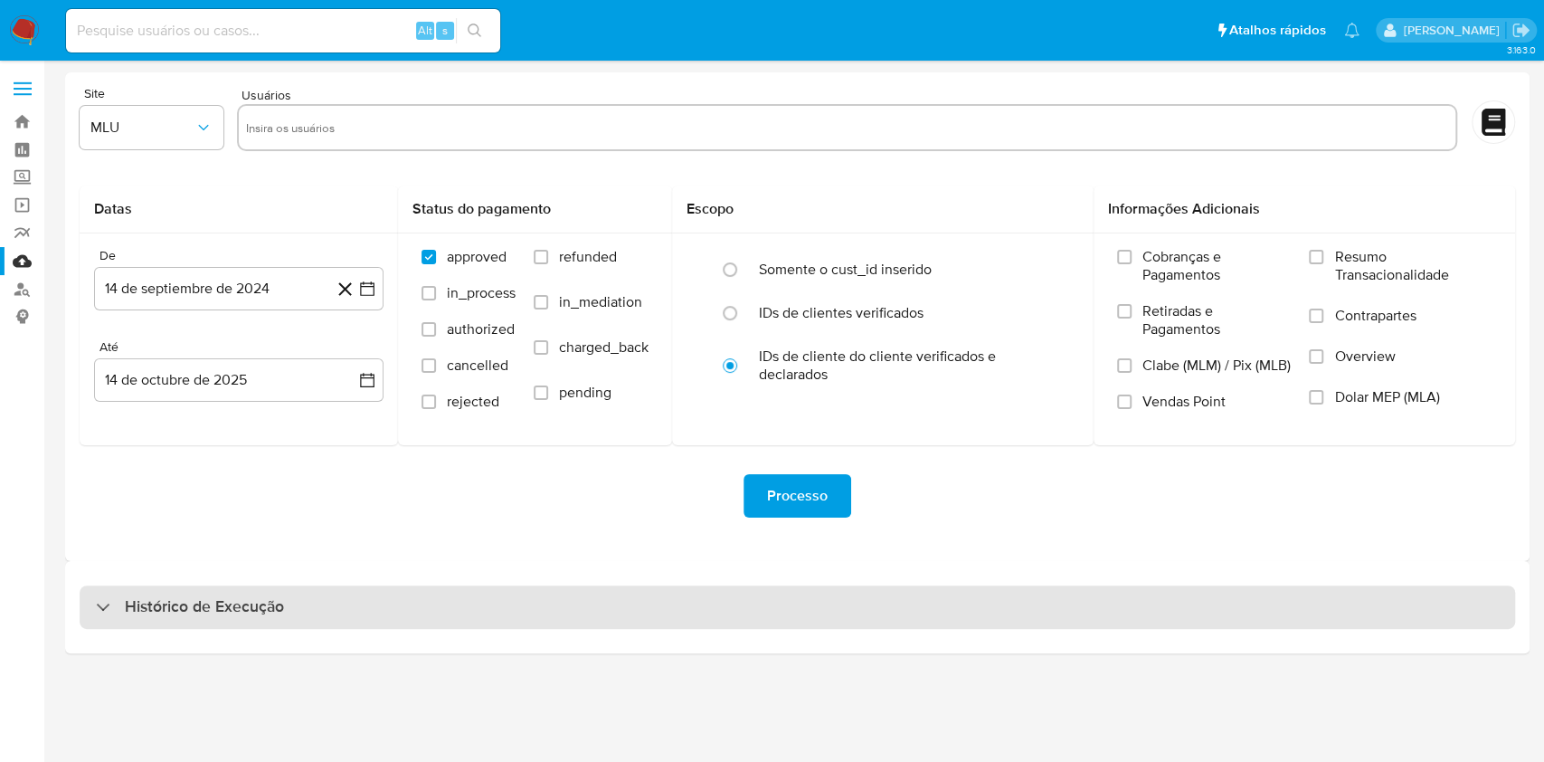
click at [590, 604] on div "Histórico de Execução" at bounding box center [798, 606] width 1436 height 43
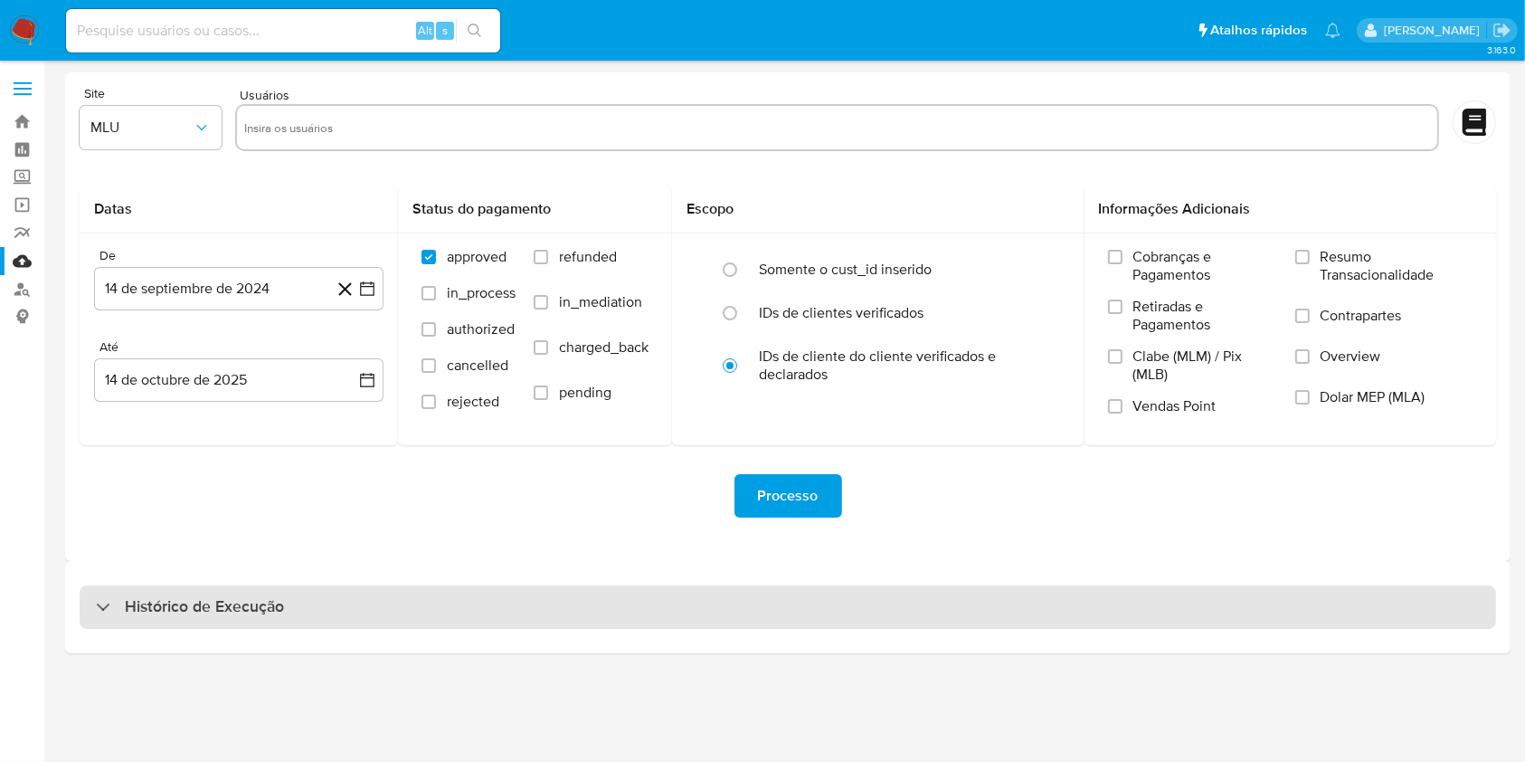
select select "10"
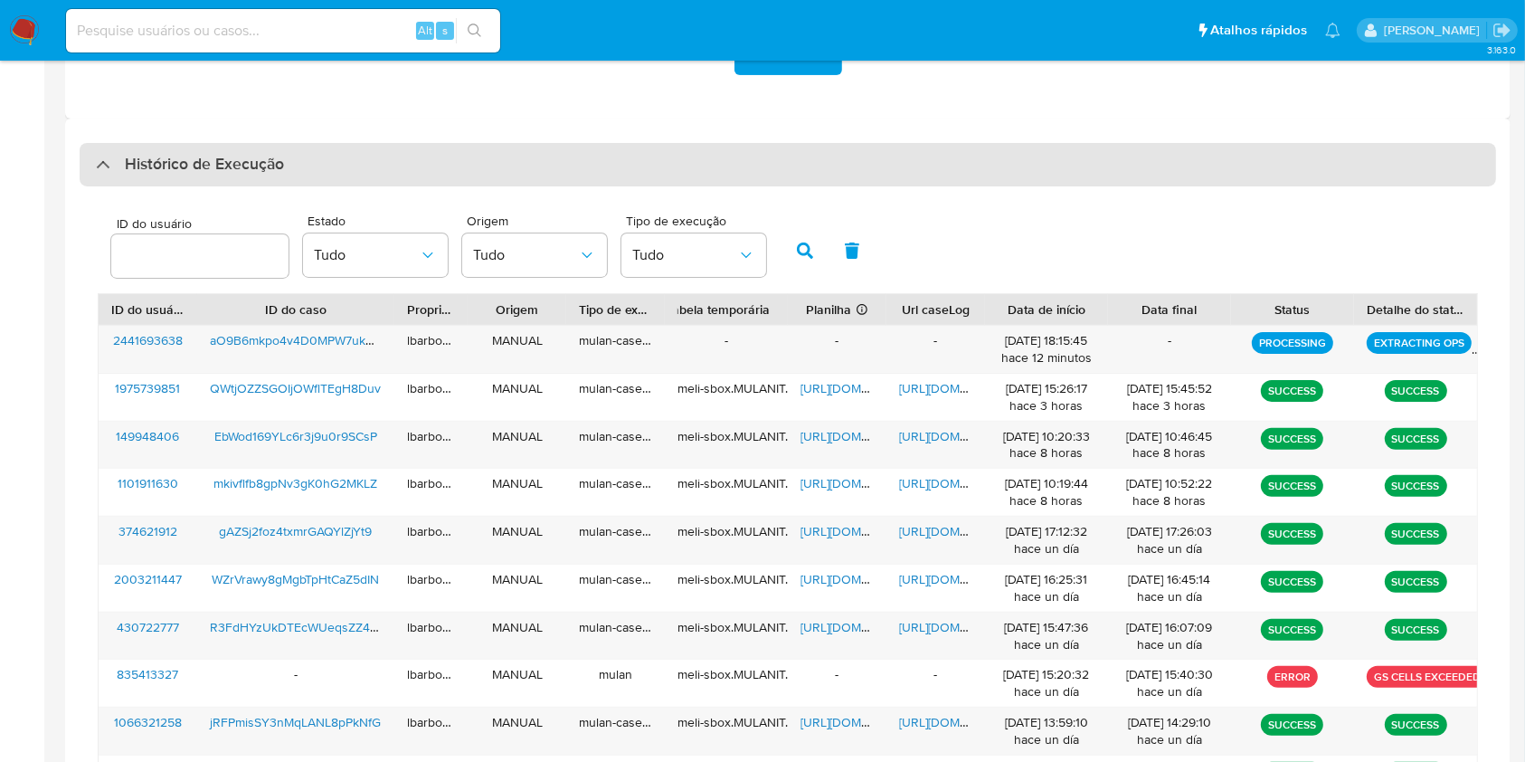
scroll to position [443, 0]
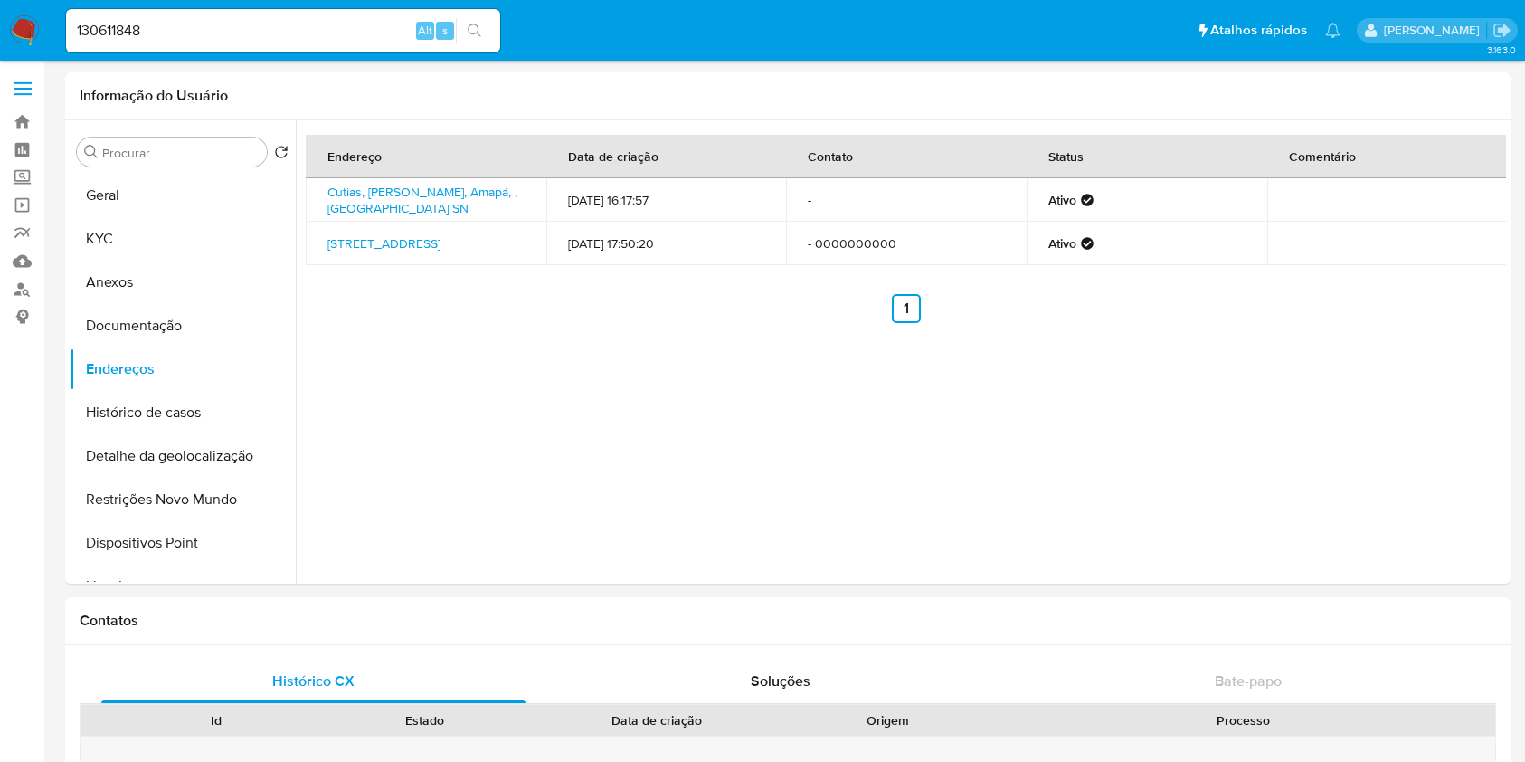
select select "10"
click at [337, 25] on input "130611848" at bounding box center [283, 31] width 434 height 24
paste input "2901335720"
type input "2901335720"
click at [480, 31] on icon "search-icon" at bounding box center [475, 31] width 14 height 14
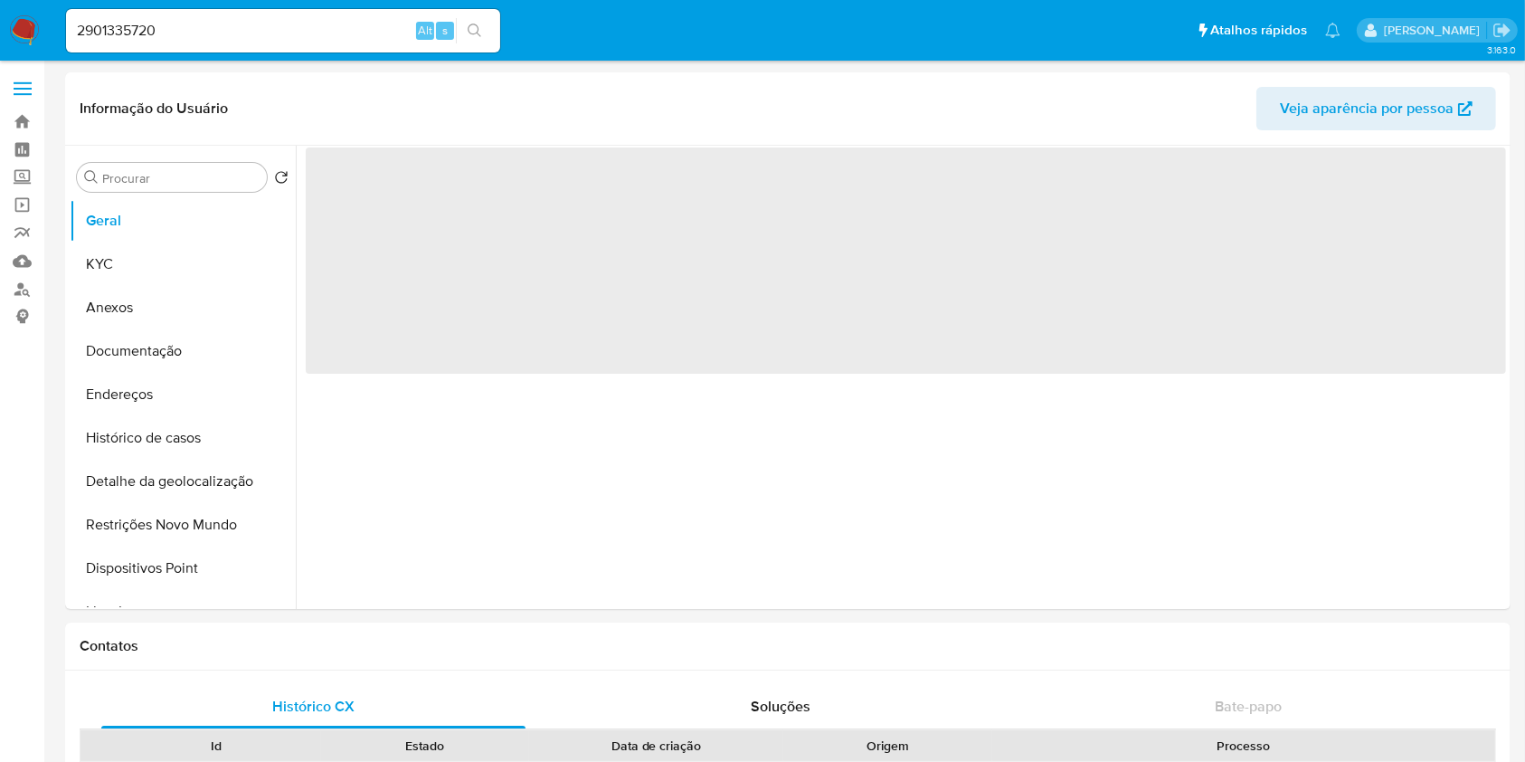
select select "10"
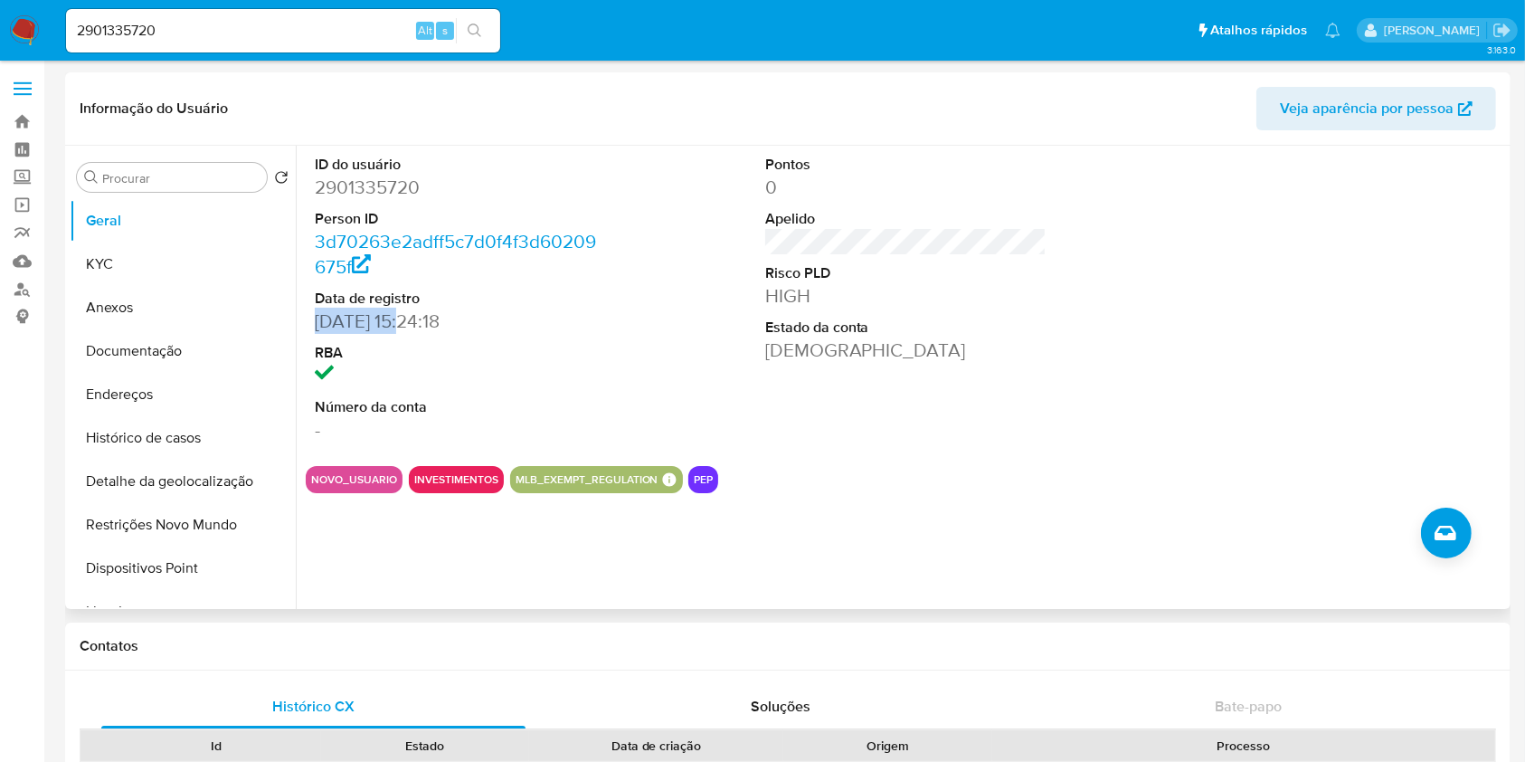
drag, startPoint x: 413, startPoint y: 316, endPoint x: 316, endPoint y: 321, distance: 97.0
click at [316, 321] on dd "02/10/2025 15:24:18" at bounding box center [456, 321] width 282 height 25
copy dd "02/10/2025"
click at [171, 266] on button "KYC" at bounding box center [176, 263] width 212 height 43
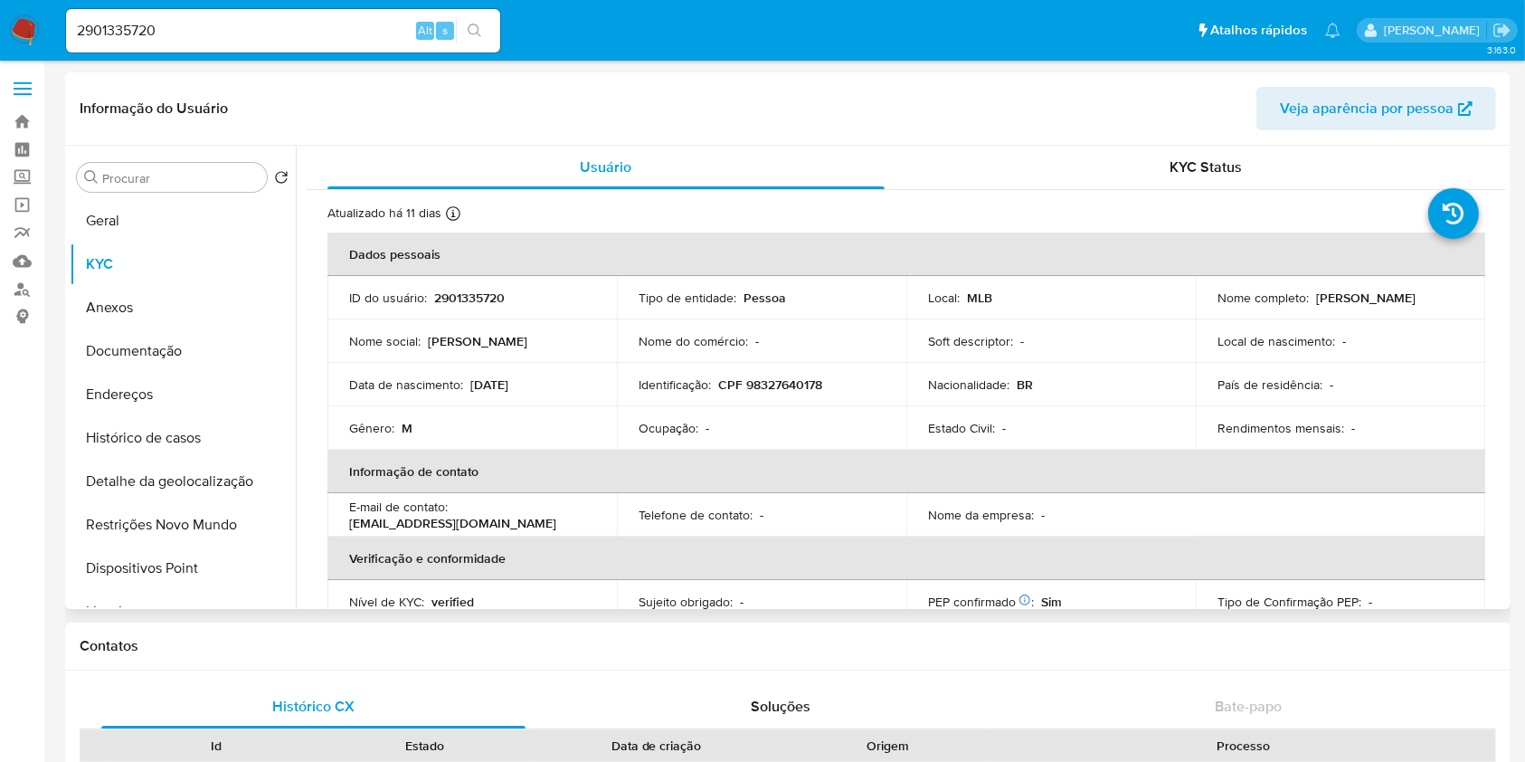
click at [486, 285] on td "ID do usuário : 2901335720" at bounding box center [473, 297] width 290 height 43
copy p "2901335720"
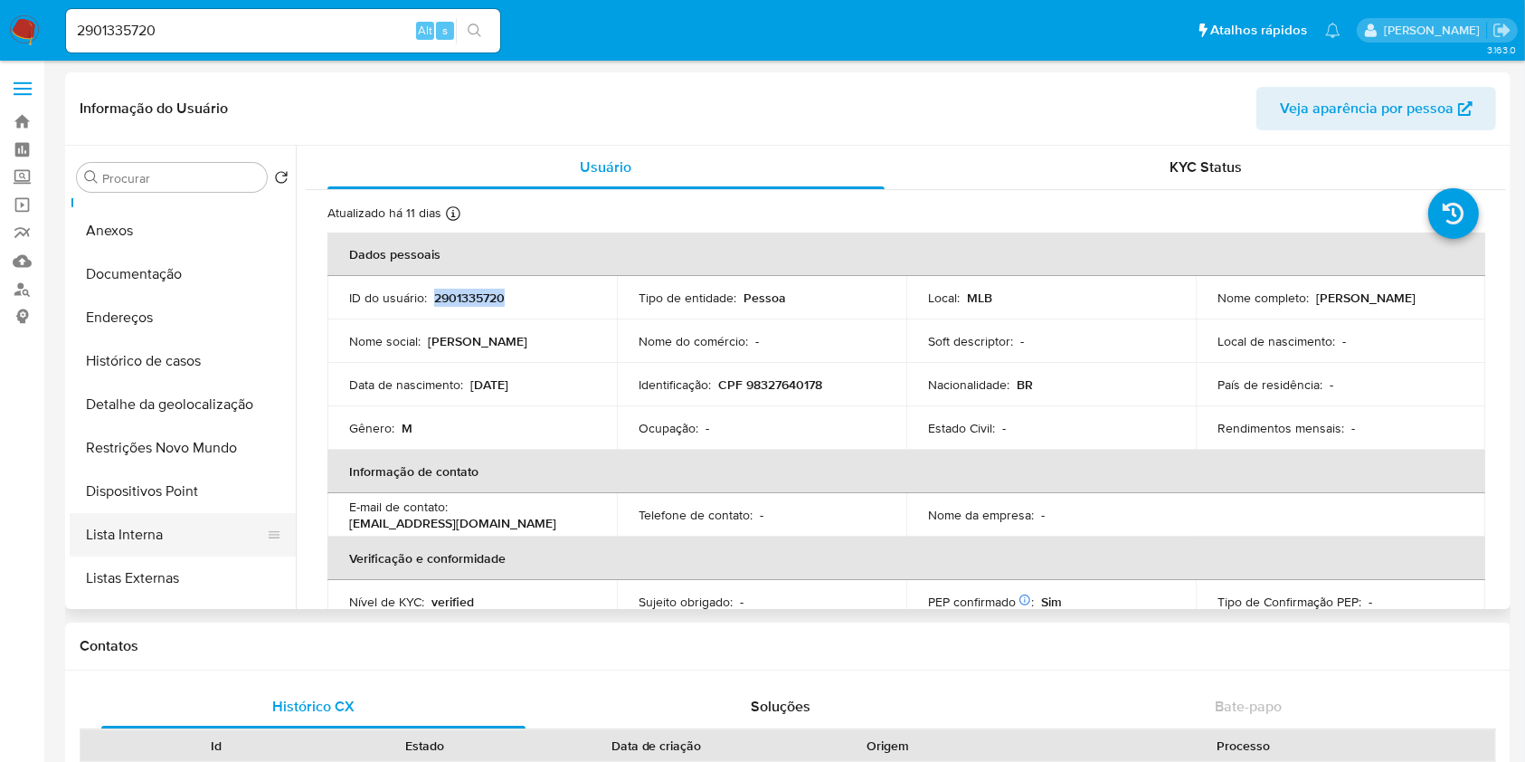
scroll to position [79, 0]
click at [204, 518] on button "Lista Interna" at bounding box center [176, 532] width 212 height 43
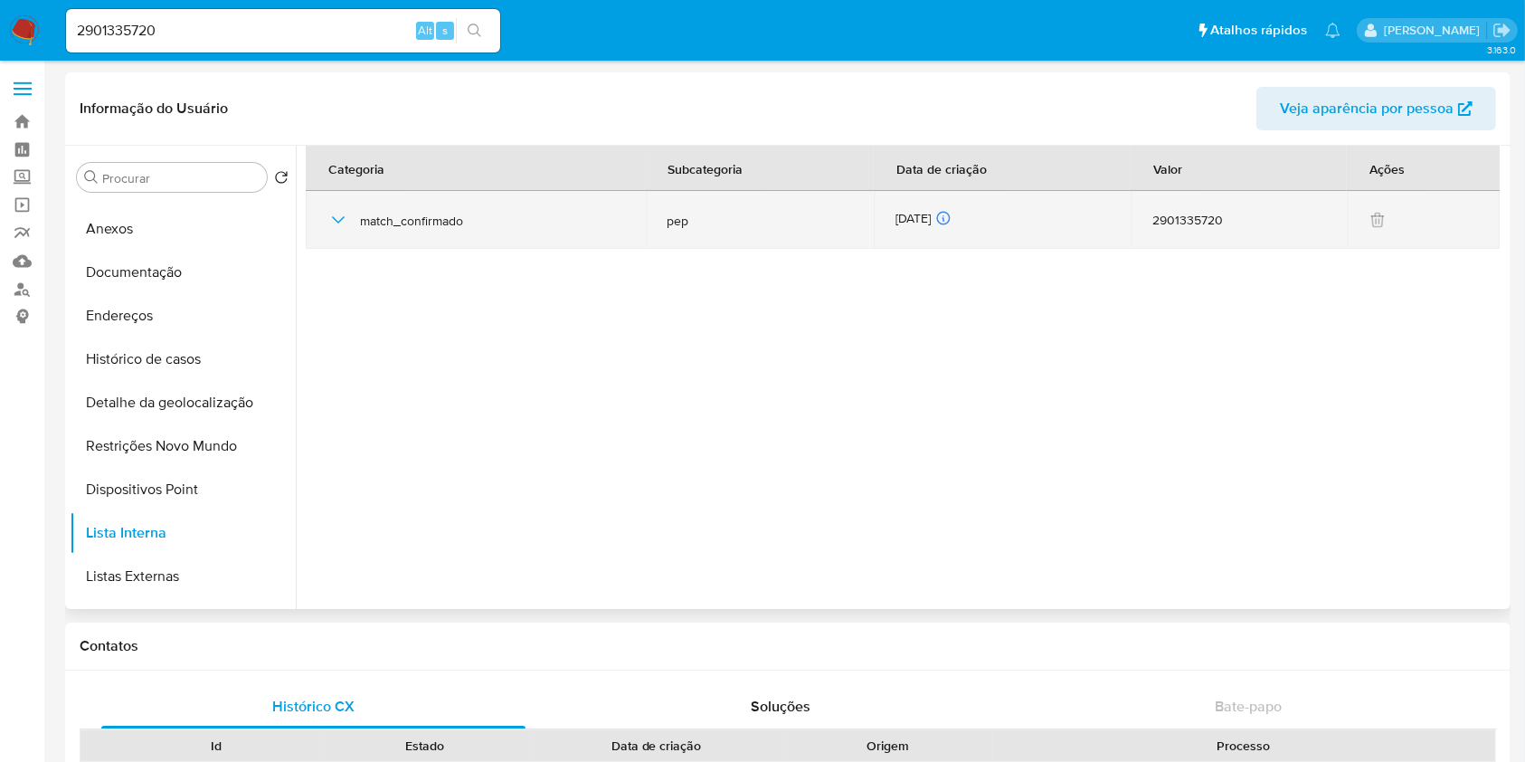
click at [926, 206] on td "02/10/2025 02/10/2025 12:52:20" at bounding box center [1003, 220] width 258 height 58
click at [926, 218] on div "02/10/2025 02/10/2025 12:52:20" at bounding box center [1003, 220] width 214 height 20
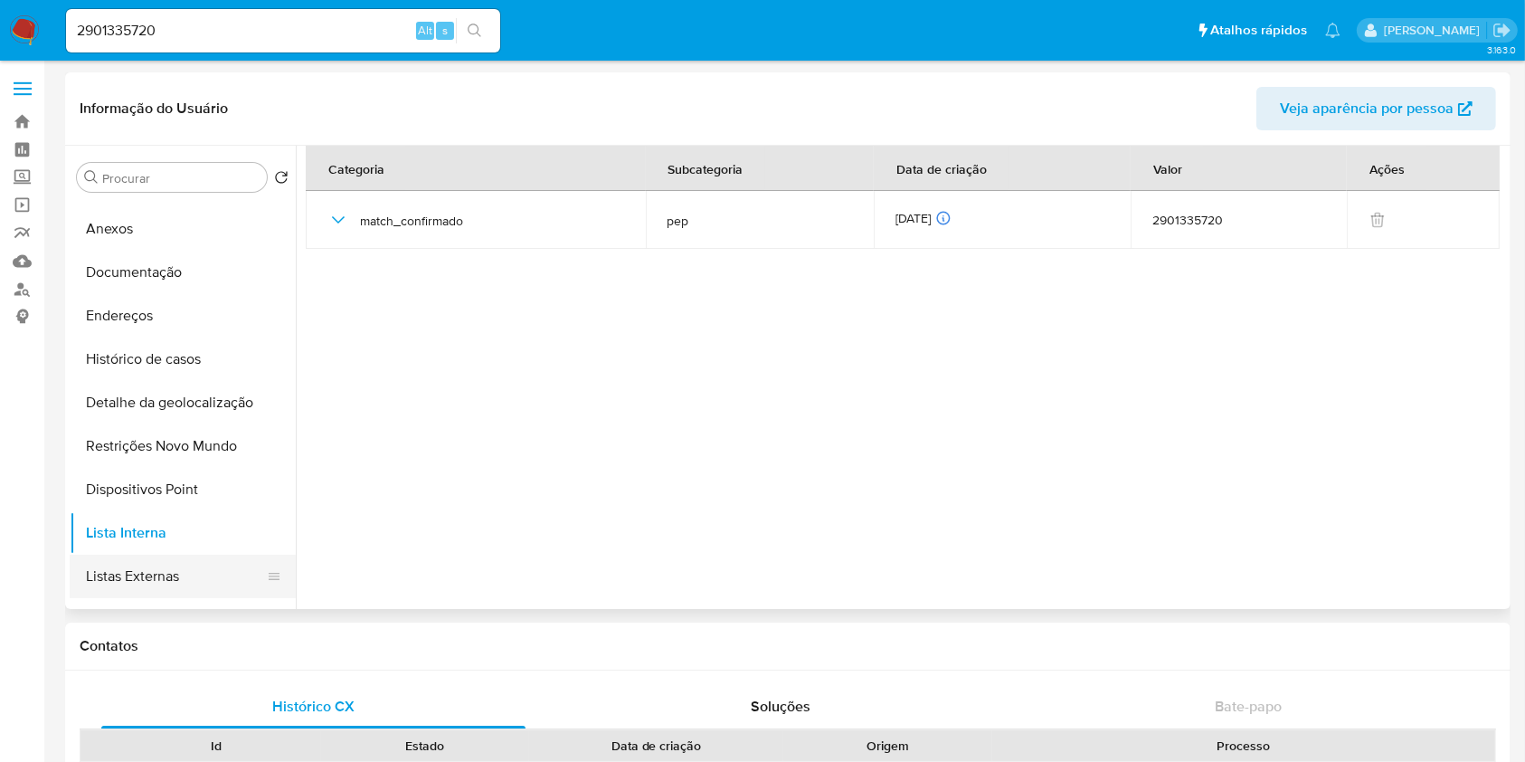
click at [181, 566] on button "Listas Externas" at bounding box center [176, 576] width 212 height 43
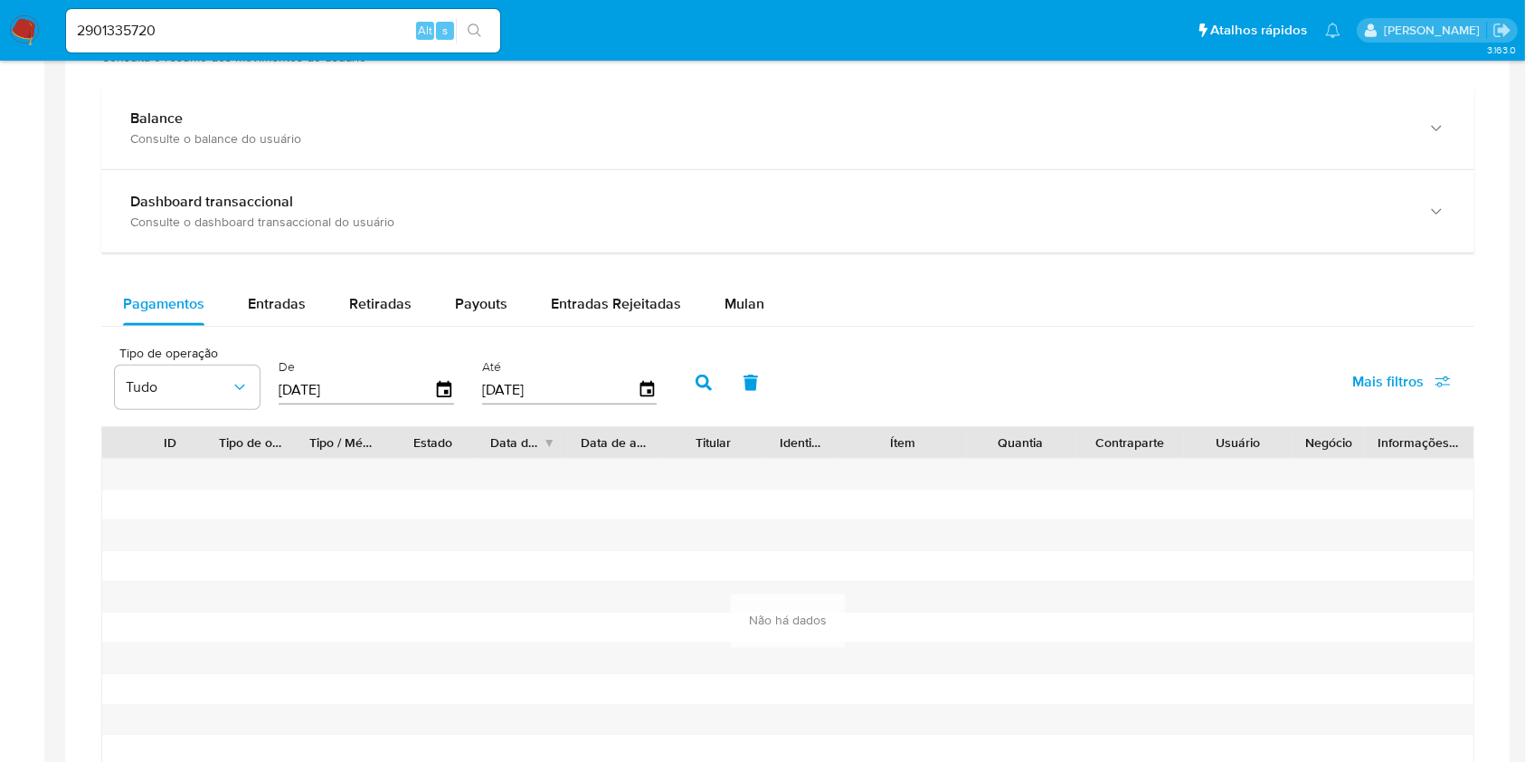
scroll to position [1002, 0]
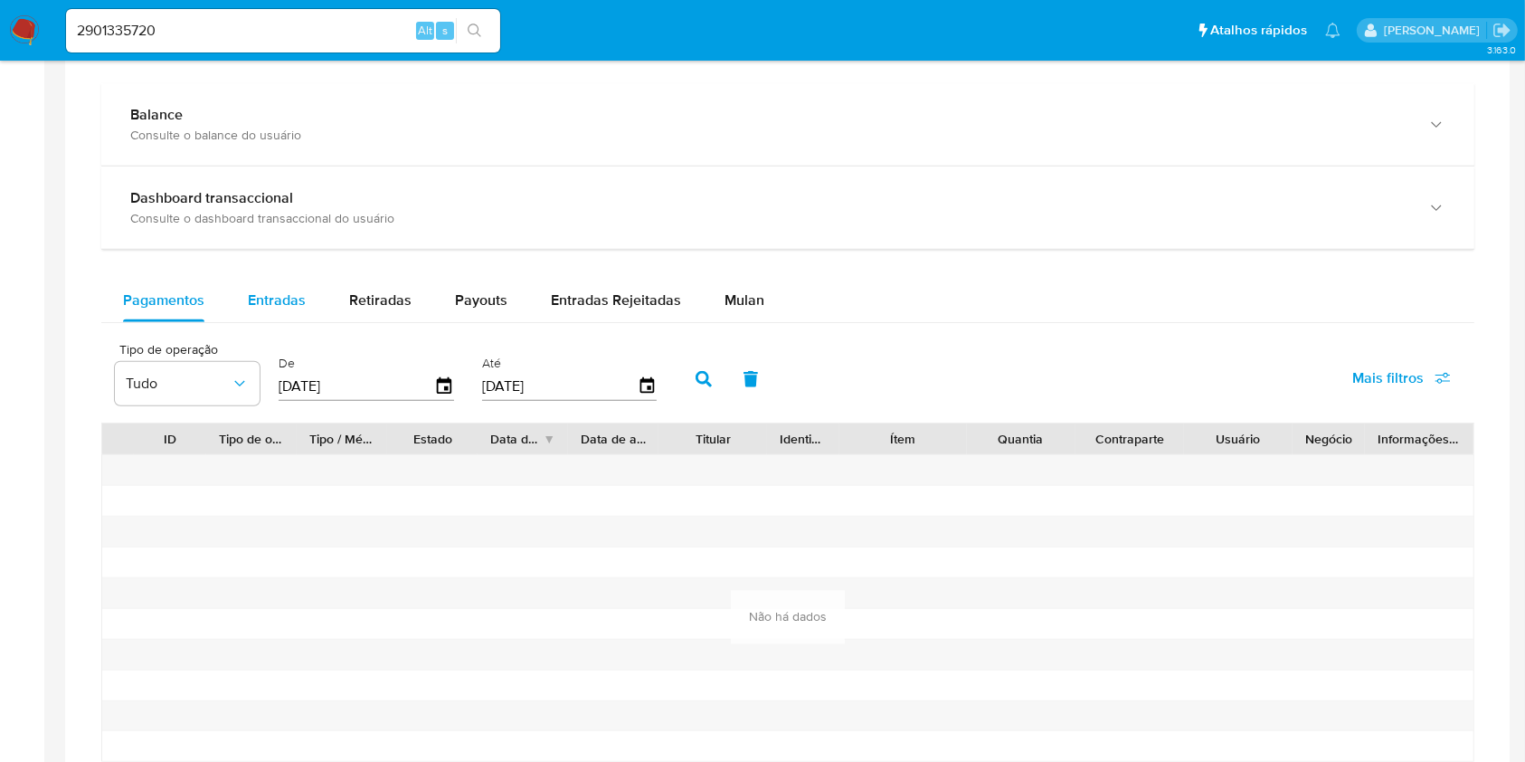
click at [267, 280] on div "Entradas" at bounding box center [277, 300] width 58 height 43
select select "10"
click at [412, 295] on button "Retiradas" at bounding box center [381, 300] width 106 height 43
select select "10"
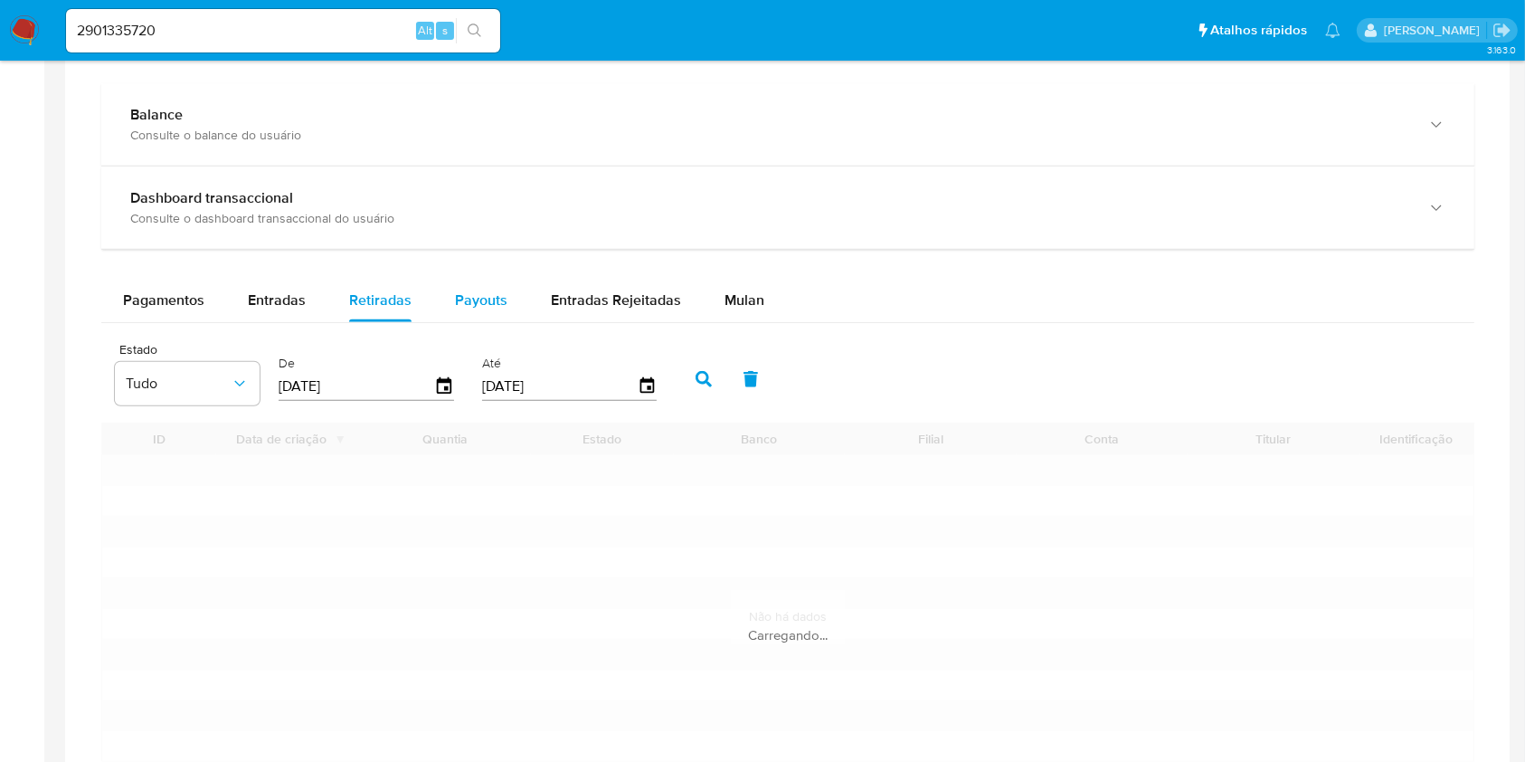
click at [483, 294] on span "Payouts" at bounding box center [481, 300] width 52 height 21
select select "10"
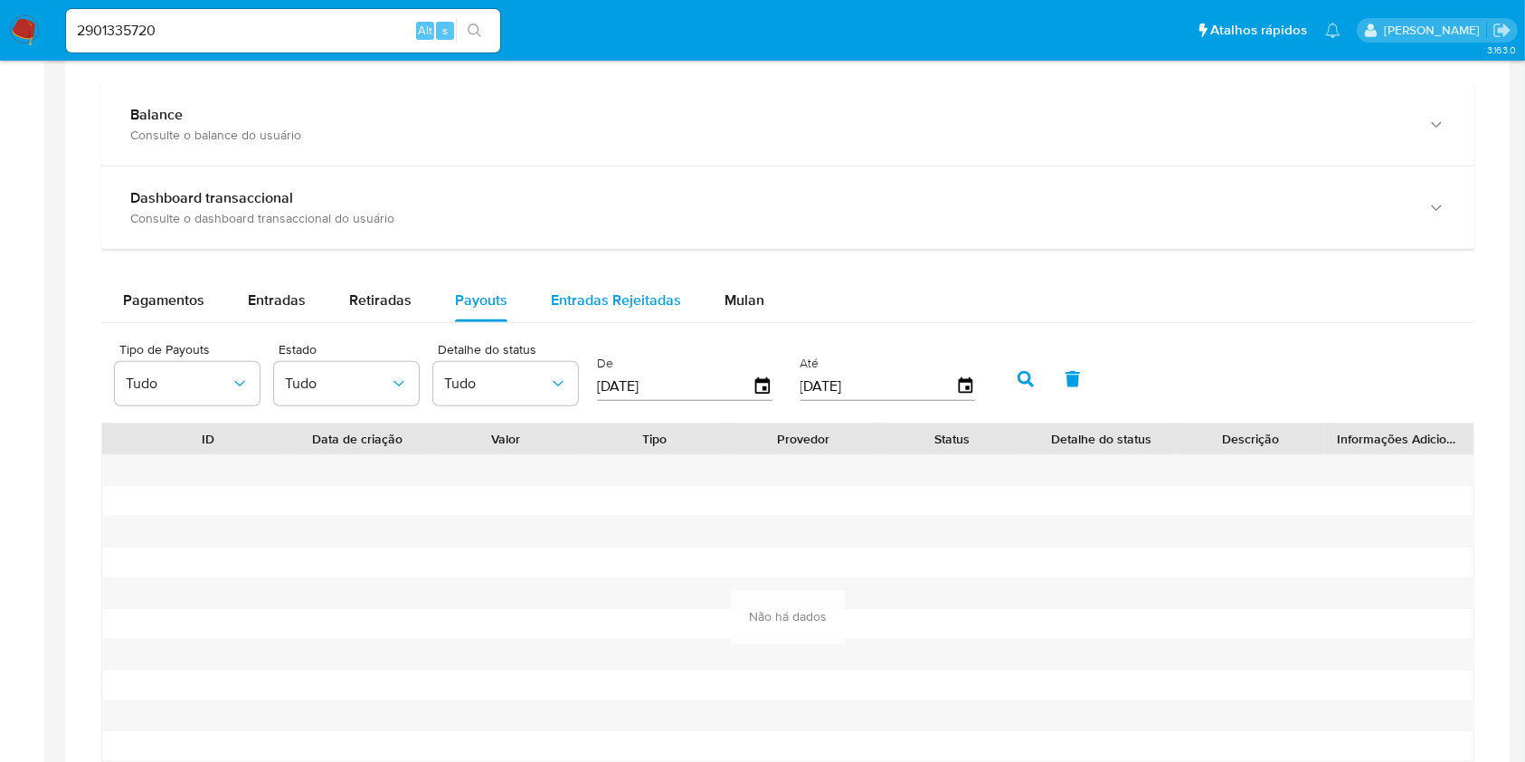
click at [588, 296] on span "Entradas Rejeitadas" at bounding box center [616, 300] width 130 height 21
select select "10"
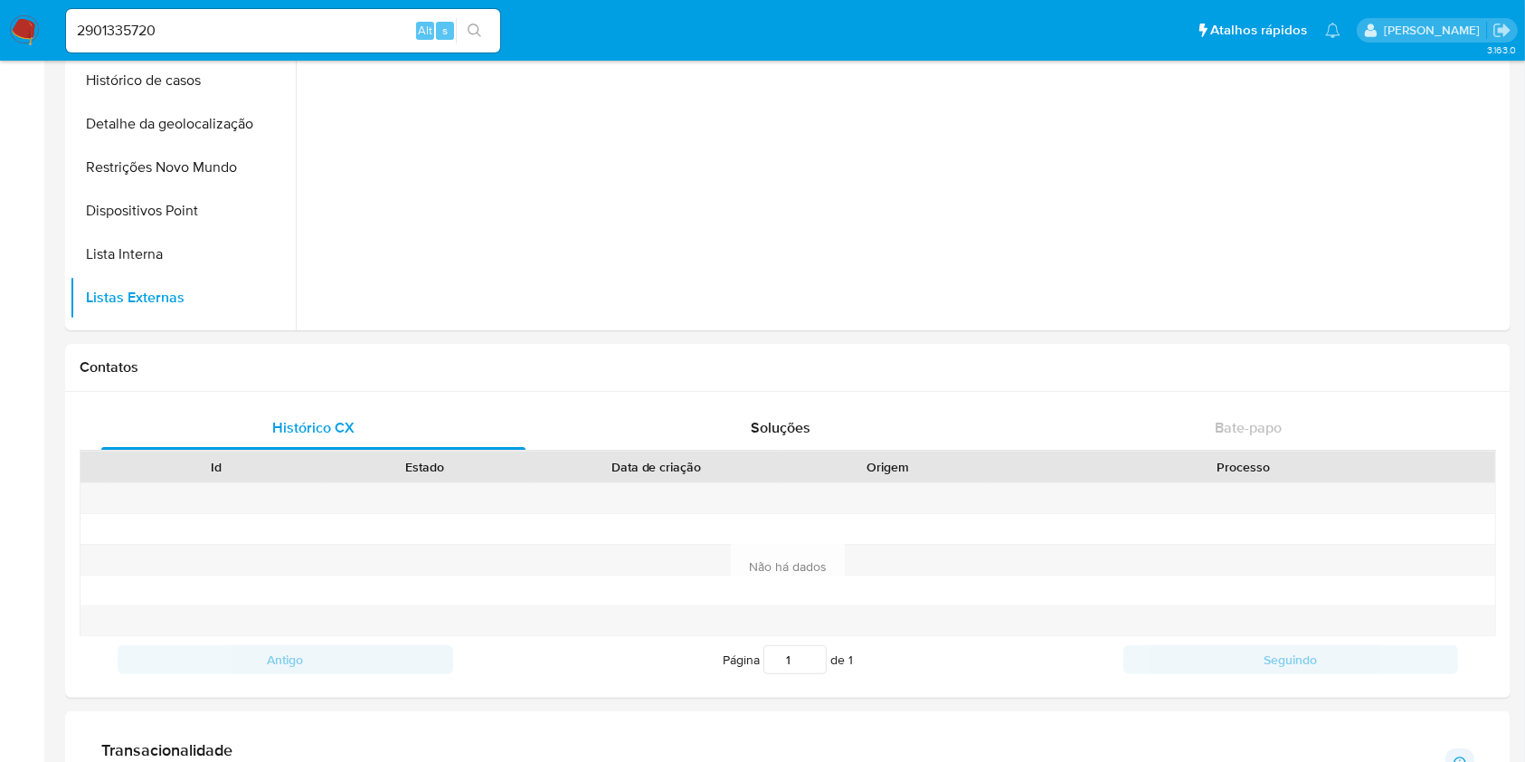
scroll to position [0, 0]
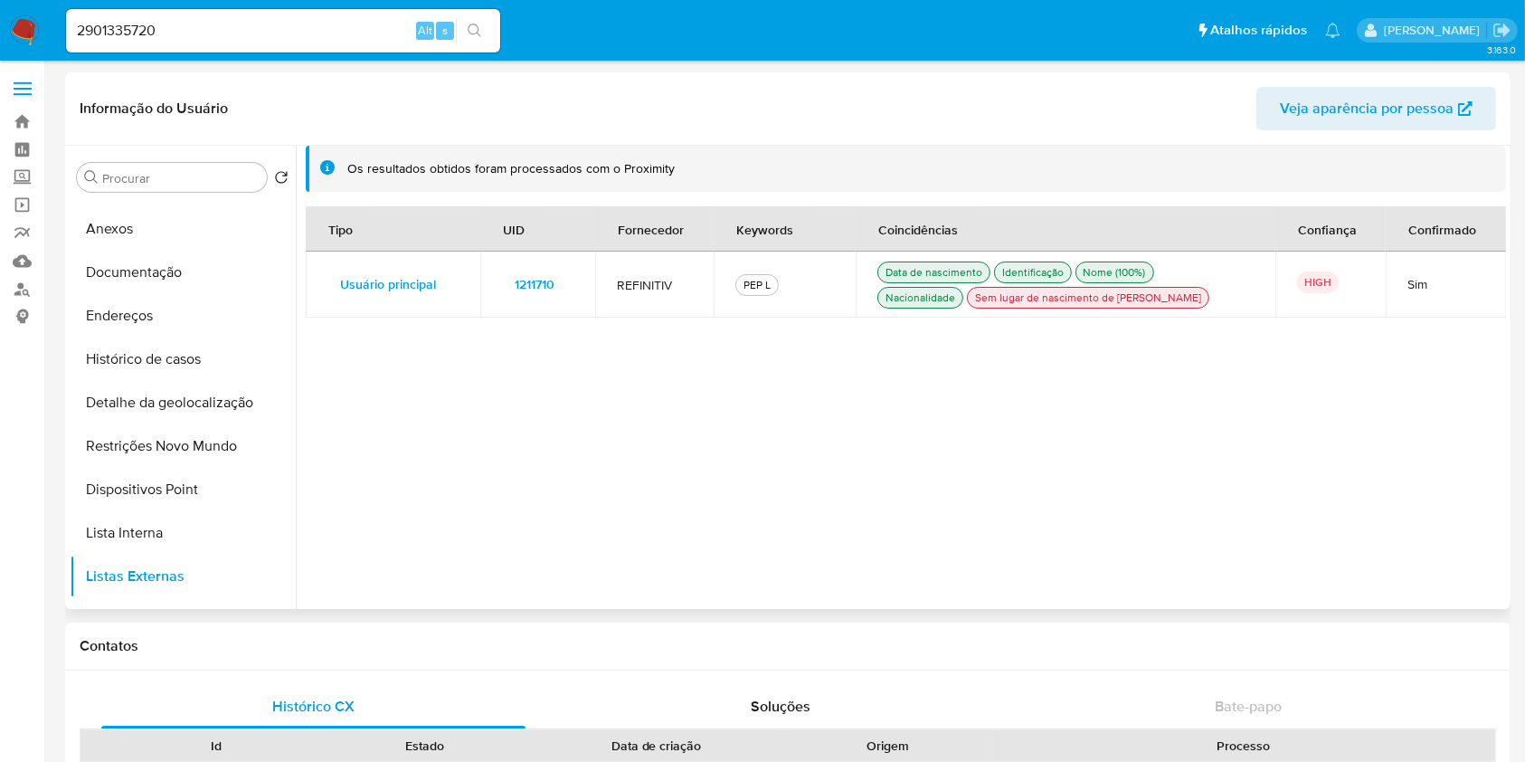
click at [529, 290] on span "1211710" at bounding box center [535, 283] width 40 height 25
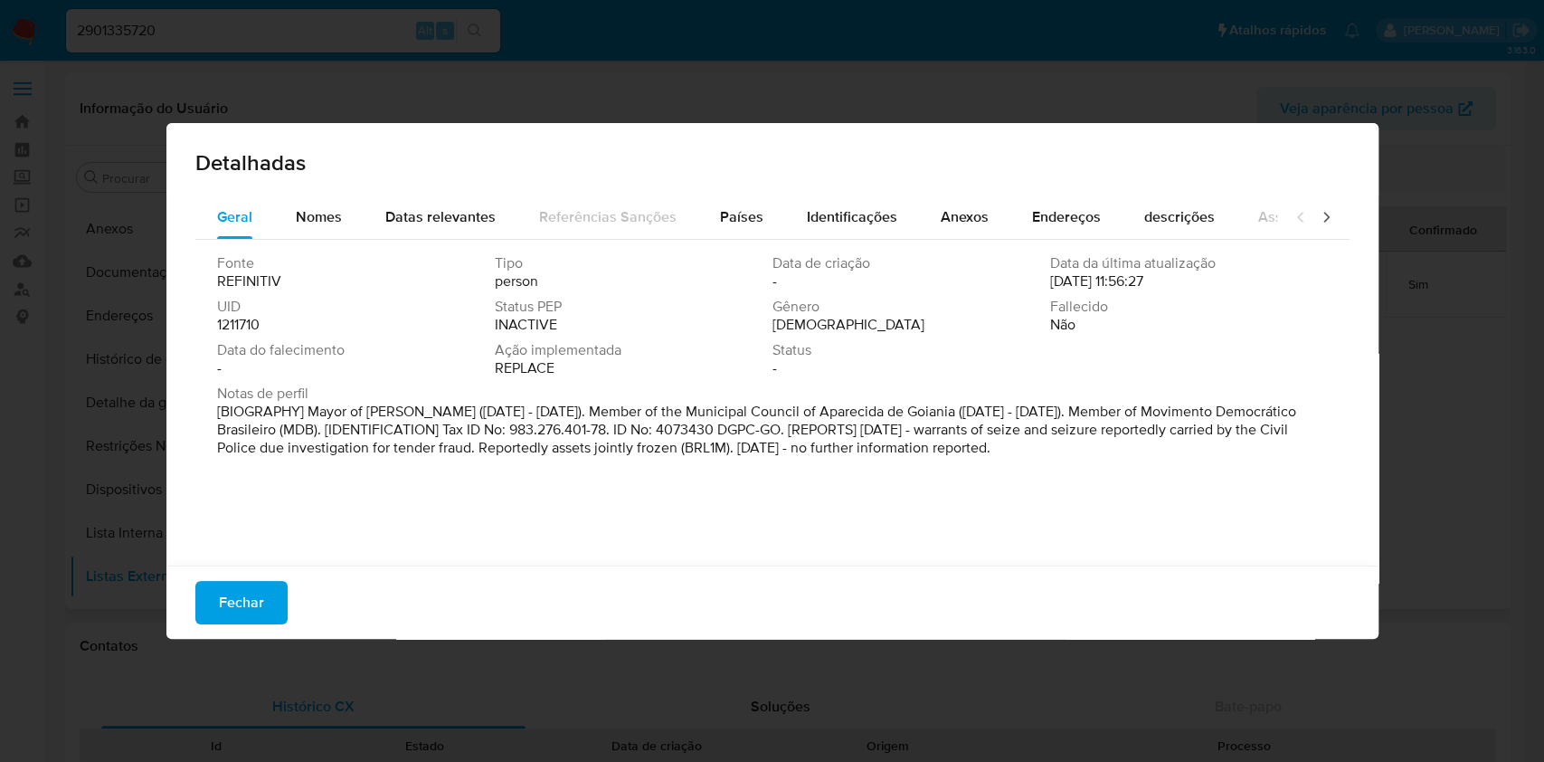
click at [242, 315] on span "UID" at bounding box center [354, 307] width 274 height 18
click at [242, 326] on span "1211710" at bounding box center [238, 325] width 43 height 18
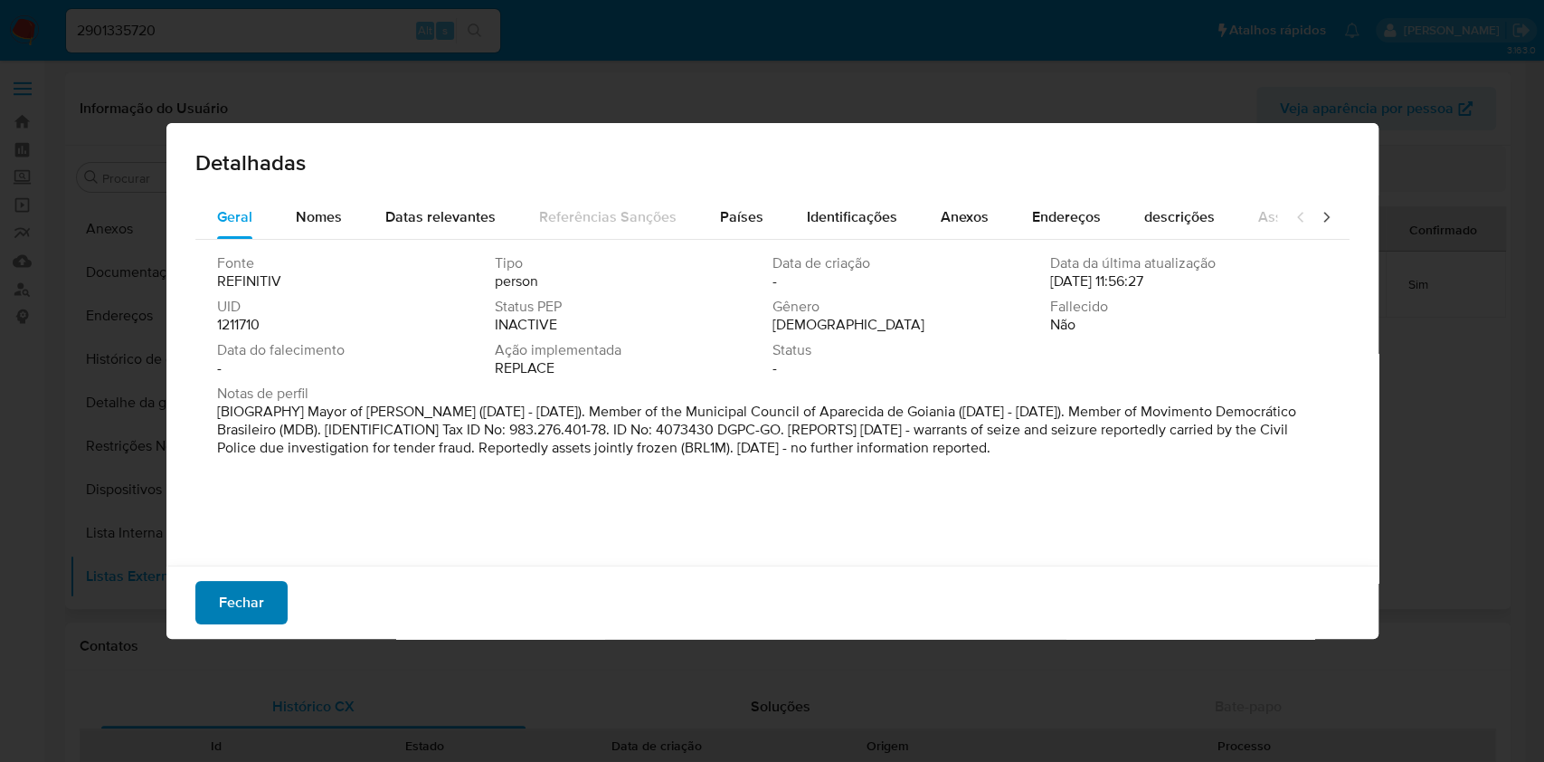
click at [242, 598] on span "Fechar" at bounding box center [241, 603] width 45 height 40
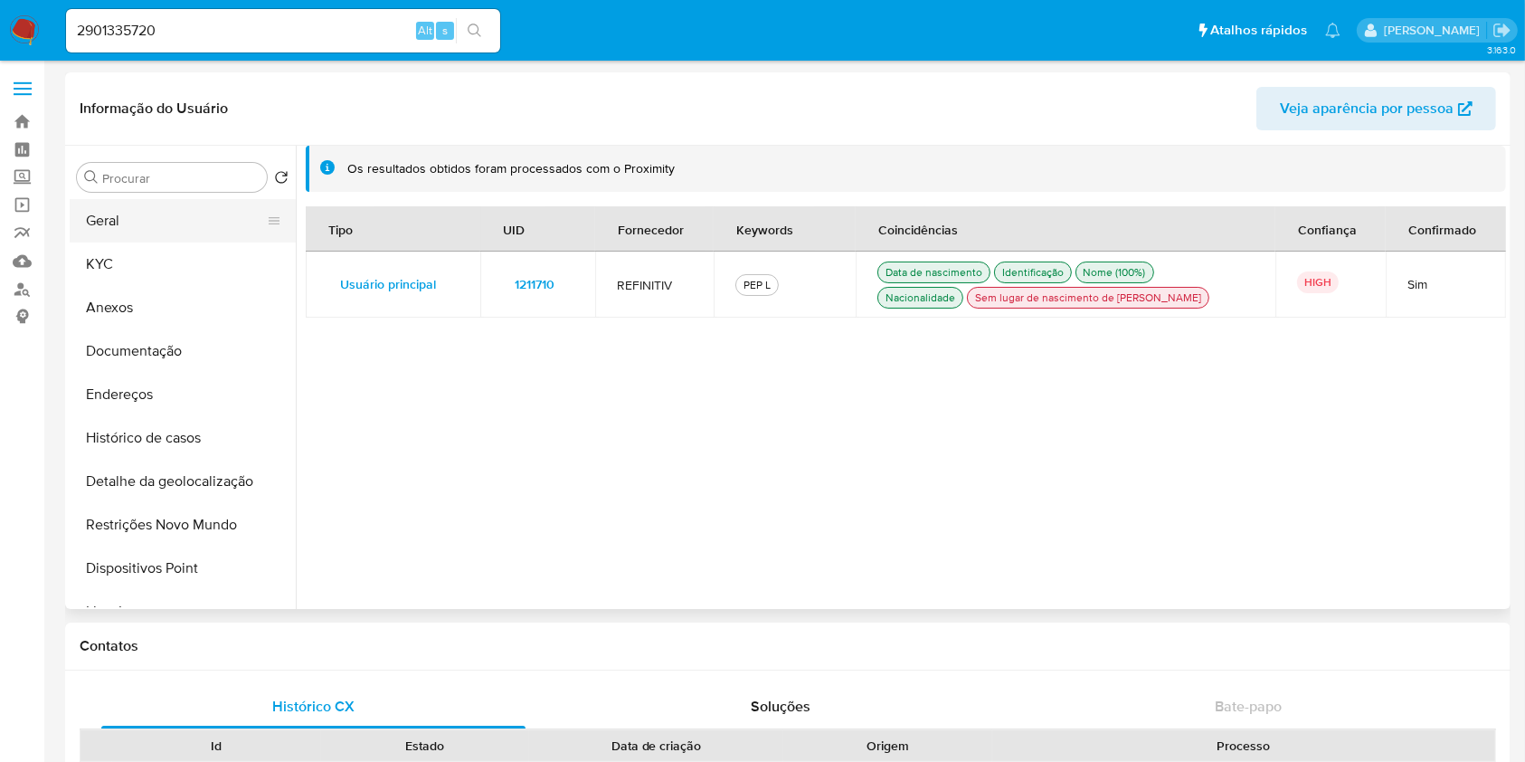
click at [147, 223] on button "Geral" at bounding box center [176, 220] width 212 height 43
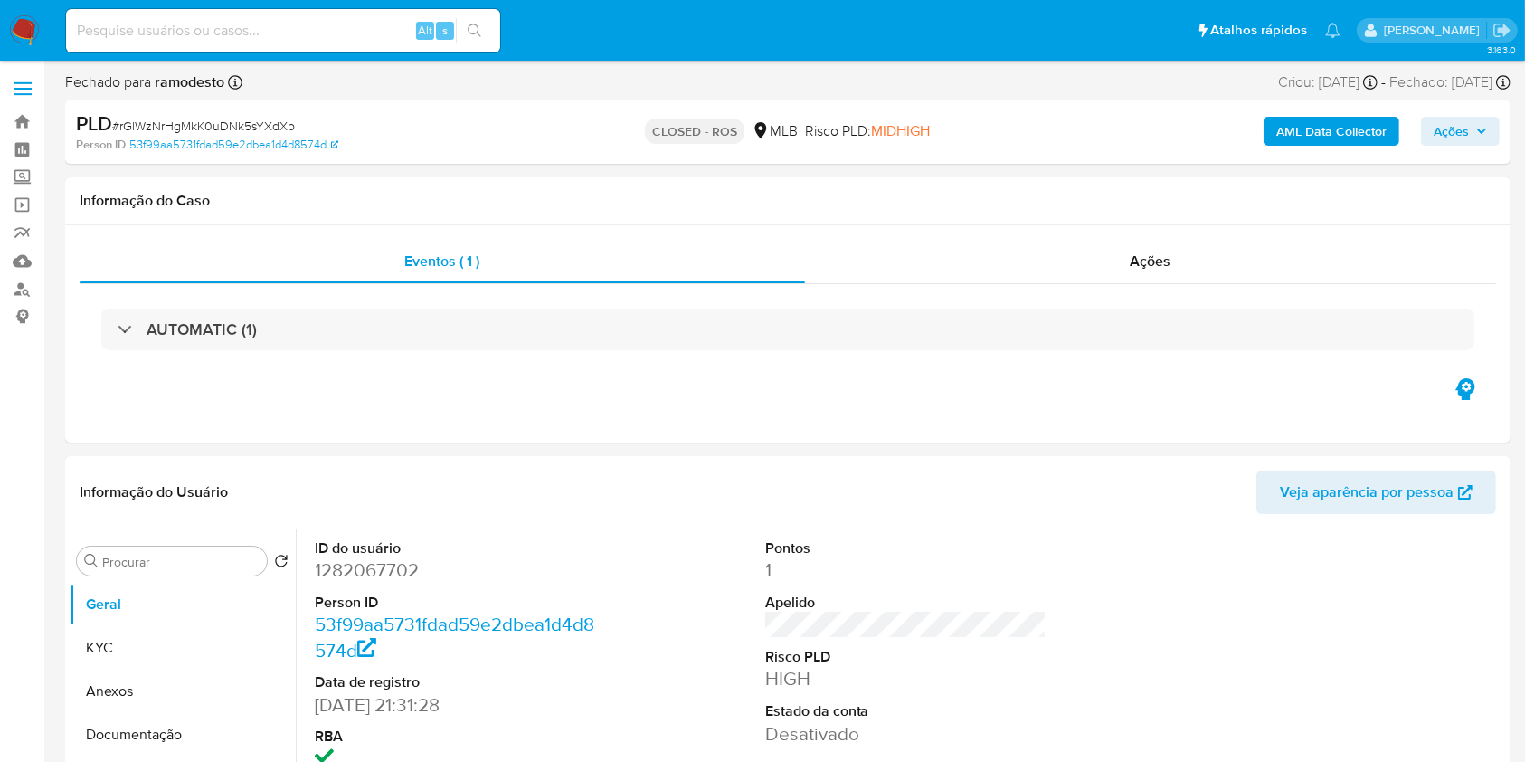
select select "10"
click at [24, 292] on link "Localizador de pessoas" at bounding box center [107, 289] width 215 height 28
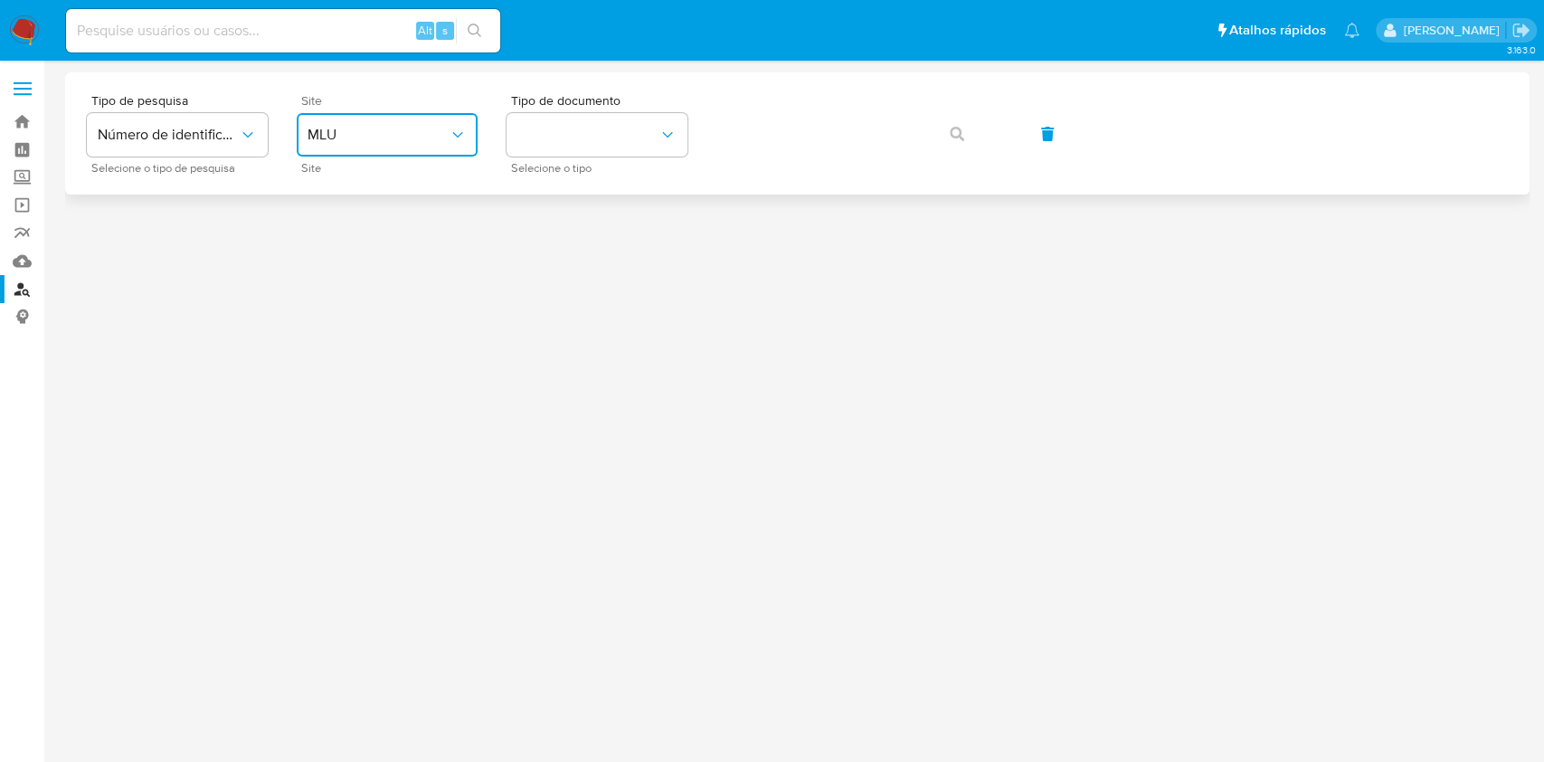
click at [364, 119] on button "MLU" at bounding box center [387, 134] width 181 height 43
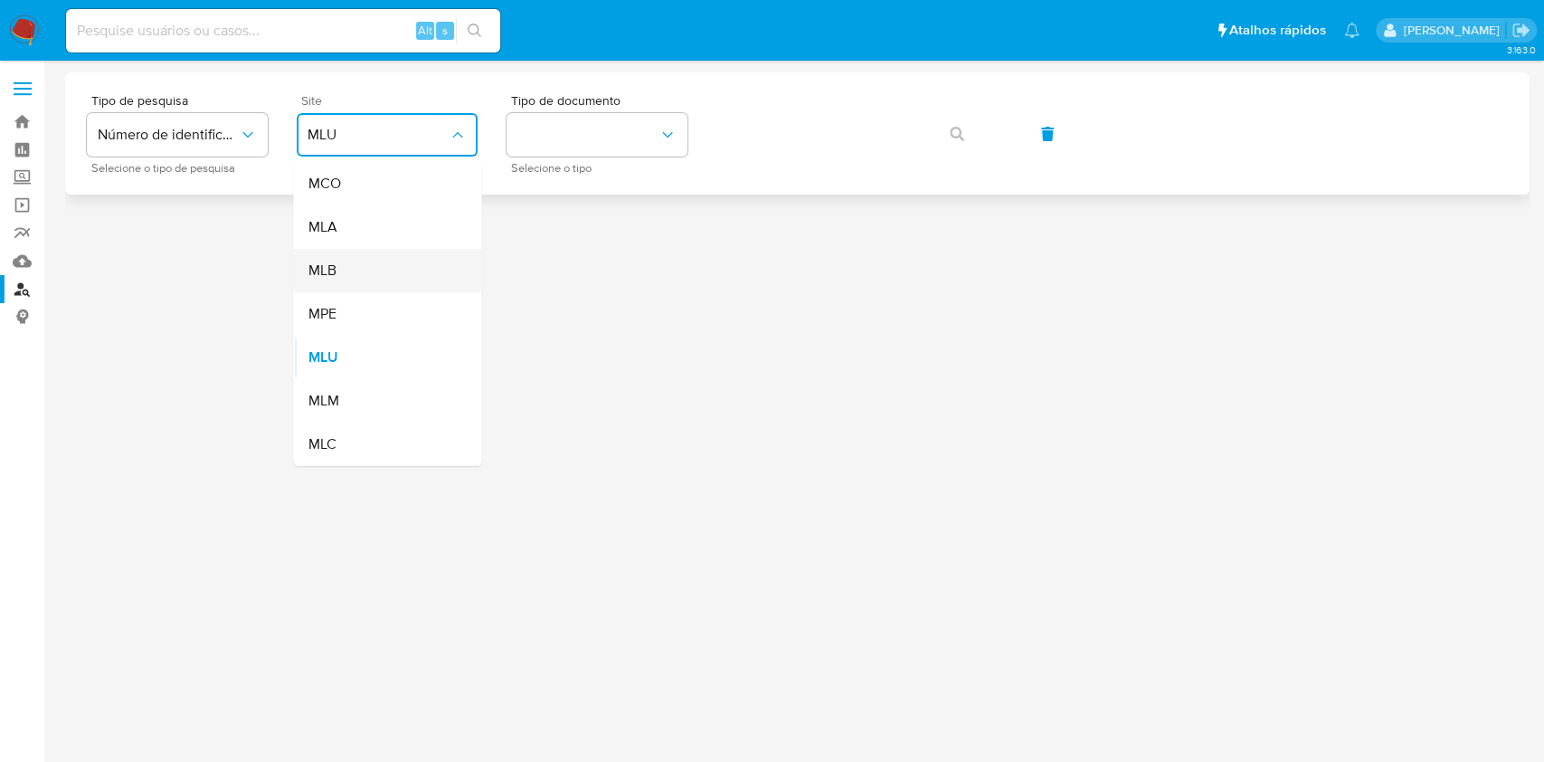
click at [413, 253] on div "MLB" at bounding box center [382, 270] width 148 height 43
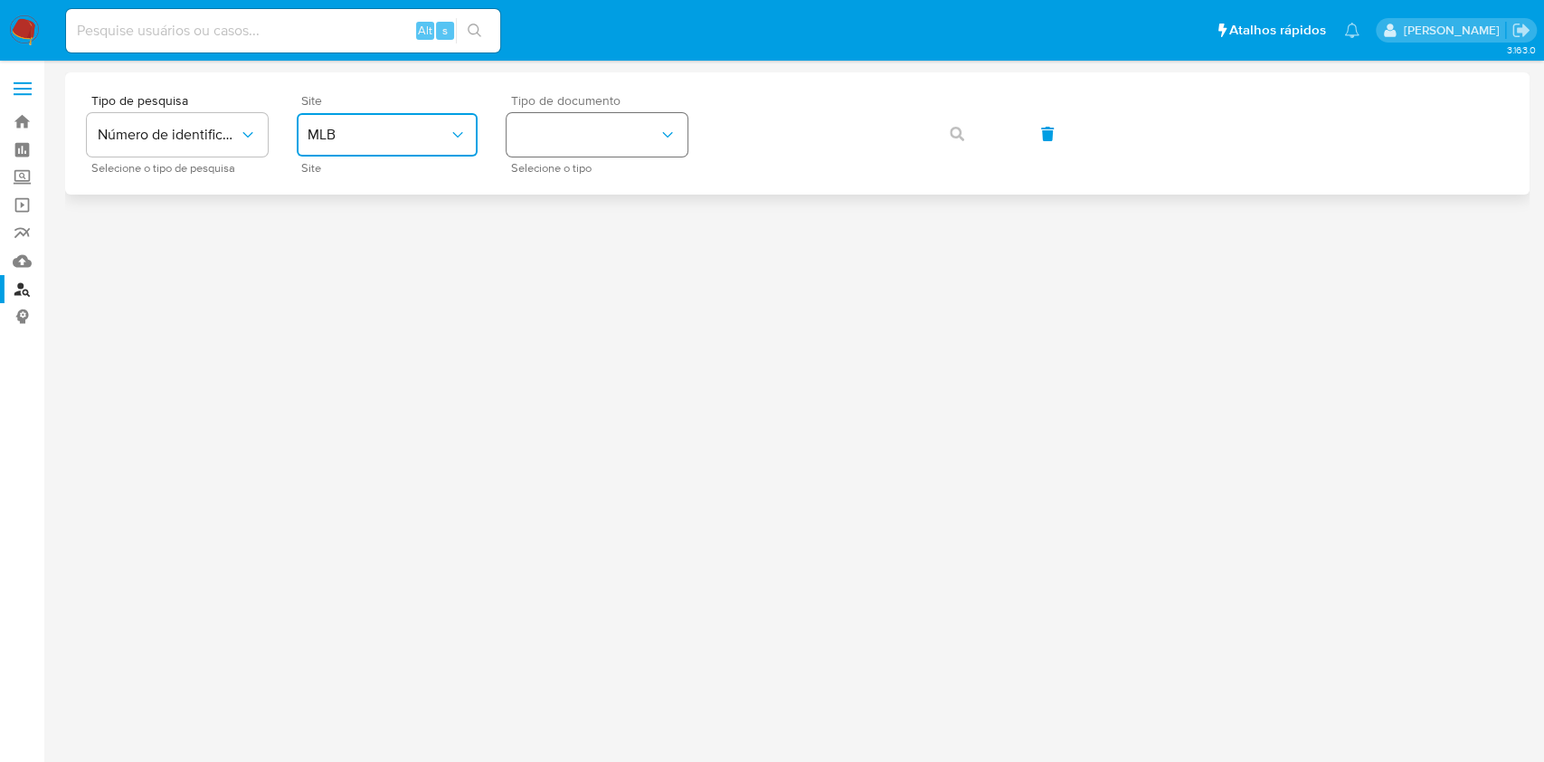
click at [610, 134] on button "identificationType" at bounding box center [597, 134] width 181 height 43
click at [620, 244] on div "CPF CPF" at bounding box center [592, 254] width 148 height 62
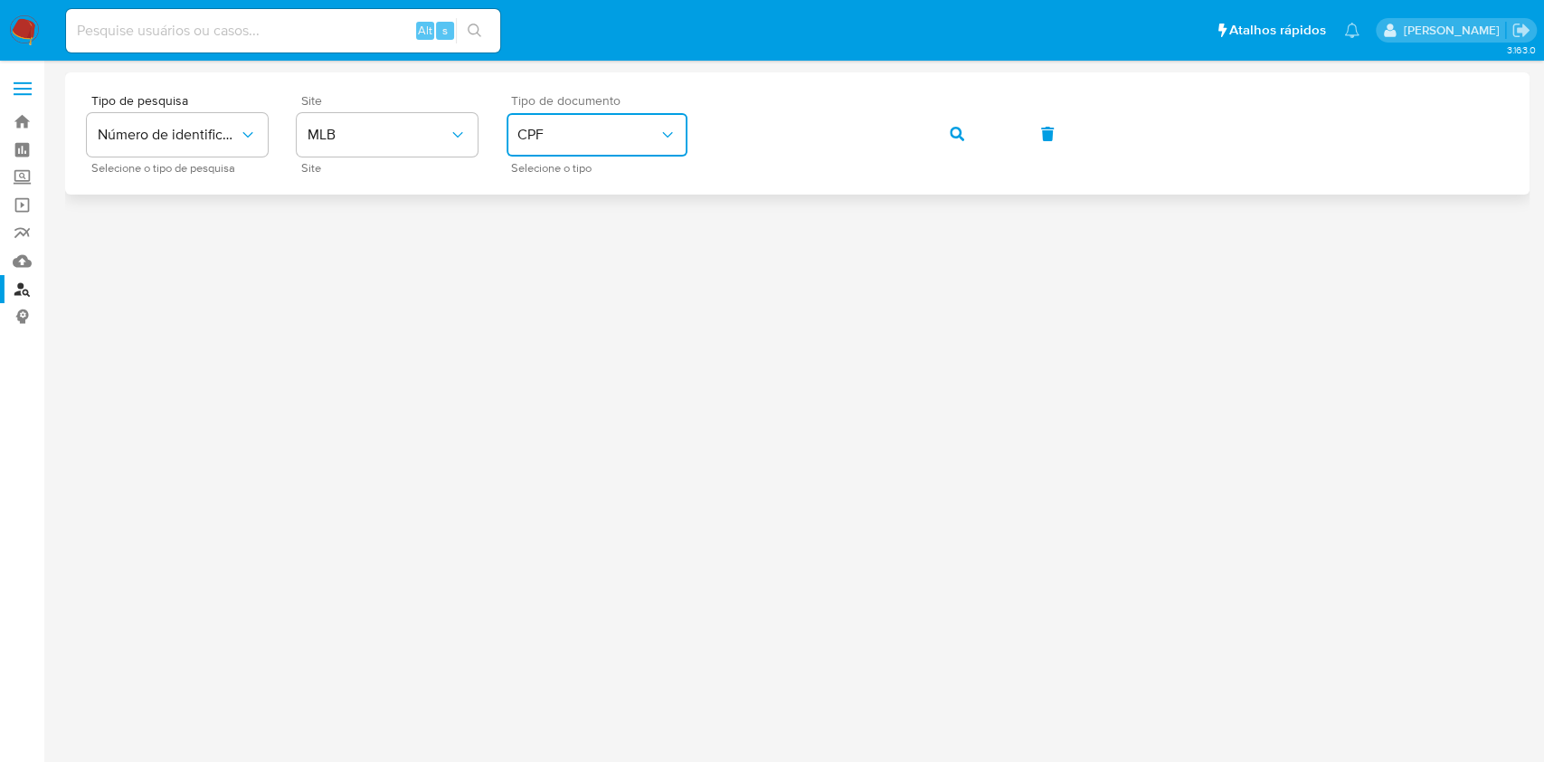
click at [943, 140] on button "button" at bounding box center [957, 133] width 62 height 43
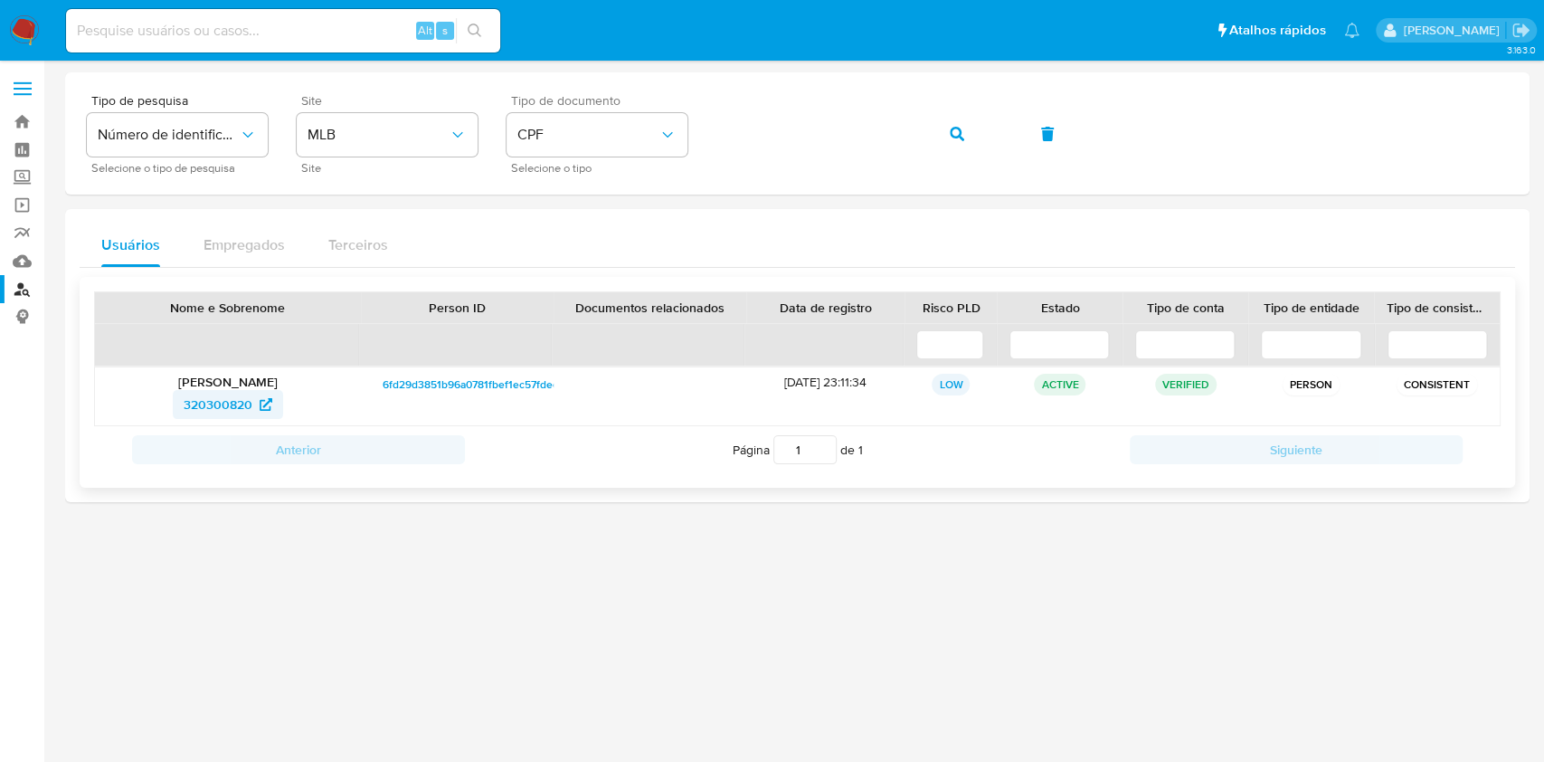
click at [239, 409] on span "320300820" at bounding box center [218, 404] width 69 height 29
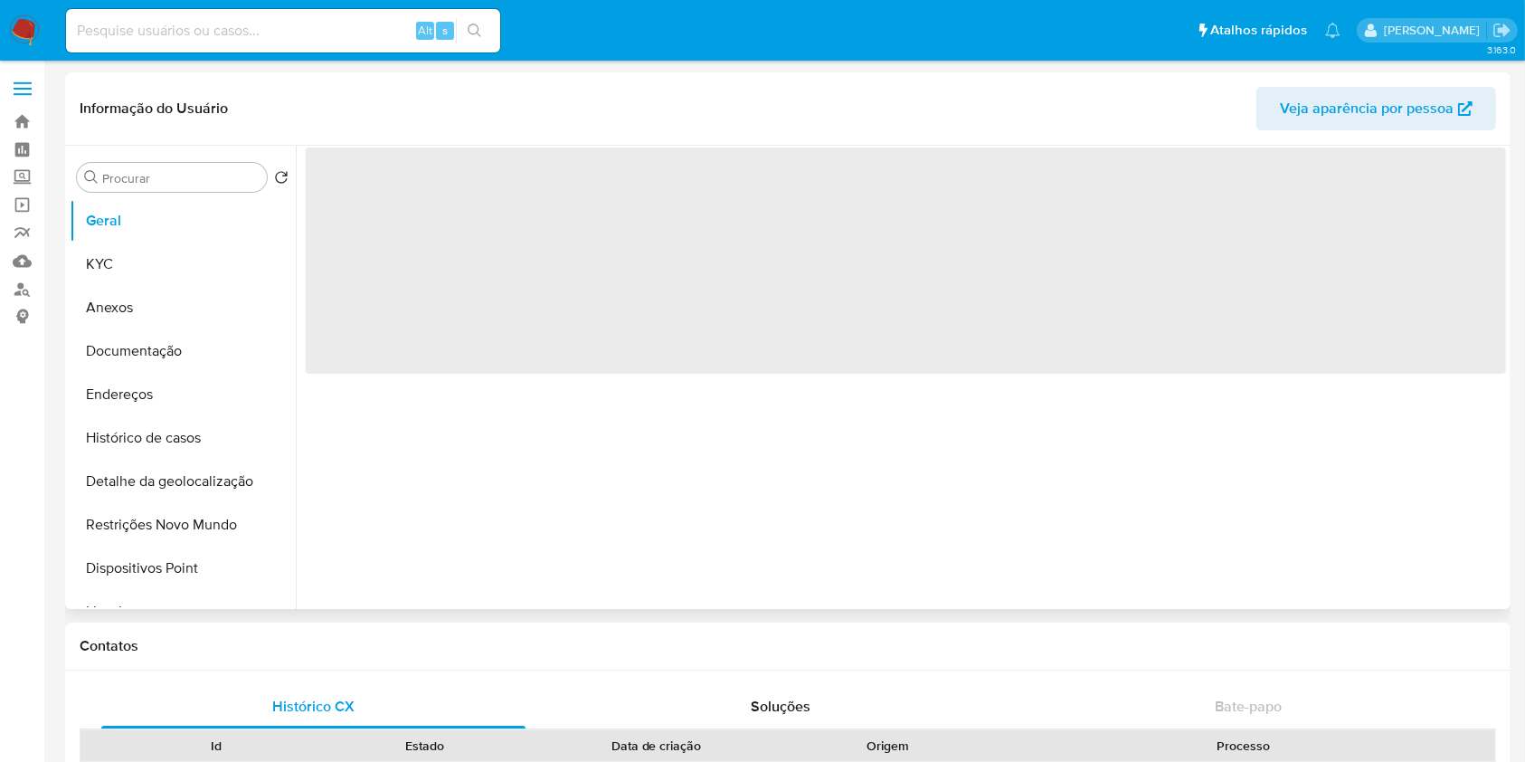
select select "10"
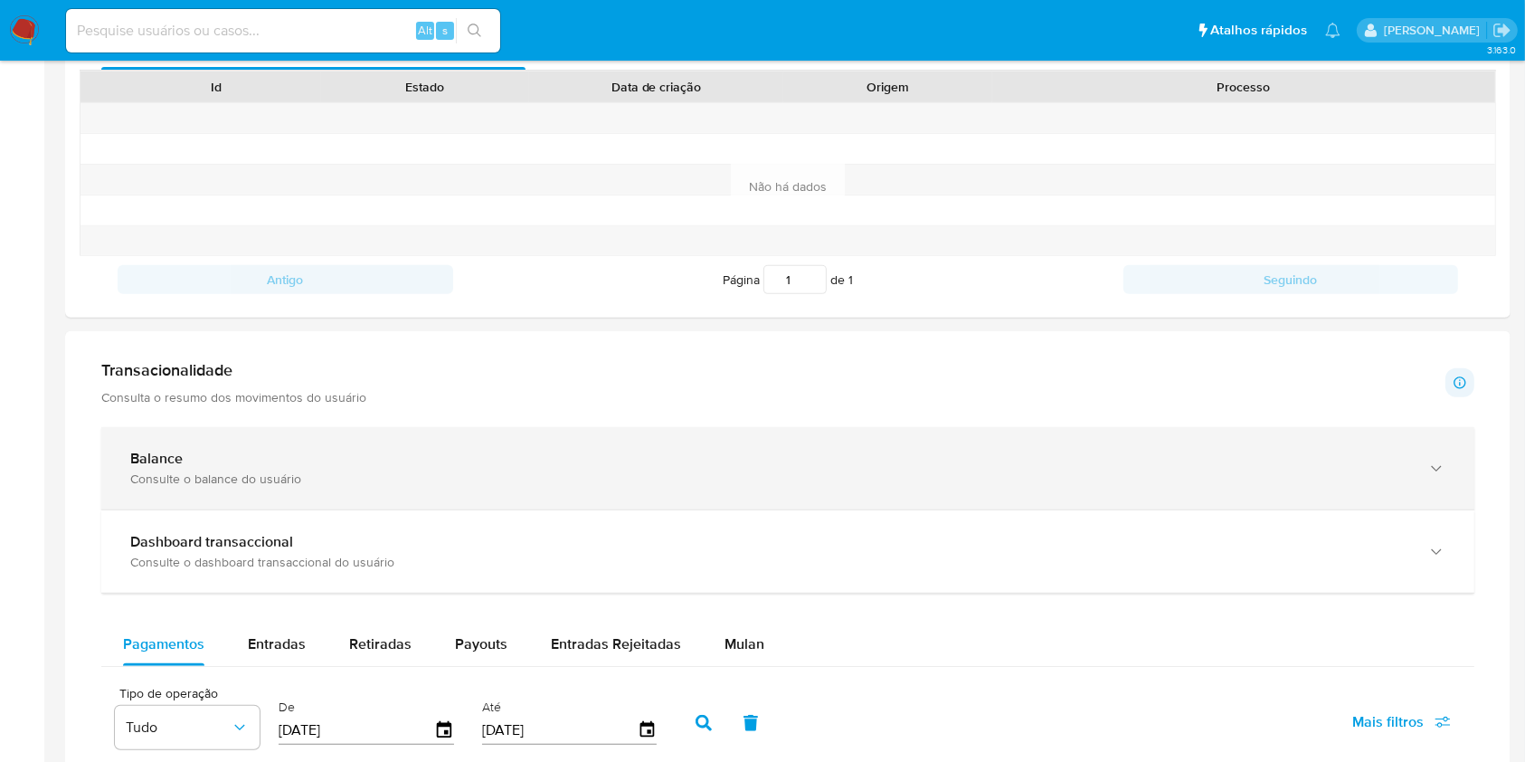
scroll to position [658, 0]
click at [719, 441] on div "Balance Consulte o balance do usuário" at bounding box center [787, 469] width 1373 height 82
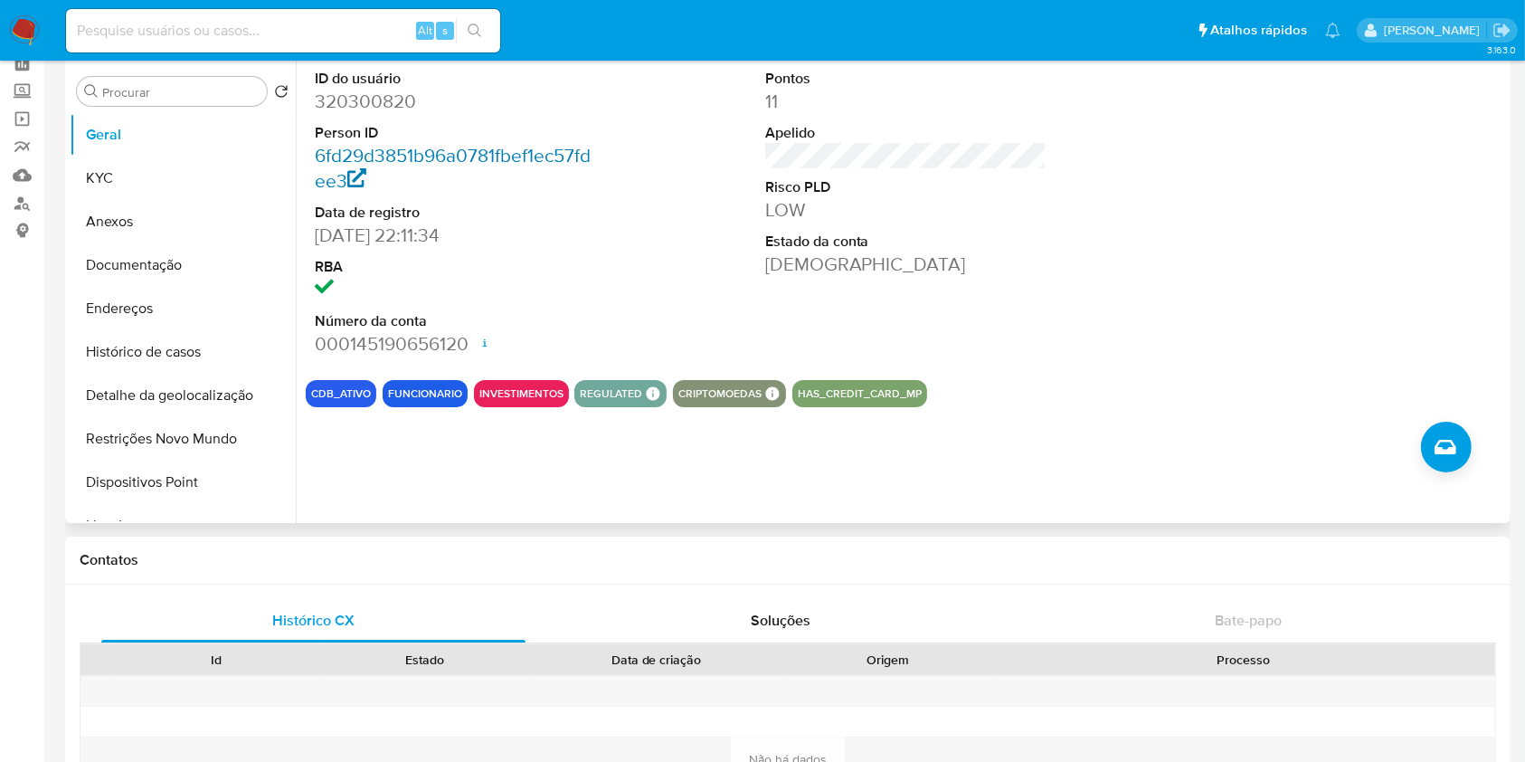
scroll to position [0, 0]
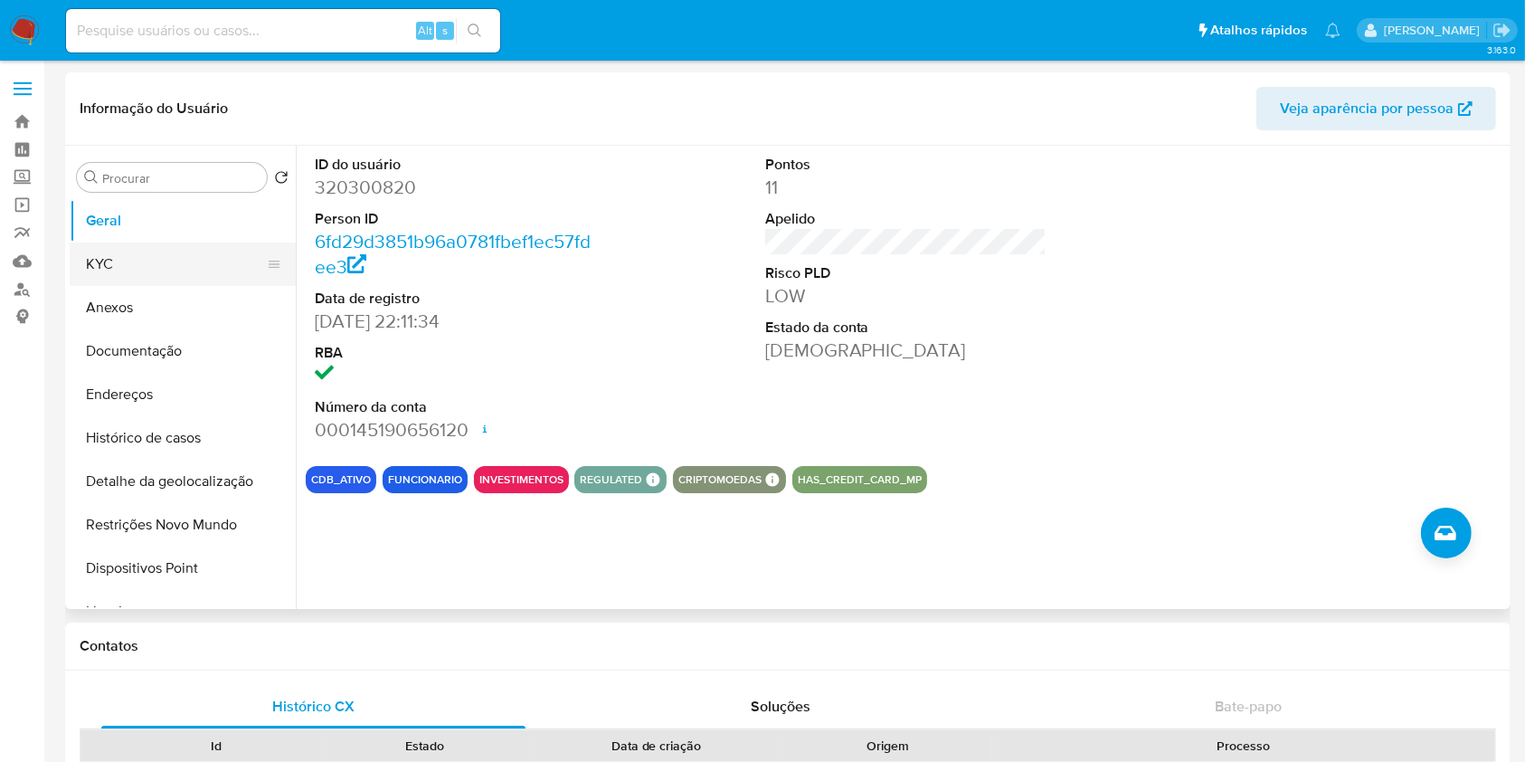
click at [166, 247] on button "KYC" at bounding box center [176, 263] width 212 height 43
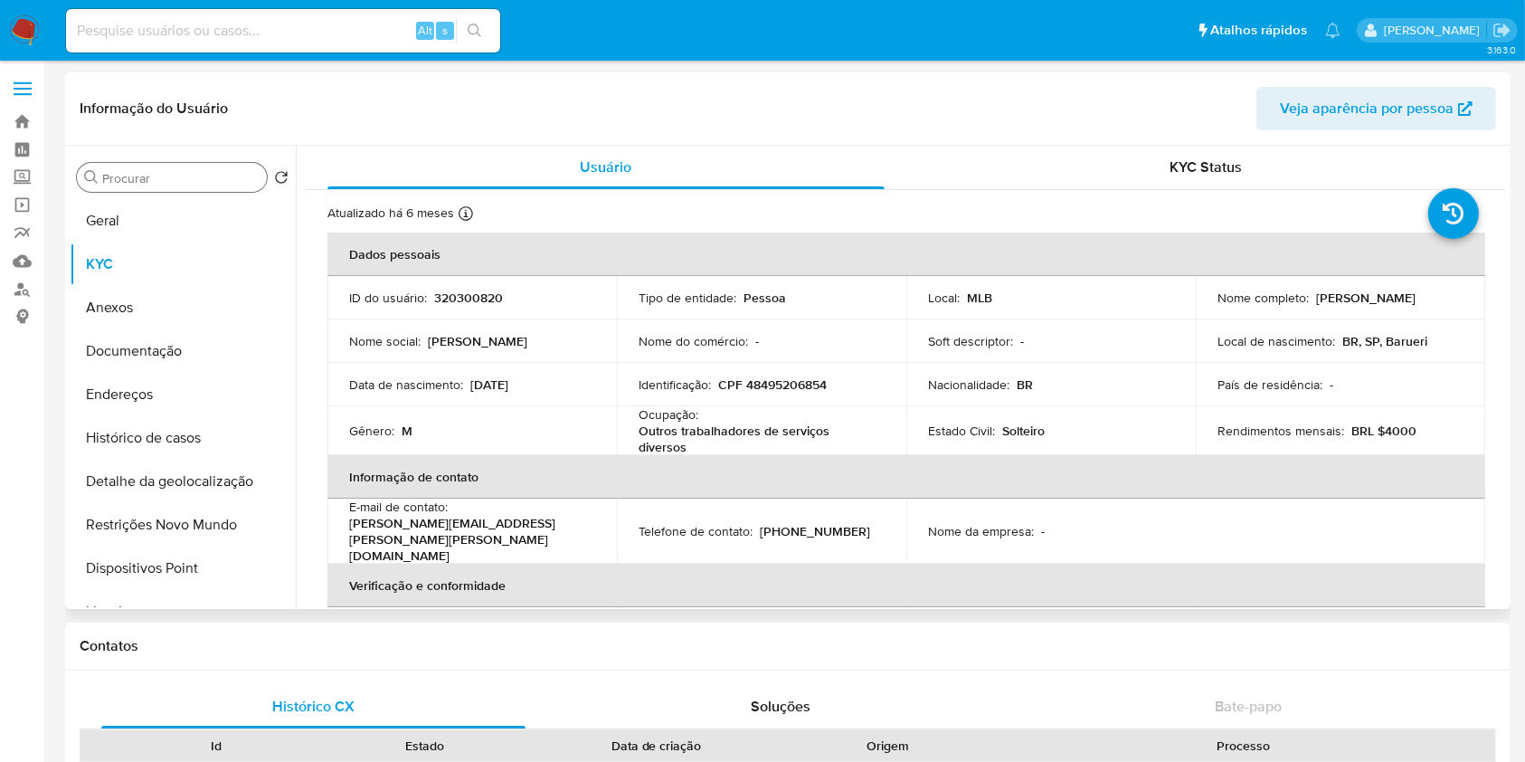
click at [194, 169] on div "Procurar" at bounding box center [172, 177] width 190 height 29
click at [192, 179] on input "Procurar" at bounding box center [180, 178] width 157 height 16
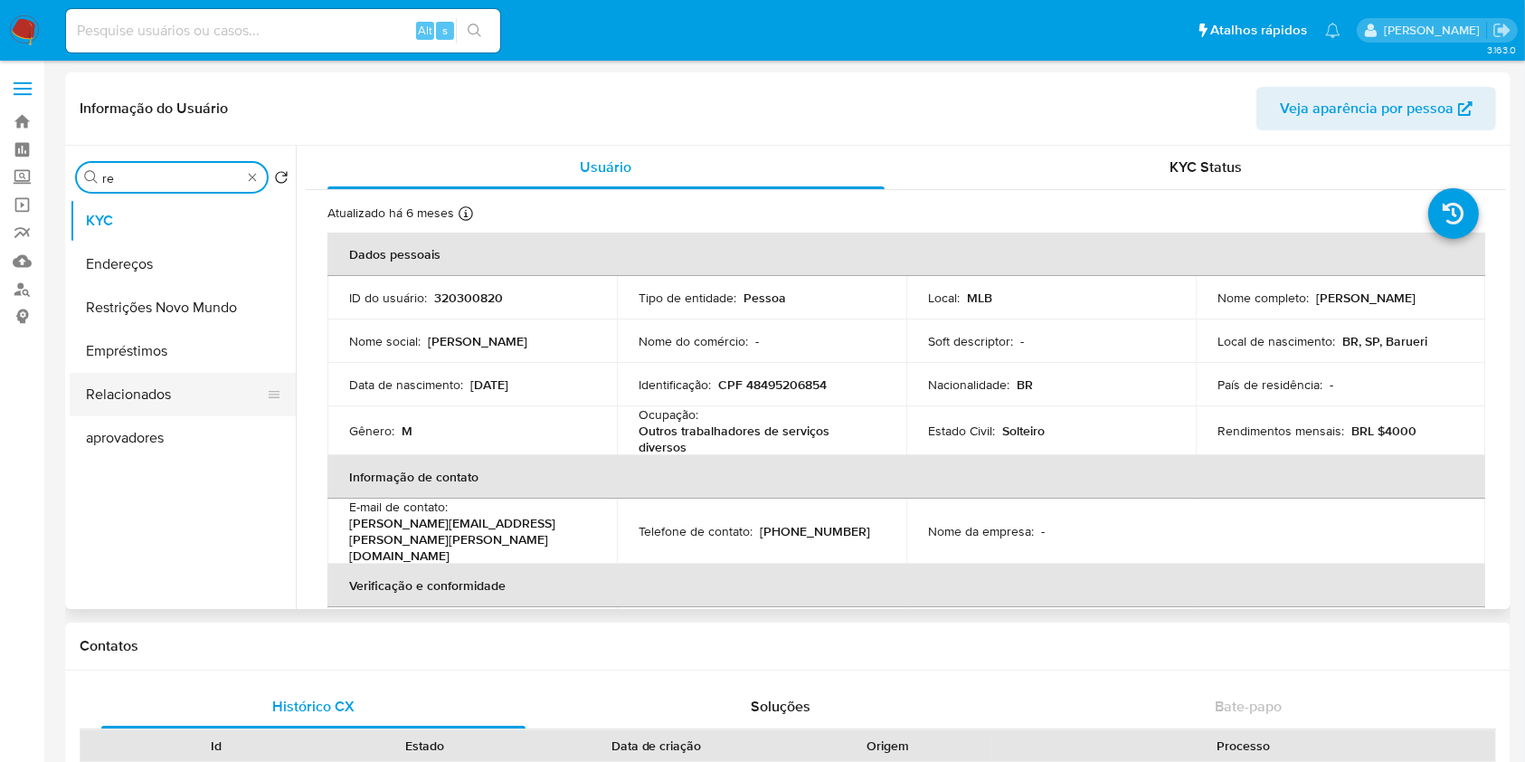
type input "re"
click at [231, 402] on button "Relacionados" at bounding box center [176, 394] width 212 height 43
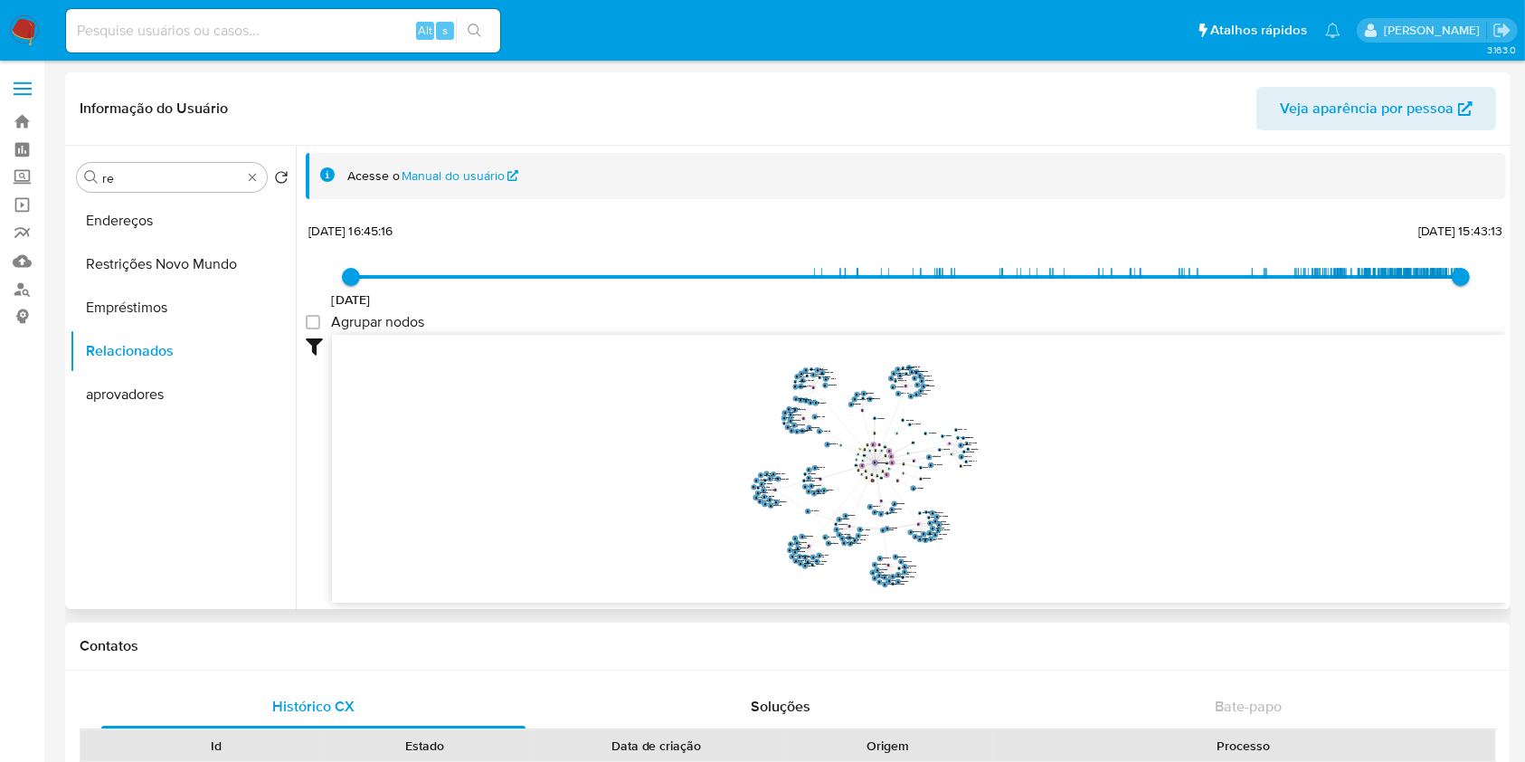
drag, startPoint x: 1012, startPoint y: 394, endPoint x: 1016, endPoint y: 432, distance: 37.3
click at [1016, 435] on icon "device-625629f808813b0018784ce2  device-620904d208813b001a01a0a5  device-61a3…" at bounding box center [919, 466] width 1174 height 262
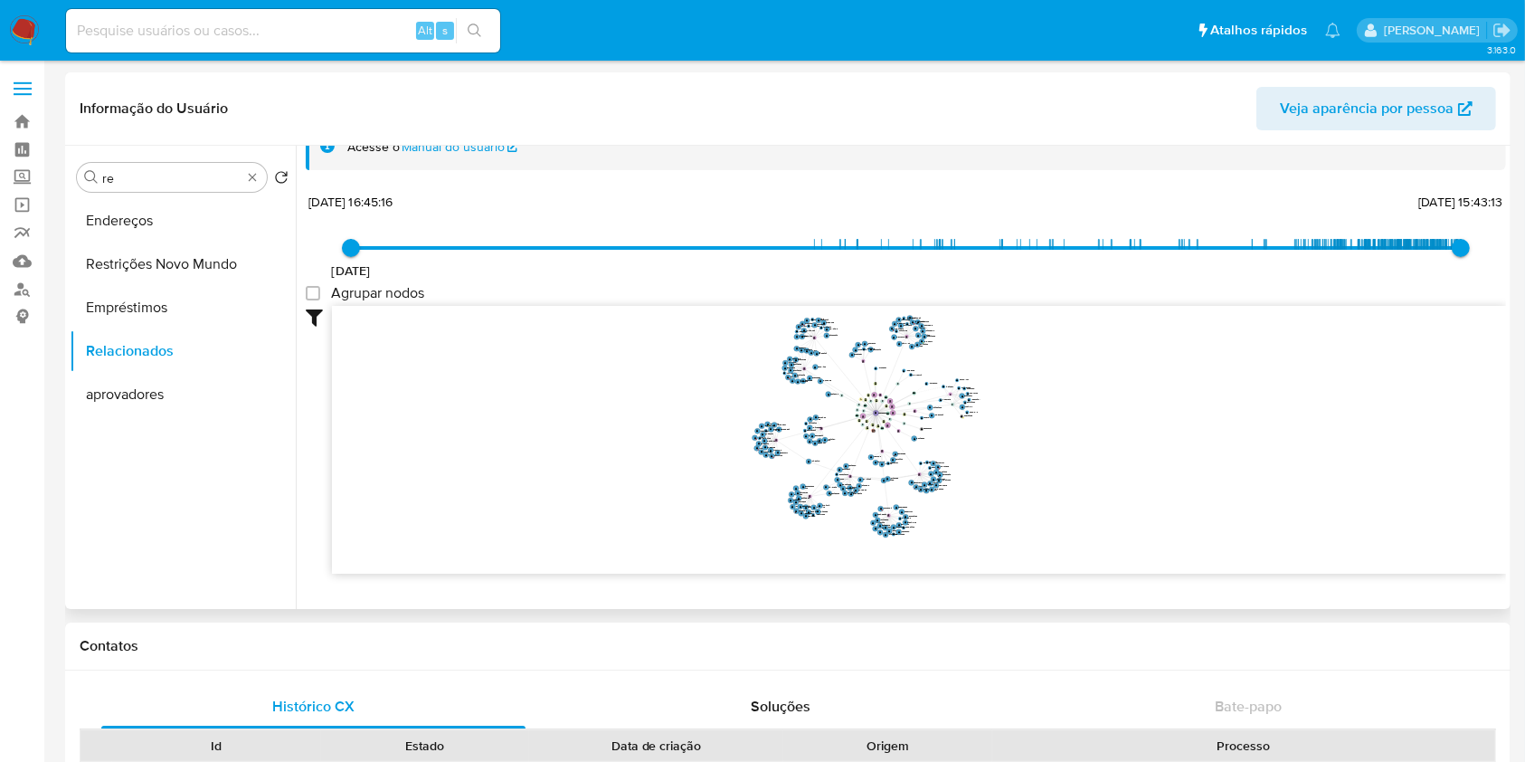
scroll to position [38, 0]
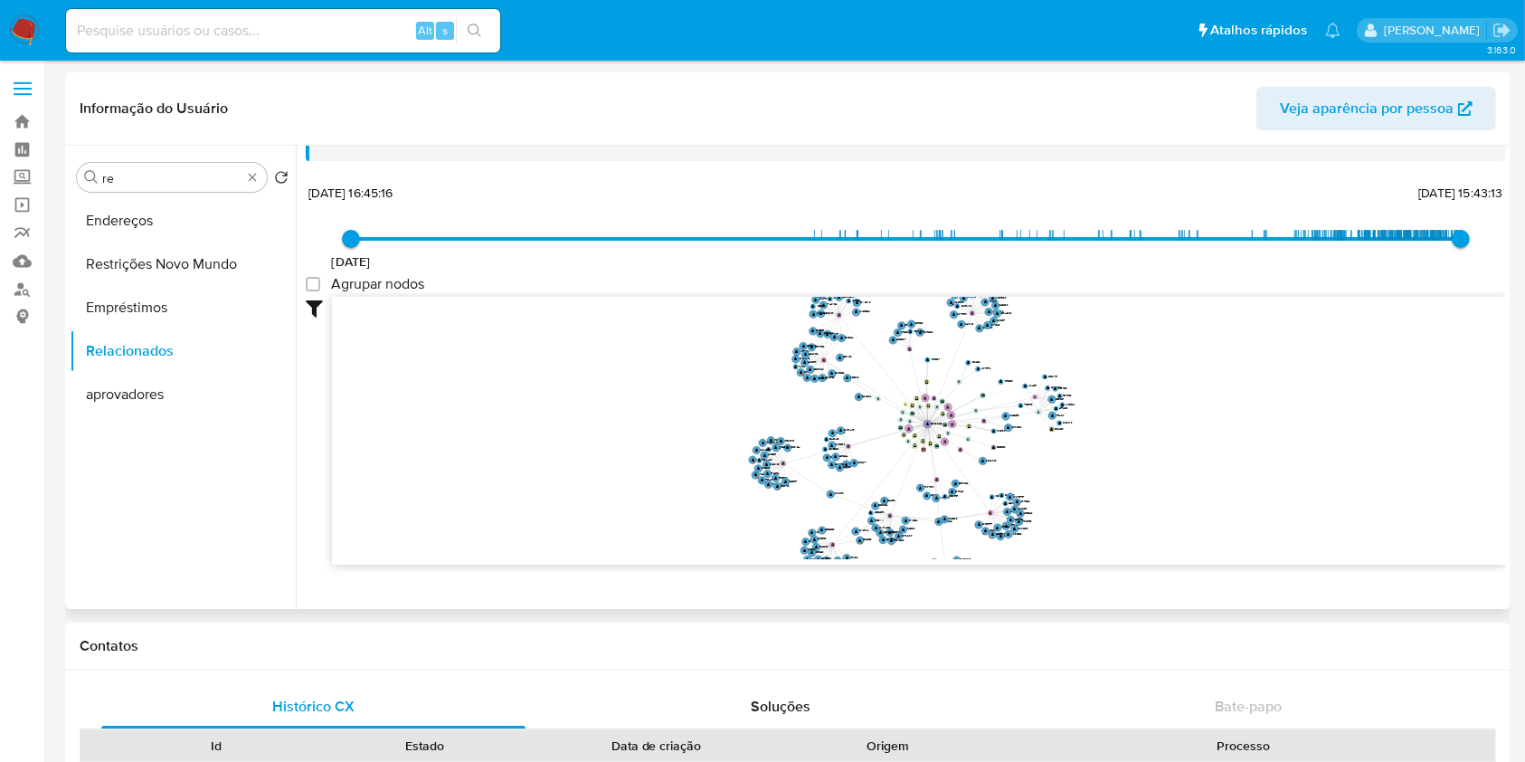
drag, startPoint x: 964, startPoint y: 442, endPoint x: 1062, endPoint y: 420, distance: 101.2
click at [1068, 423] on icon "device-625629f808813b0018784ce2  device-620904d208813b001a01a0a5  device-61a3…" at bounding box center [919, 428] width 1174 height 262
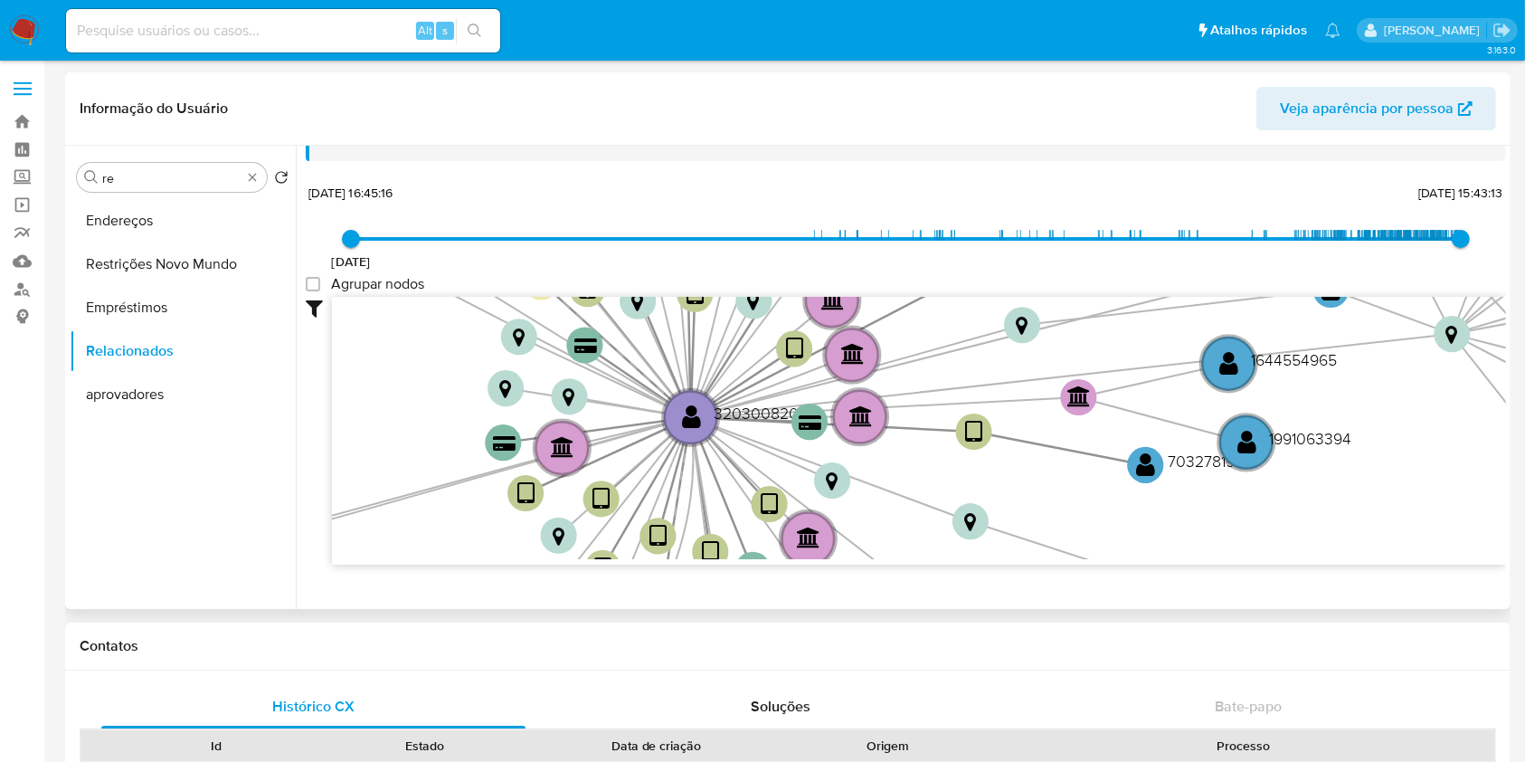
drag, startPoint x: 822, startPoint y: 405, endPoint x: 903, endPoint y: 477, distance: 108.3
click at [898, 488] on icon "device-625629f808813b0018784ce2  device-620904d208813b001a01a0a5  device-61a3…" at bounding box center [919, 428] width 1174 height 262
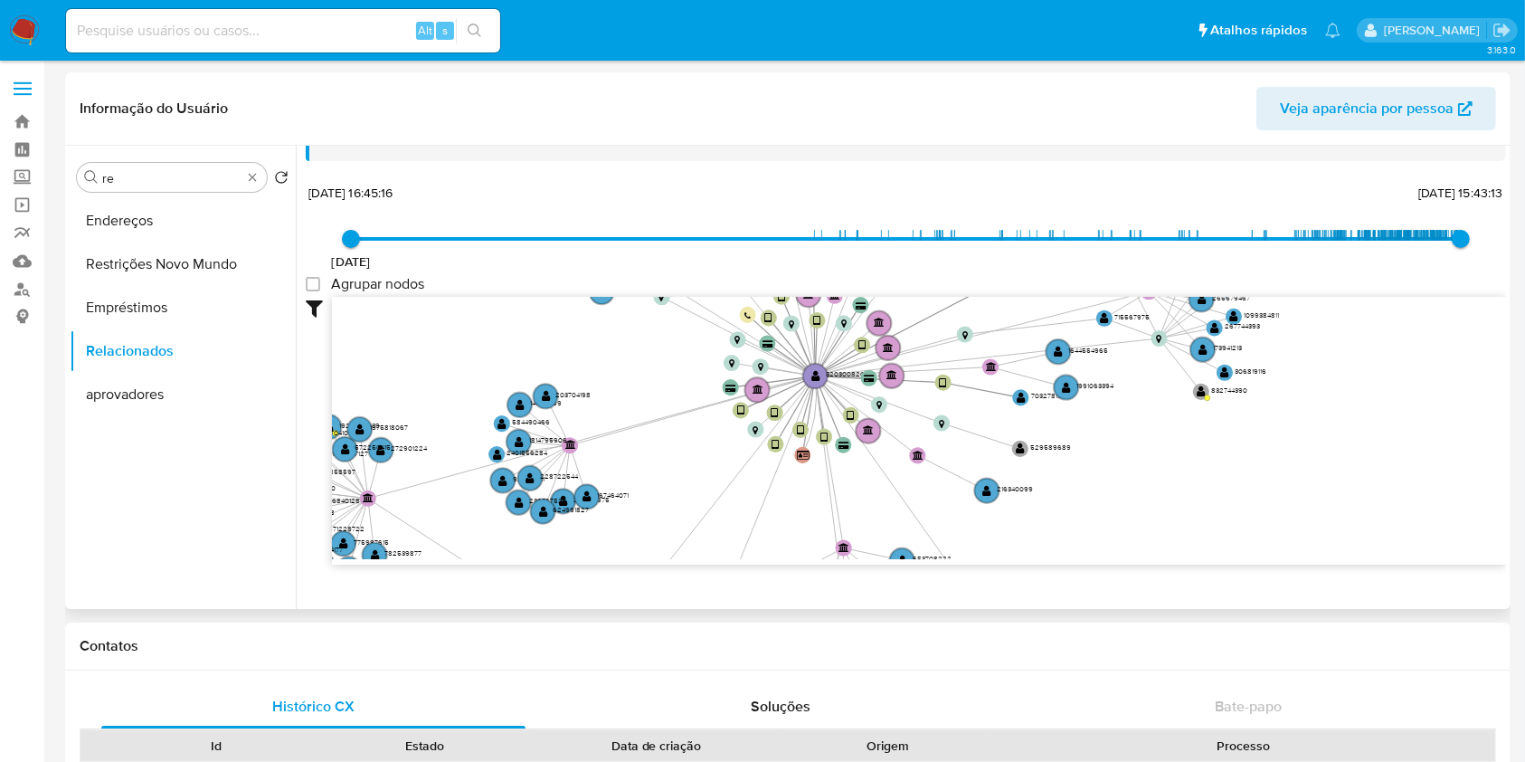
drag, startPoint x: 640, startPoint y: 429, endPoint x: 648, endPoint y: 366, distance: 63.0
click at [653, 369] on icon "device-625629f808813b0018784ce2  device-620904d208813b001a01a0a5  device-61a3…" at bounding box center [919, 428] width 1174 height 262
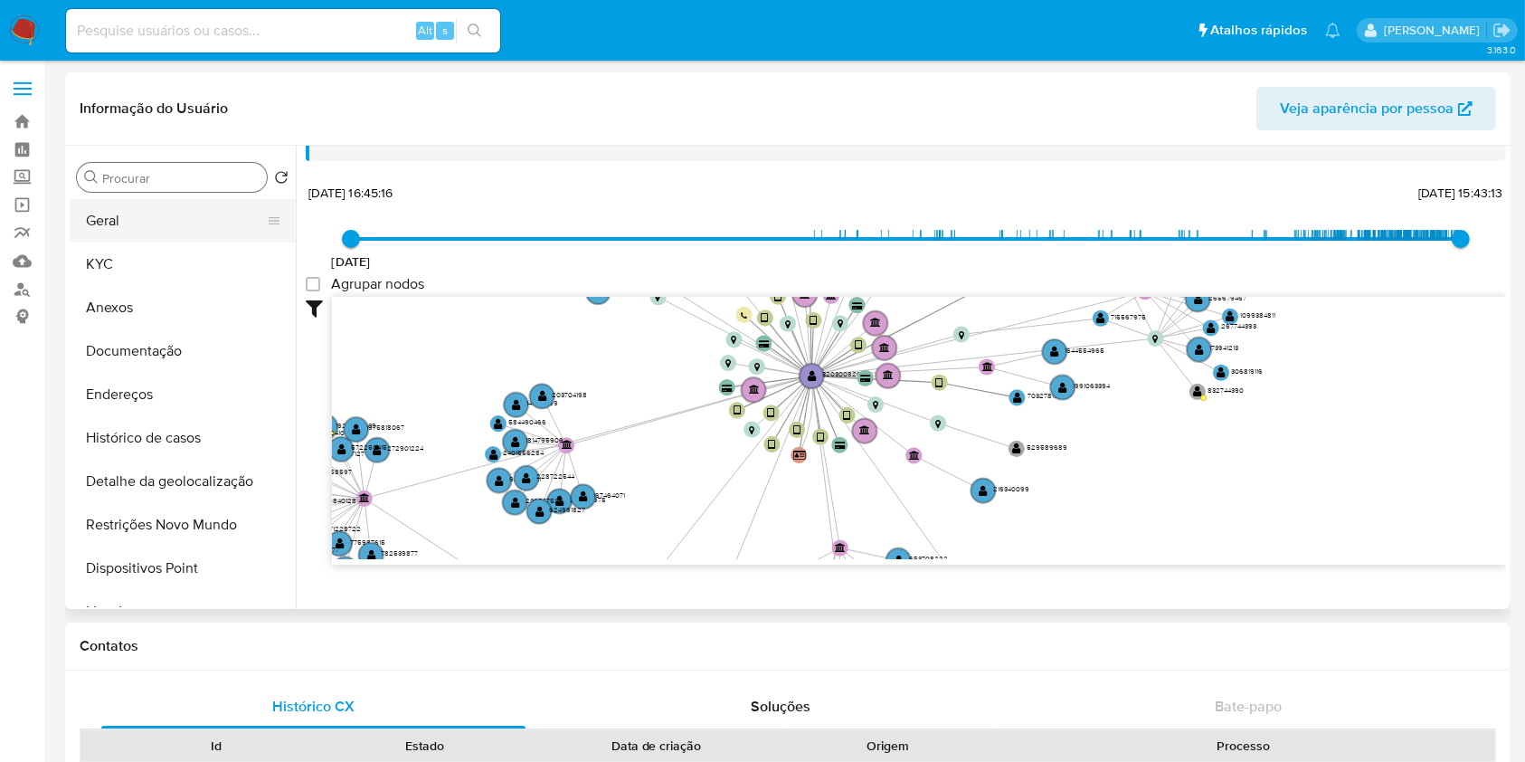
click at [154, 226] on button "Geral" at bounding box center [176, 220] width 212 height 43
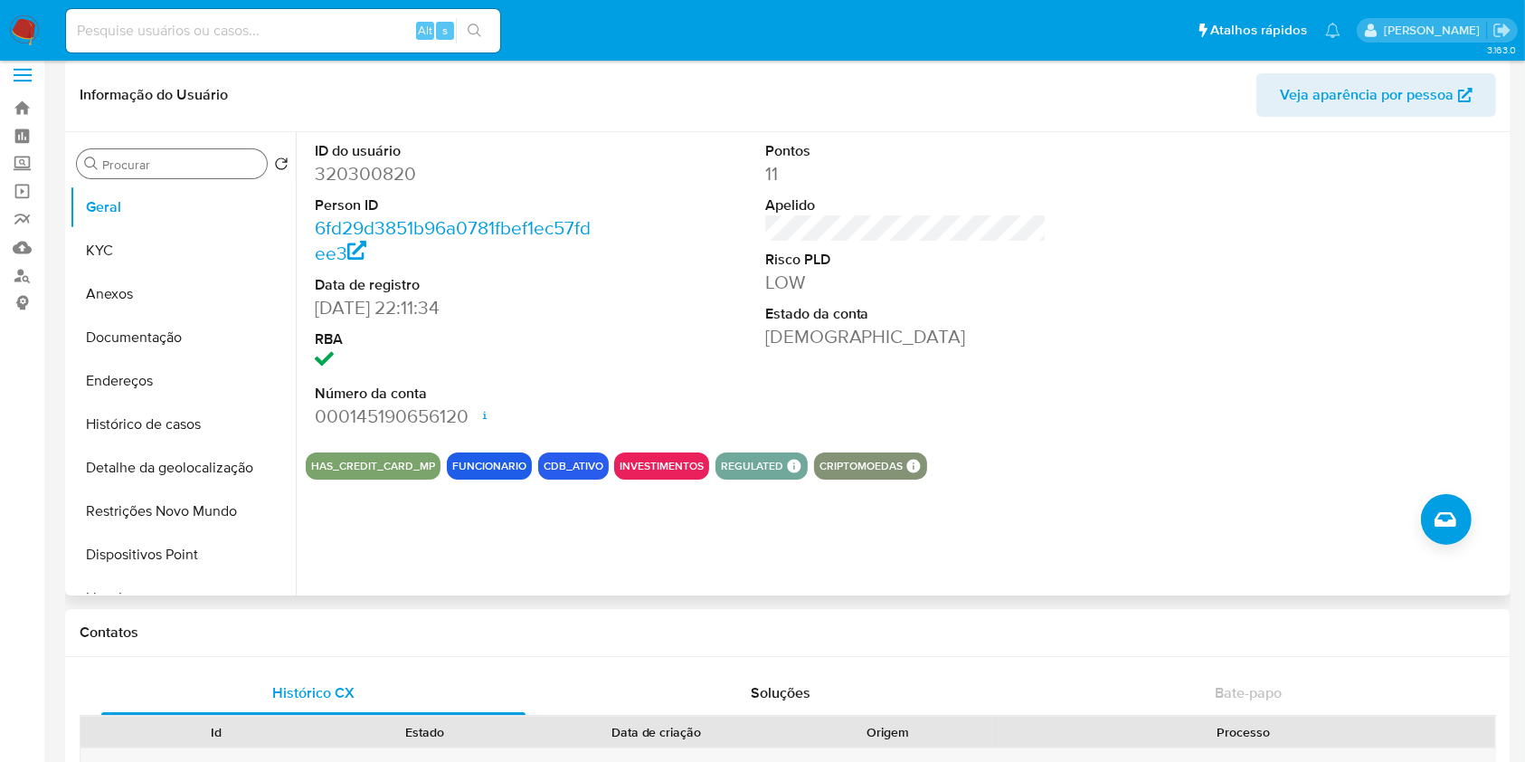
scroll to position [0, 0]
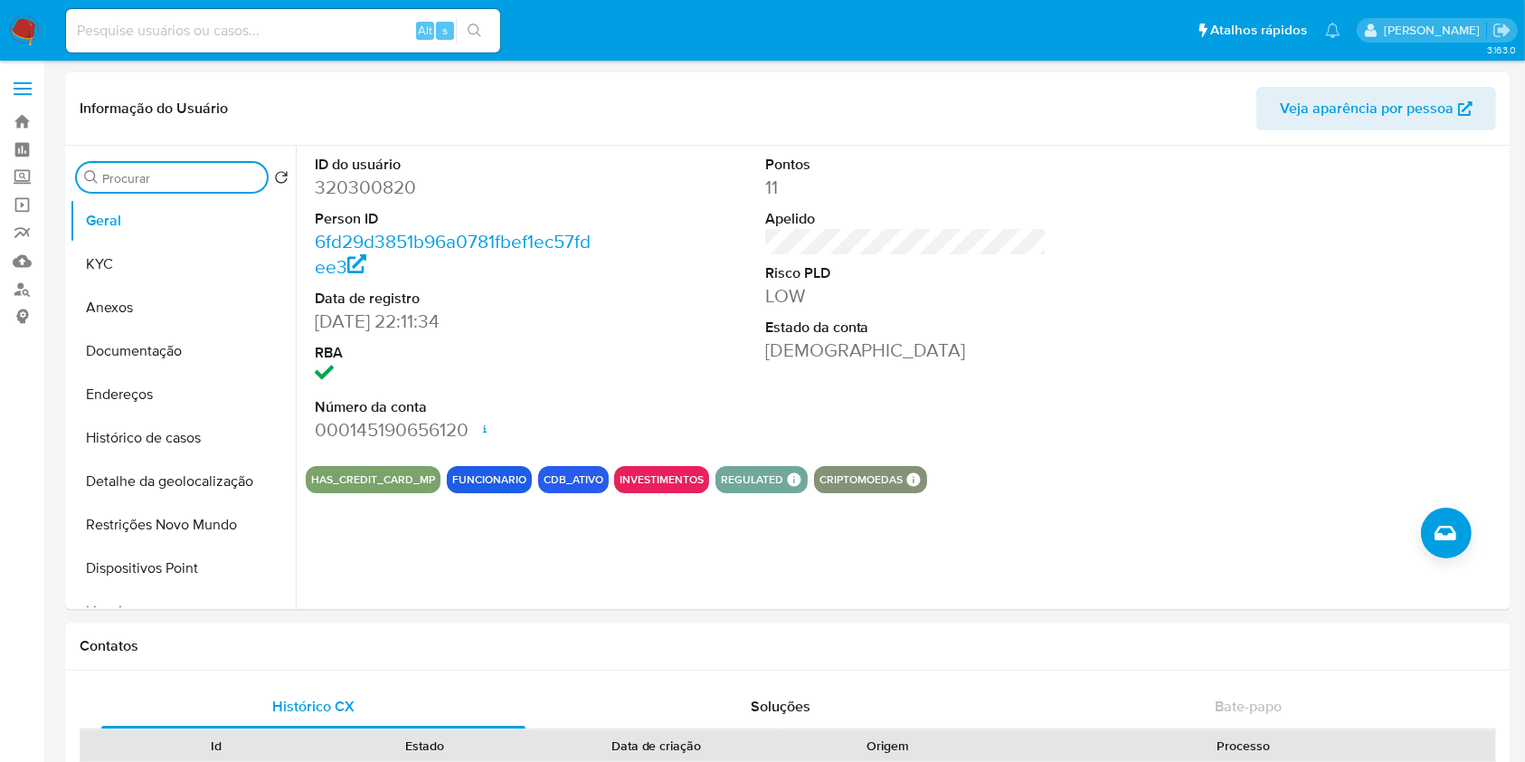
click at [175, 177] on input "Procurar" at bounding box center [180, 178] width 157 height 16
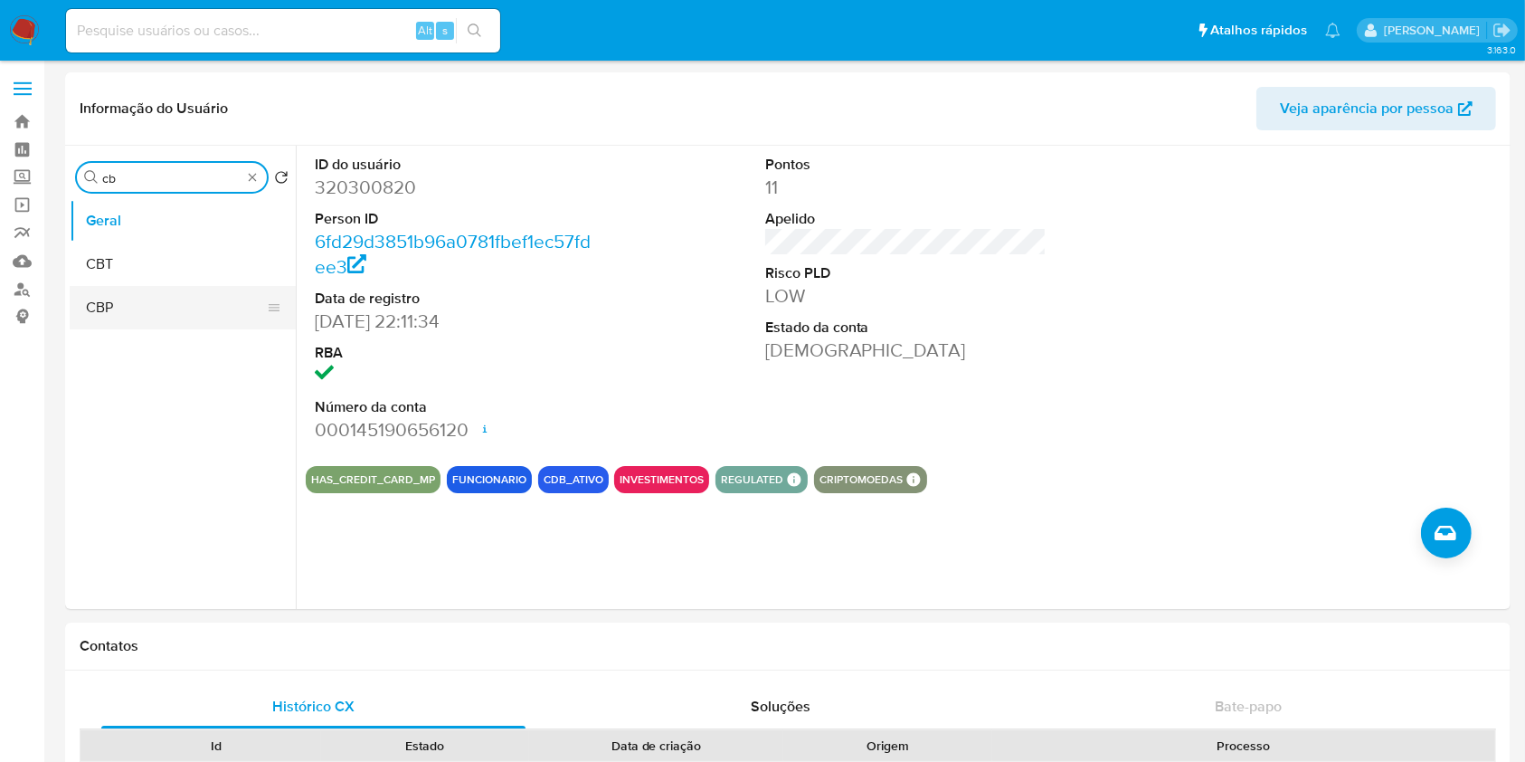
type input "cb"
click at [171, 304] on button "CBP" at bounding box center [176, 307] width 212 height 43
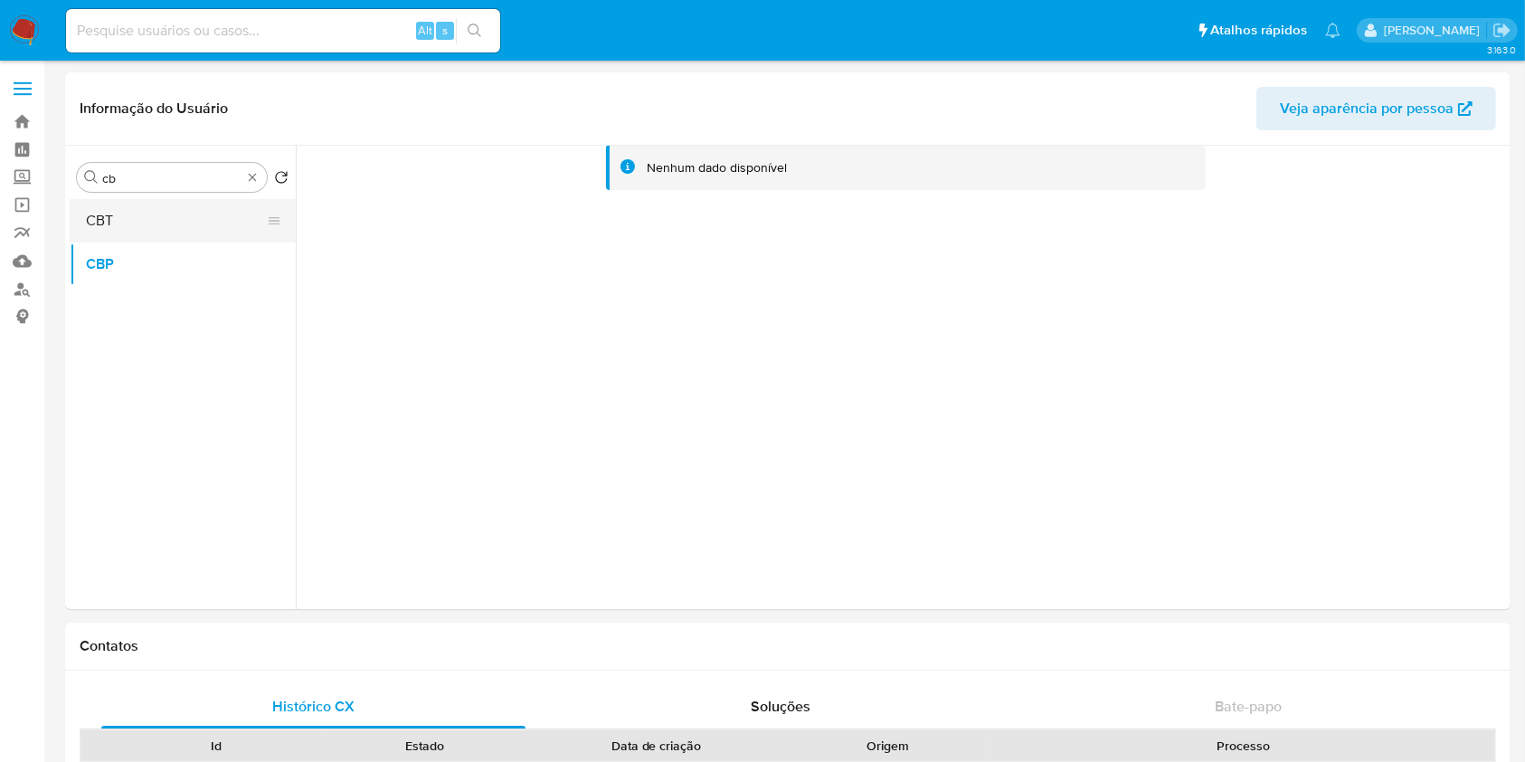
click at [146, 216] on button "CBT" at bounding box center [176, 220] width 212 height 43
click at [252, 185] on div "Procurar cb" at bounding box center [172, 177] width 190 height 29
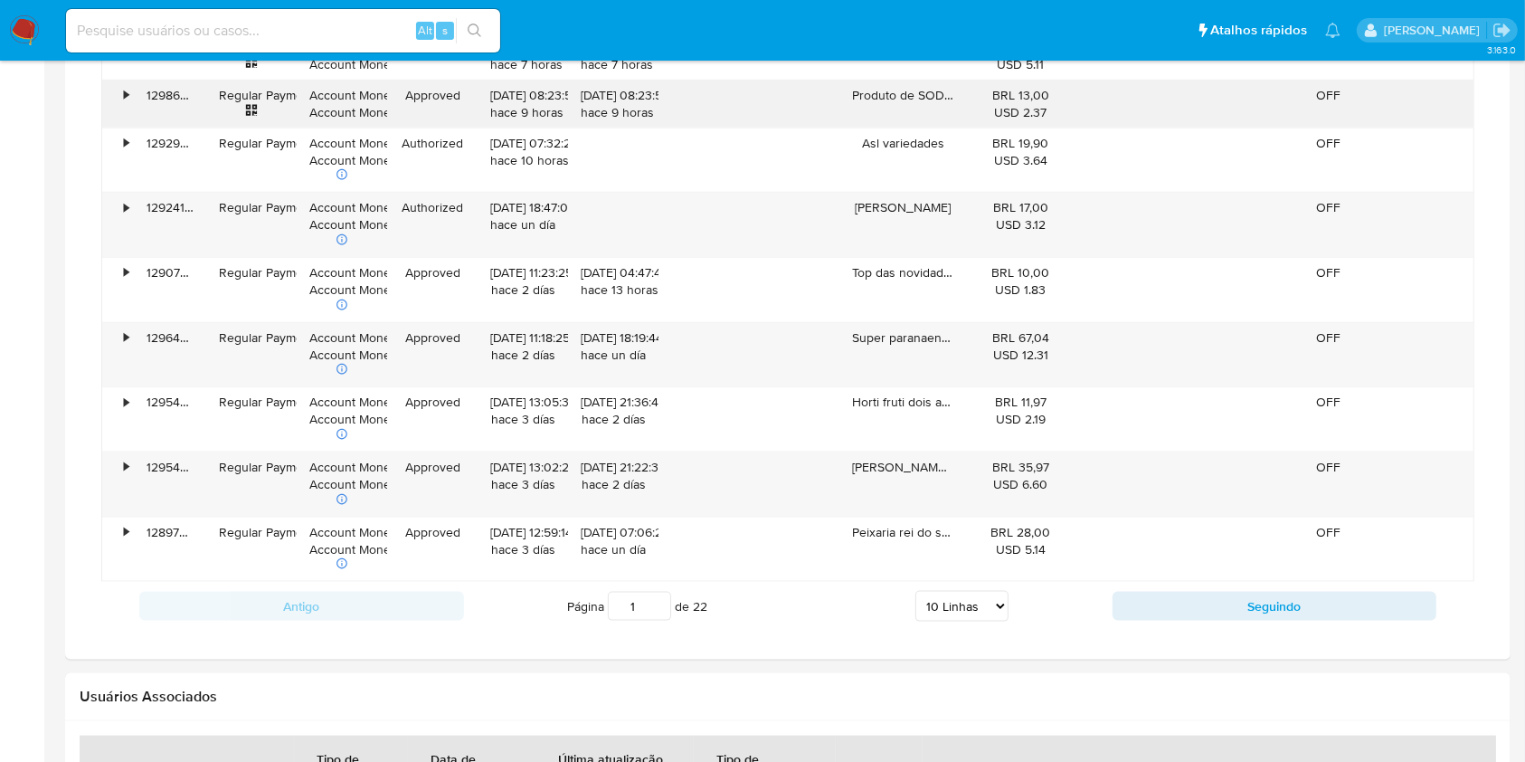
scroll to position [2168, 0]
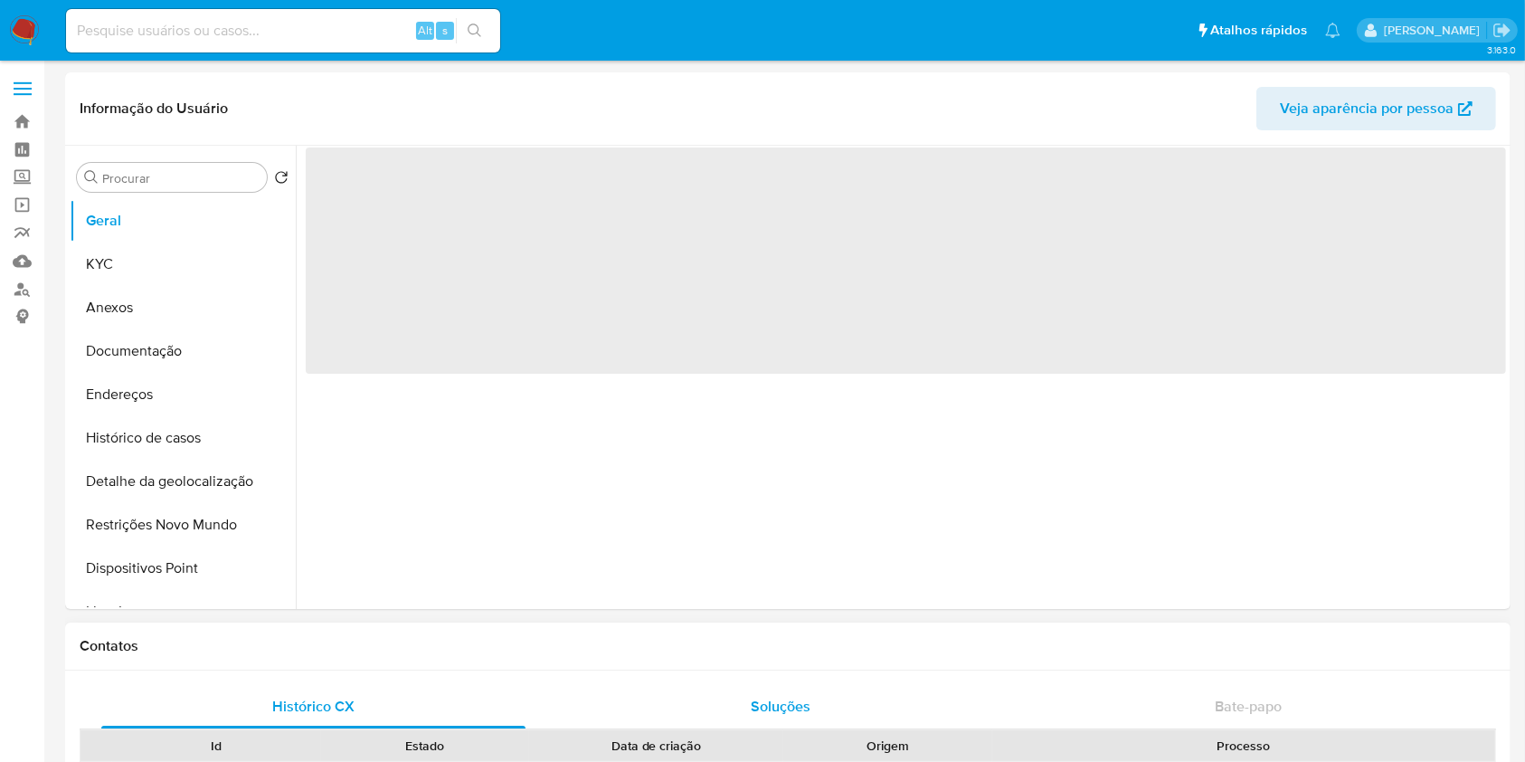
select select "10"
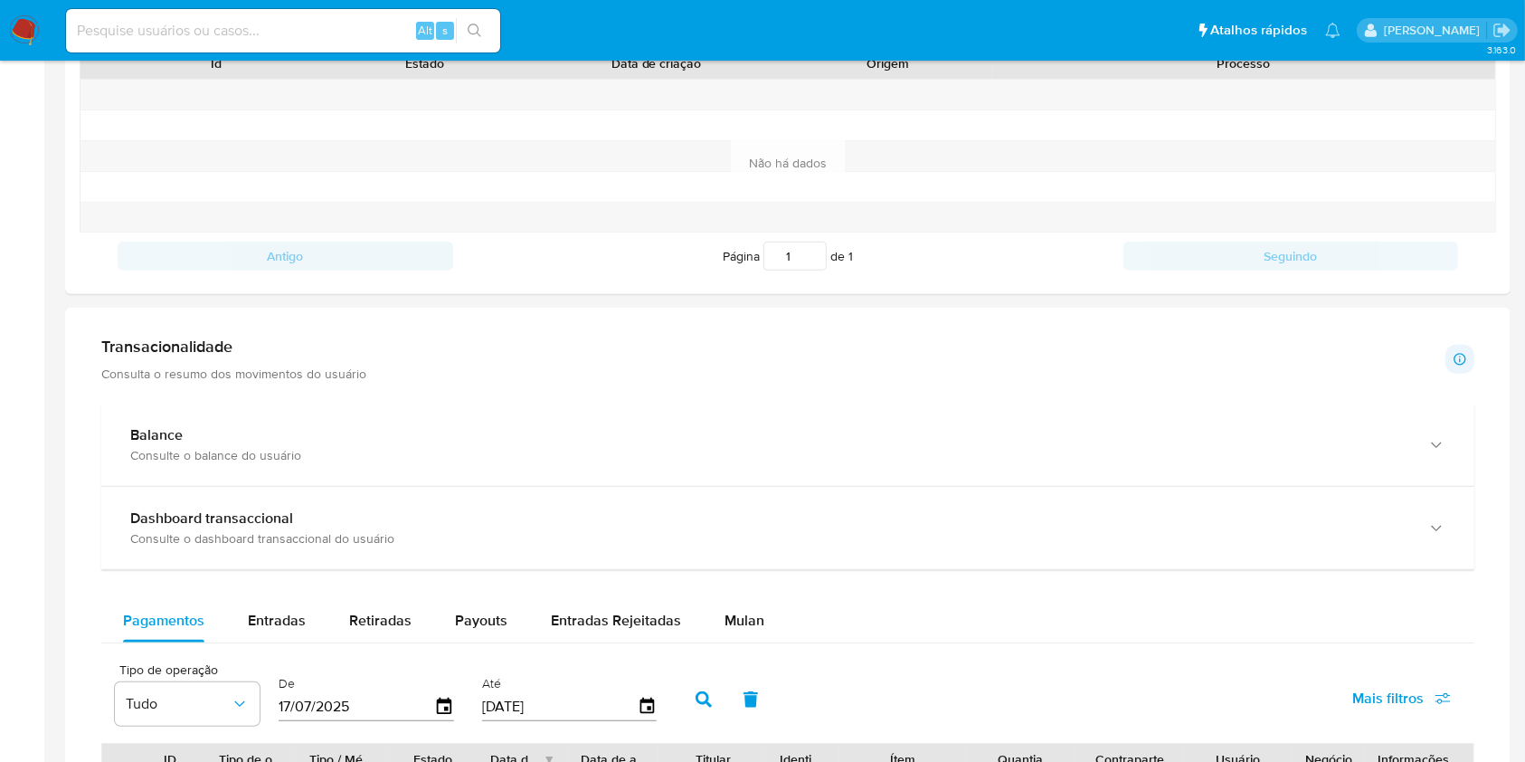
scroll to position [684, 0]
